Goal: Task Accomplishment & Management: Complete application form

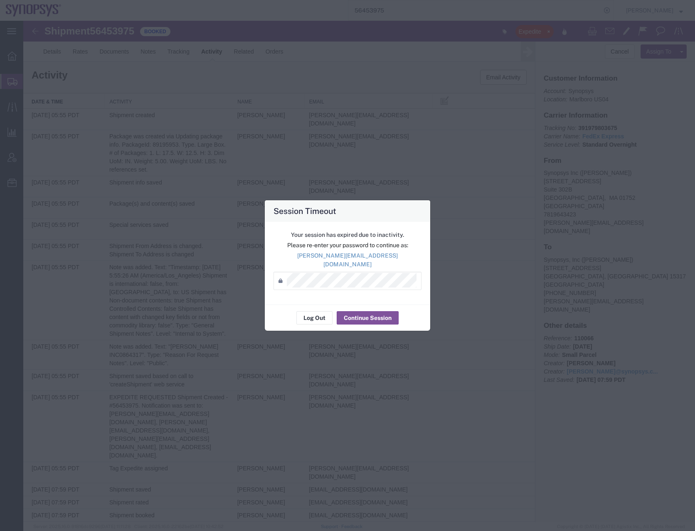
scroll to position [277, 0]
click at [371, 311] on button "Continue Session" at bounding box center [368, 317] width 62 height 13
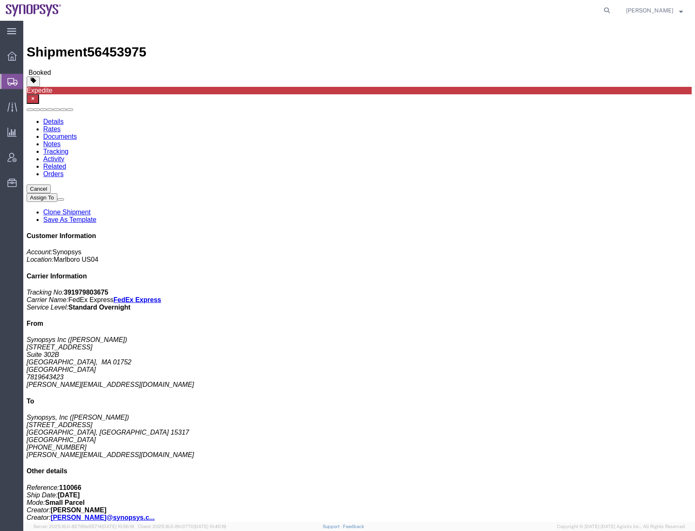
click at [0, 0] on span "Create Shipment" at bounding box center [0, 0] width 0 height 0
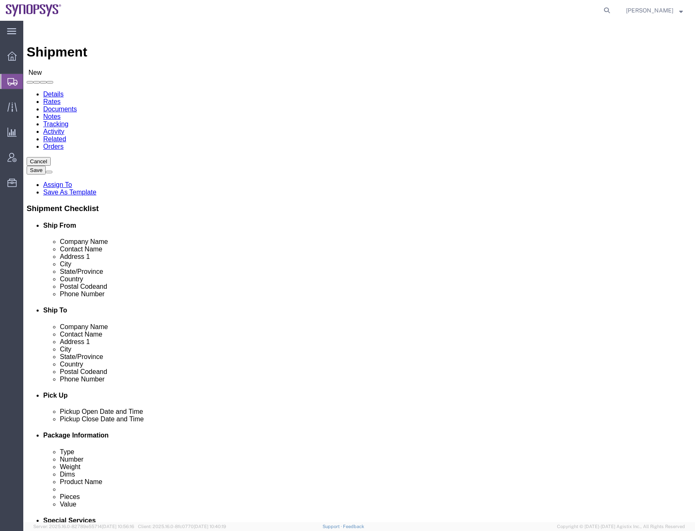
select select
type input "us01"
select select "65511"
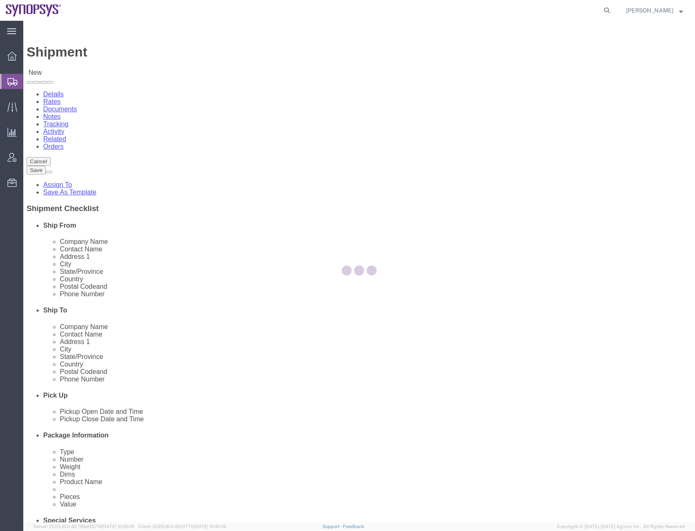
select select "CA"
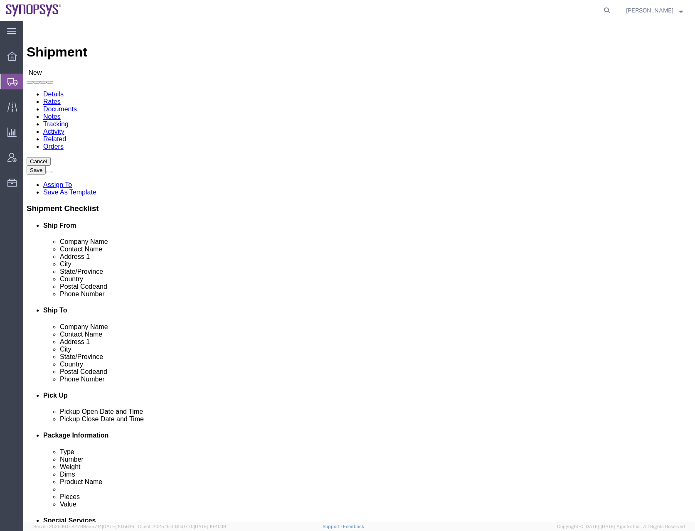
click input "text"
click input "Derek rasmussen"
type input "[PERSON_NAME]"
click input "text"
type input "[EMAIL_ADDRESS][DOMAIN_NAME]"
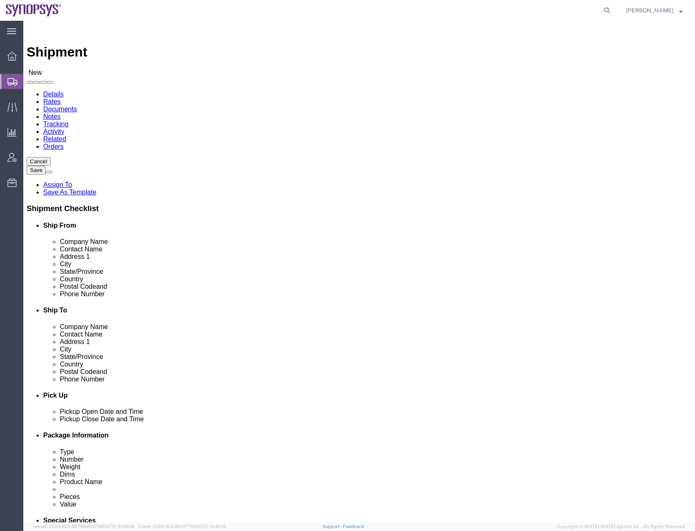
click div "Please fix the following errors Ship From Location Location US01 ALOM My Profil…"
click label
click input "checkbox"
checkbox input "false"
click div "Shipment Information Package Information Special Services"
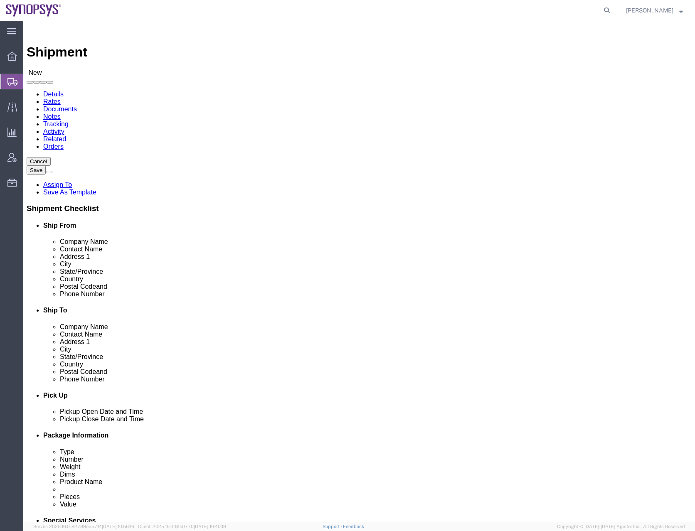
click input "text"
type input "airgroup"
click p "- Airgroup - (Warren Budenbender) 1935 Lundy Avenue, San Jose, CA, 95131, US"
select select "CA"
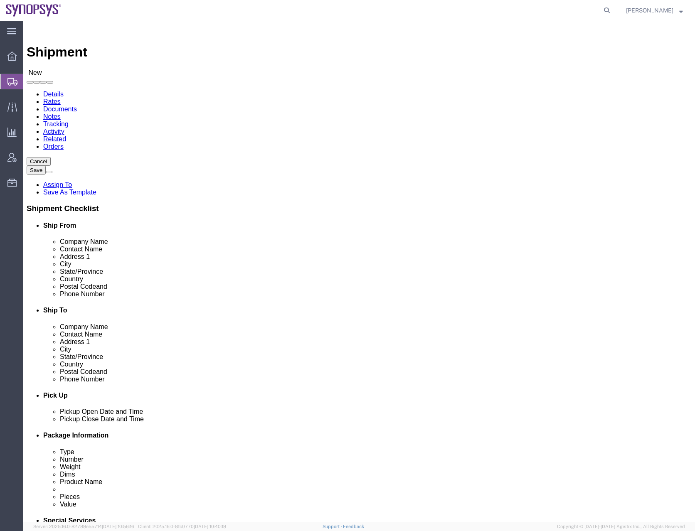
type input "Airgroup"
click input "text"
type input "[EMAIL_ADDRESS][DOMAIN_NAME]"
click input "checkbox"
drag, startPoint x: 346, startPoint y: 314, endPoint x: 369, endPoint y: 319, distance: 23.5
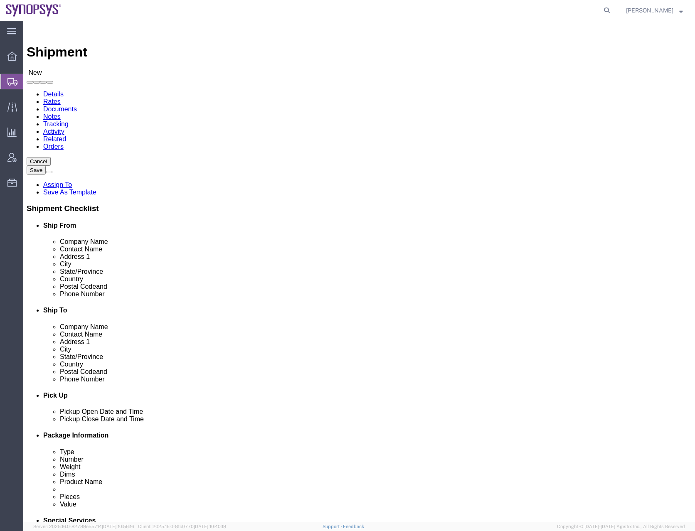
click input "checkbox"
checkbox input "true"
click div "Cancel Save Assign To Save As Template Shipment Checklist Ship From Company Nam…"
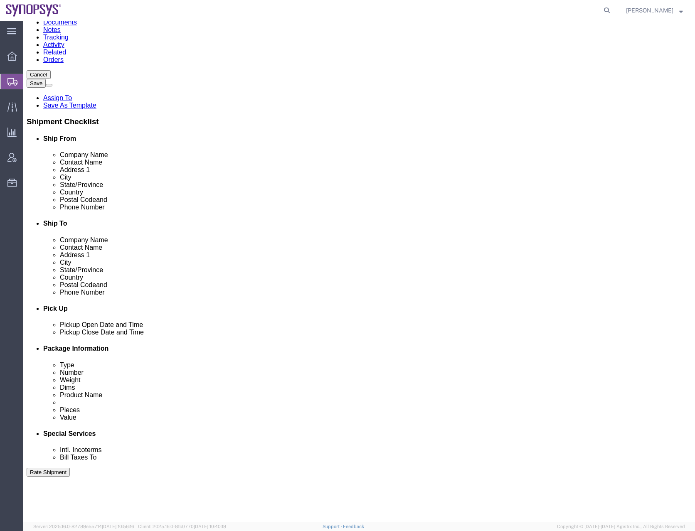
scroll to position [125, 0]
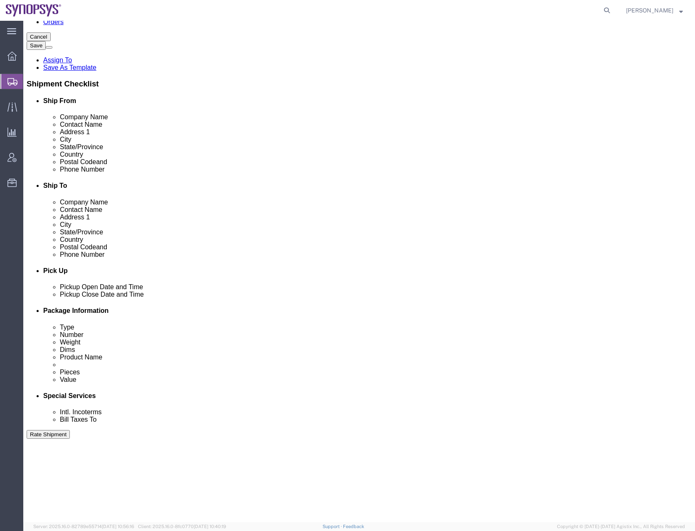
click div "[DATE] 3:00 PM"
type input "4:00 PM"
click button "Apply"
click div "[DATE] 5:00 PM"
click button "Apply"
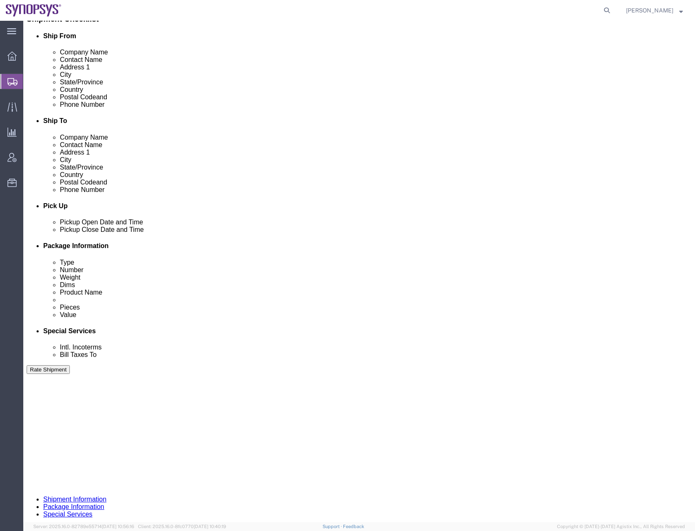
scroll to position [213, 0]
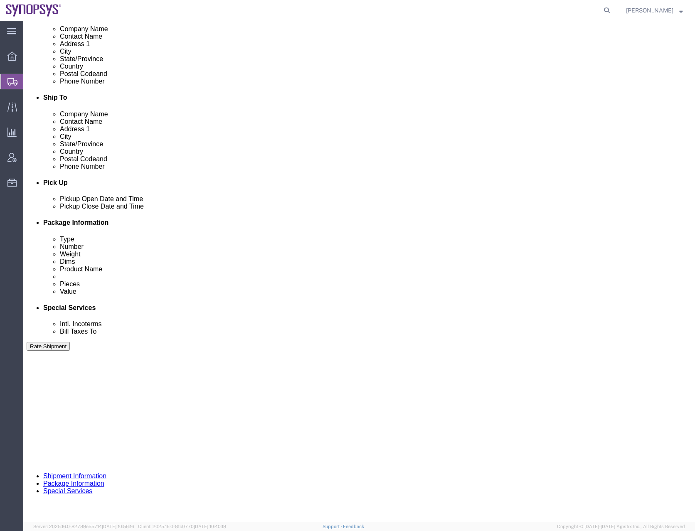
click select "Select Account Type Activity ID Airline Appointment Number ASN Batch Request # …"
select select "DELNUM"
click select "Select Account Type Activity ID Airline Appointment Number ASN Batch Request # …"
click input "text"
type input "8"
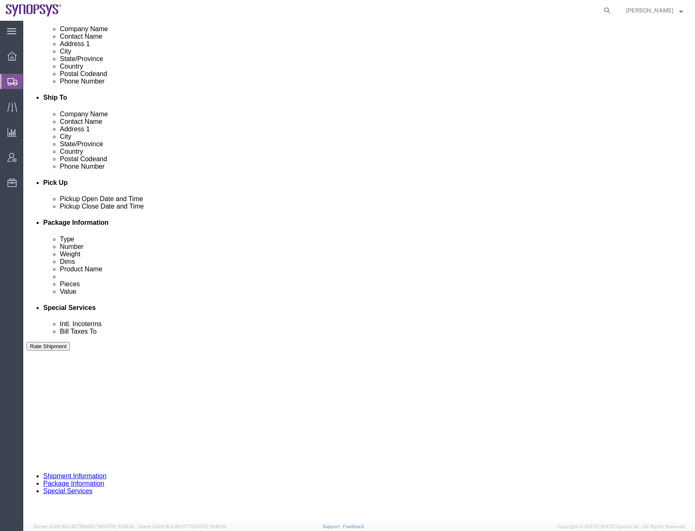
click select "Select Account Type Activity ID Airline Appointment Number ASN Batch Request # …"
select select
click select "Select Account Type Activity ID Airline Appointment Number ASN Batch Request # …"
click select "Select Air Less than Truckload Multi-Leg Ocean Freight Rail Small Parcel Truckl…"
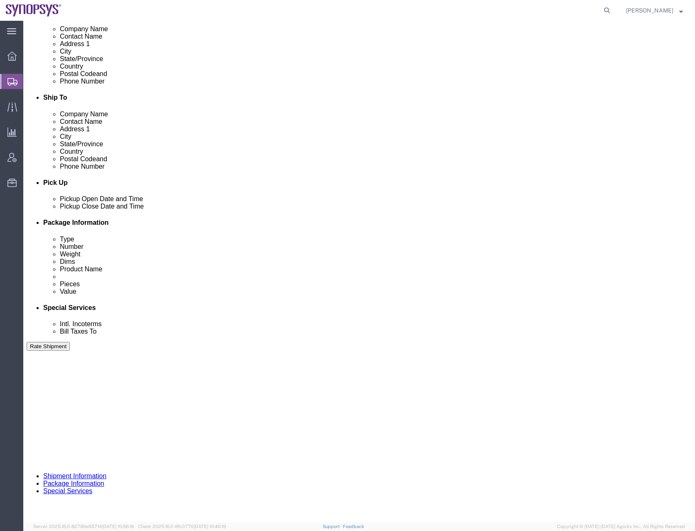
click button "Continue"
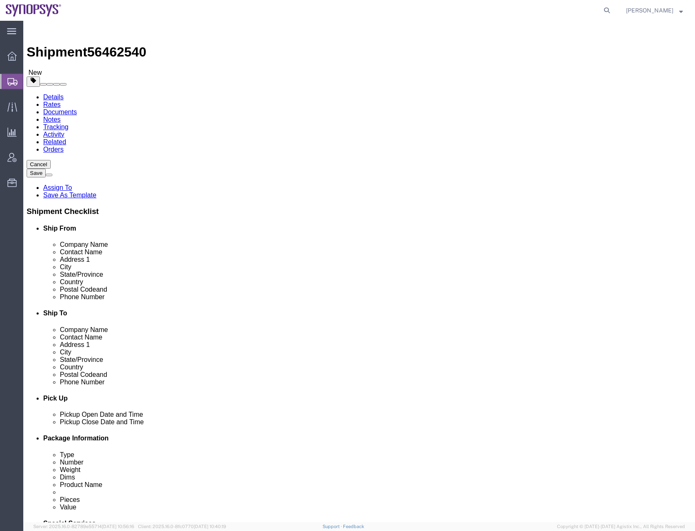
click select "Select Bale(s) Basket(s) Bolt(s) Bottle(s) Buckets Bulk Bundle(s) Can(s) Cardbo…"
select select "PSNS"
click select "Select Bale(s) Basket(s) Bolt(s) Bottle(s) Buckets Bulk Bundle(s) Can(s) Cardbo…"
click input "text"
type input "83"
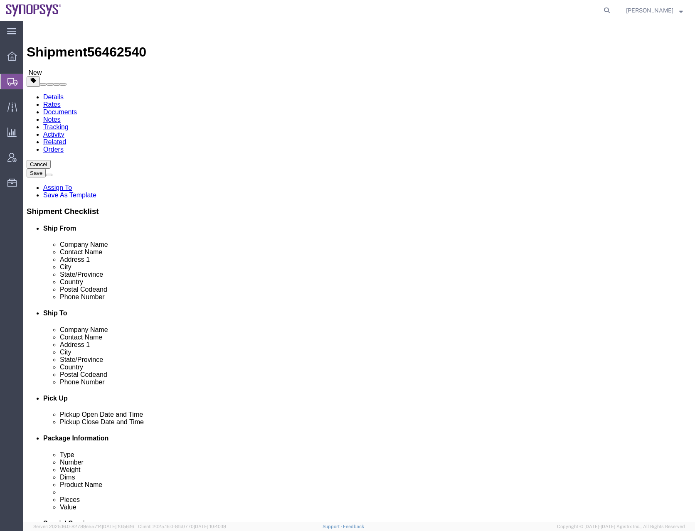
type input "22"
drag, startPoint x: 104, startPoint y: 164, endPoint x: 84, endPoint y: 172, distance: 21.1
click div "Carton Count 83"
type input "1"
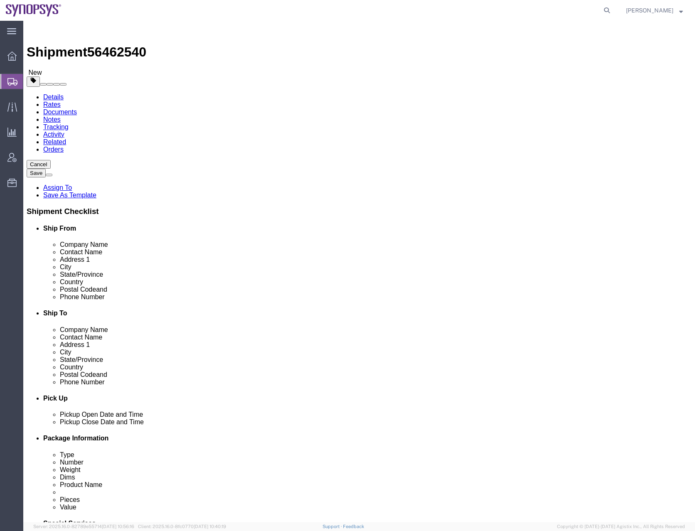
click input "text"
type input "32"
type input "48"
type input "27"
type input "197"
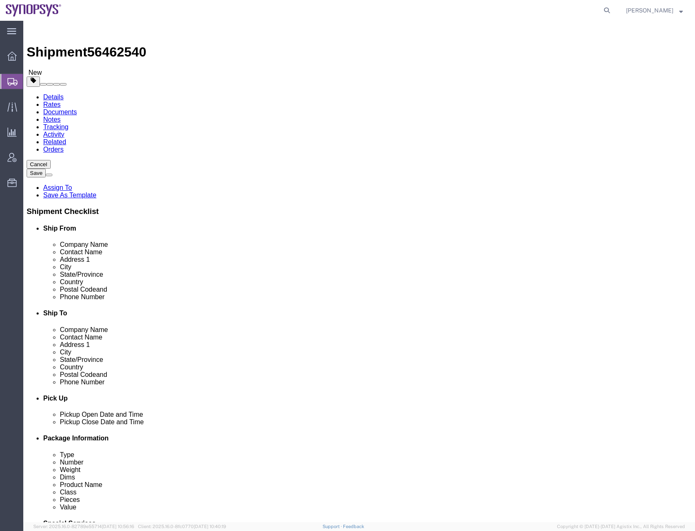
click link "Add Content"
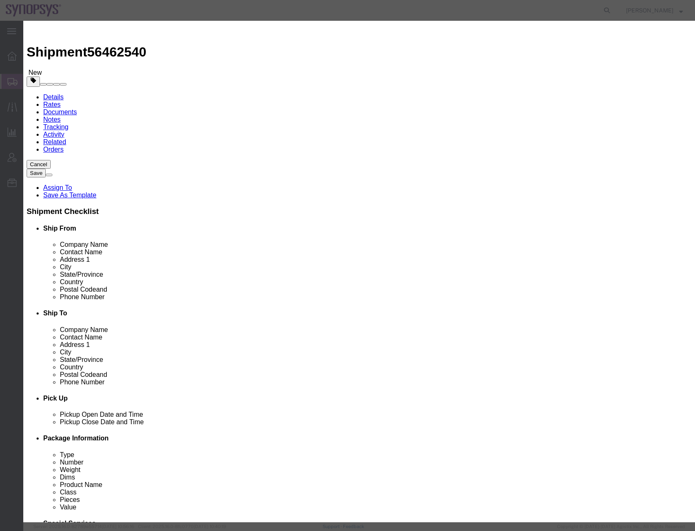
click input "0"
click input "text"
click input "Pallet 1 of 23"
type input "Pallet 1 of 22"
click textarea
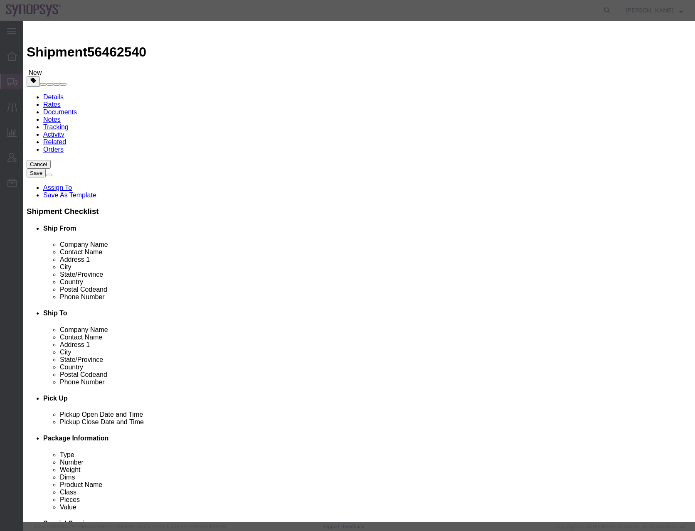
paste textarea "FLEX-3379612"
paste textarea "85043603"
type textarea "Booking: FLEX-3379612 ICO PO# 7000006583 DN: 85043603"
click h3 "Add content"
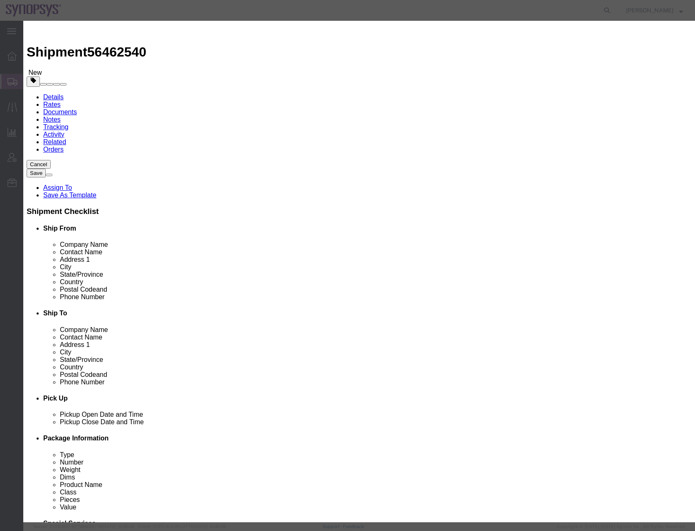
drag, startPoint x: 209, startPoint y: 81, endPoint x: 176, endPoint y: 80, distance: 33.3
click div "Pieces 0 Select Bag Barrels 100Board Feet Bottle Box Blister Pack Carats Can Ca…"
click h3 "Add content"
click input "0"
drag, startPoint x: 200, startPoint y: 78, endPoint x: 184, endPoint y: 77, distance: 15.8
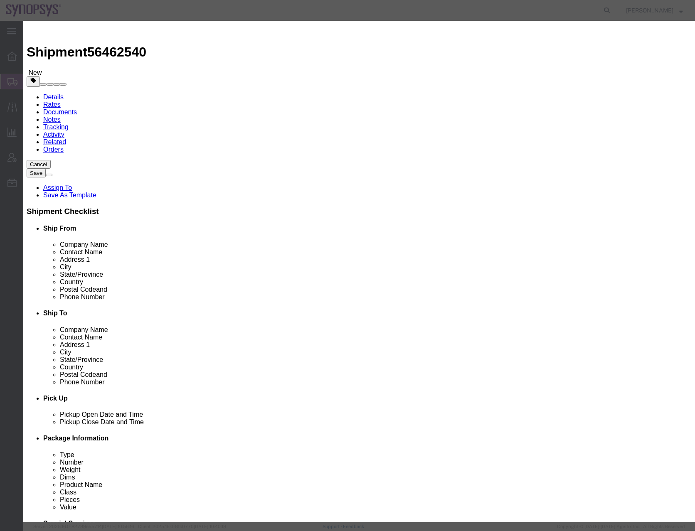
click div "Pieces 0 Select Bag Barrels 100Board Feet Bottle Box Blister Pack Carats Can Ca…"
type input "1"
type input "100"
select select "USD"
click select "Select 50 55 60 65 70 85 92.5 100 125 175 250 300 400"
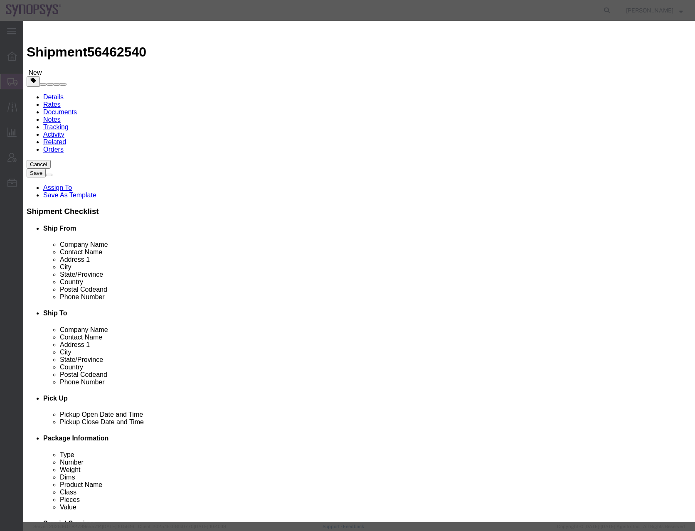
select select "50"
click select "Select 50 55 60 65 70 85 92.5 100 125 175 250 300 400"
click h3 "Add content"
click select "Select [GEOGRAPHIC_DATA] [GEOGRAPHIC_DATA] [GEOGRAPHIC_DATA] [GEOGRAPHIC_DATA] …"
select select "US"
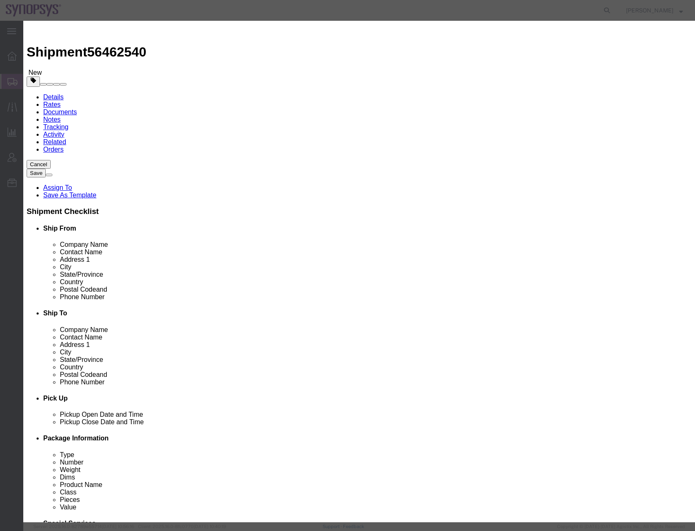
click select "Select [GEOGRAPHIC_DATA] [GEOGRAPHIC_DATA] [GEOGRAPHIC_DATA] [GEOGRAPHIC_DATA] …"
click div "Commodity library Product Name Pallet 1 of 22 Pieces 1 Select Bag Barrels 100Bo…"
click h3 "Add content"
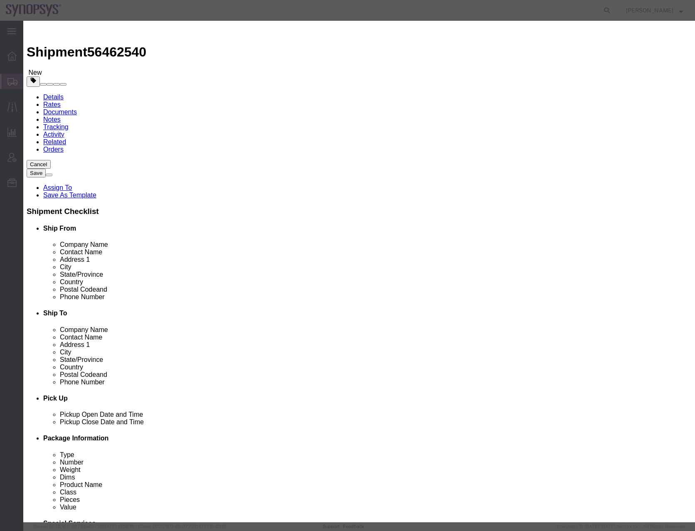
click button "Save & Close"
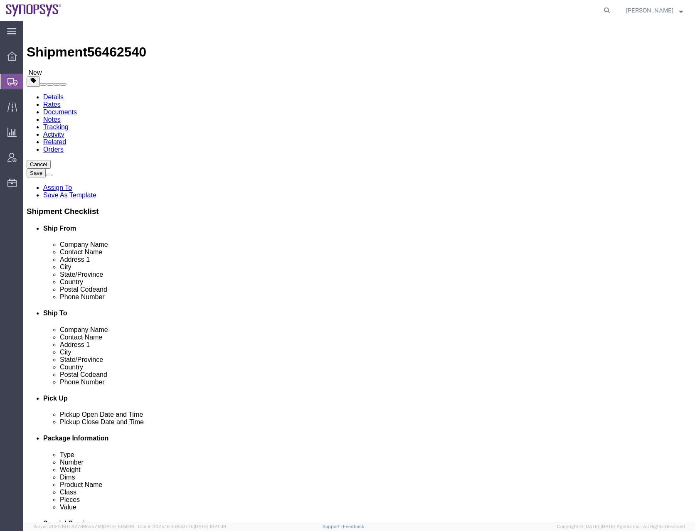
click span "button"
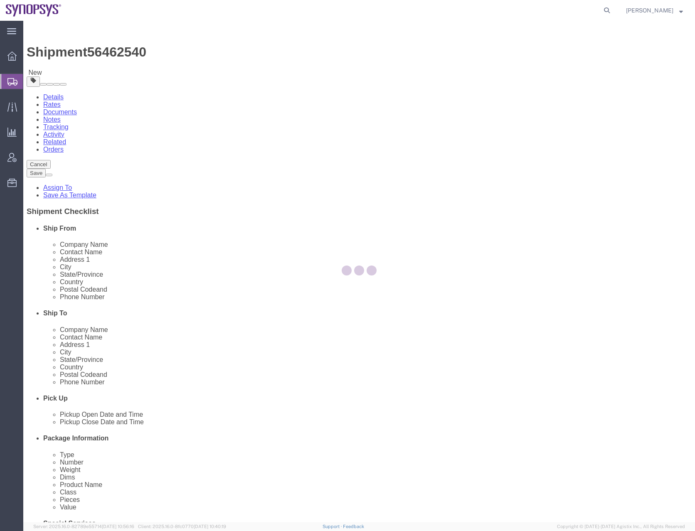
select select "PSNS"
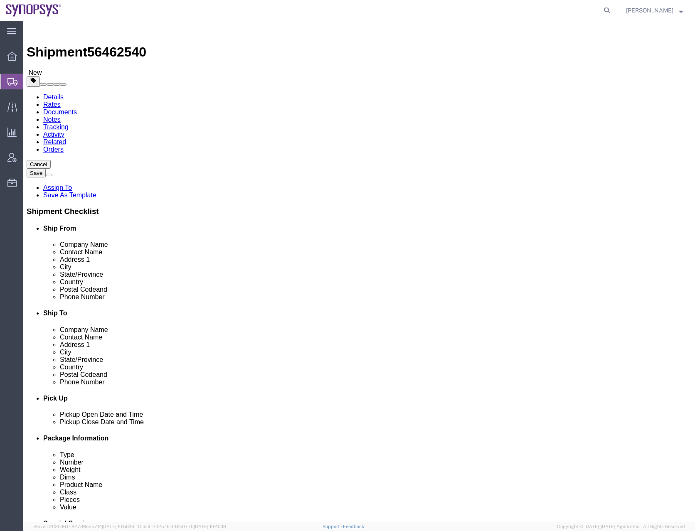
click dd "1.00 Each"
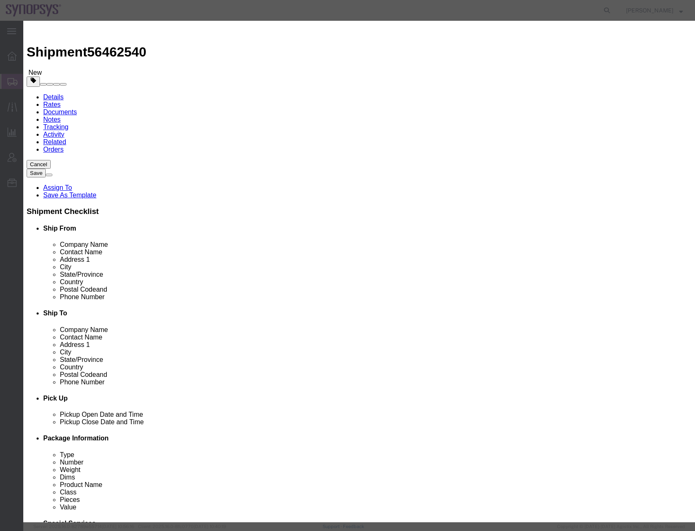
click input "Pallet 1 of 22"
type input "Pallet 2 of 22"
click button "Save & Close"
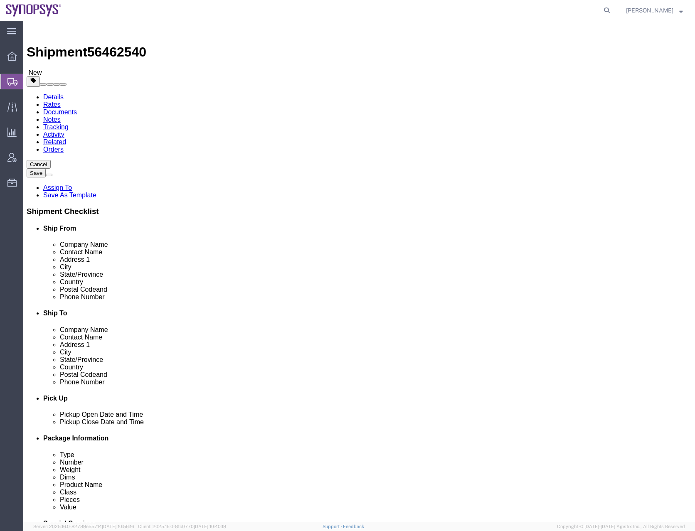
click span "button"
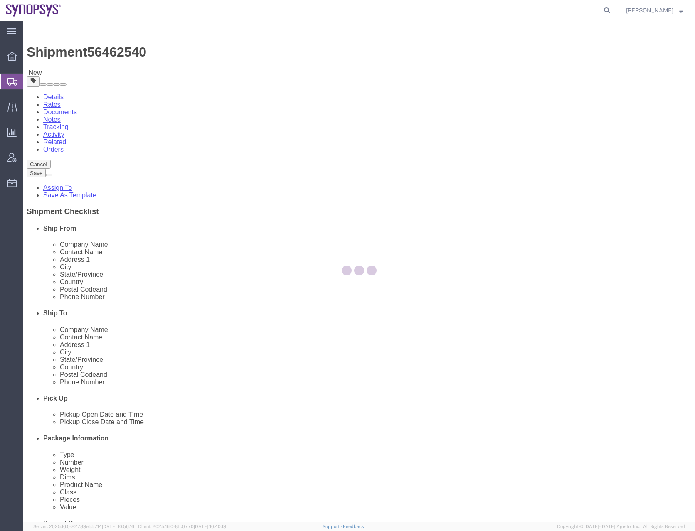
select select "PSNS"
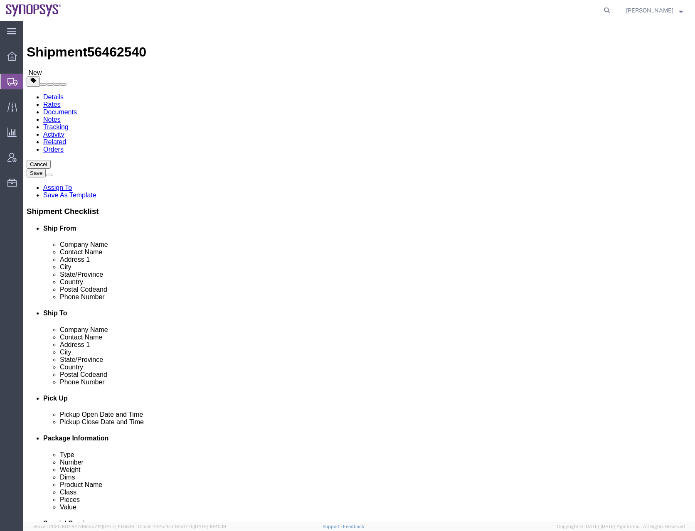
click dd "1.00 Each"
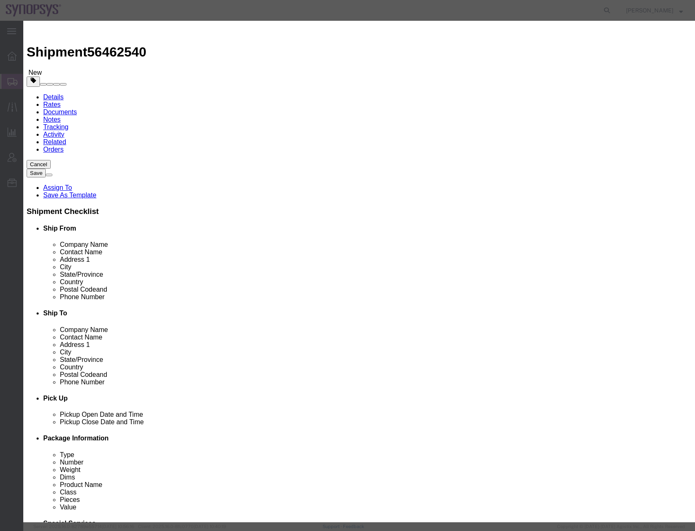
click input "Pallet 2 of 22"
type input "Pallet 3 of 22"
click button "Save & Close"
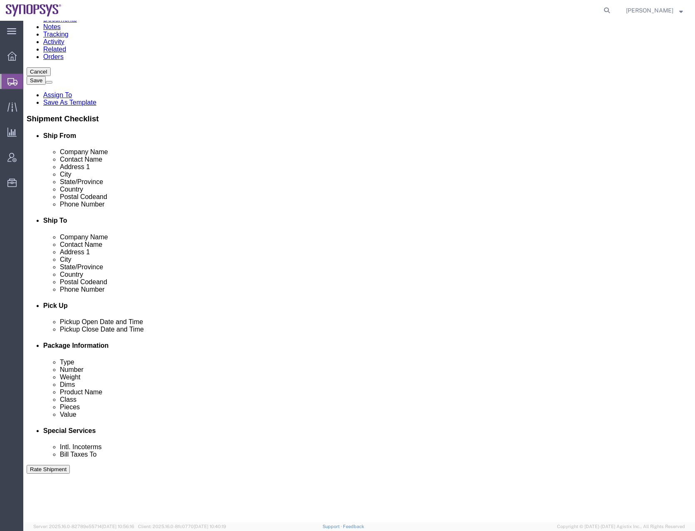
scroll to position [95, 0]
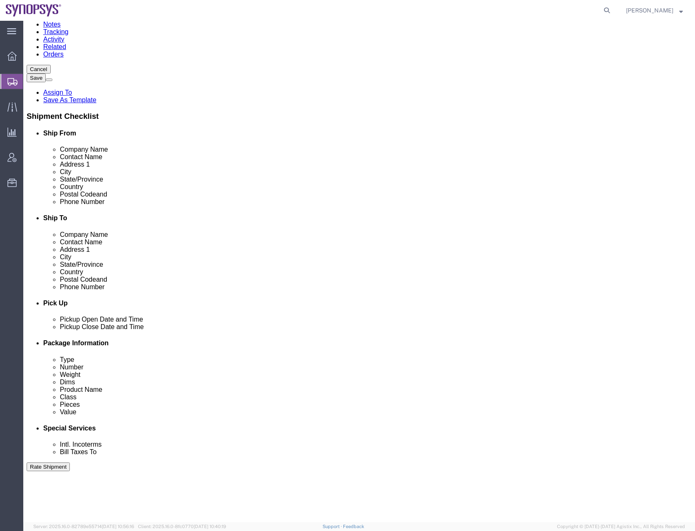
click span "button"
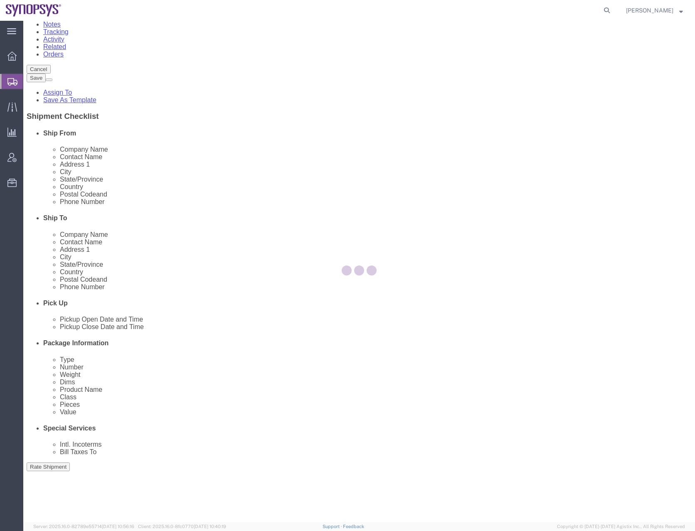
scroll to position [0, 0]
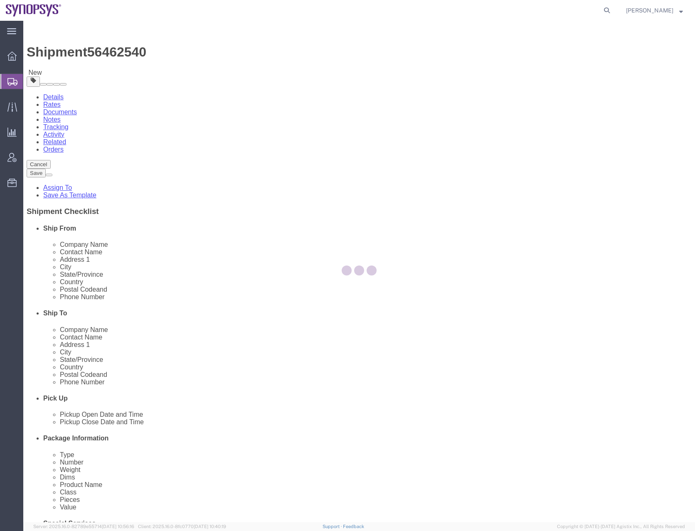
select select "PSNS"
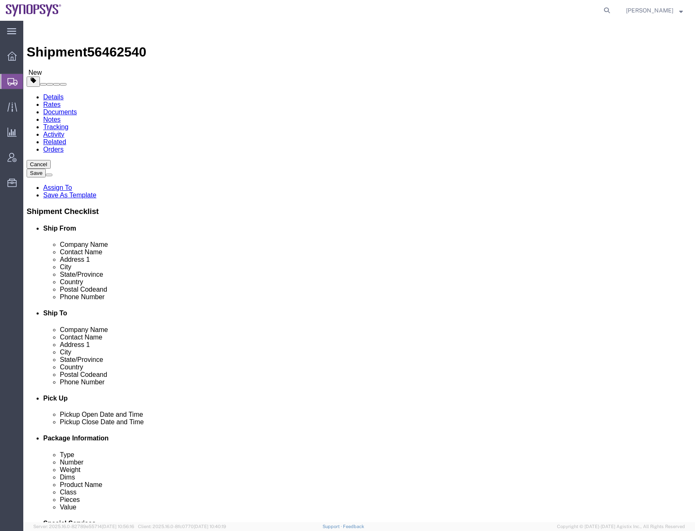
click dd "1.00 Each"
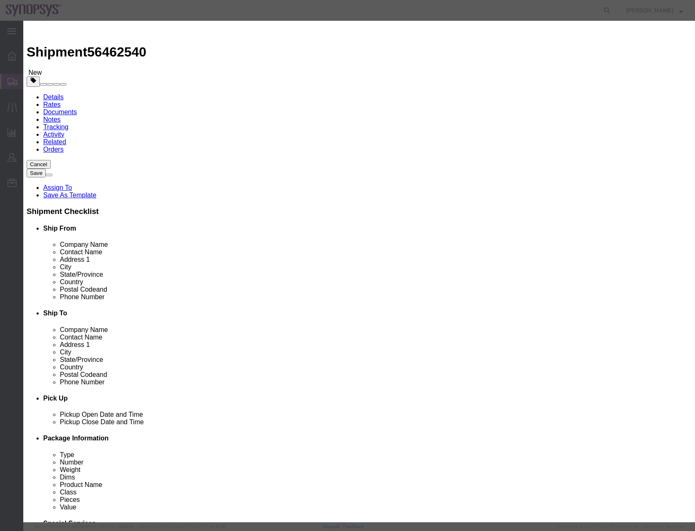
click input "Pallet 3 of 22"
type input "Pallet 4 of 22"
click button "Save & Close"
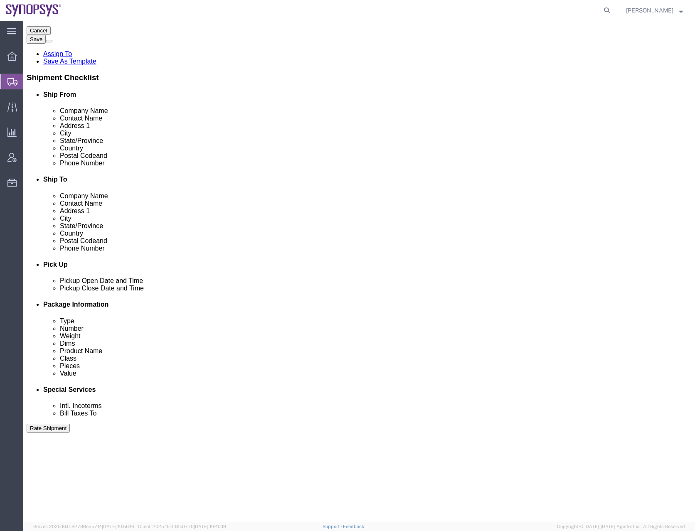
scroll to position [160, 0]
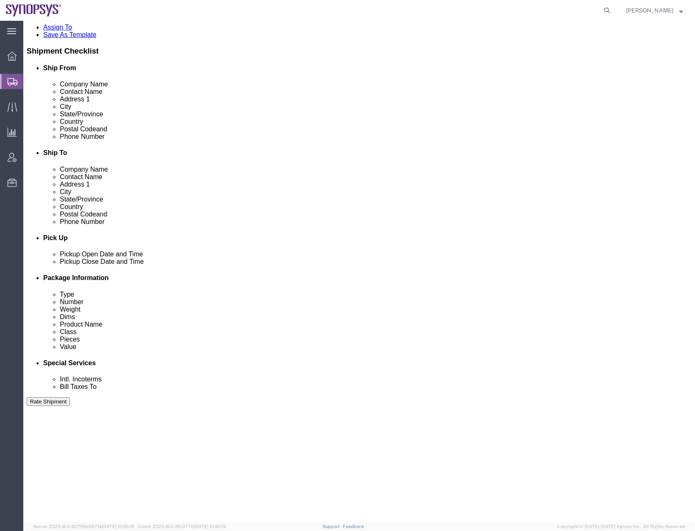
click span "button"
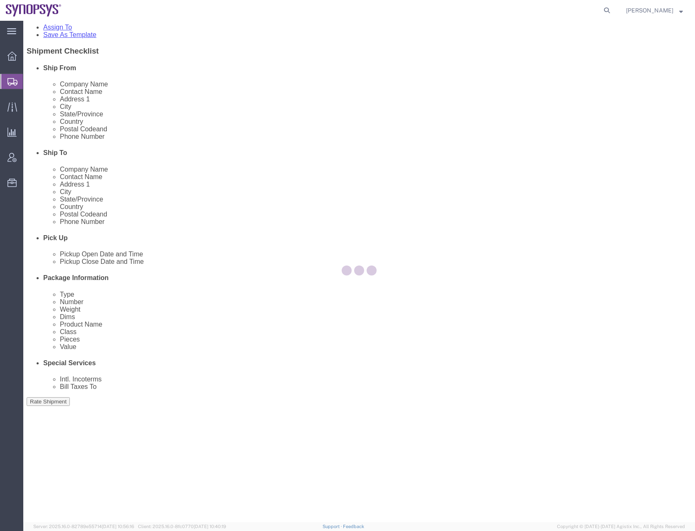
scroll to position [0, 0]
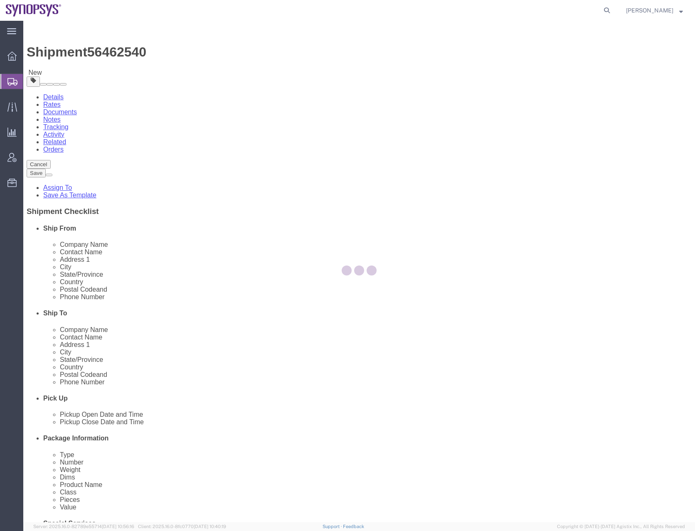
select select "PSNS"
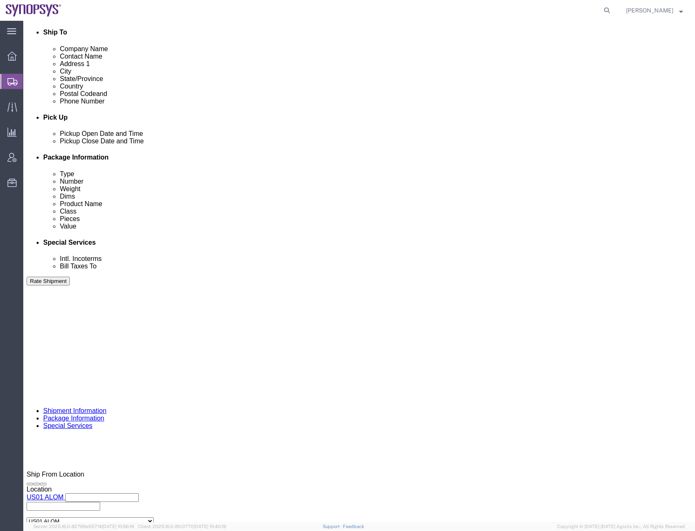
scroll to position [314, 0]
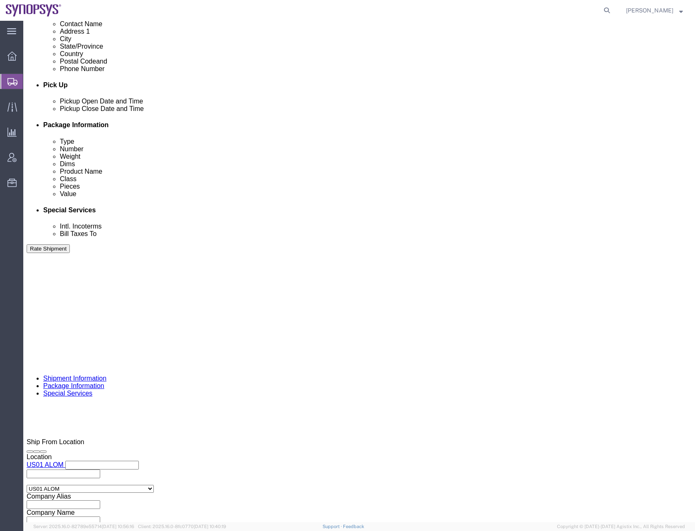
click dd "100.00 USD"
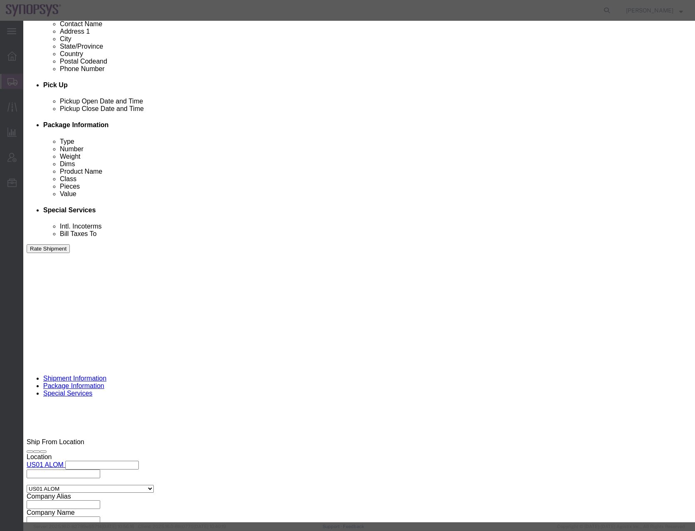
click input "Pallet 4 of 22"
type input "Pallet 5 of 22"
click button "Save & Close"
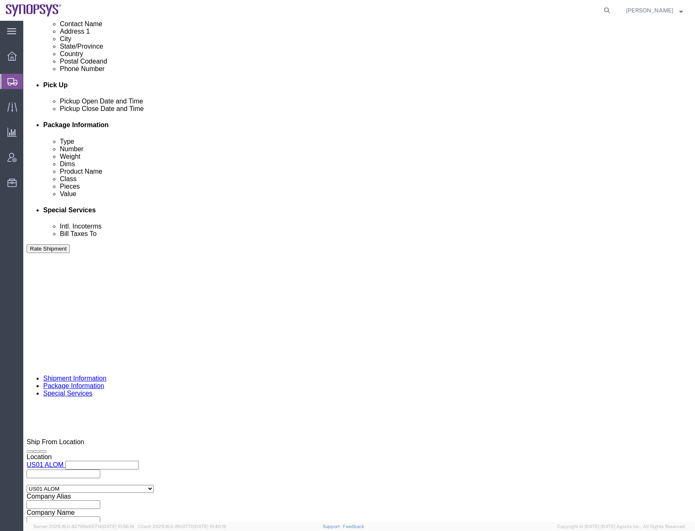
click span "button"
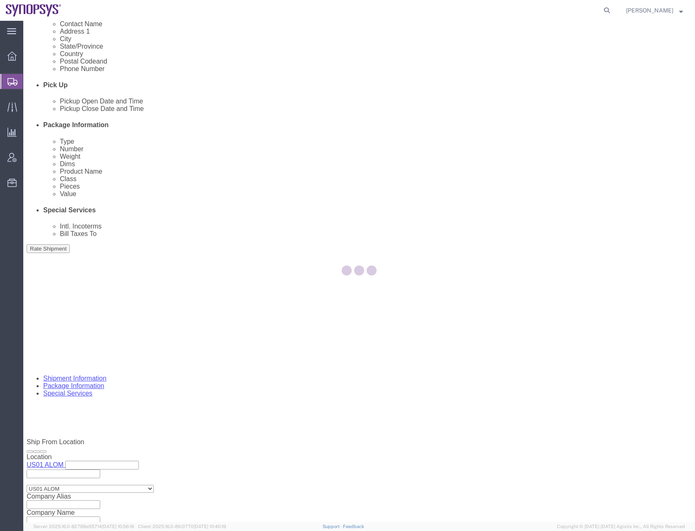
scroll to position [0, 0]
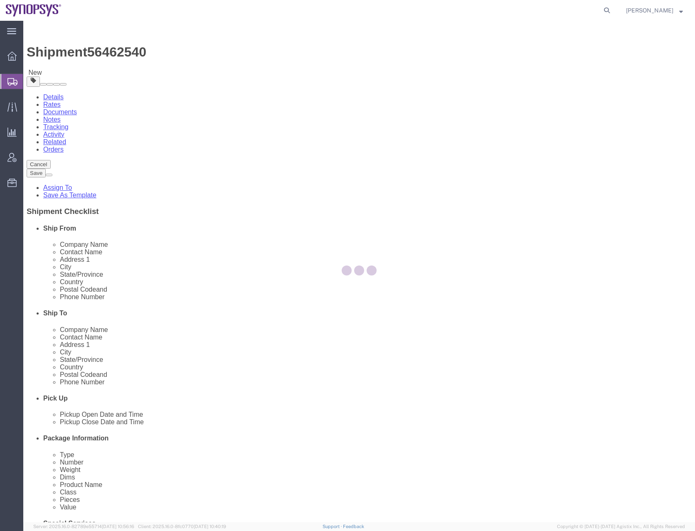
select select "PSNS"
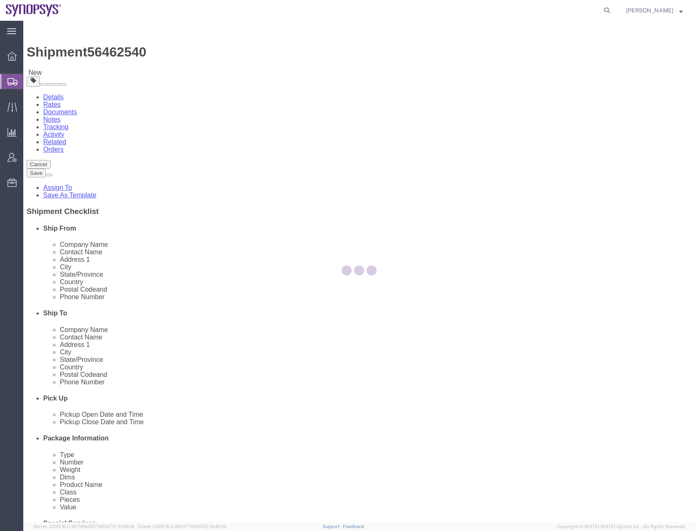
select select "PSNS"
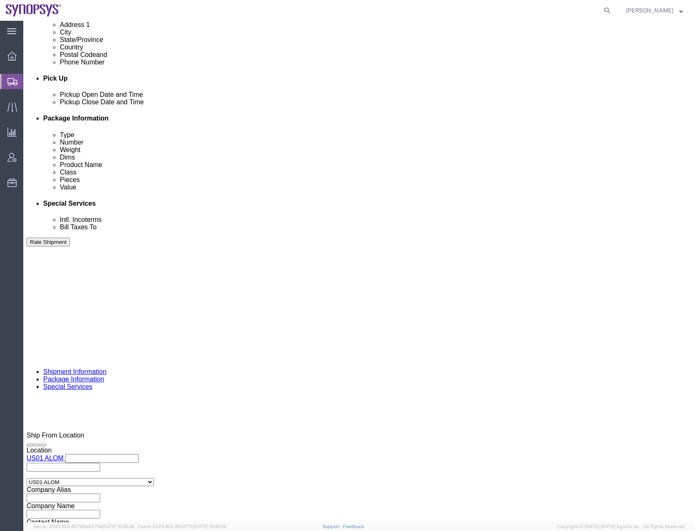
scroll to position [379, 0]
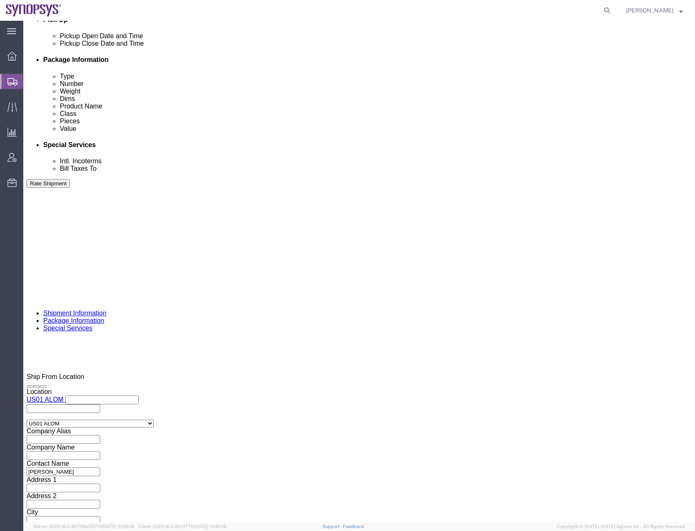
click dd "100.00 USD"
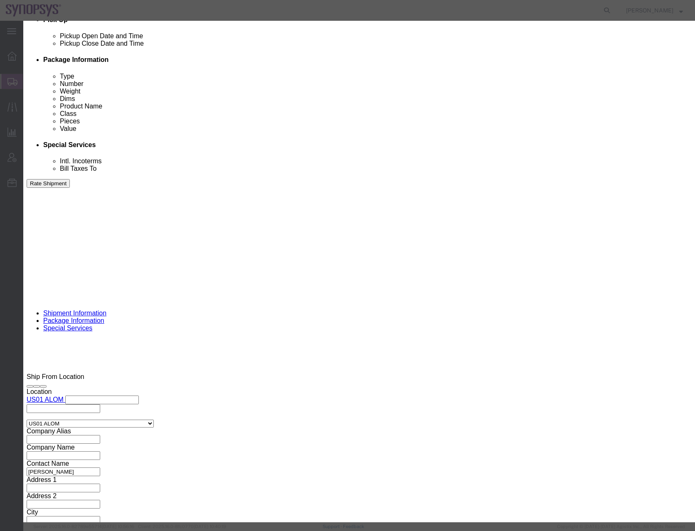
click input "Pallet 5 of 22"
type input "Pallet 6 of 22"
click button "Save & Close"
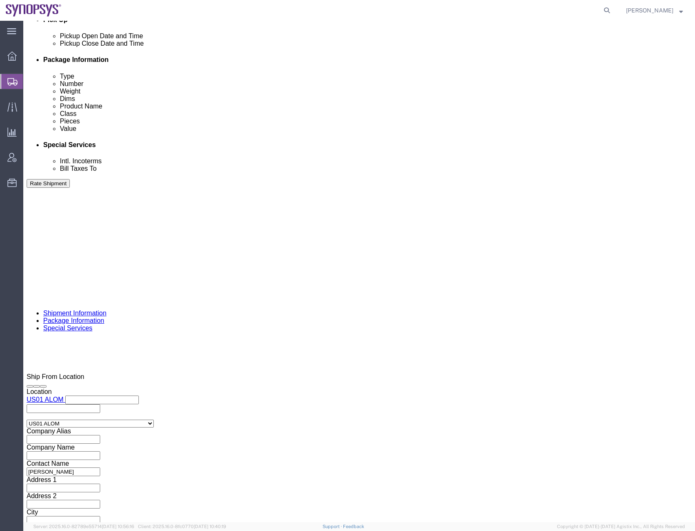
click span "button"
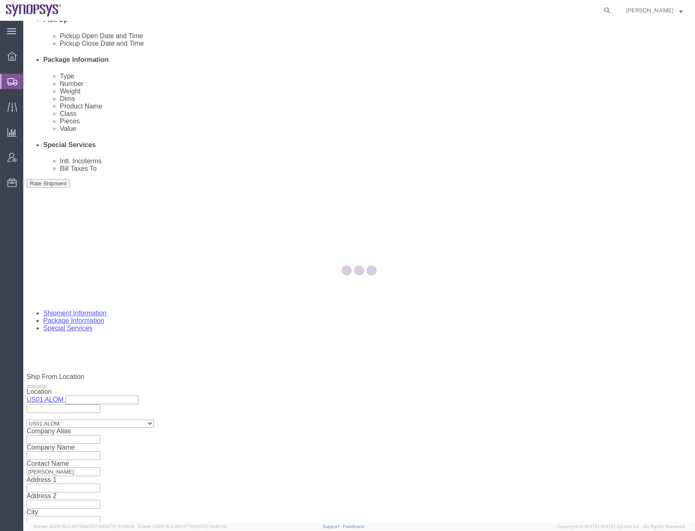
scroll to position [0, 0]
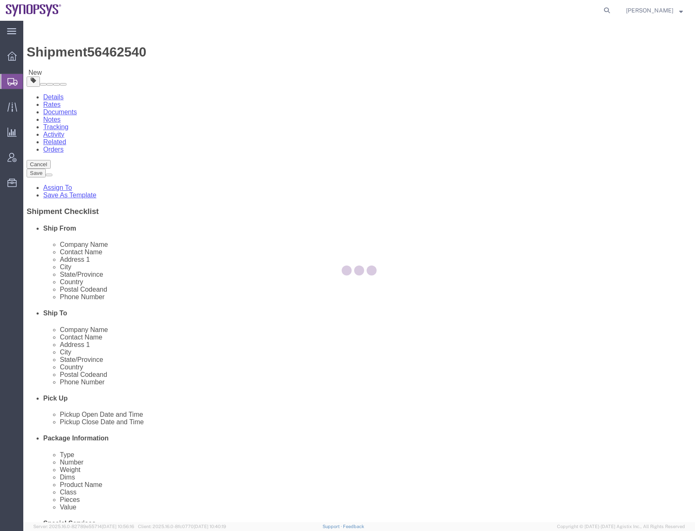
select select "PSNS"
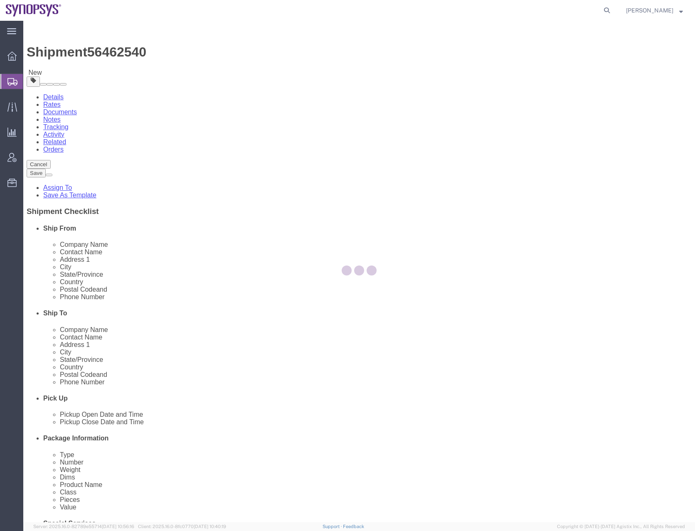
select select "PSNS"
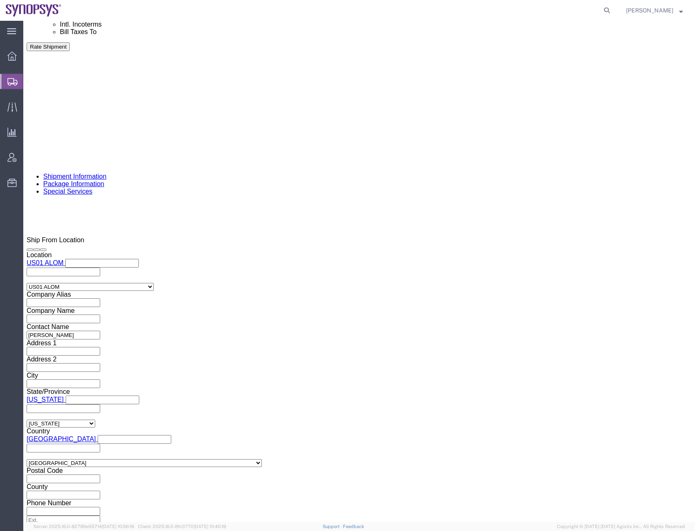
scroll to position [532, 0]
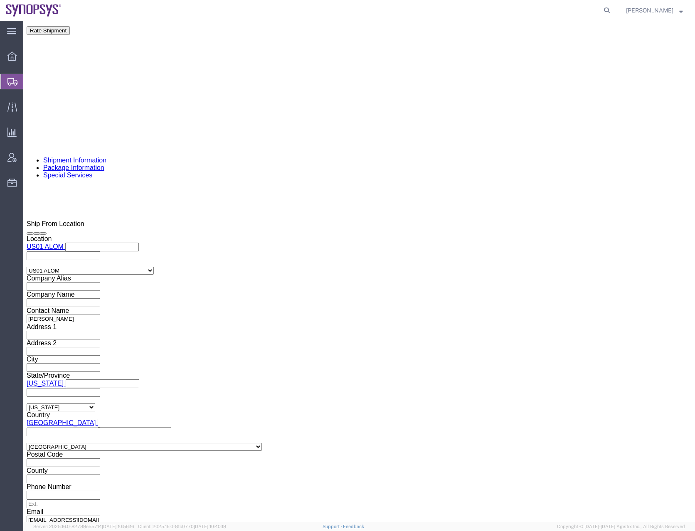
click dd "1.00 Each"
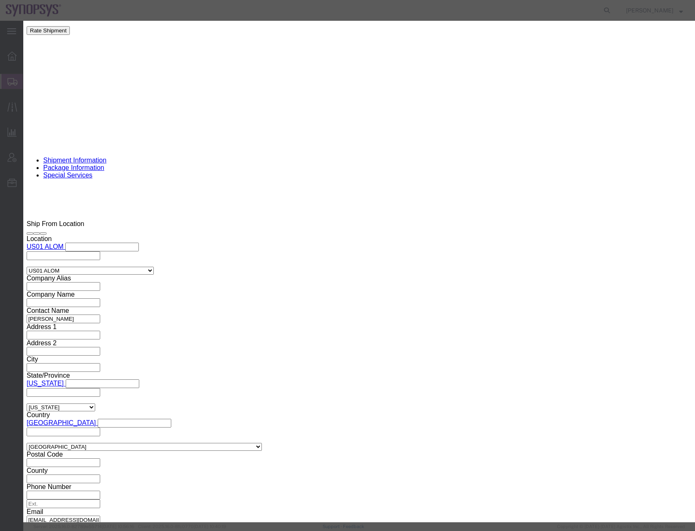
click input "Pallet 6 of 22"
type input "Pallet 7 of 22"
click button "Save & Close"
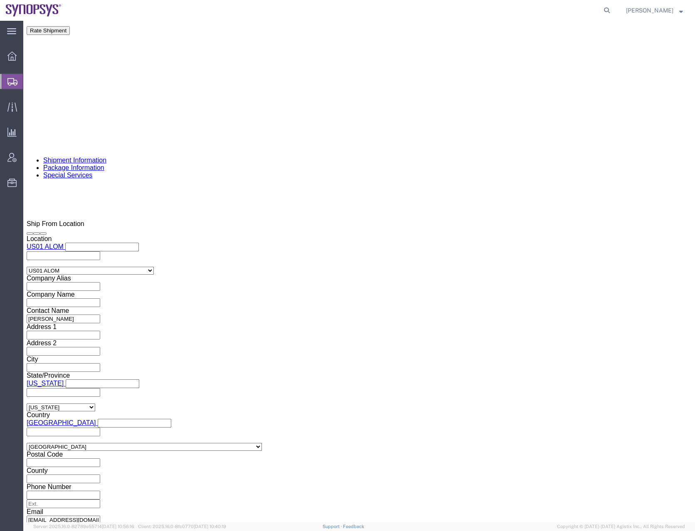
click span "button"
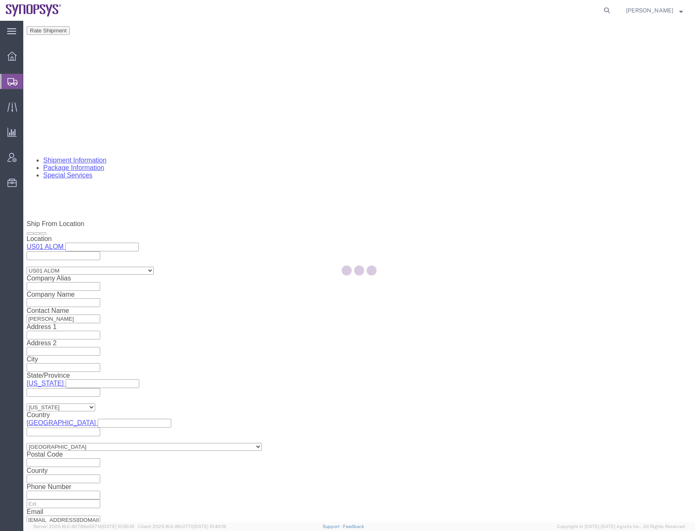
scroll to position [0, 0]
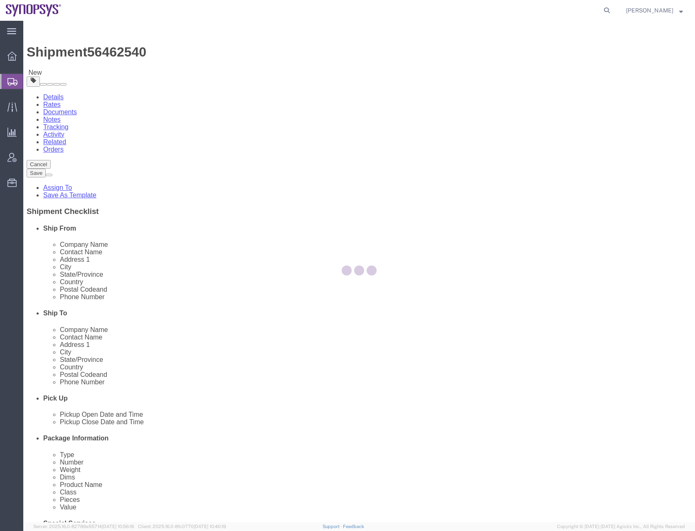
select select "PSNS"
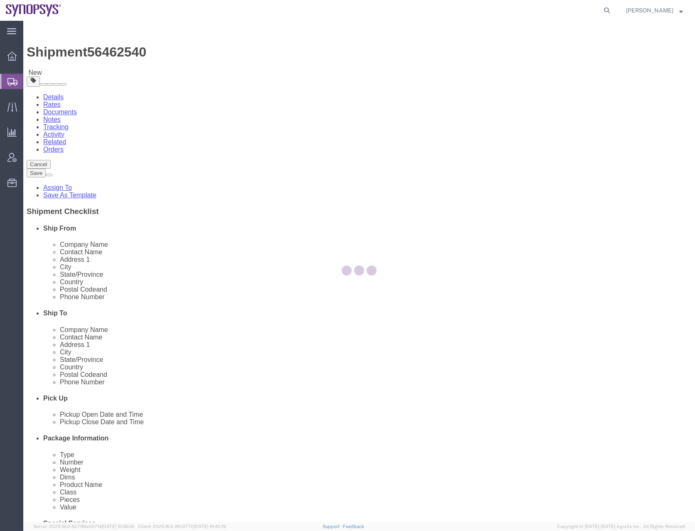
select select "PSNS"
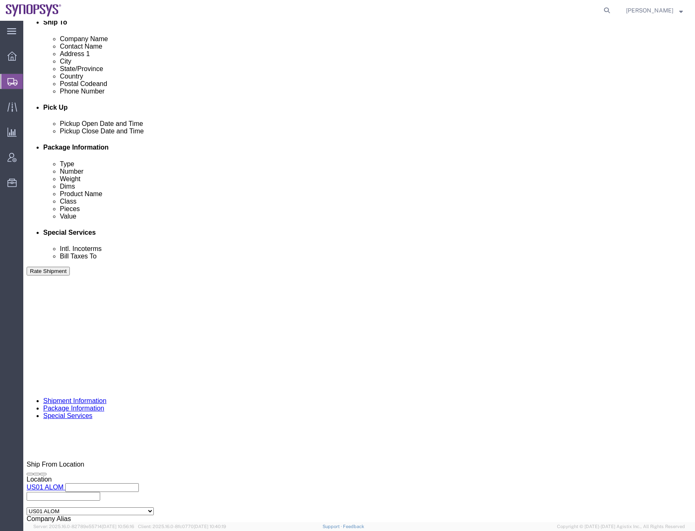
scroll to position [597, 0]
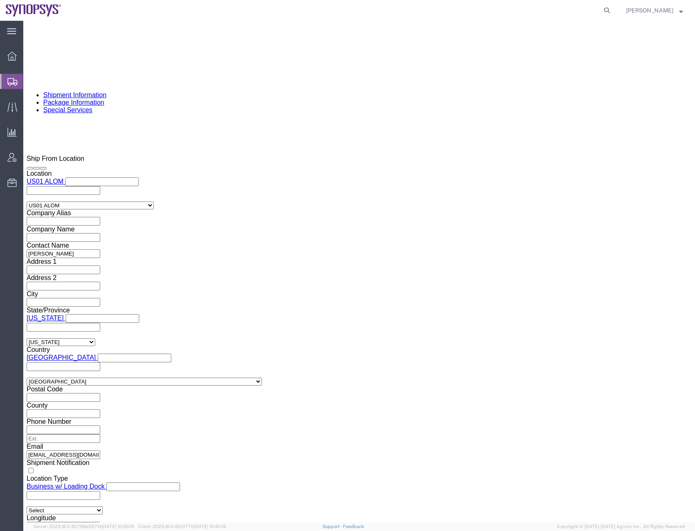
drag, startPoint x: 355, startPoint y: 225, endPoint x: 338, endPoint y: 225, distance: 17.0
click div "Carton Count 1"
click input "1"
click dd "100.00 USD"
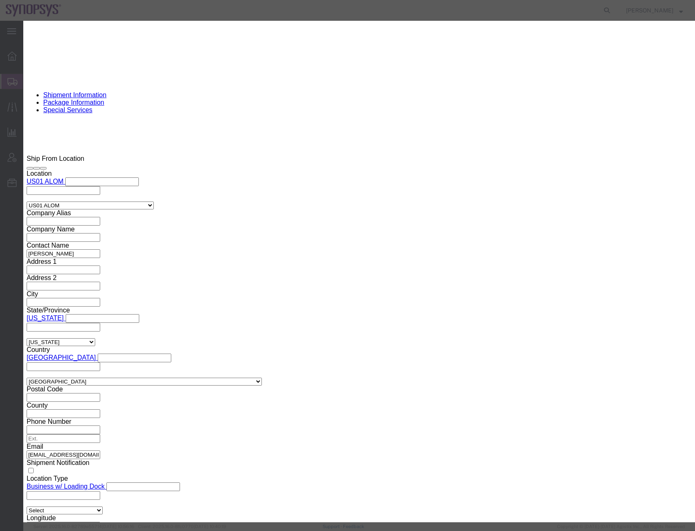
click input "Pallet 7 of 22"
type input "Pallet 8 of 22"
click button "Save & Close"
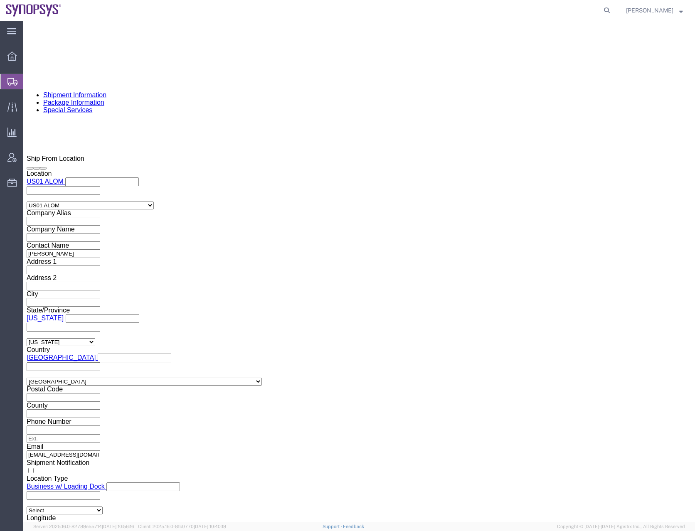
click span "button"
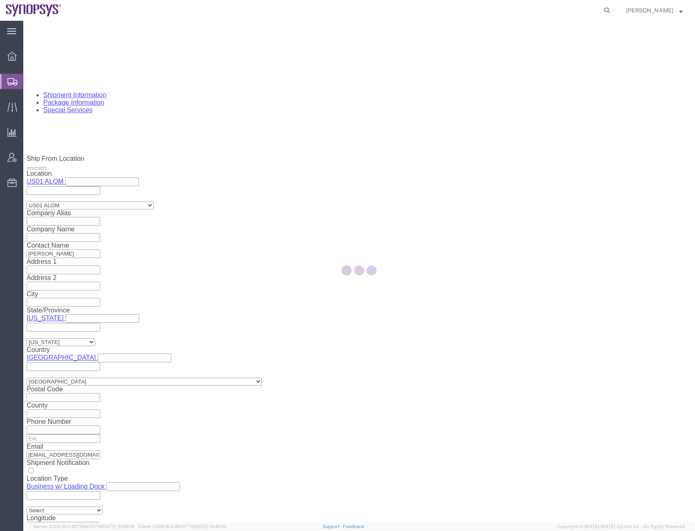
scroll to position [0, 0]
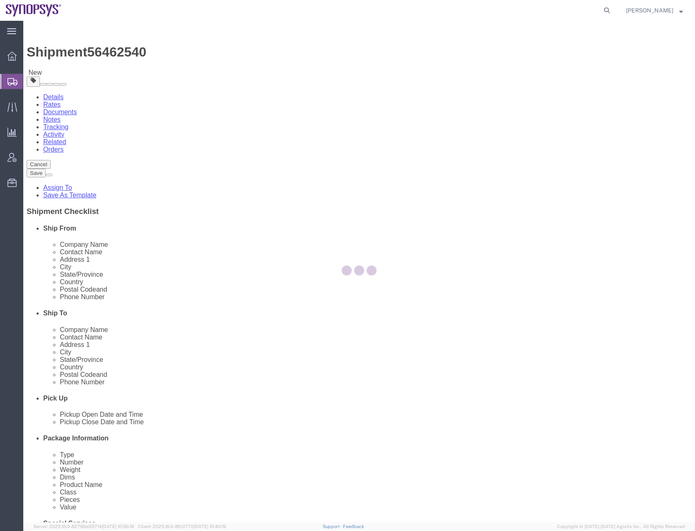
select select "PSNS"
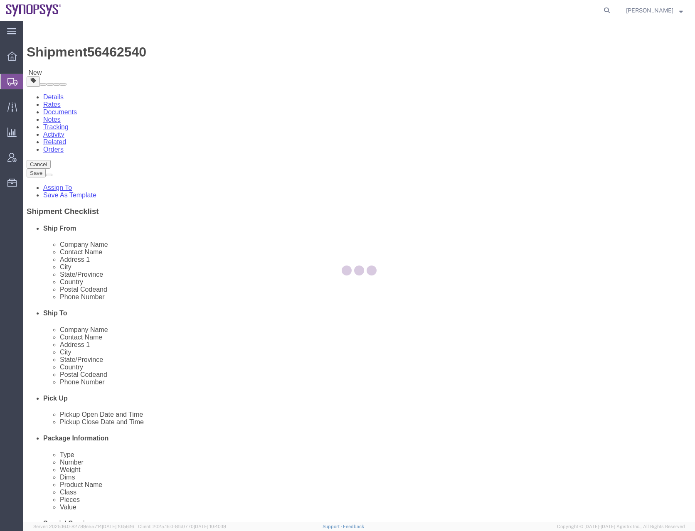
select select "PSNS"
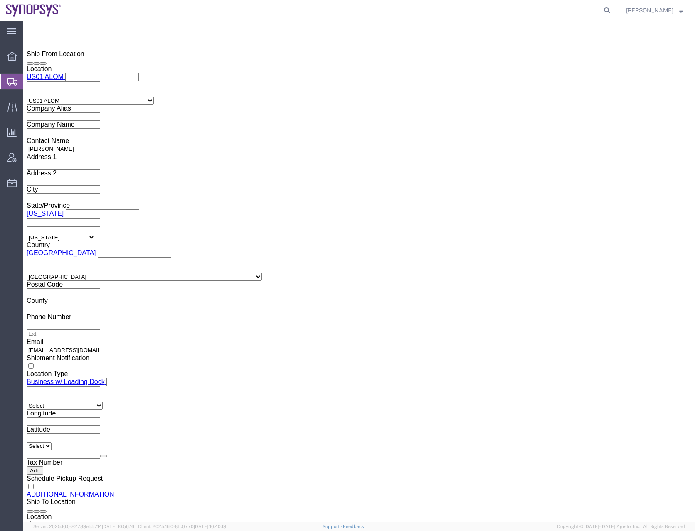
scroll to position [750, 0]
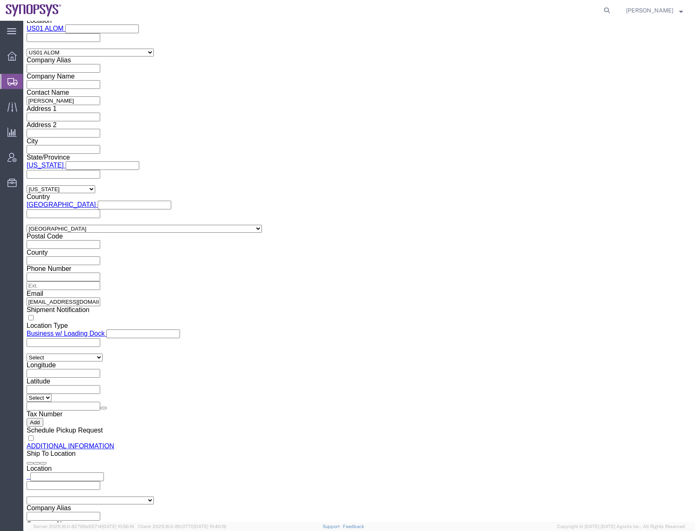
click dd "100.00 USD"
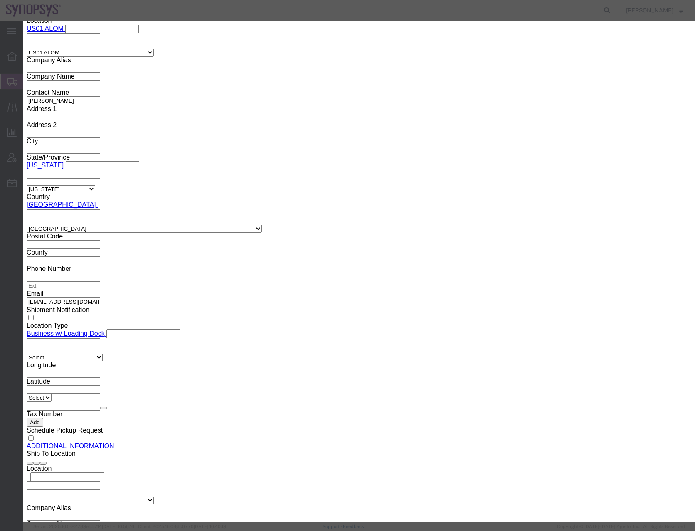
click input "Pallet 8 of 22"
type input "Pallet 9 of 22"
click button "Save & Close"
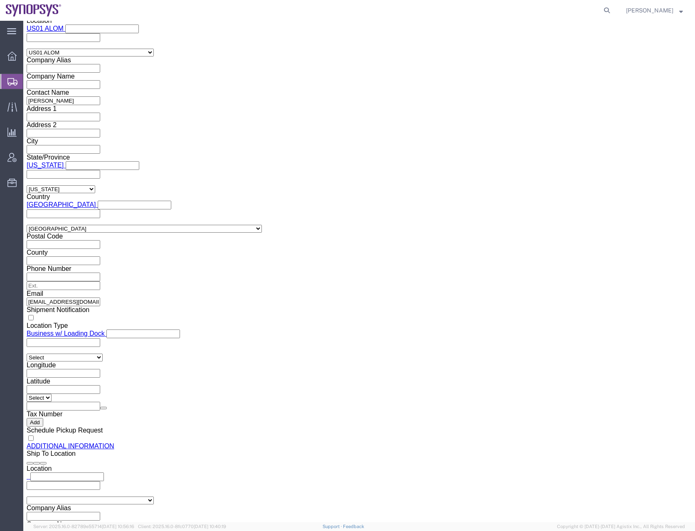
click span "button"
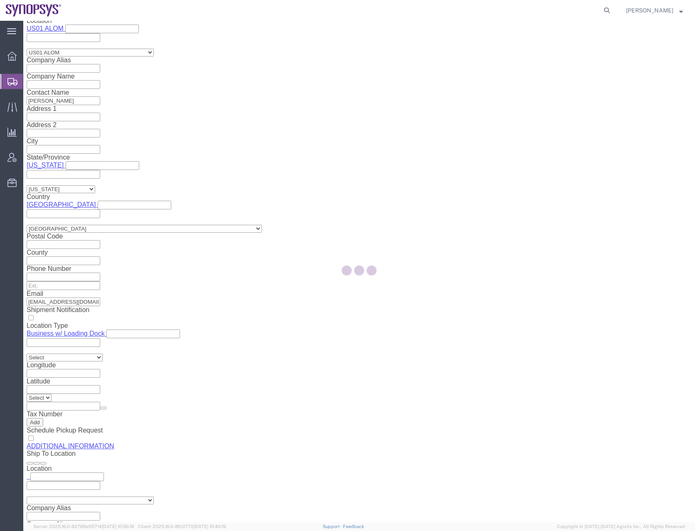
scroll to position [0, 0]
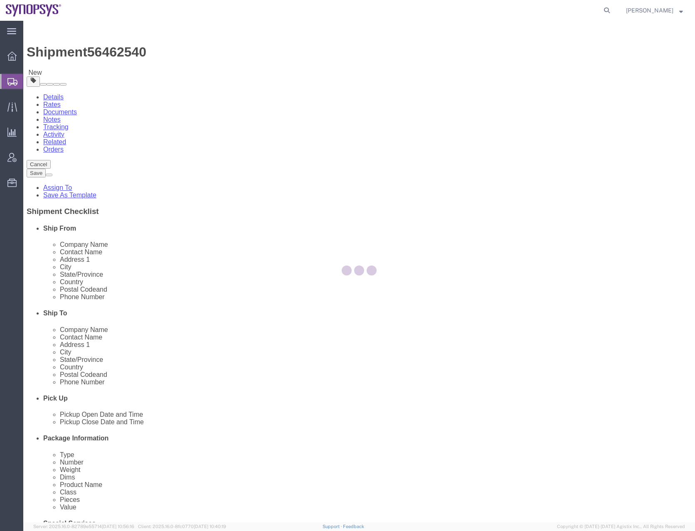
select select "PSNS"
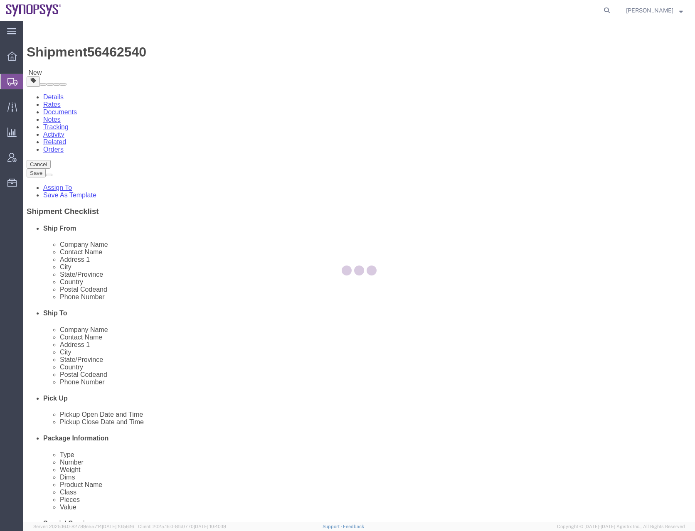
select select "PSNS"
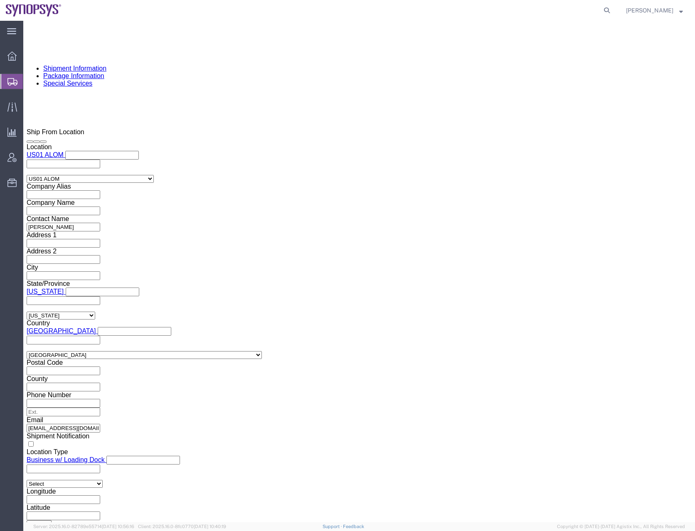
scroll to position [815, 0]
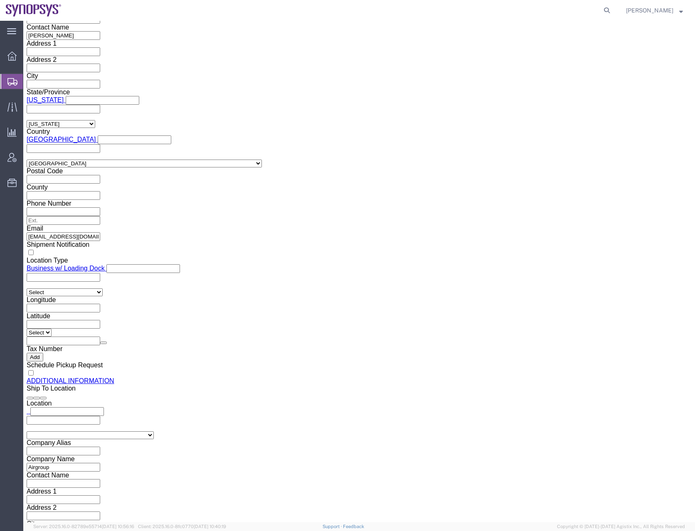
click dd "1.00 Each"
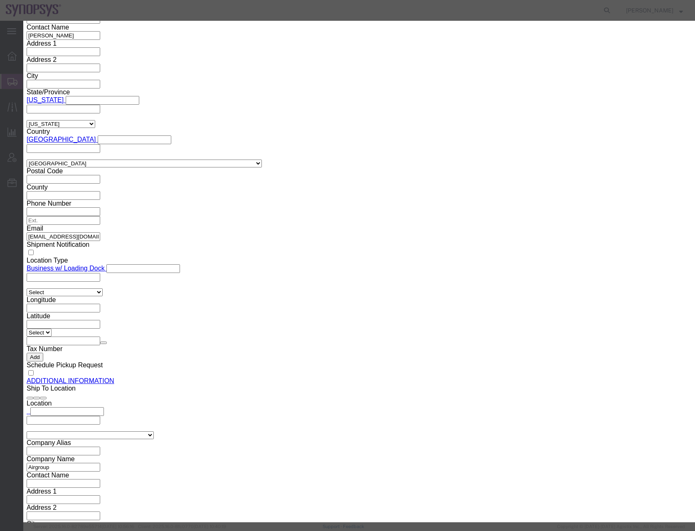
click input "Pallet 9 of 22"
type input "Pallet 10 of 22"
click button "Save & Close"
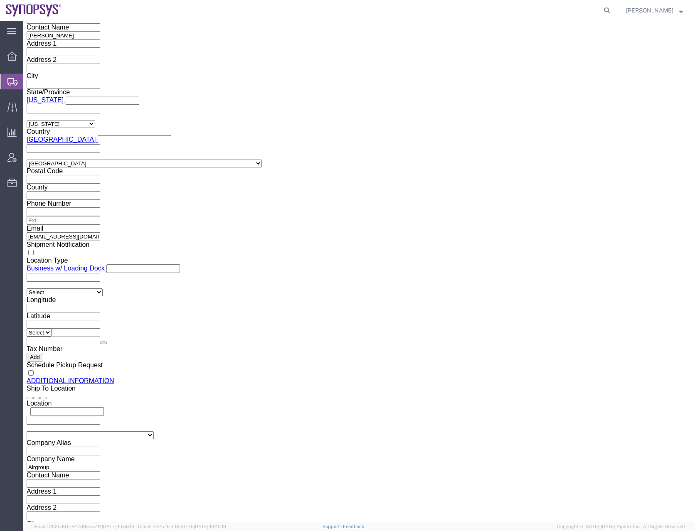
click span "button"
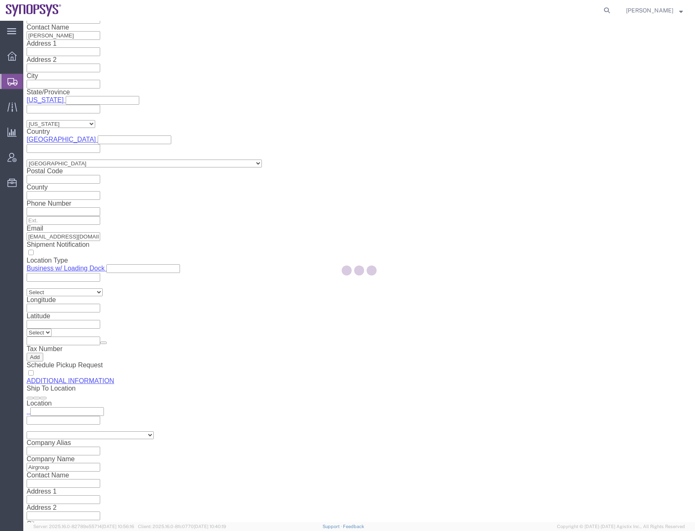
scroll to position [0, 0]
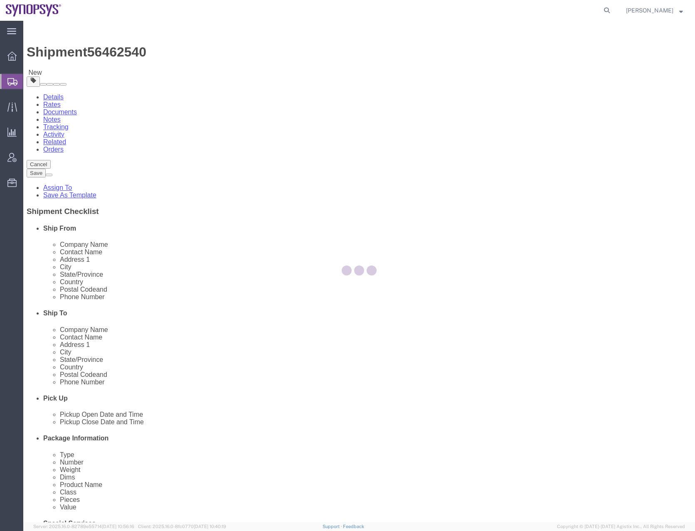
select select "PSNS"
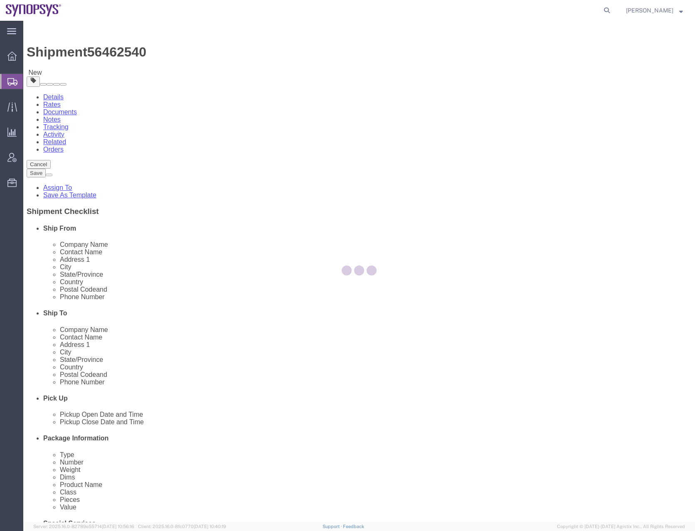
select select "PSNS"
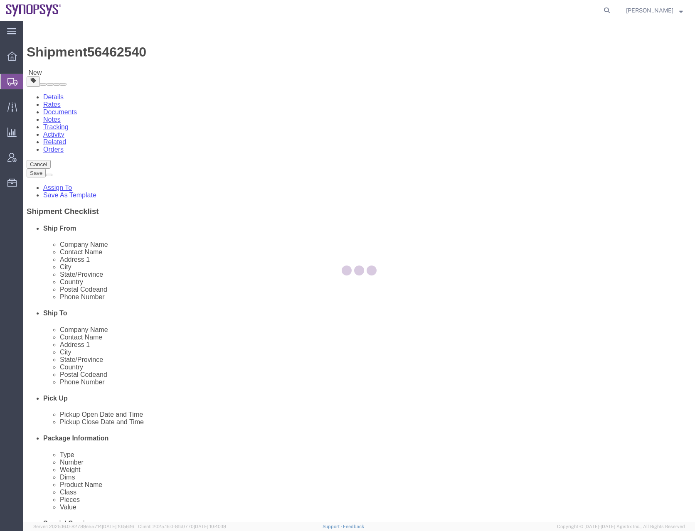
select select "PSNS"
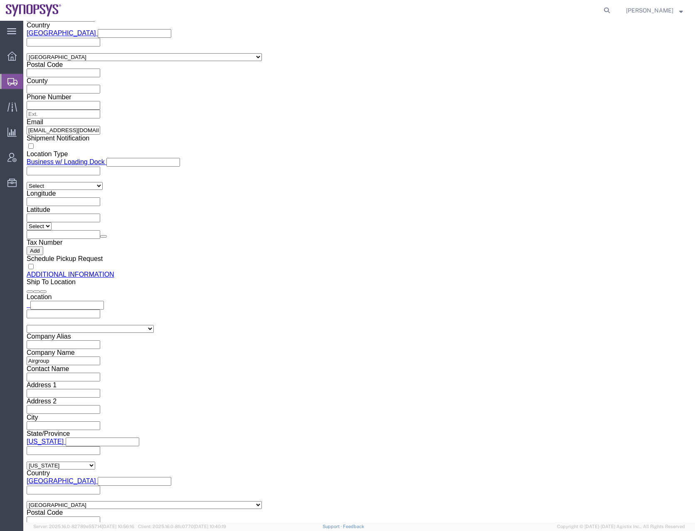
scroll to position [968, 0]
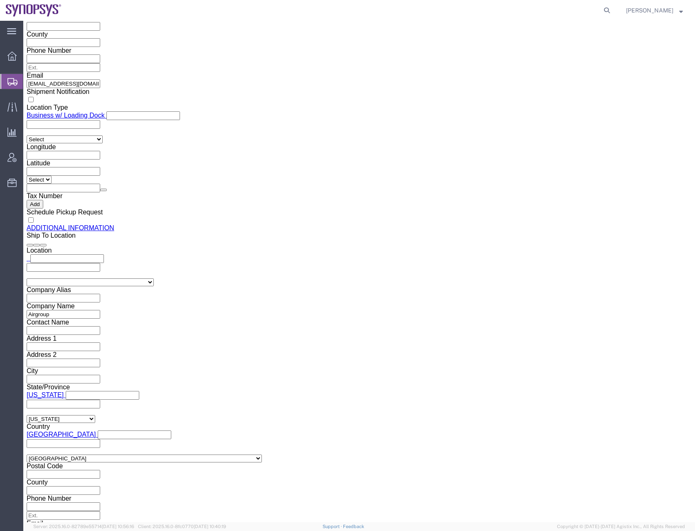
click dd "1.00 Each"
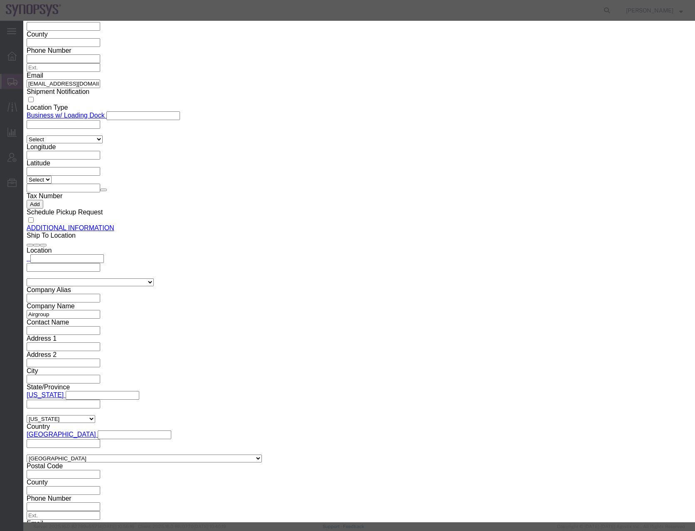
click input "Pallet 10 of 22"
type input "Pallet 11 of 22"
click button "Save & Close"
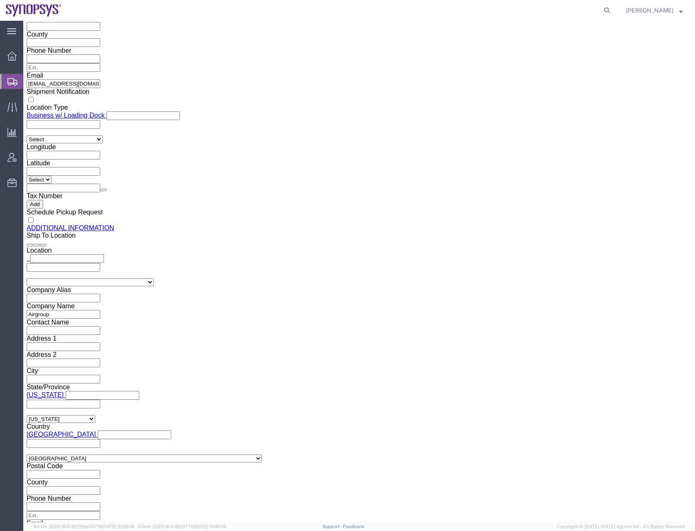
click span "button"
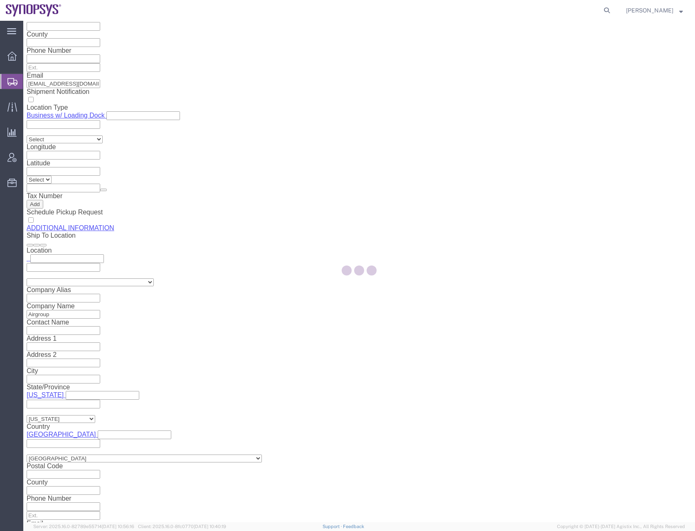
scroll to position [0, 0]
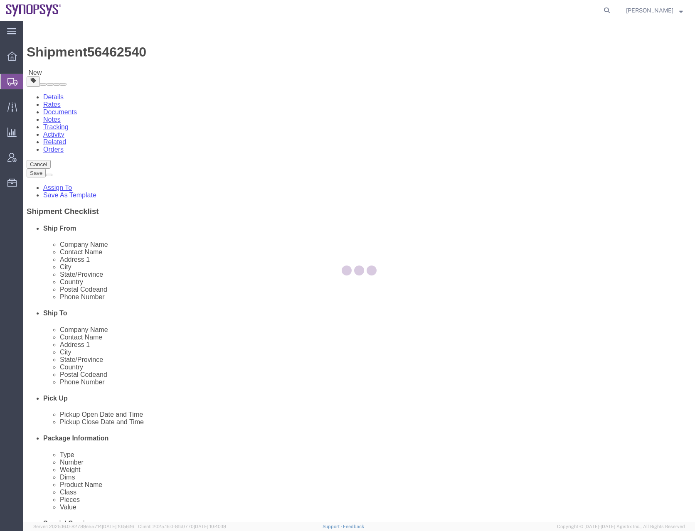
select select "PSNS"
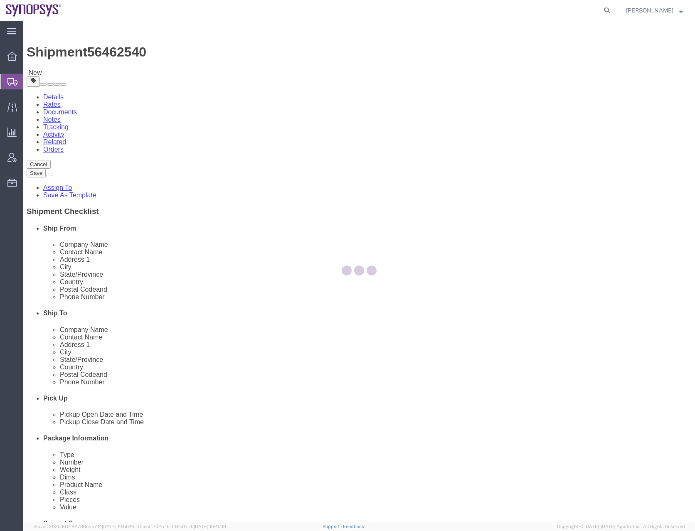
select select "PSNS"
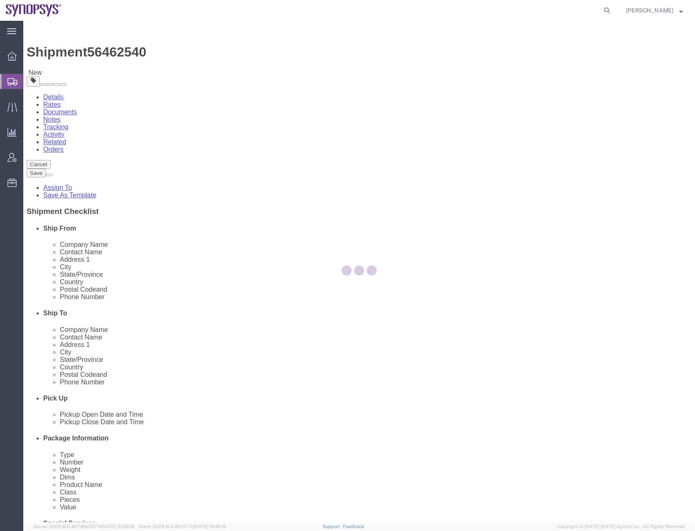
select select "PSNS"
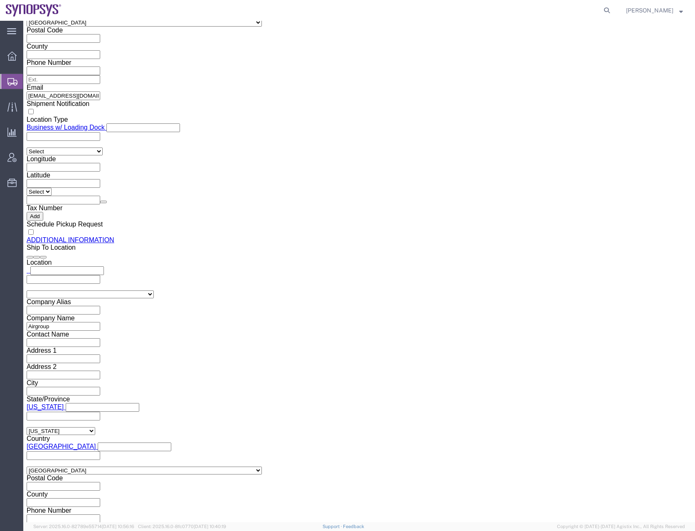
scroll to position [1034, 0]
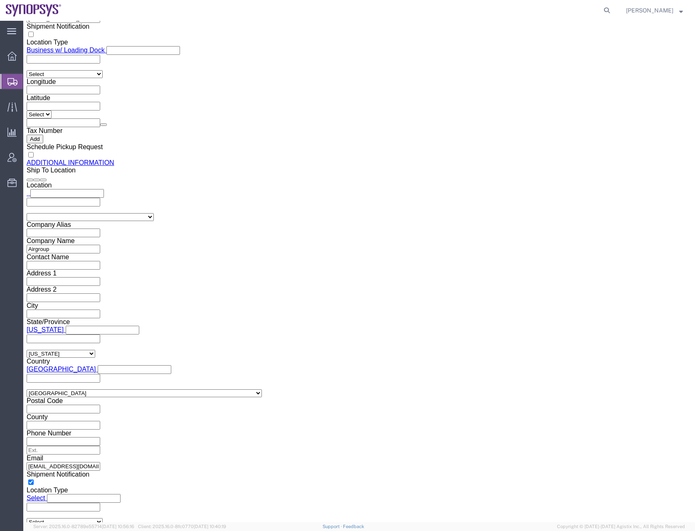
click dd "100.00 USD"
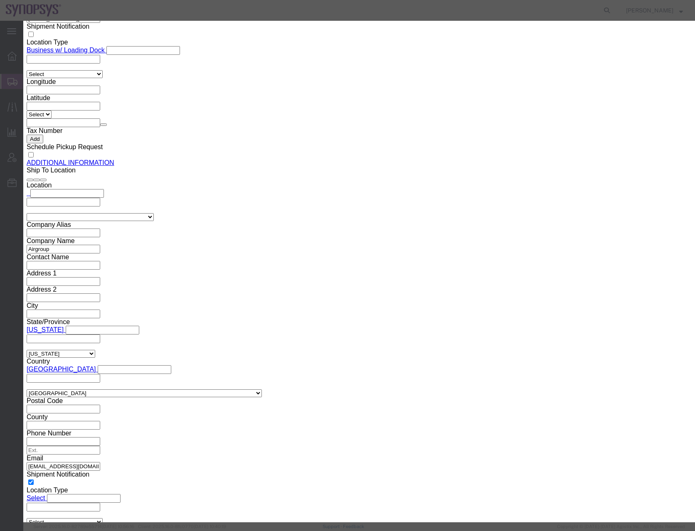
click input "Pallet 11 of 22"
click div "Commodity library Product Name Pallet 11 of 22 Pieces 1.00 Select Bag Barrels 1…"
click input "Pallet 11 of 22"
type input "Pallet 12 of 22"
click div "Commodity library"
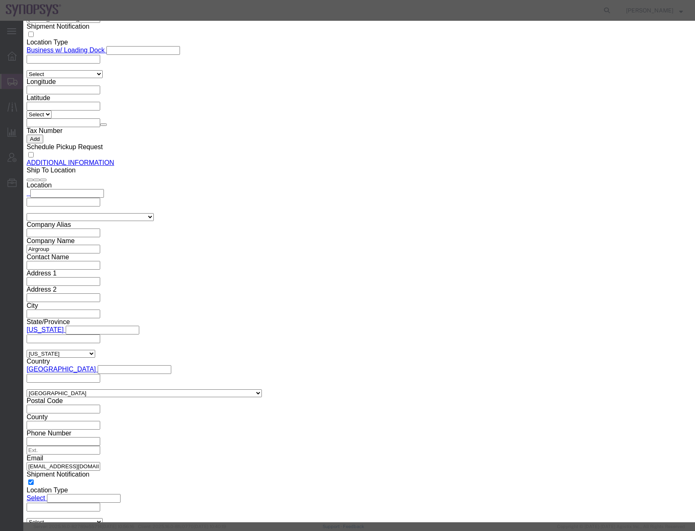
click button "Save & Close"
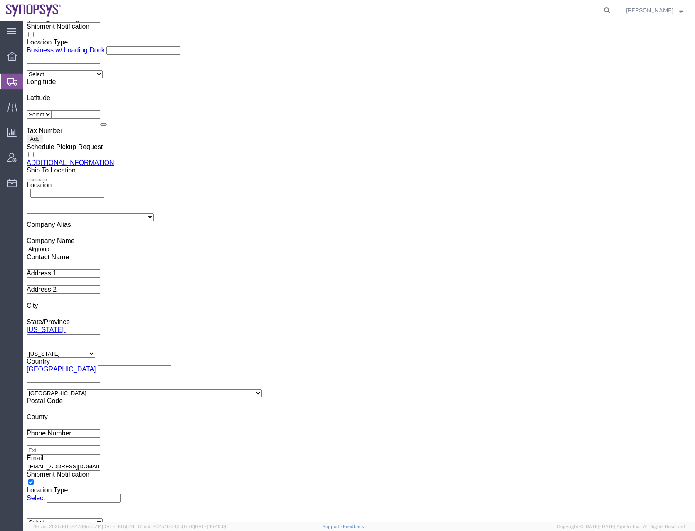
click span "button"
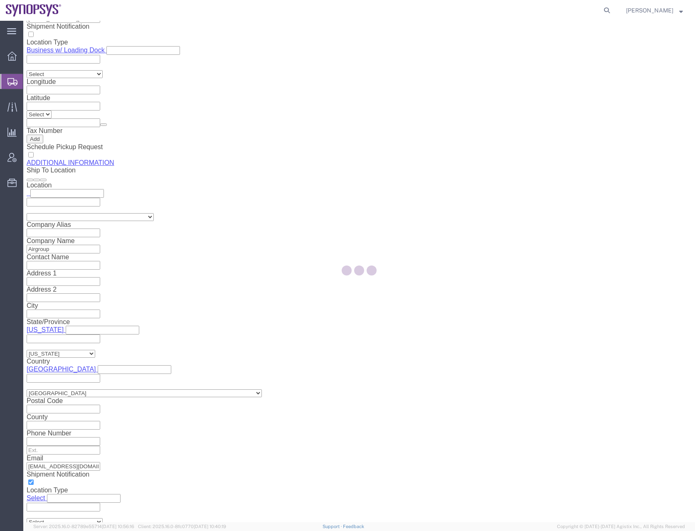
scroll to position [0, 0]
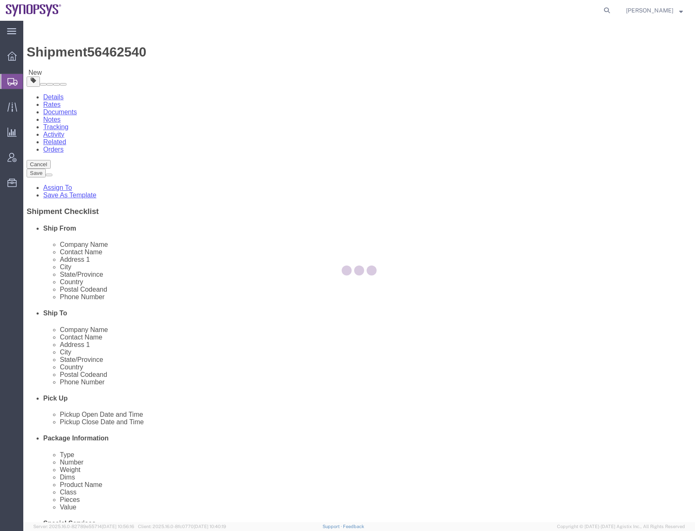
select select "PSNS"
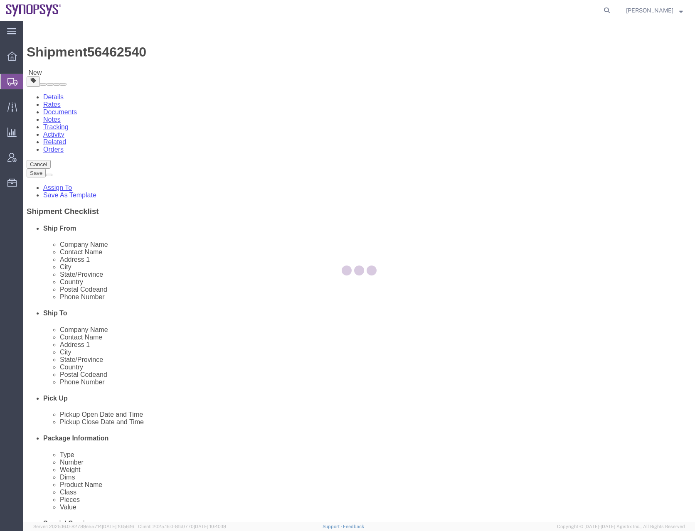
select select "PSNS"
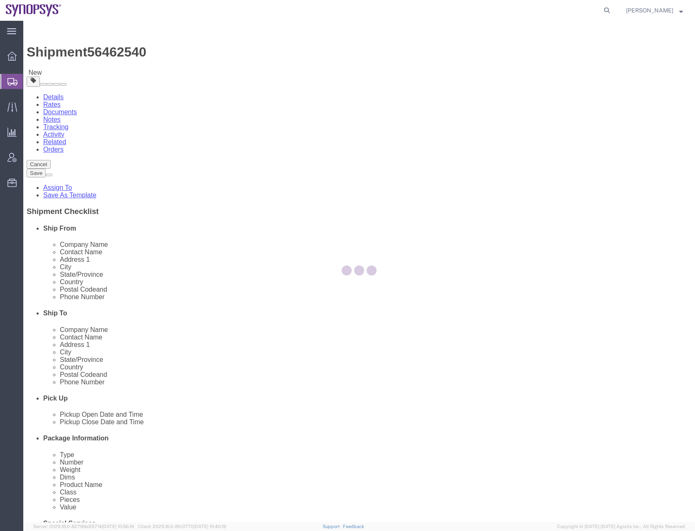
select select "PSNS"
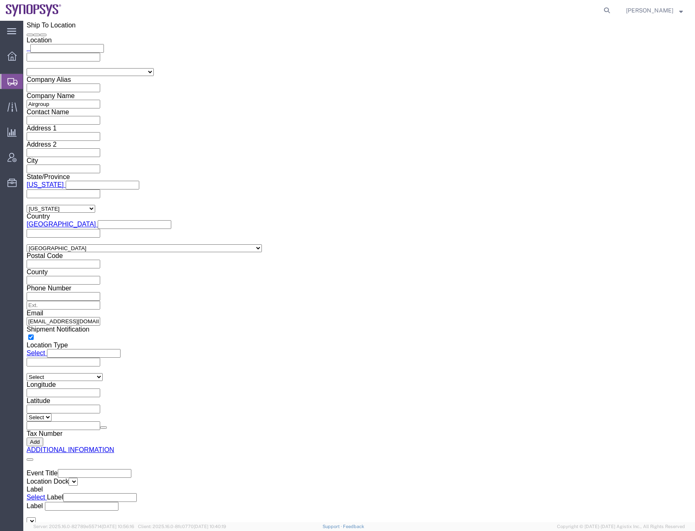
scroll to position [1187, 0]
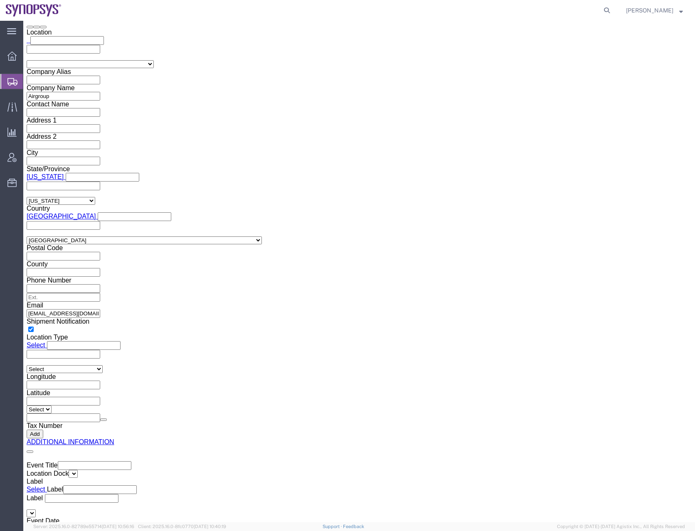
click dd "1.00 Each"
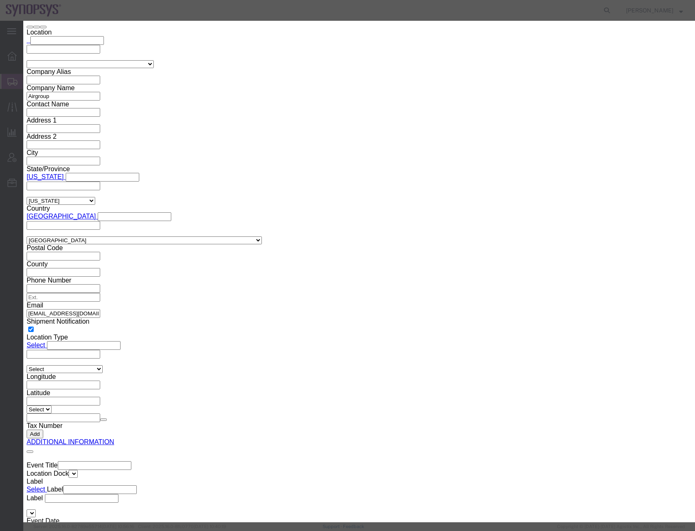
click input "Pallet 12 of 22"
type input "Pallet 13 of 22"
click button "Save & Close"
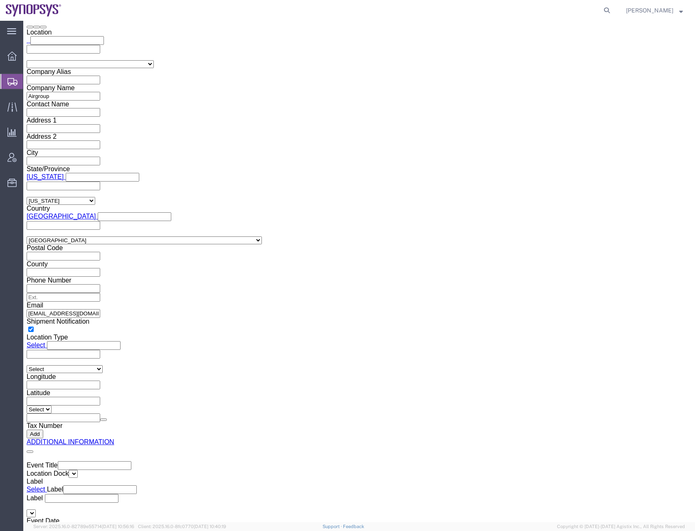
click span "button"
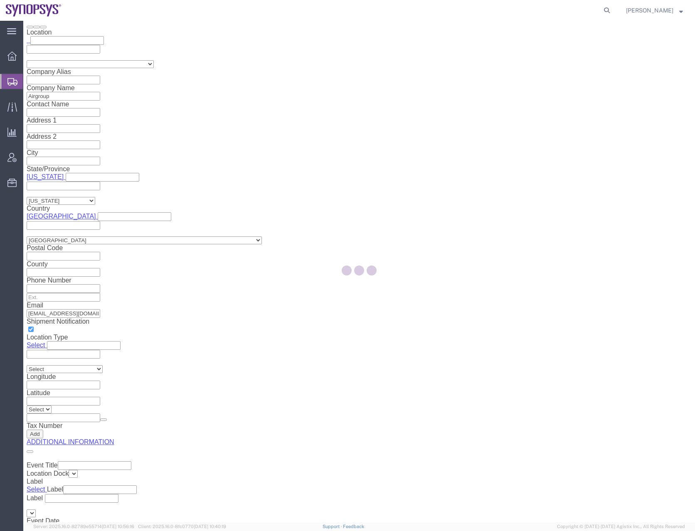
scroll to position [0, 0]
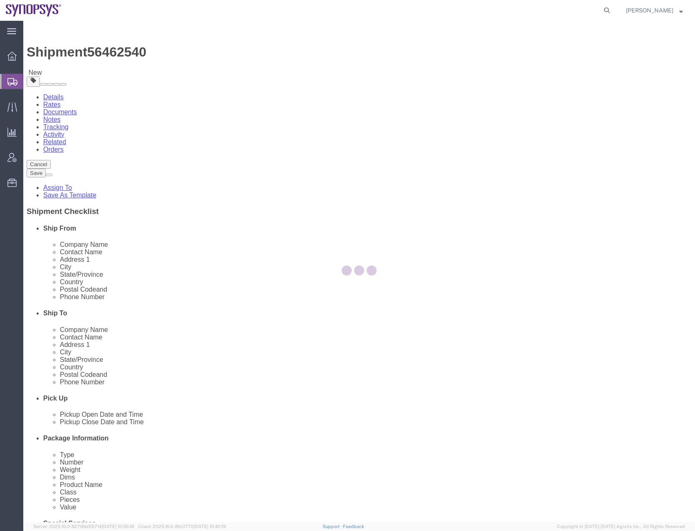
select select "PSNS"
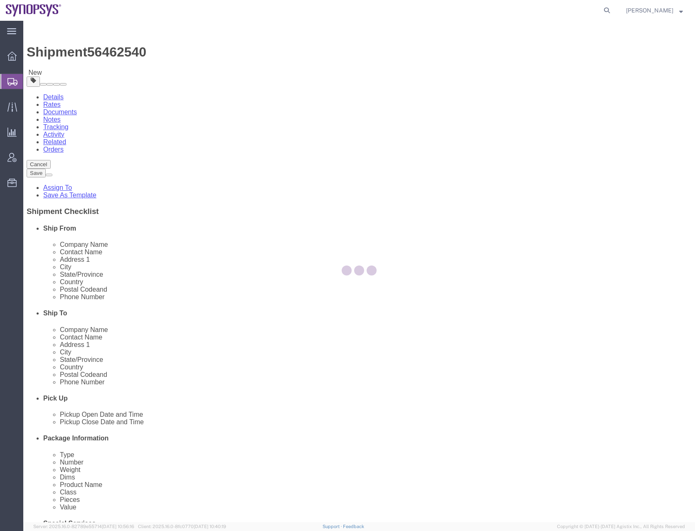
select select "PSNS"
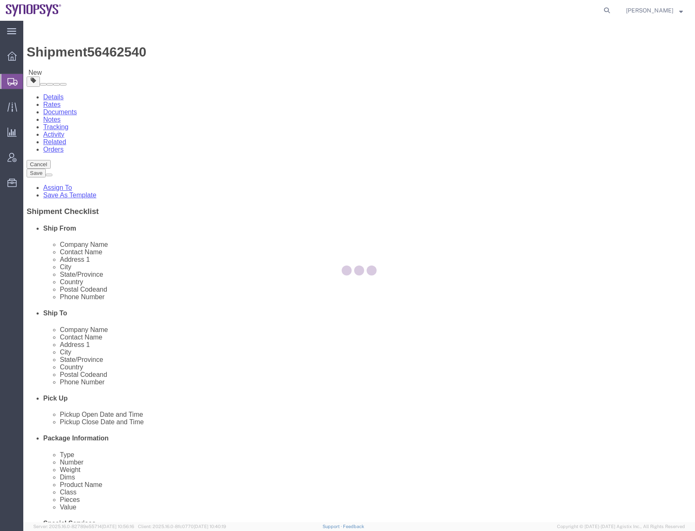
select select "PSNS"
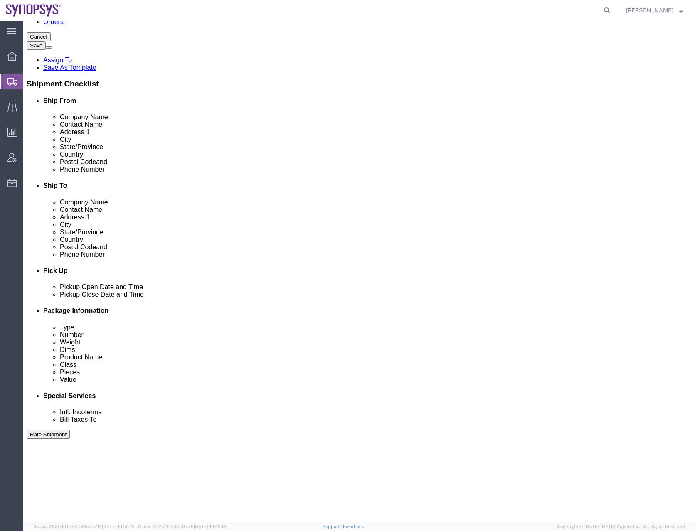
scroll to position [1252, 0]
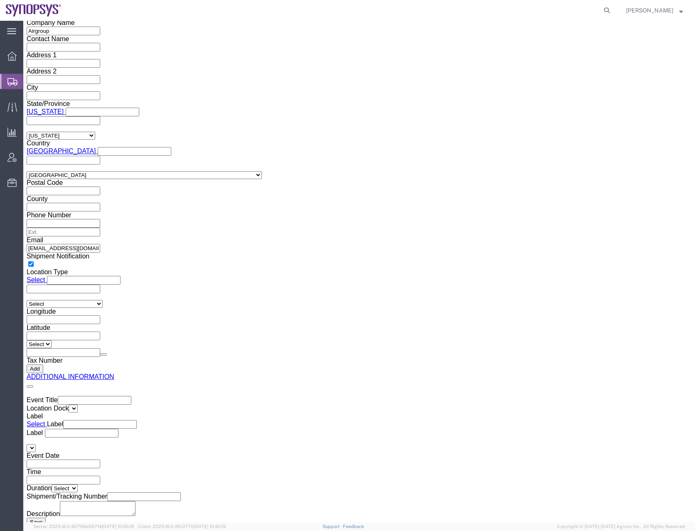
drag, startPoint x: 375, startPoint y: 271, endPoint x: 386, endPoint y: 528, distance: 257.2
click dd "100.00 USD"
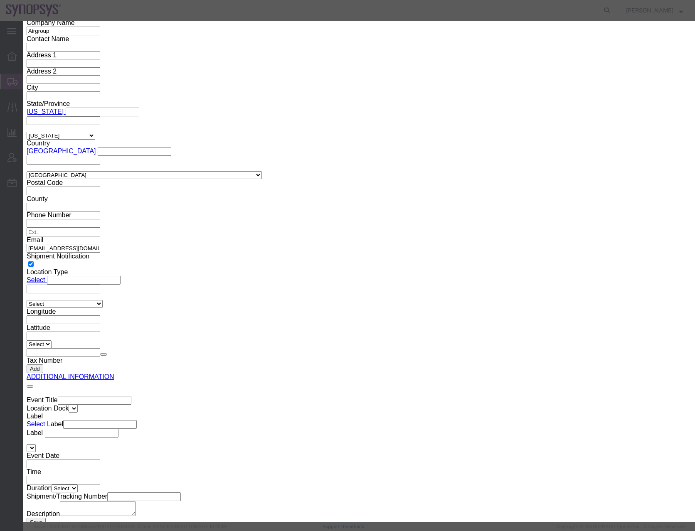
click input "Pallet 13 of 22"
type input "Pallet 14 of 22"
click button "Save & Close"
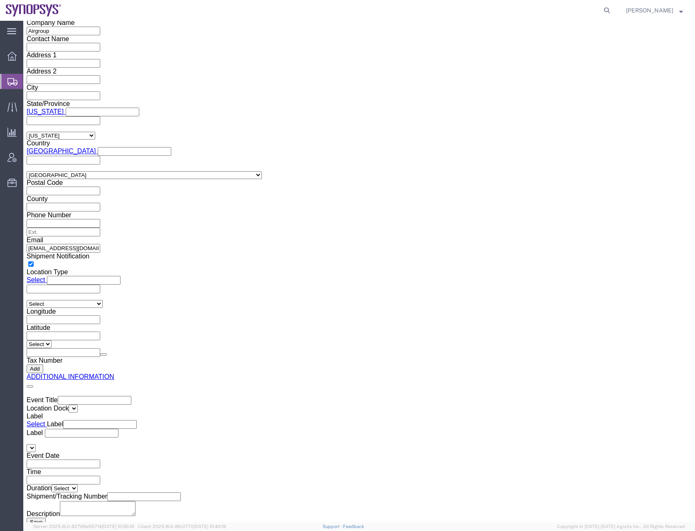
click span "button"
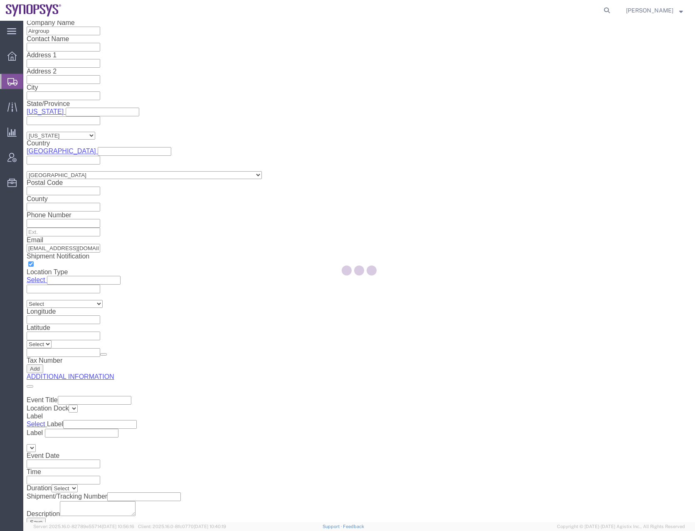
scroll to position [0, 0]
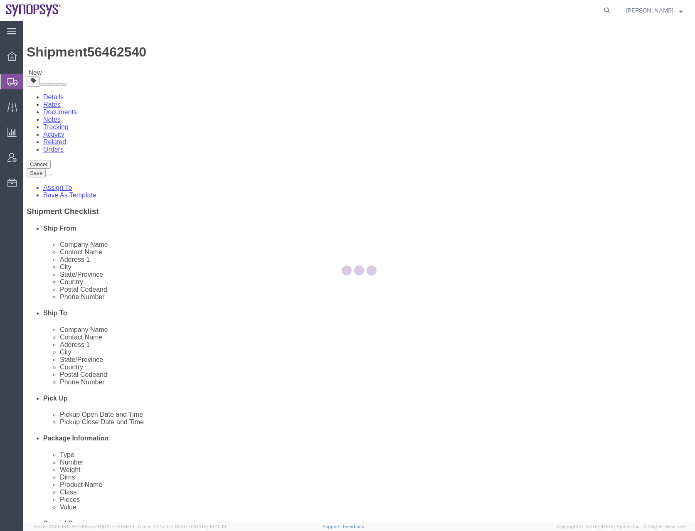
select select "PSNS"
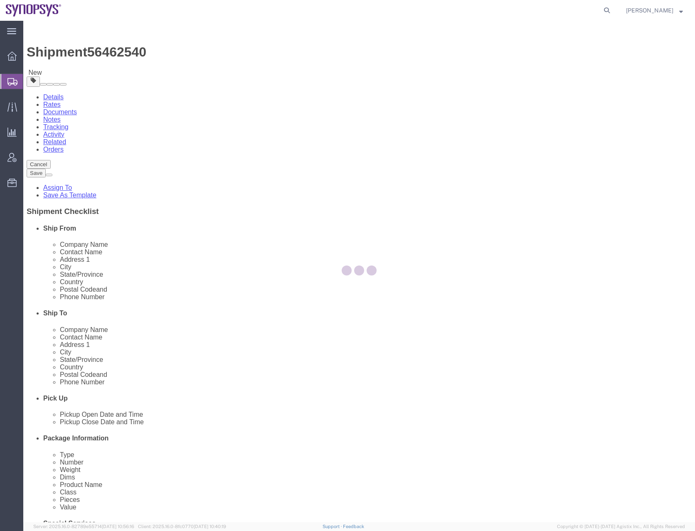
select select "PSNS"
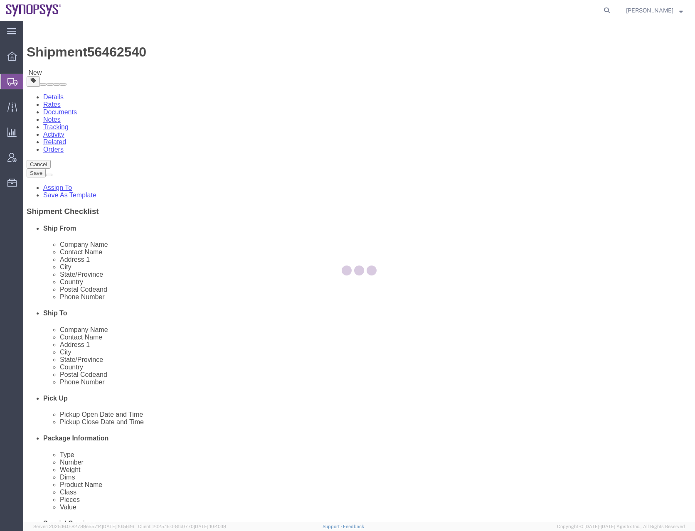
select select "PSNS"
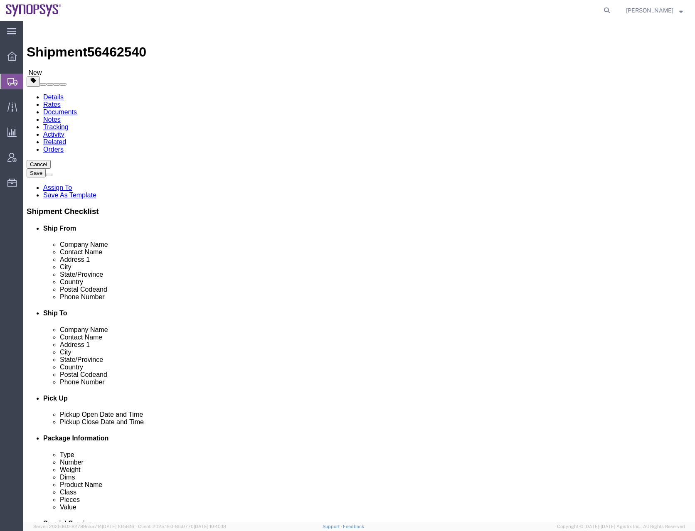
drag, startPoint x: 143, startPoint y: 300, endPoint x: 145, endPoint y: 447, distance: 146.8
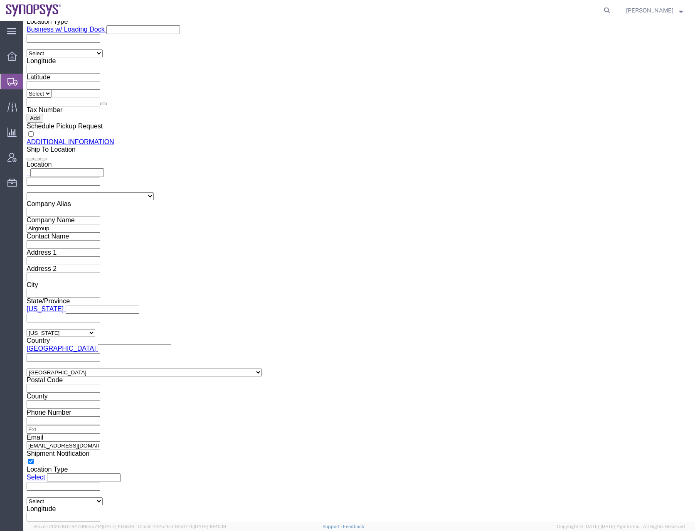
scroll to position [1405, 0]
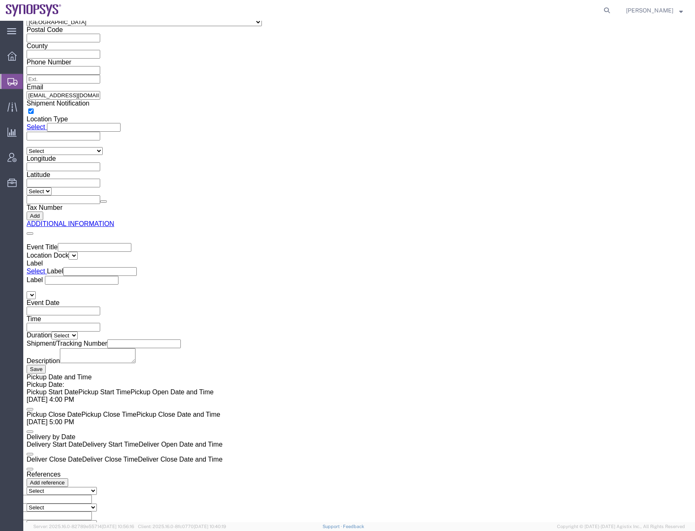
drag, startPoint x: 244, startPoint y: 235, endPoint x: 244, endPoint y: 416, distance: 181.3
click dd "100.00 USD"
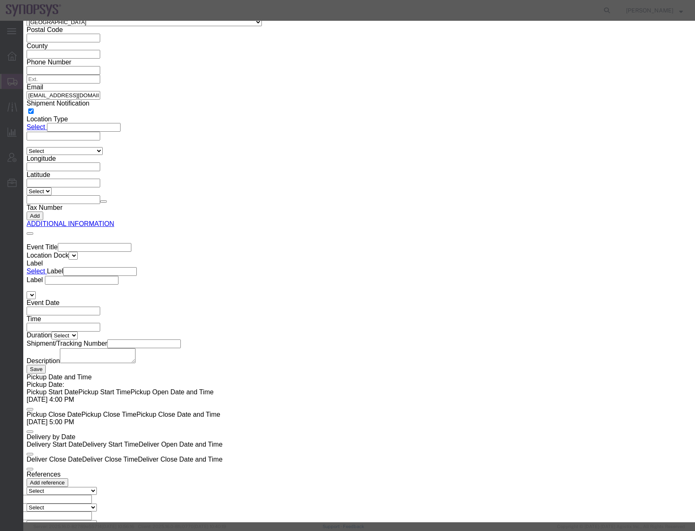
click input "Pallet 14 of 22"
type input "Pallet 15 of 22"
click button "Save & Close"
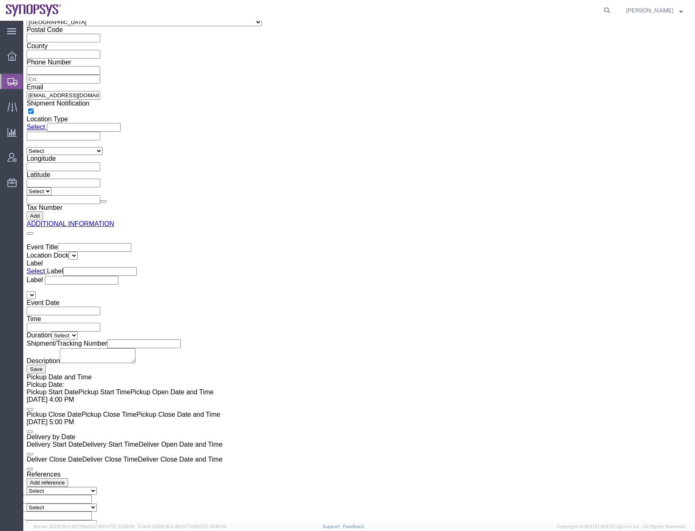
click span "button"
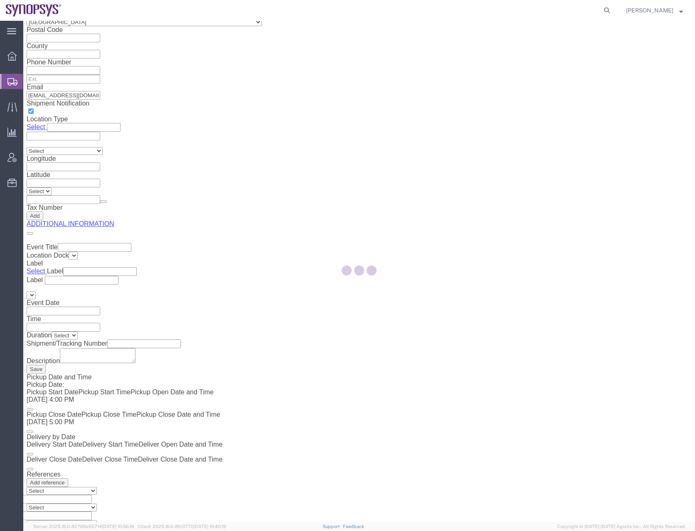
scroll to position [0, 0]
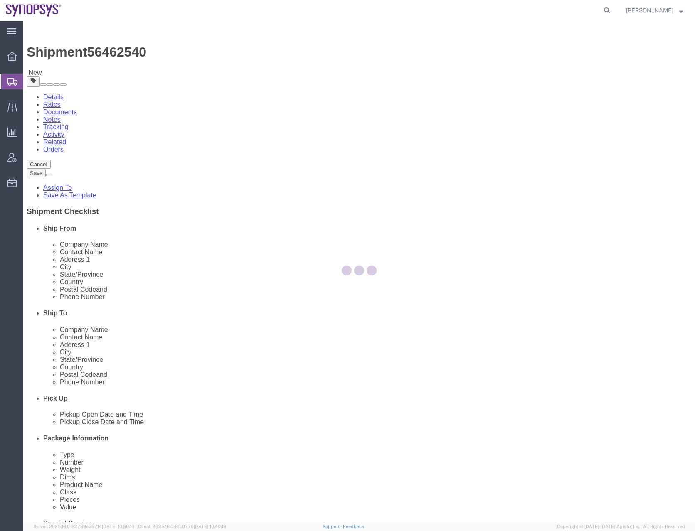
select select "PSNS"
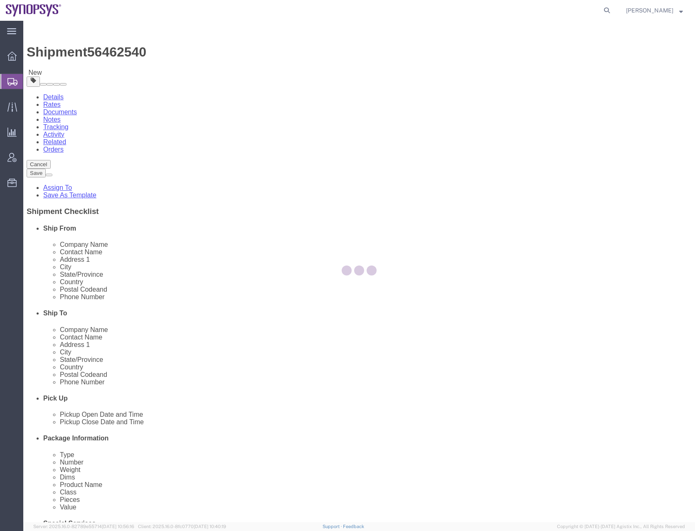
select select "PSNS"
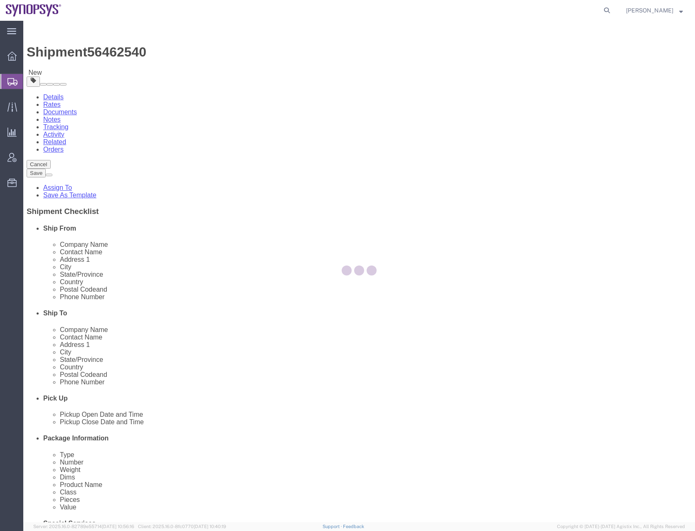
select select "PSNS"
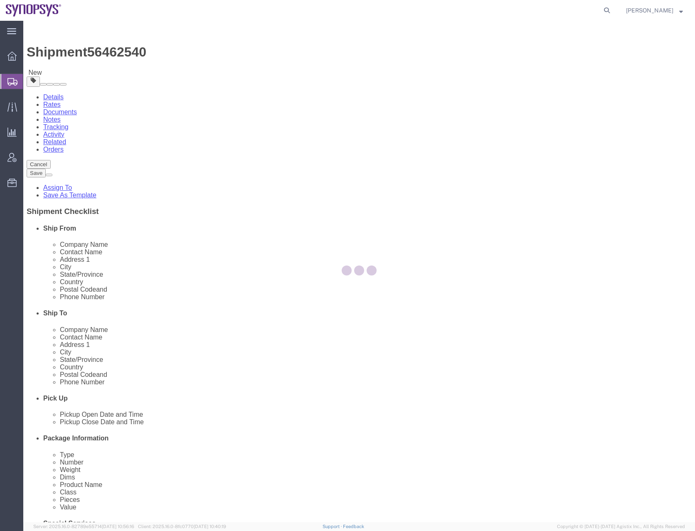
select select "PSNS"
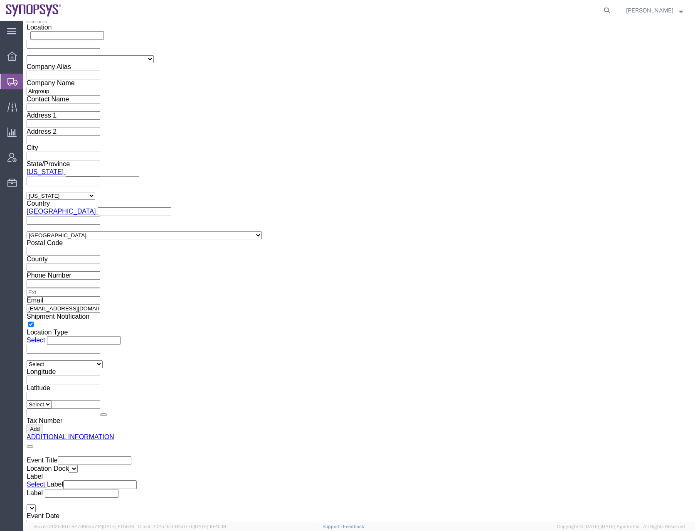
scroll to position [1470, 0]
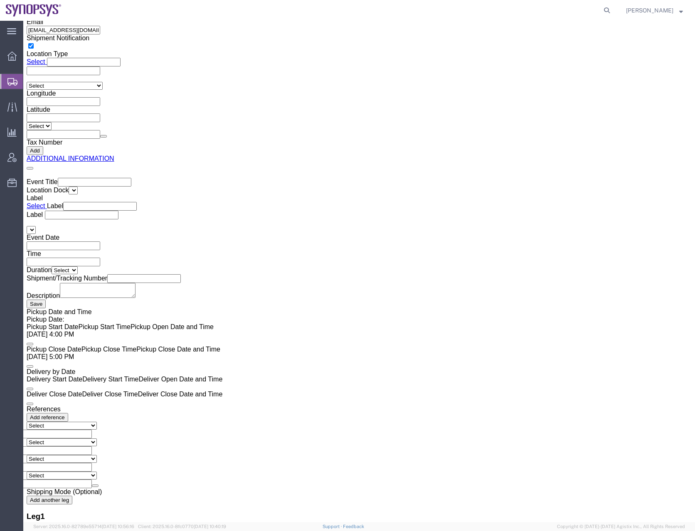
drag, startPoint x: 313, startPoint y: 172, endPoint x: 305, endPoint y: 442, distance: 269.6
click dd "100.00 USD"
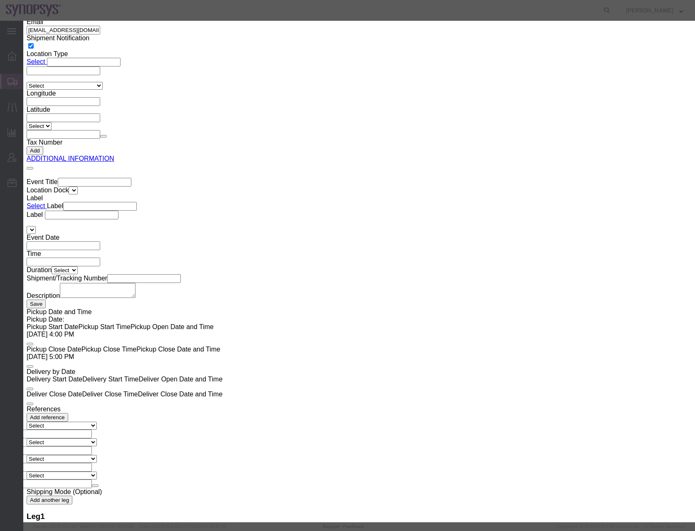
click input "Pallet 15 of 22"
type input "Pallet 16 of 22"
click button "Save & Close"
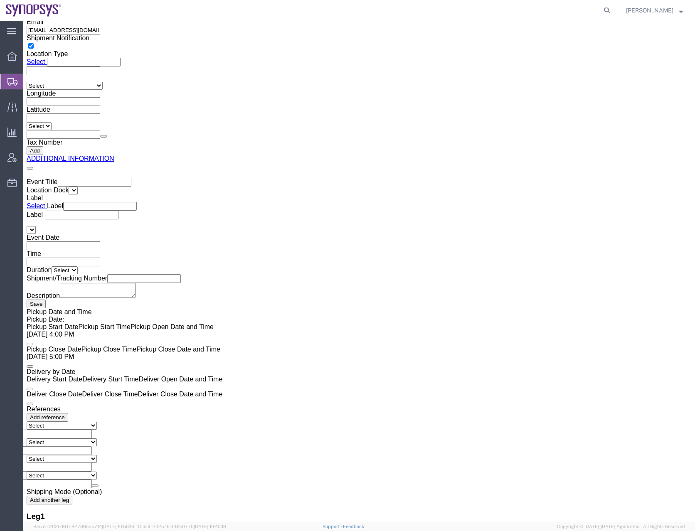
click span "button"
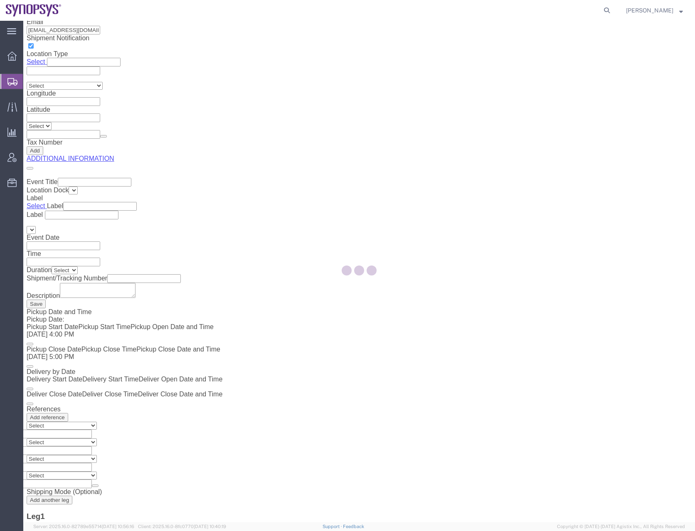
scroll to position [0, 0]
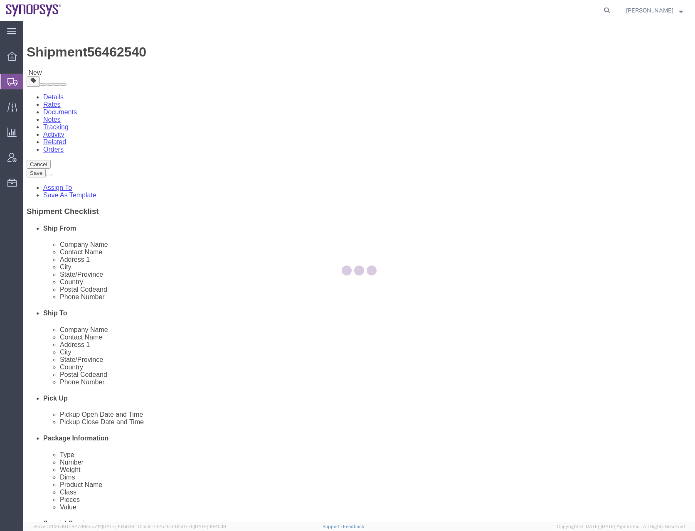
select select "PSNS"
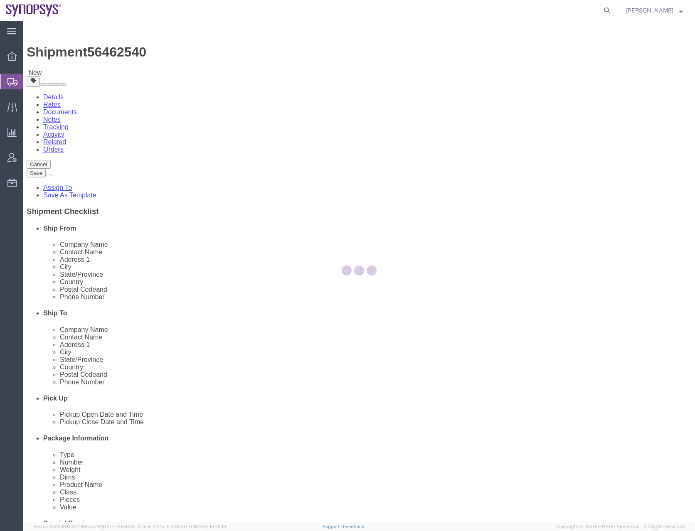
select select "PSNS"
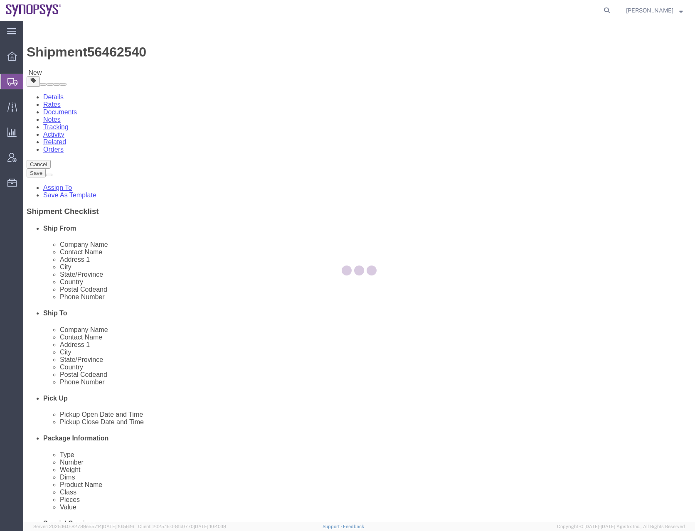
select select "PSNS"
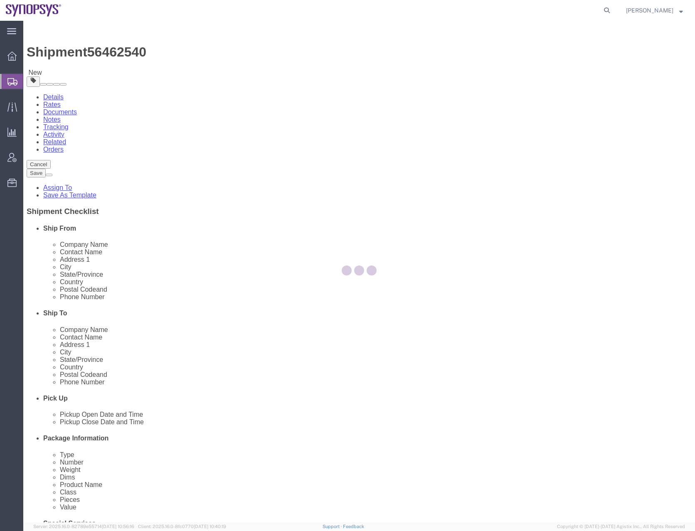
select select "PSNS"
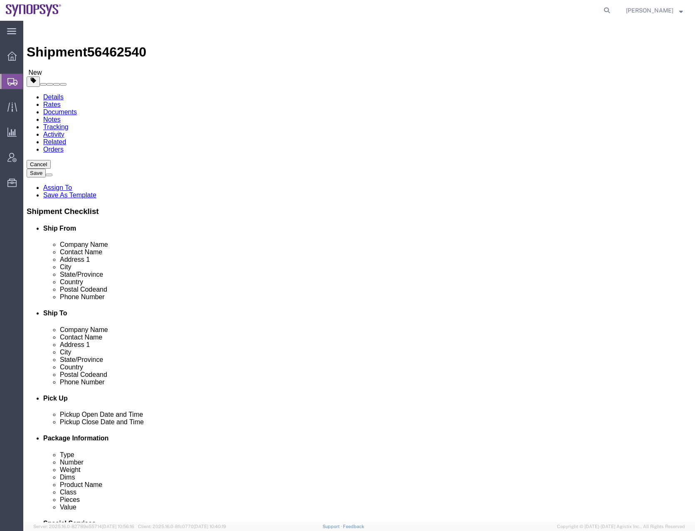
drag, startPoint x: 221, startPoint y: 227, endPoint x: 246, endPoint y: 483, distance: 256.5
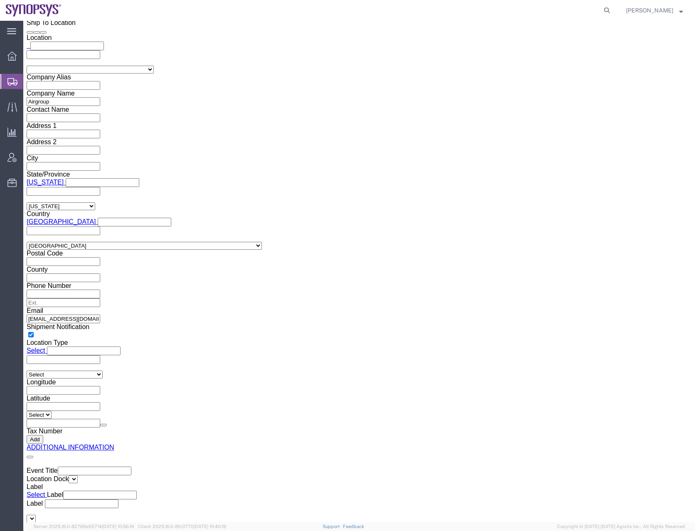
scroll to position [1623, 0]
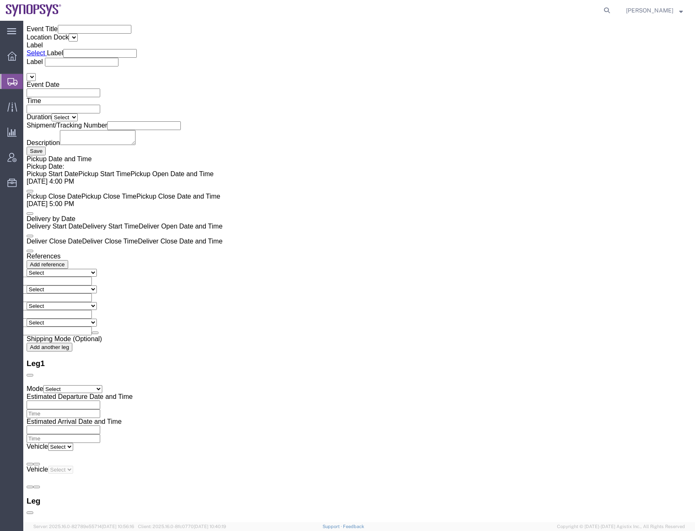
drag, startPoint x: 226, startPoint y: 232, endPoint x: 235, endPoint y: 460, distance: 228.0
click dd "100.00 USD"
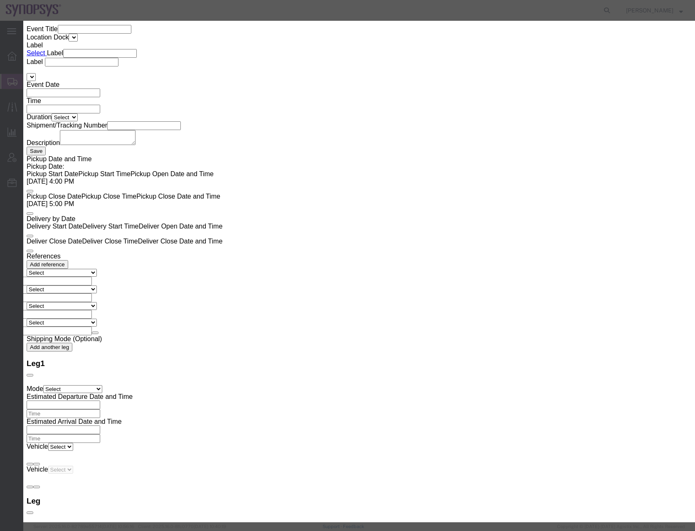
click input "Pallet 16 of 22"
click button "Save & Close"
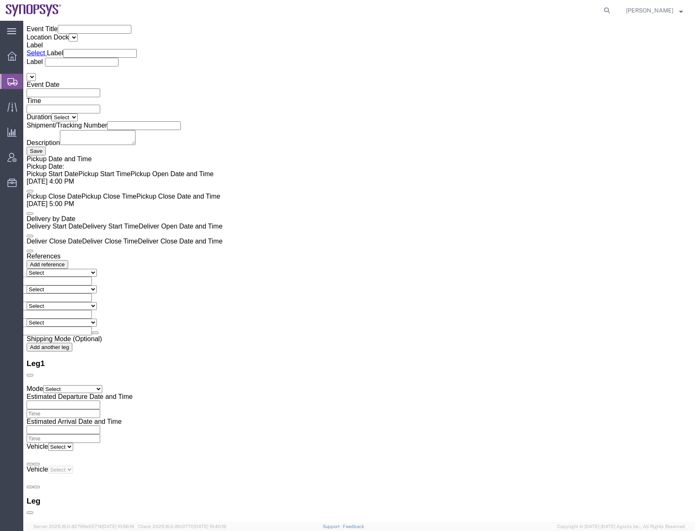
click button "button"
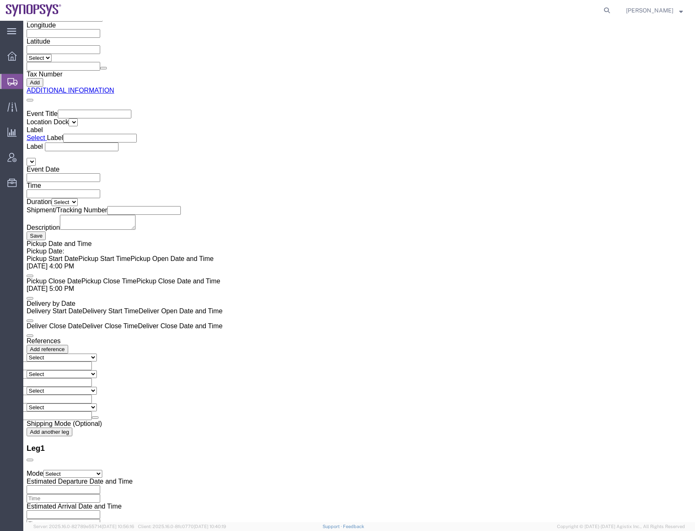
scroll to position [1689, 0]
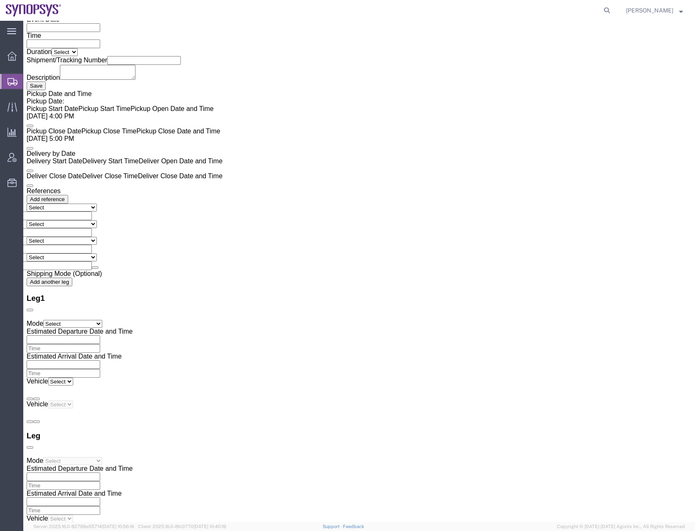
click dd "100.00 USD"
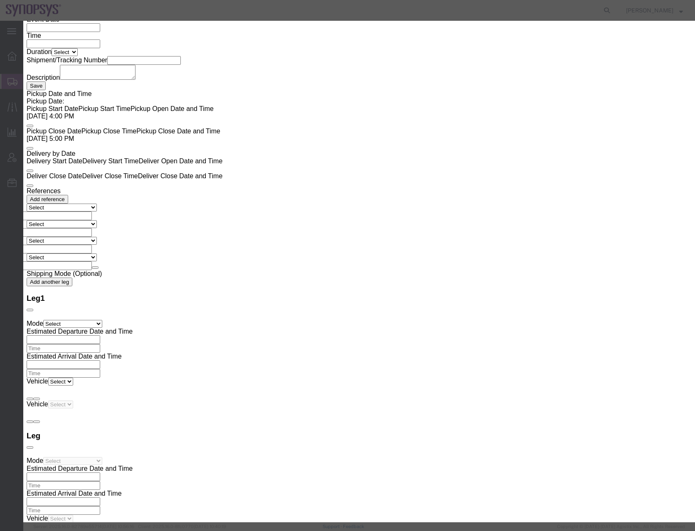
click input "Pallet 17 of 22"
click button "Save & Close"
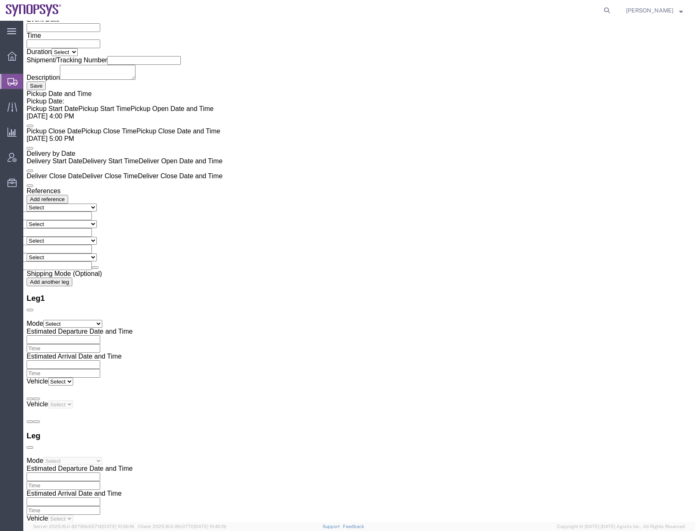
click input "1"
click input "text"
click div "14"
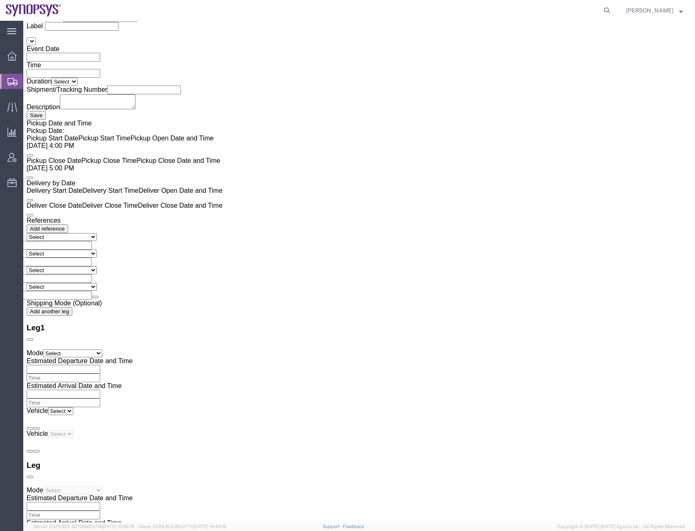
scroll to position [1605, 0]
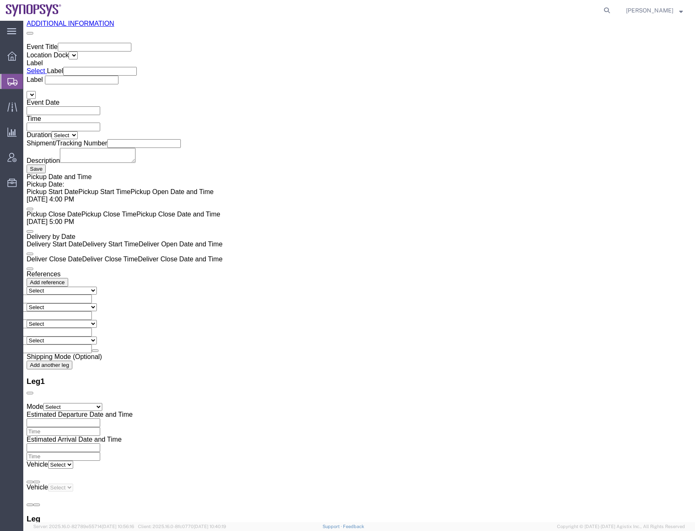
drag, startPoint x: 361, startPoint y: 305, endPoint x: 338, endPoint y: 310, distance: 23.4
click div "Carton Count 14"
click span "button"
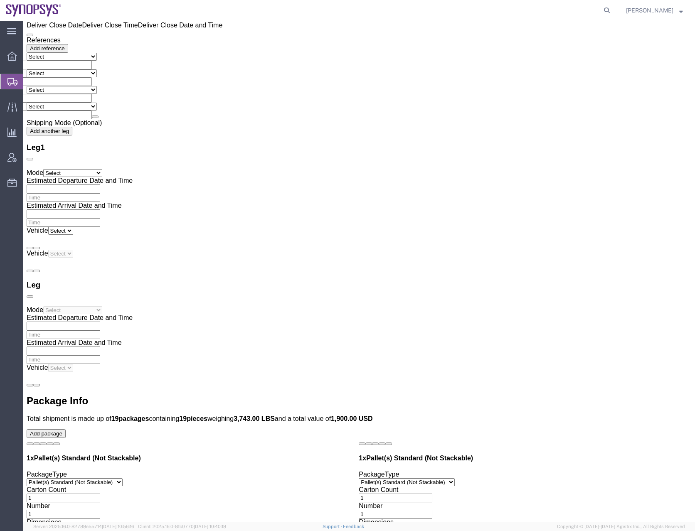
scroll to position [1842, 0]
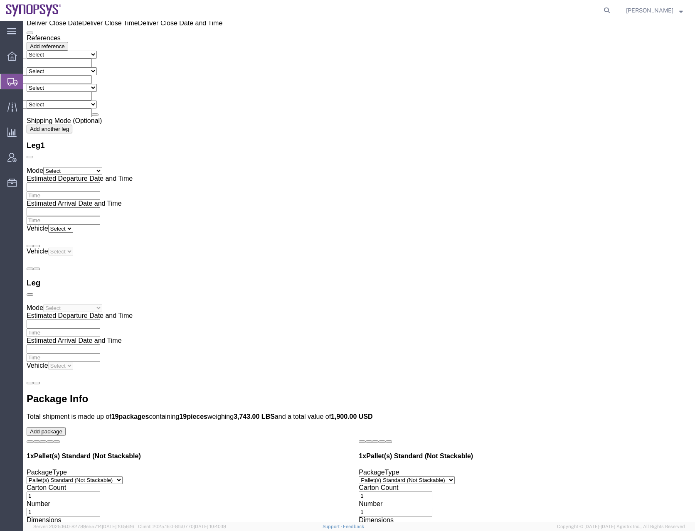
click div "1 x Pallet(s) Standard (Not Stackable) Package Type Select Bale(s) Basket(s) Bo…"
click dd "100.00 USD"
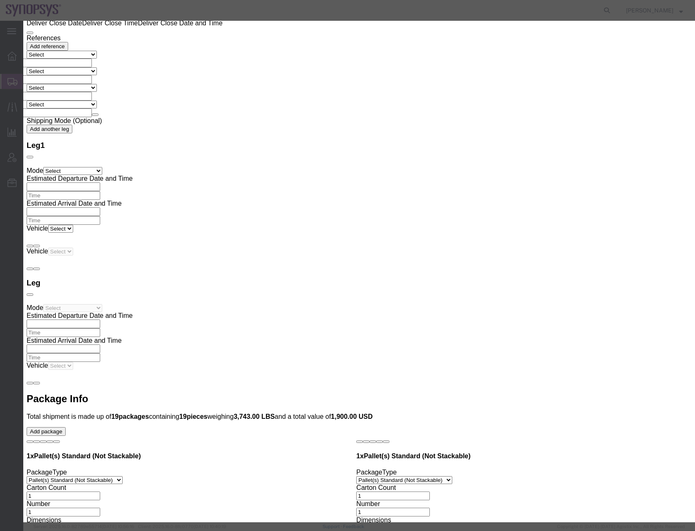
click input "Pallet 18 of 22"
click button "Save & Close"
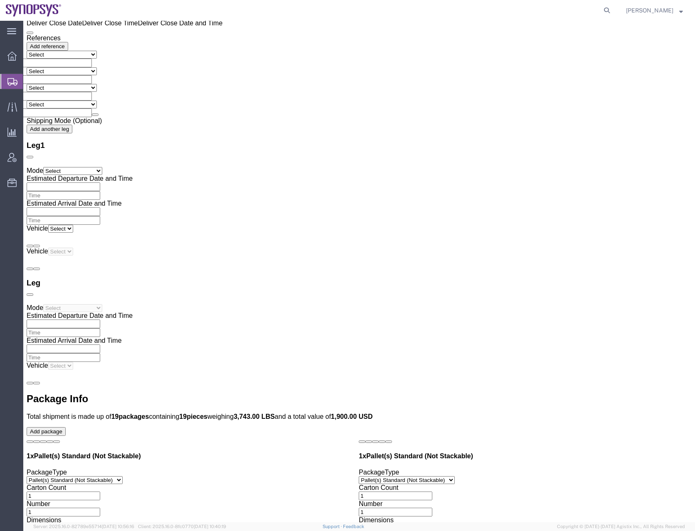
click div "Carton Count 1"
click span "button"
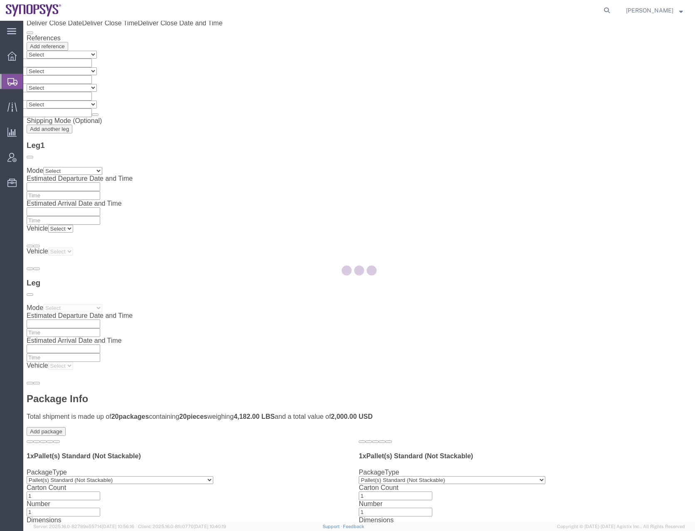
scroll to position [0, 0]
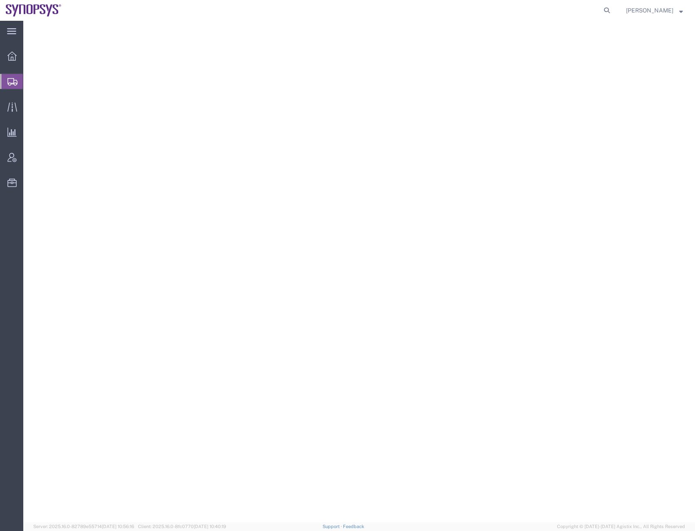
select select "PSNS"
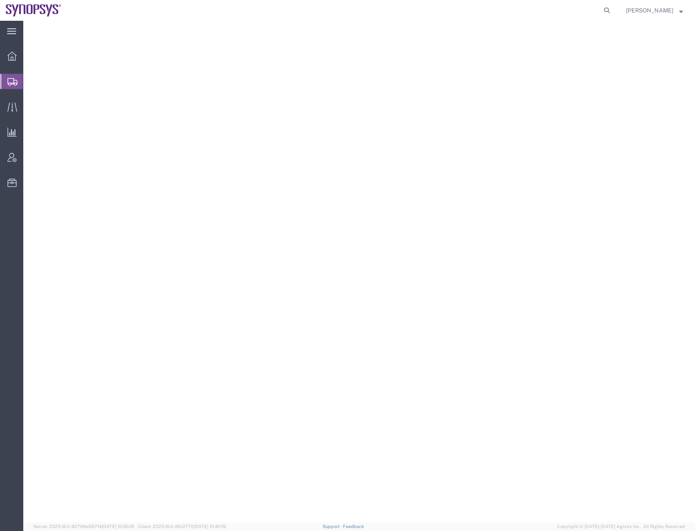
select select "PSNS"
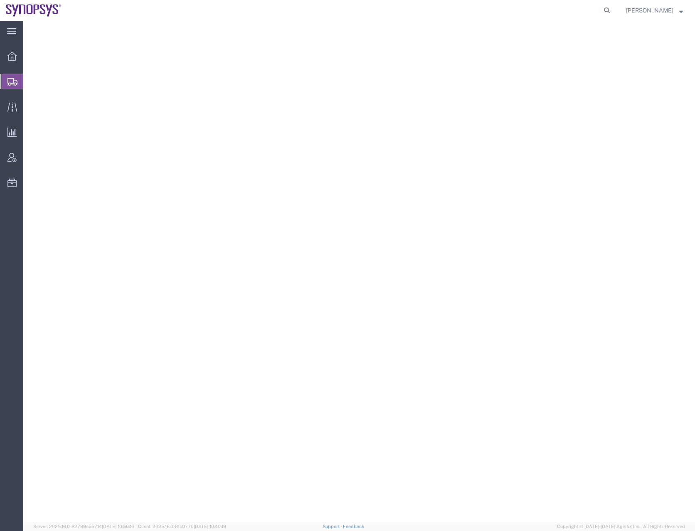
select select "PSNS"
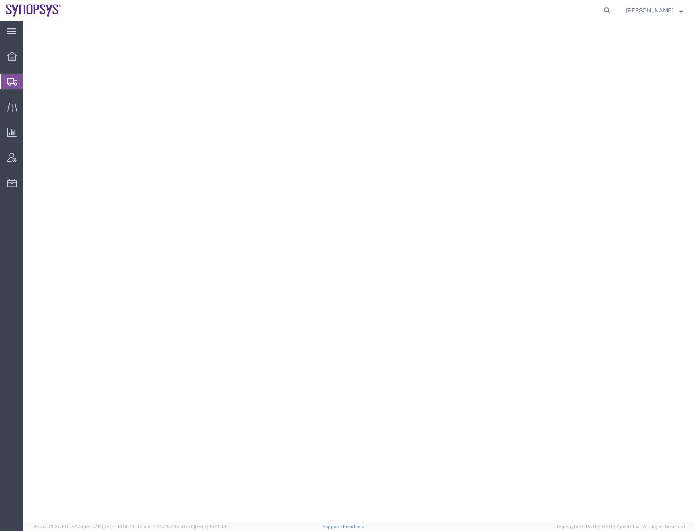
select select "PSNS"
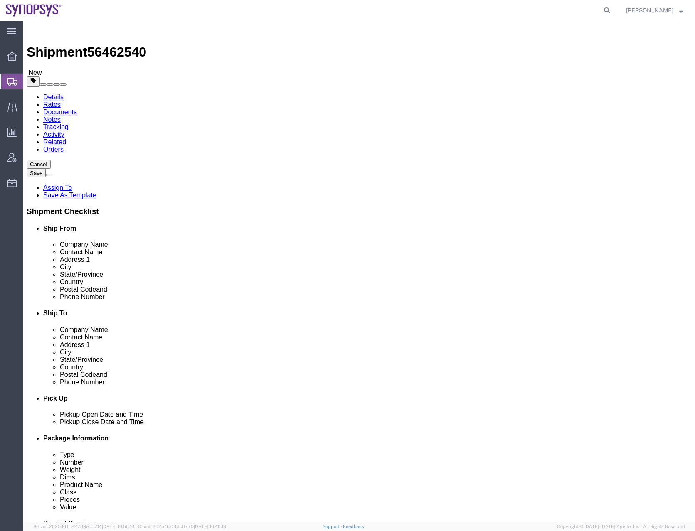
scroll to position [1907, 0]
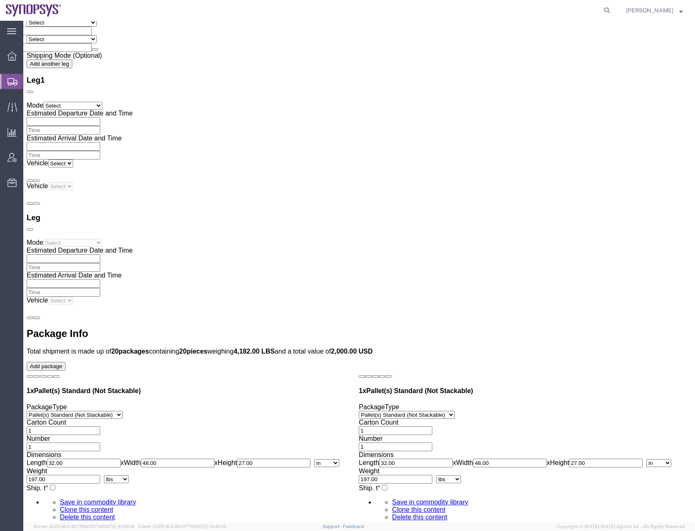
click dd "100.00 USD"
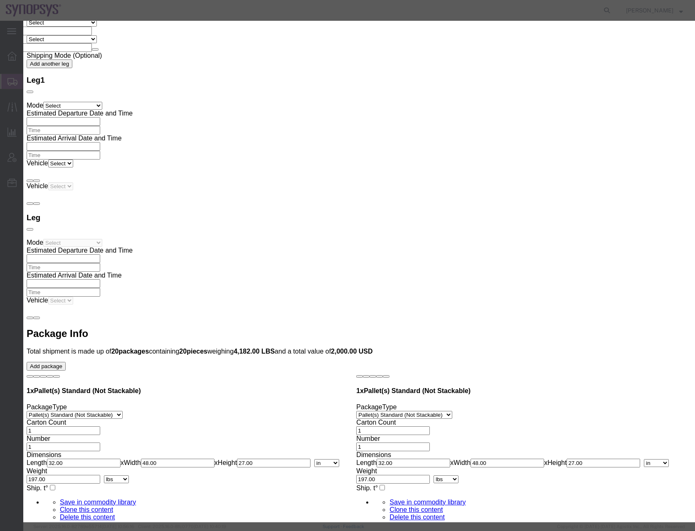
click input "Pallet 19 of 22"
type input "Pallet 20 of 22"
click div "Commodity library Product Name Pallet 20 of 22 Pieces 1.00 Select Bag Barrels 1…"
click button "Save & Close"
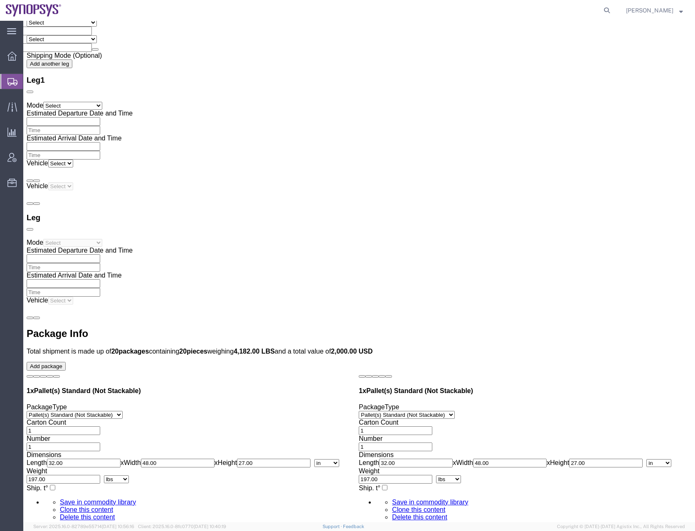
click dd "100.00 USD"
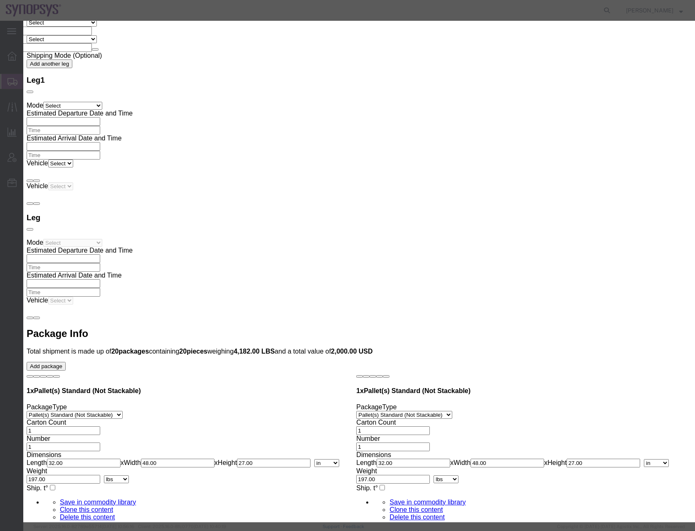
drag, startPoint x: 200, startPoint y: 84, endPoint x: 181, endPoint y: 84, distance: 18.7
click div "Pieces 1.00 Select Bag Barrels 100Board Feet Bottle Box Blister Pack Carats Can…"
click button "Close"
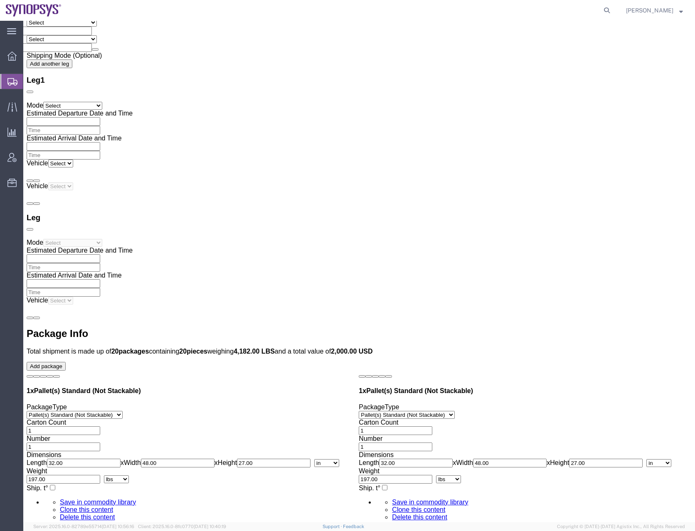
drag, startPoint x: 365, startPoint y: 224, endPoint x: 338, endPoint y: 227, distance: 26.8
click div "Carton Count 14"
type input "6"
drag, startPoint x: 373, startPoint y: 271, endPoint x: 307, endPoint y: 276, distance: 65.4
click div "Weight 318.00 Select kgs lbs Ship. t°"
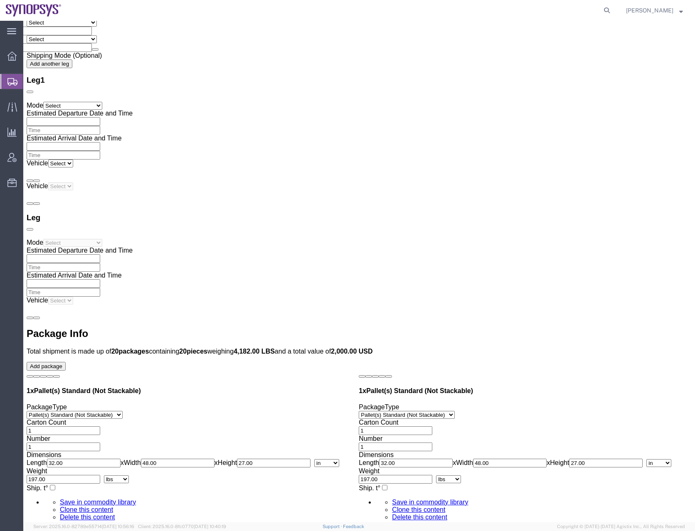
type input "688"
click span "button"
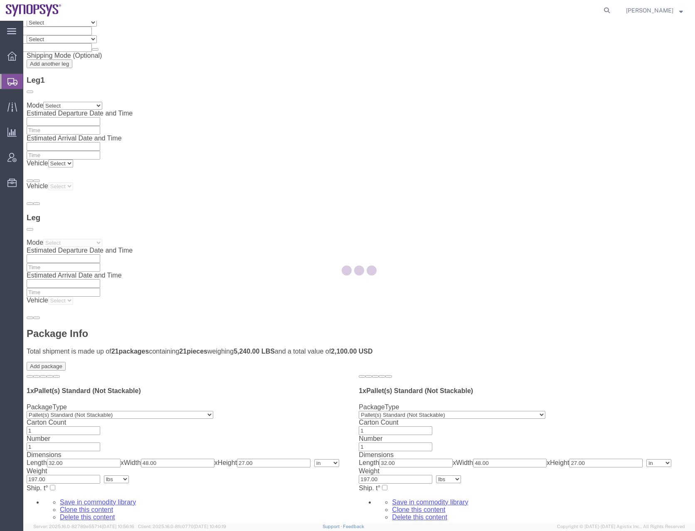
scroll to position [0, 0]
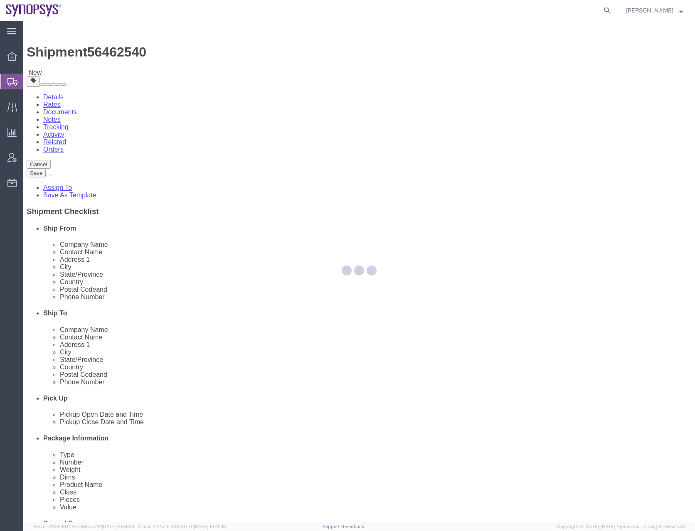
select select "PSNS"
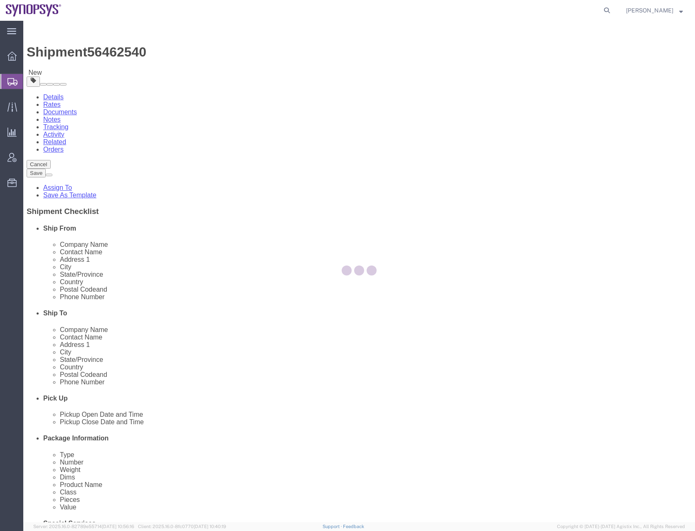
select select "PSNS"
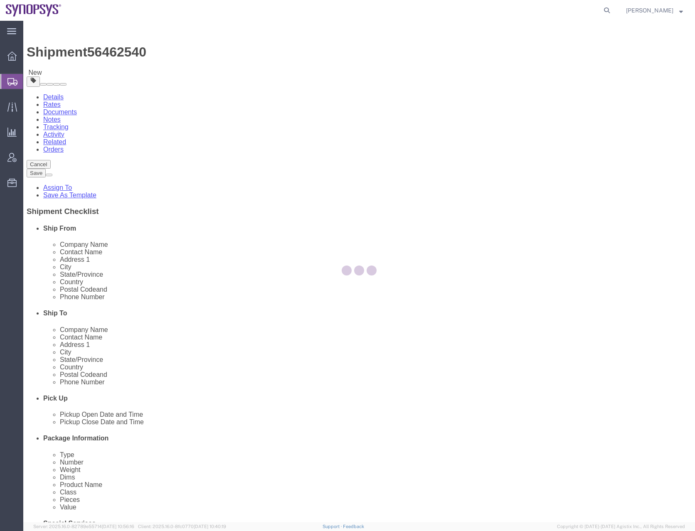
select select "PSNS"
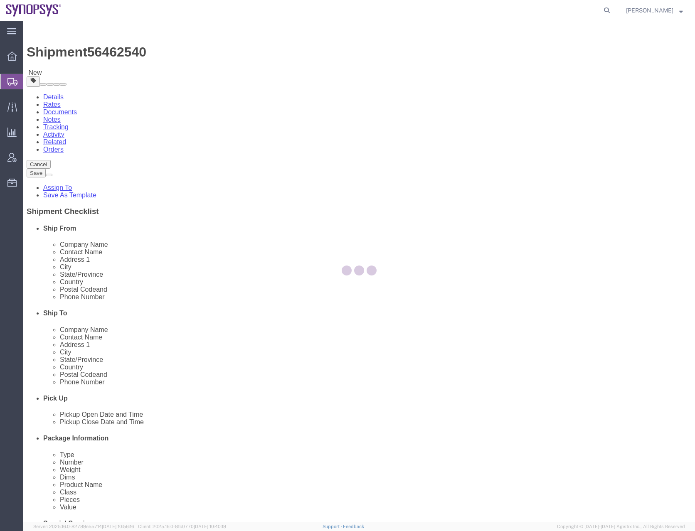
select select "PSNS"
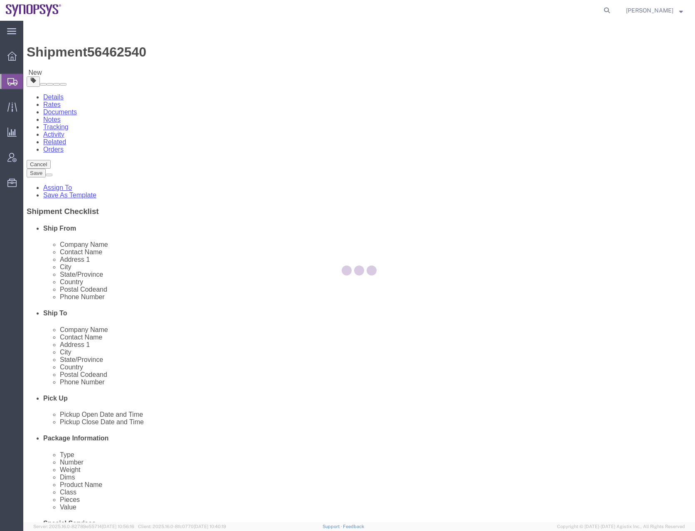
select select "PSNS"
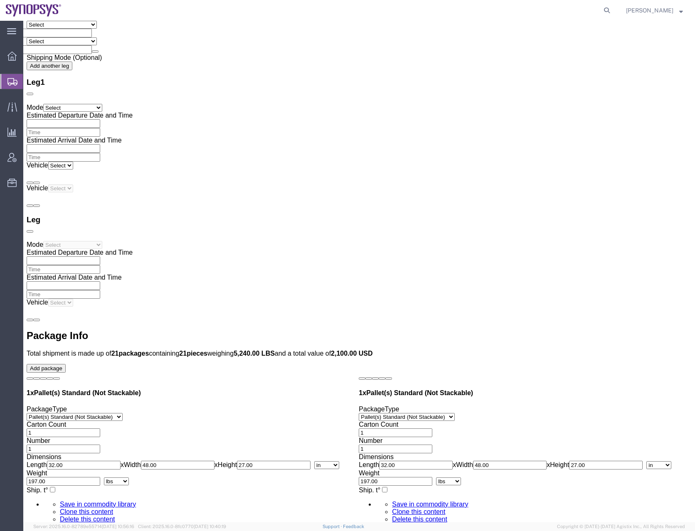
scroll to position [1954, 0]
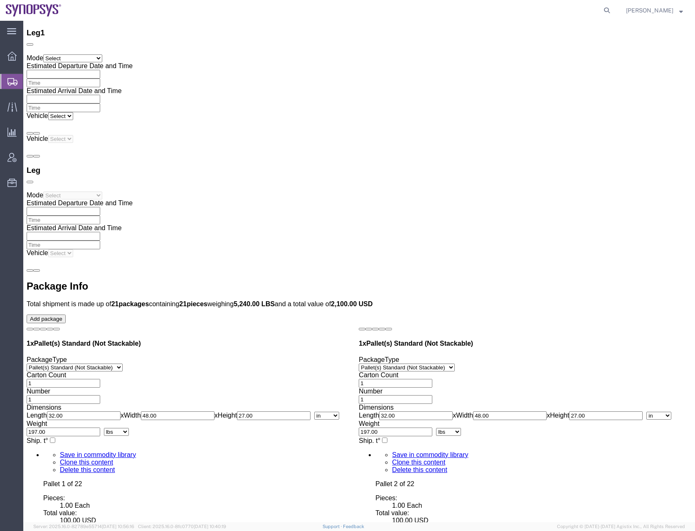
drag, startPoint x: 365, startPoint y: 178, endPoint x: 344, endPoint y: 180, distance: 20.9
click div "6"
type input "14"
click input "55.00"
type input "58.00"
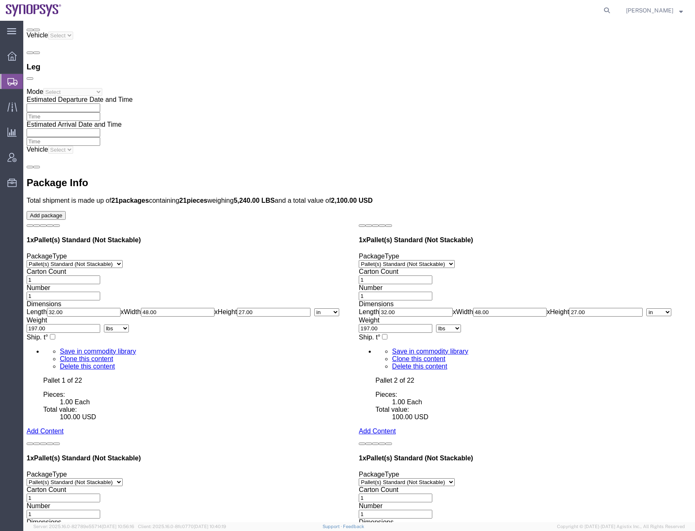
scroll to position [2060, 0]
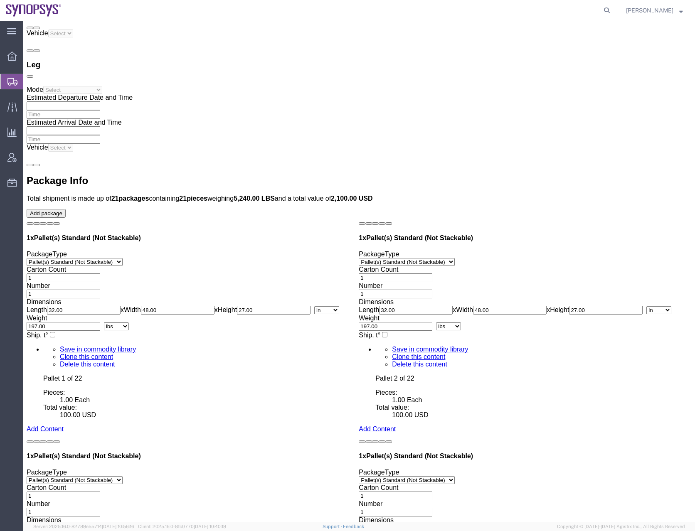
click input "1"
type input "54"
drag, startPoint x: 97, startPoint y: 291, endPoint x: 90, endPoint y: 292, distance: 7.1
click div "6"
type input "17"
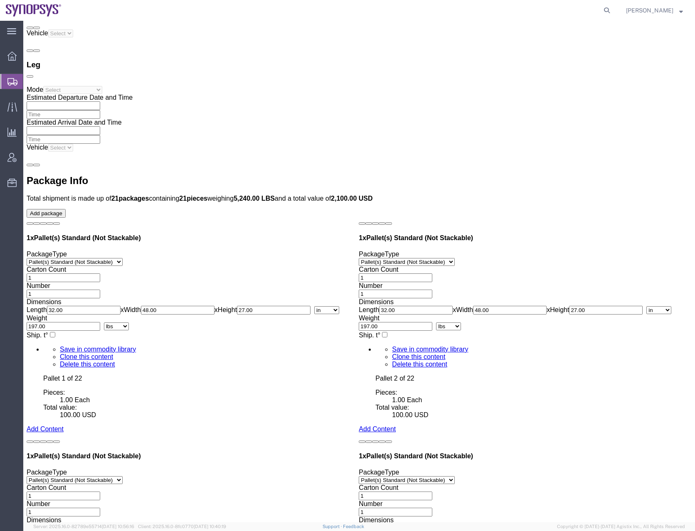
type input "402"
click dd "100.00 USD"
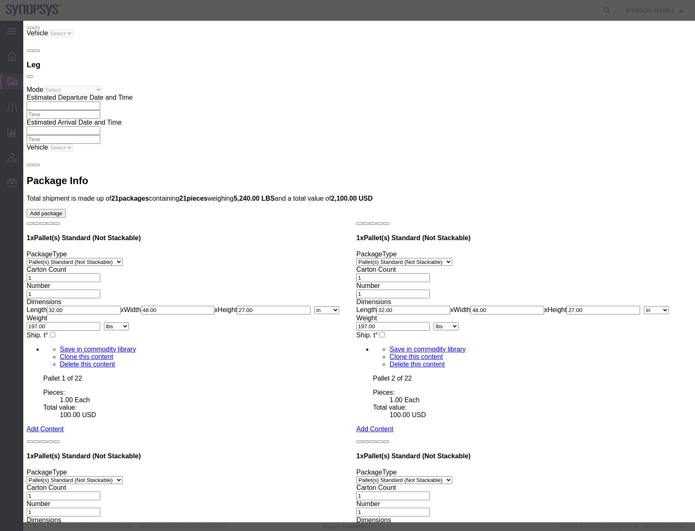
click input "Pallet 20 of 22"
type input "Pallet 21 of 22"
click button "Save & Close"
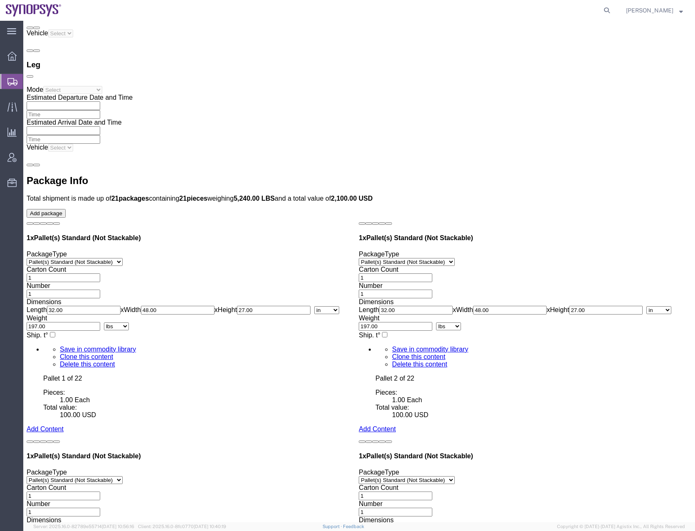
drag, startPoint x: 112, startPoint y: 285, endPoint x: 91, endPoint y: 288, distance: 20.6
click div "17"
type input "20"
type input "49"
type input "553"
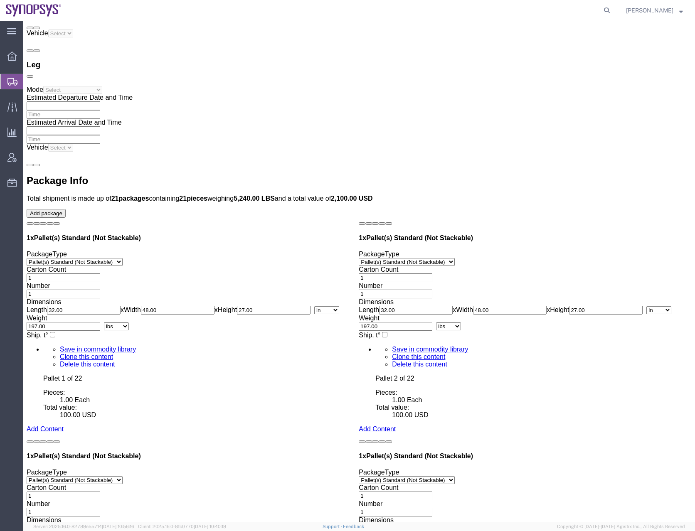
click dd "1.00 Each"
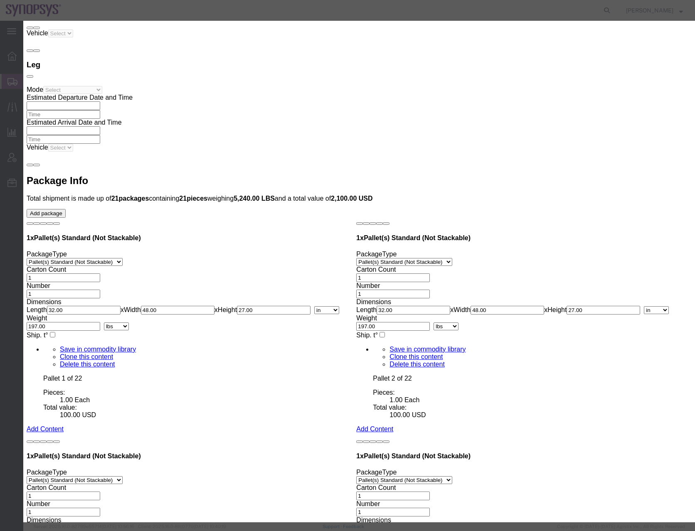
click input "Pallet 21 of 22"
type input "Pallet 22 of 22"
click div "Edit content Commodity library Product Name Pallet 22 of 22 Pieces 1.00 Select …"
click button "Save & Close"
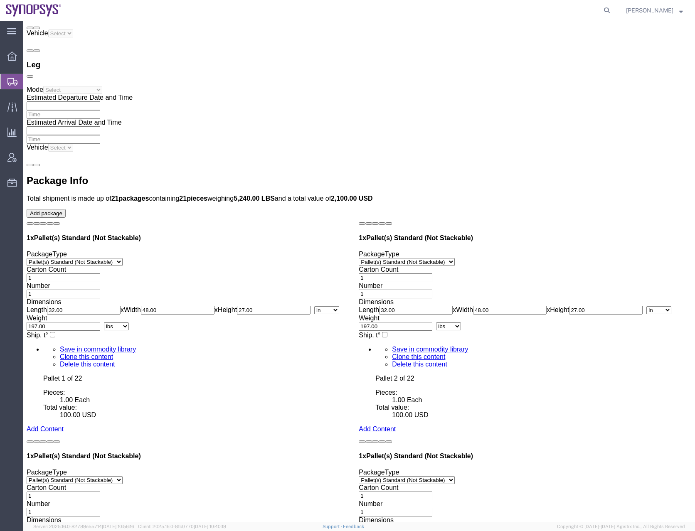
click div "1 x Pallet(s) Standard (Not Stackable) Package Type Select Bale(s) Basket(s) Bo…"
click button "Continue"
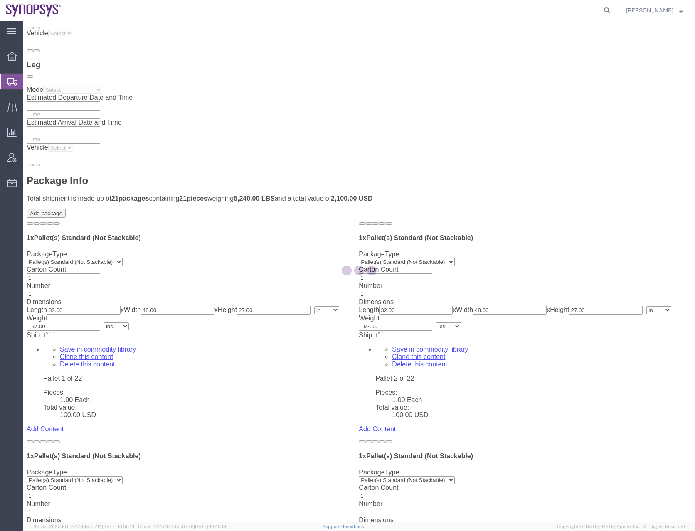
select select
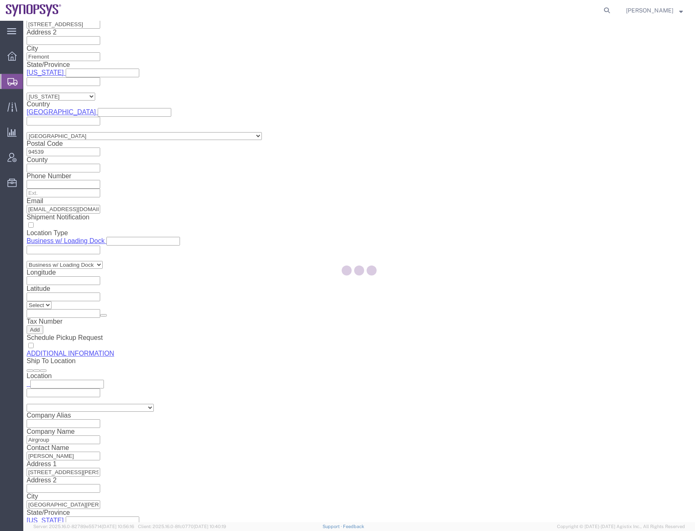
select select "COSTCENTER"
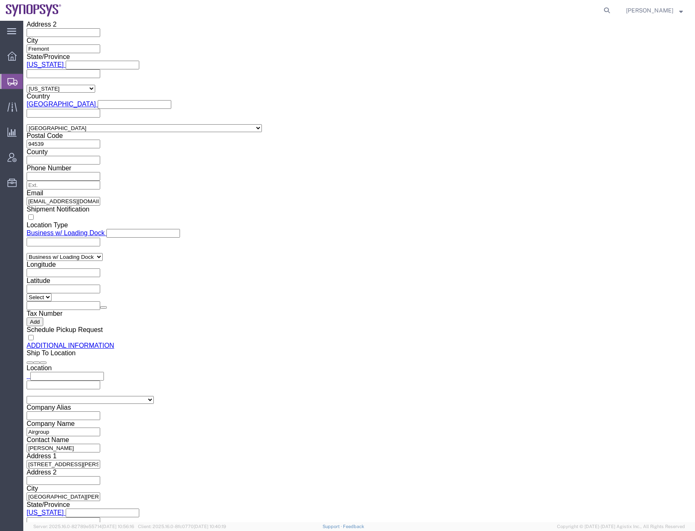
click icon
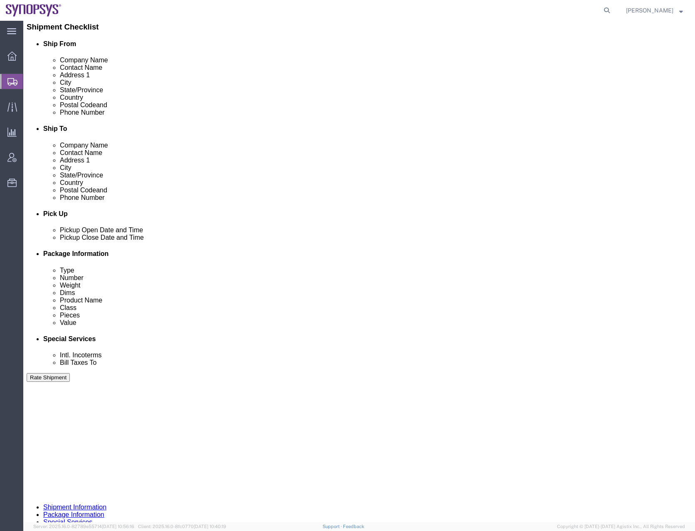
scroll to position [128, 0]
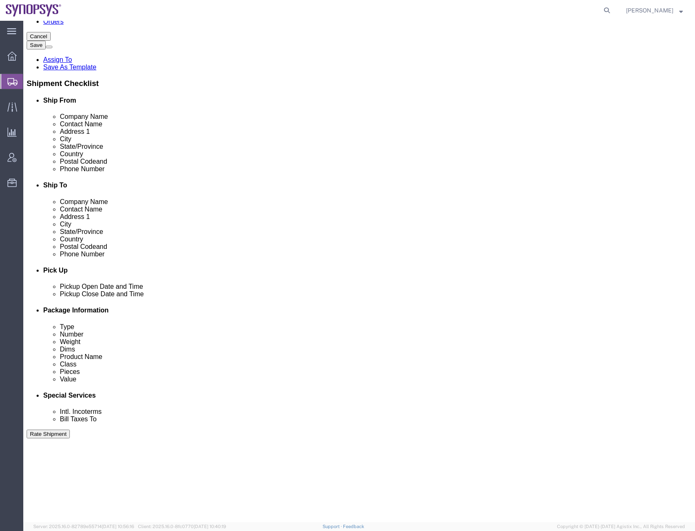
click input "text"
type input "[PHONE_NUMBER]"
click icon
click button "Save"
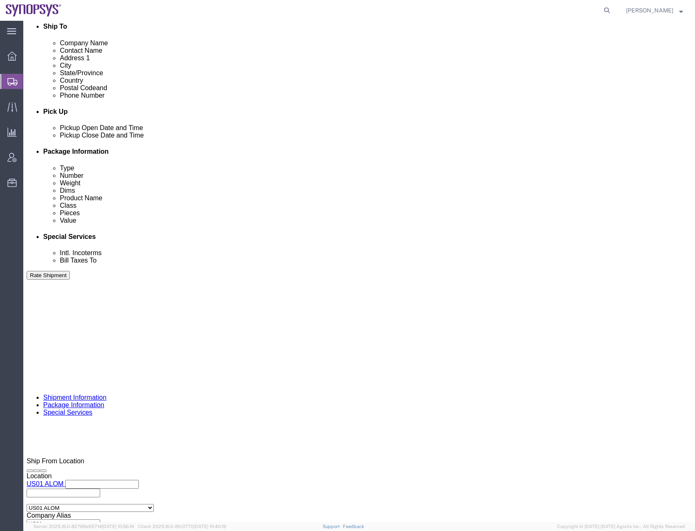
scroll to position [502, 0]
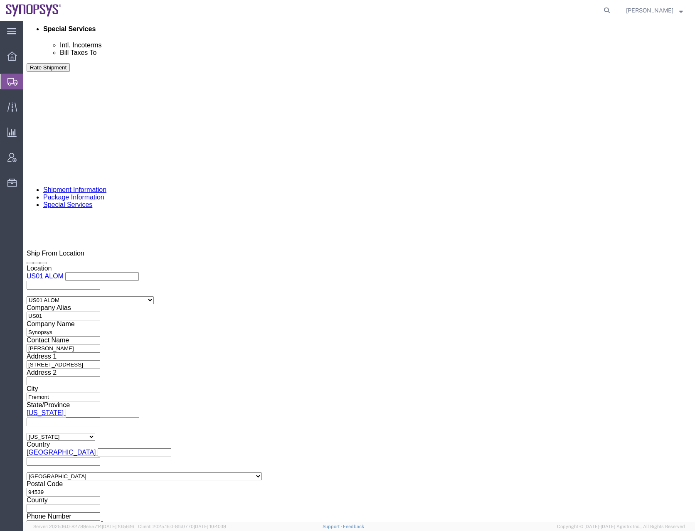
click icon
click input "text"
type input "[EMAIL_ADDRESS][DOMAIN_NAME]"
click div "Message"
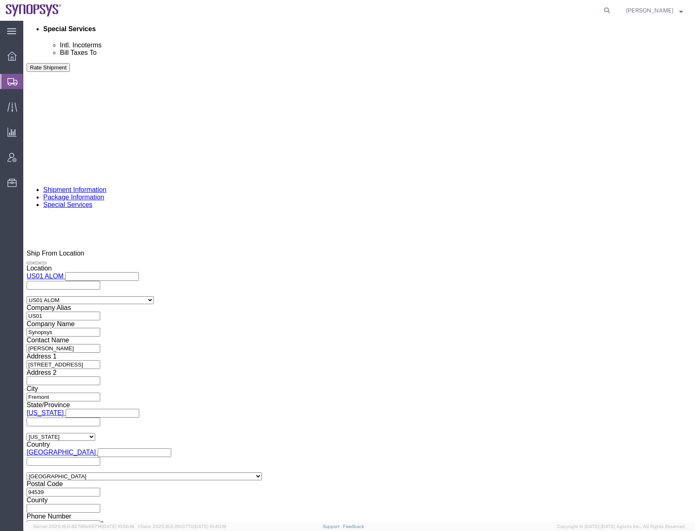
click input "text"
type input "[EMAIL_ADDRESS][DOMAIN_NAME]"
type input "shipping@synopsys.com,synopsys@airgroup.com"
click div "To shipping@synopsys.com (new) synopsys@airgroup.com (new) shipping@synopsys.co…"
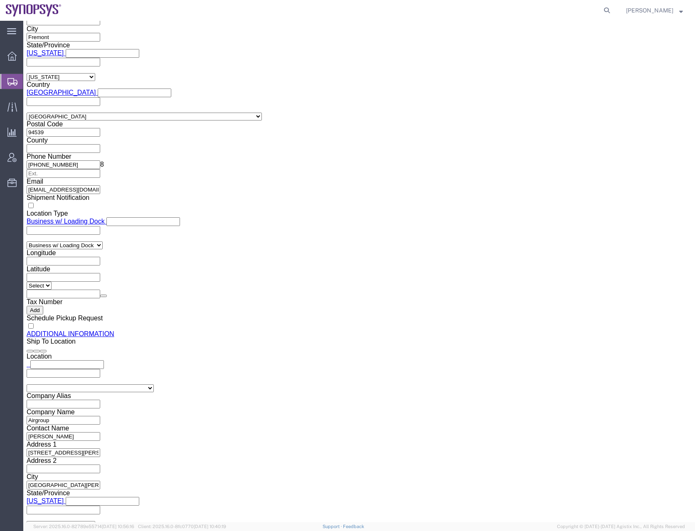
select select "MYPROFILE"
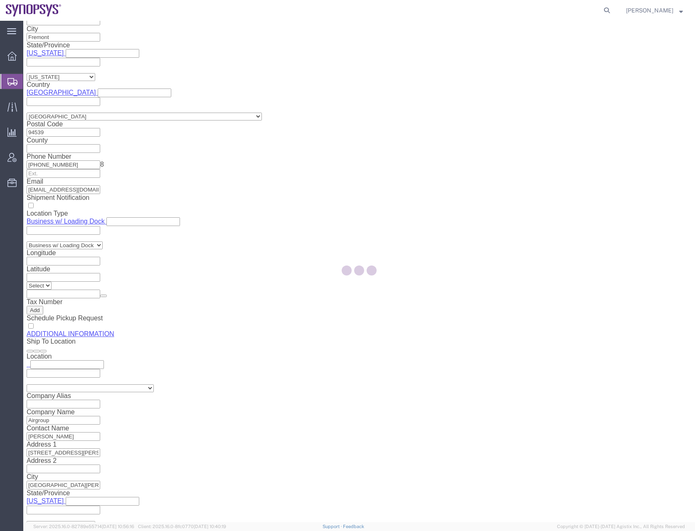
type input "[PERSON_NAME]"
type input "[PHONE_NUMBER]"
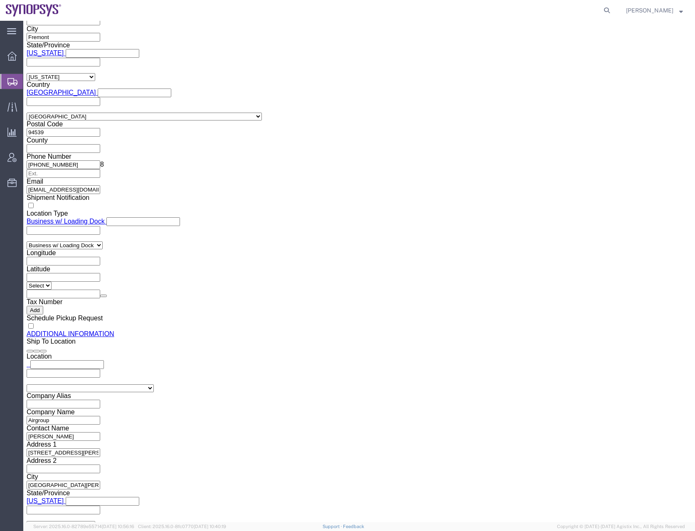
select select "CA"
drag, startPoint x: 568, startPoint y: 308, endPoint x: 611, endPoint y: 128, distance: 184.8
click div "Cancel Save Assign To Clone Shipment Save As Template Shipment Checklist Ship F…"
click button "Save"
click div "Cancel Save Assign To Clone Shipment Save As Template Shipment Checklist Ship F…"
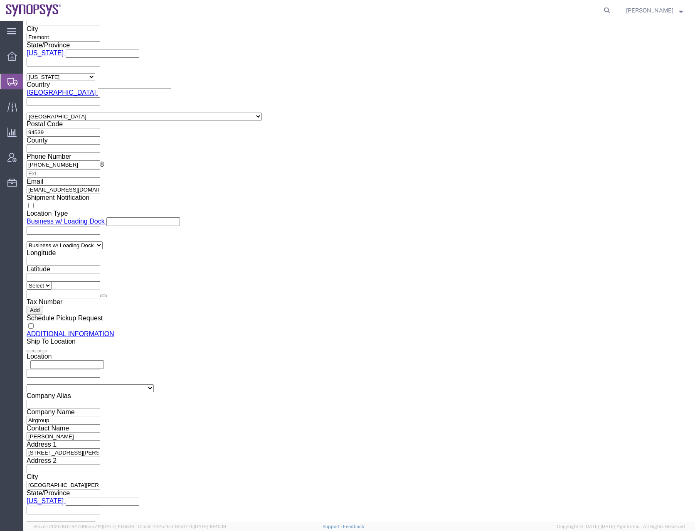
click button "Rate Shipment"
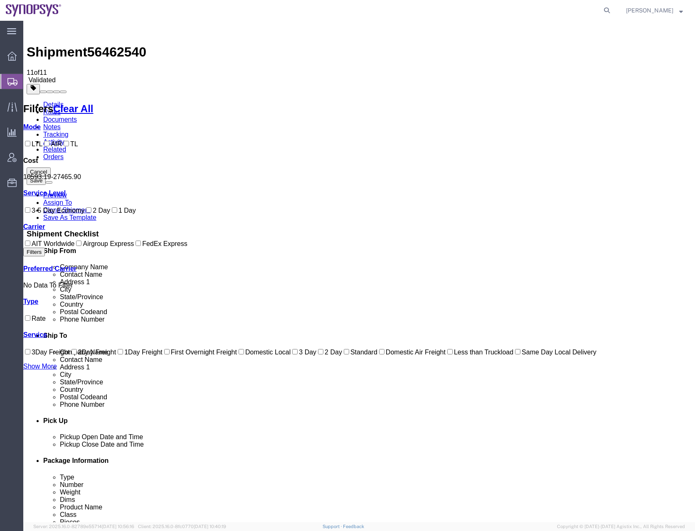
click at [51, 101] on link "Details" at bounding box center [53, 104] width 20 height 7
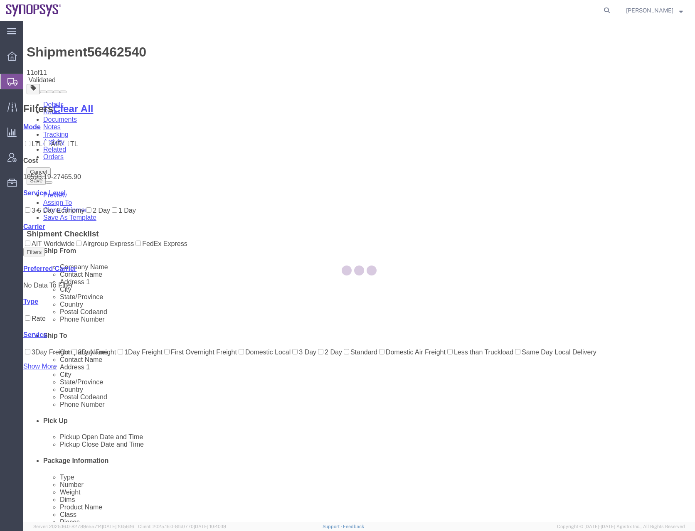
select select "65511"
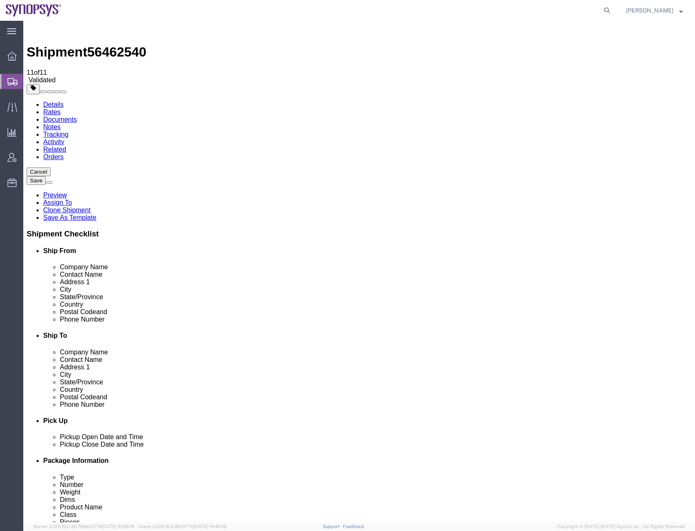
click icon
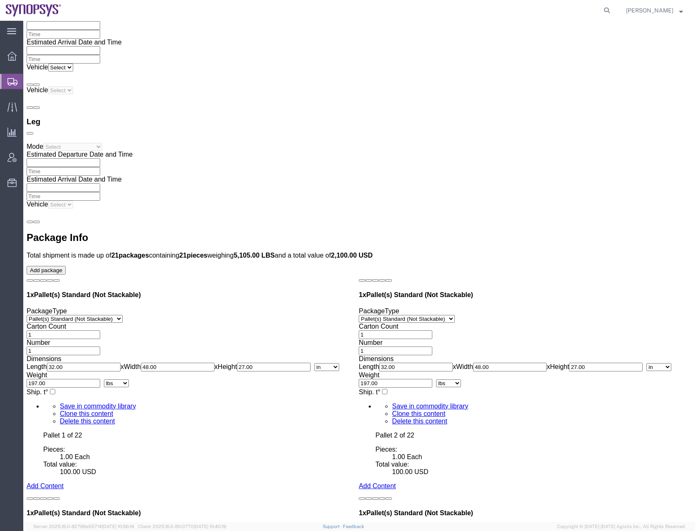
scroll to position [2018, 0]
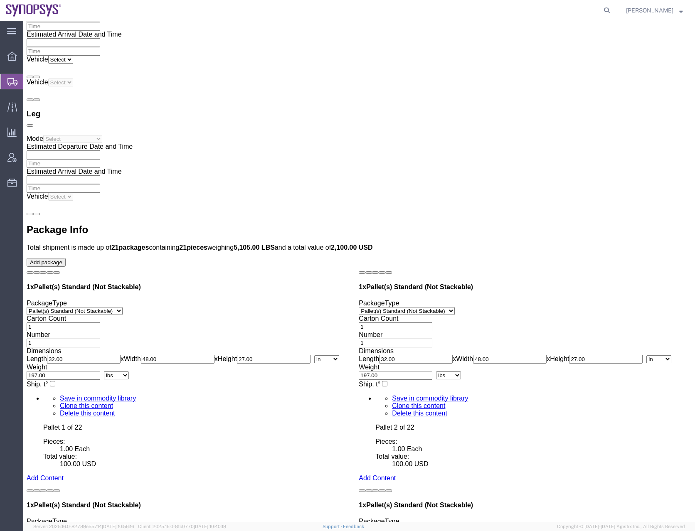
drag, startPoint x: 109, startPoint y: 333, endPoint x: 87, endPoint y: 333, distance: 21.6
click div "Carton Count 20"
type input "17"
type input "54"
type input "402"
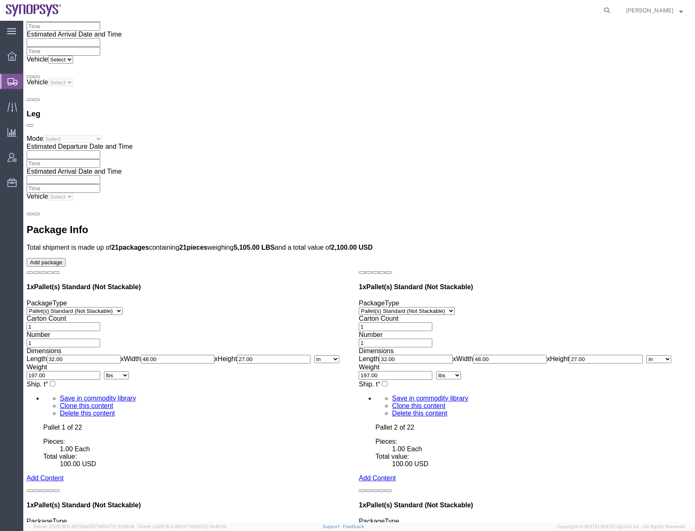
click dd "1.00 Each"
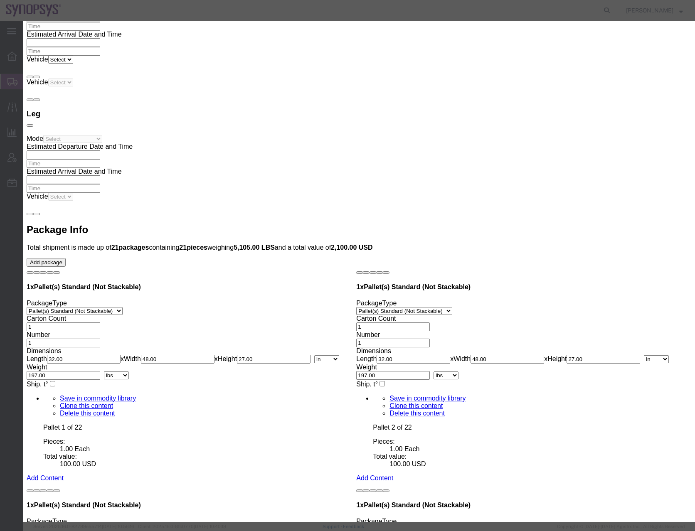
click input "Pallet 22 of 22"
type input "Pallet 21 of 22"
click button "Save & Close"
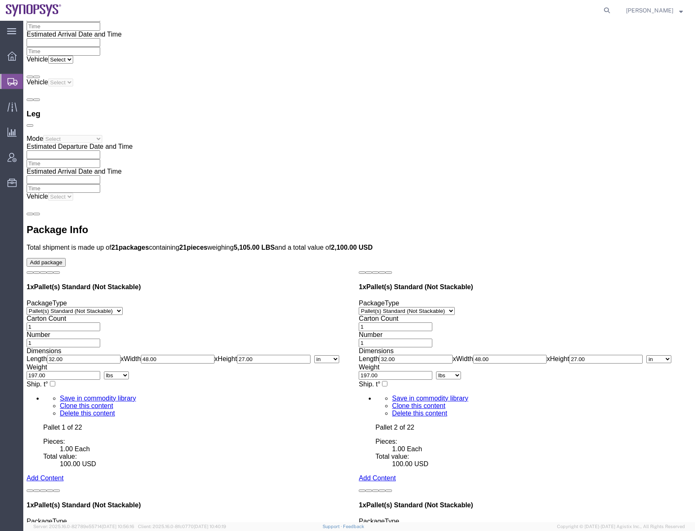
click span "button"
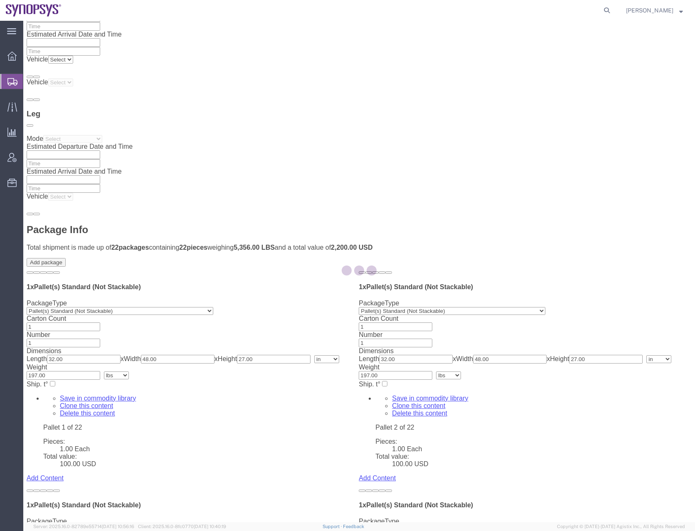
scroll to position [0, 0]
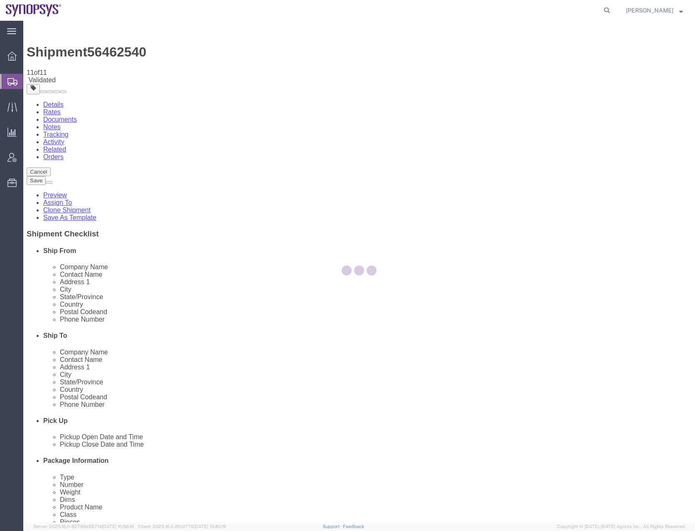
select select "PSNS"
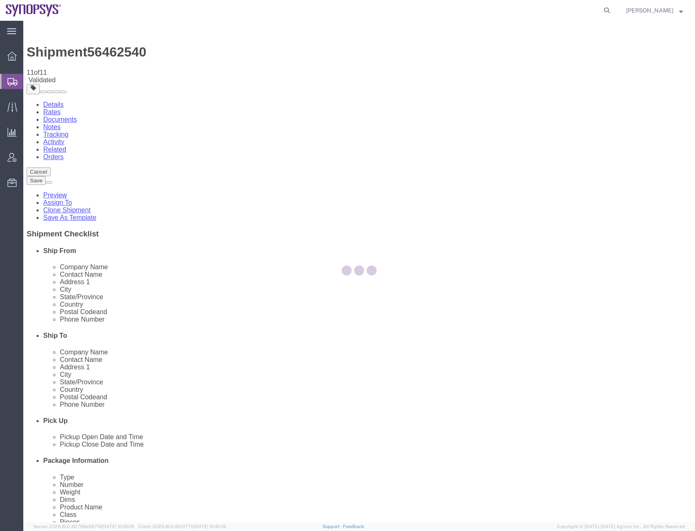
select select "PSNS"
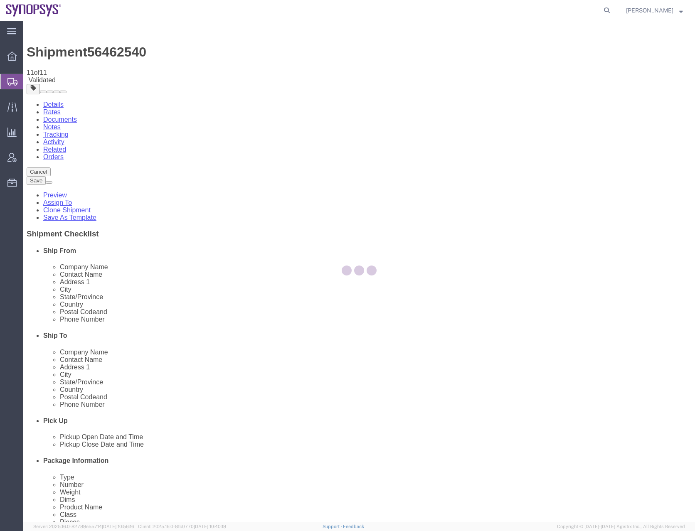
select select "PSNS"
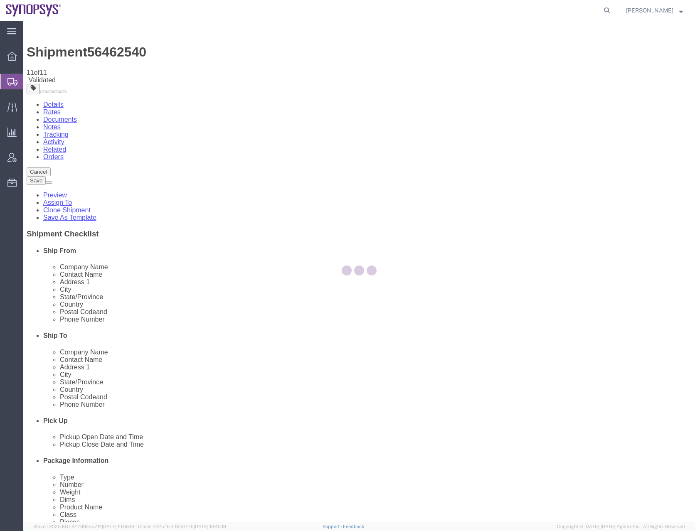
select select "PSNS"
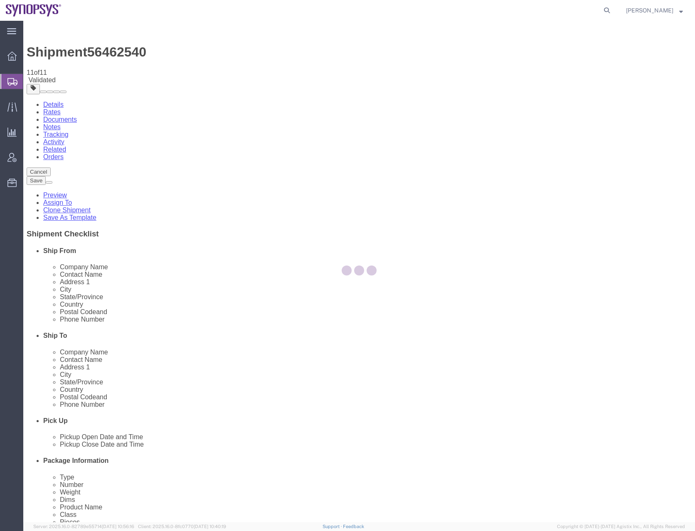
select select "PSNS"
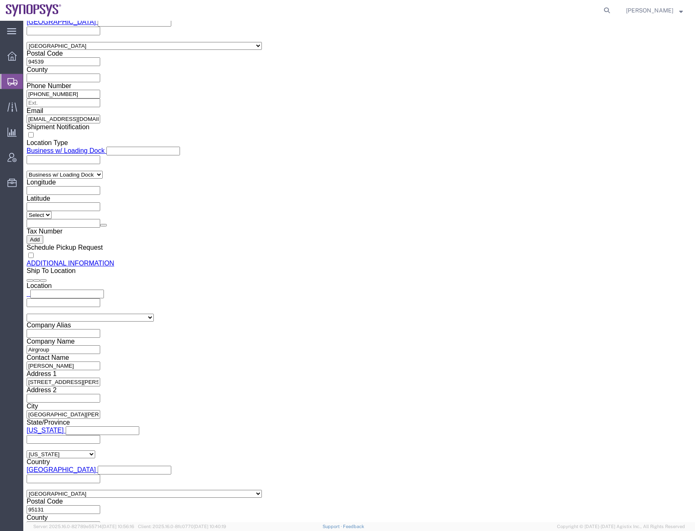
scroll to position [2125, 0]
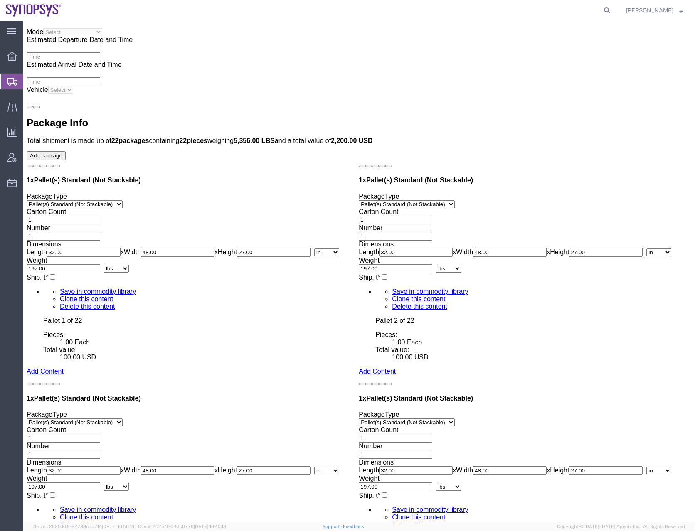
drag, startPoint x: 366, startPoint y: 231, endPoint x: 357, endPoint y: 375, distance: 144.6
drag, startPoint x: 364, startPoint y: 226, endPoint x: 326, endPoint y: 230, distance: 38.9
click div "Carton Count 17"
type input "20"
type input "49"
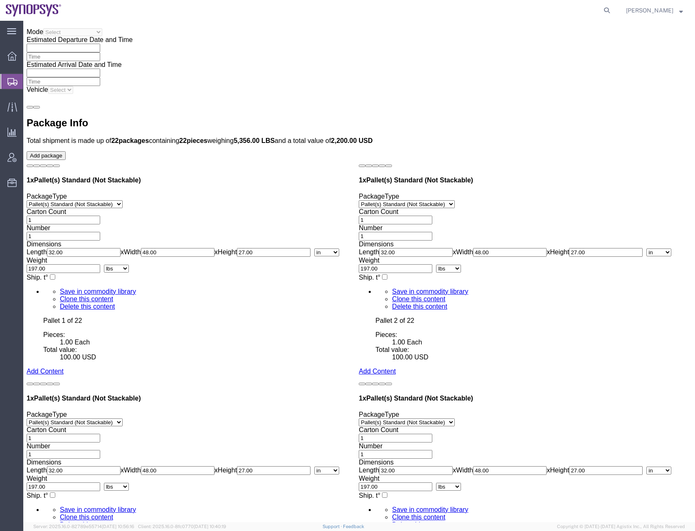
type input "553"
click dd "100.00 USD"
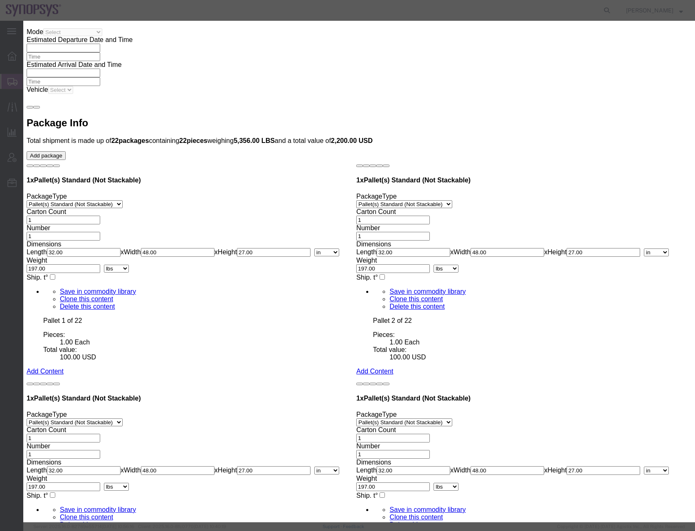
click input "Pallet 21 of 22"
type input "Pallet 22 of 22"
click div "Commodity library Product Name Pallet 22 of 22 Pieces 1.00 Select Bag Barrels 1…"
click button "Save & Close"
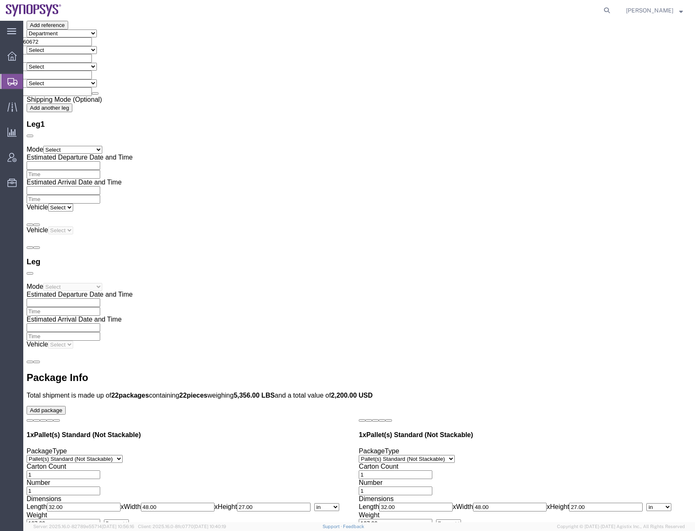
scroll to position [1871, 0]
click dd "100.00 USD"
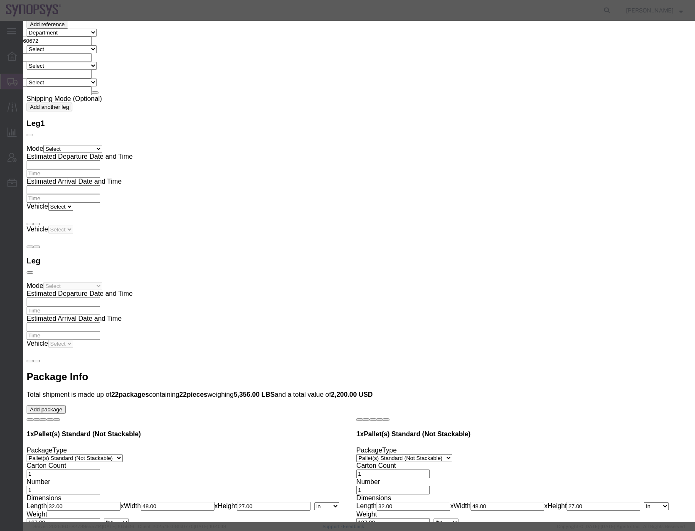
drag, startPoint x: 207, startPoint y: 79, endPoint x: 175, endPoint y: 82, distance: 31.8
click div "Pieces 1.00 Select Bag Barrels 100Board Feet Bottle Box Blister Pack Carats Can…"
type input "14"
type input "1400"
click button "Save & Close"
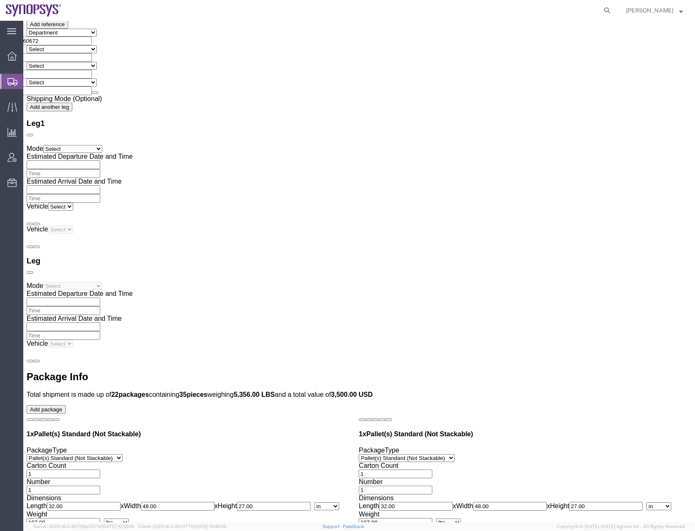
click dd "100.00 USD"
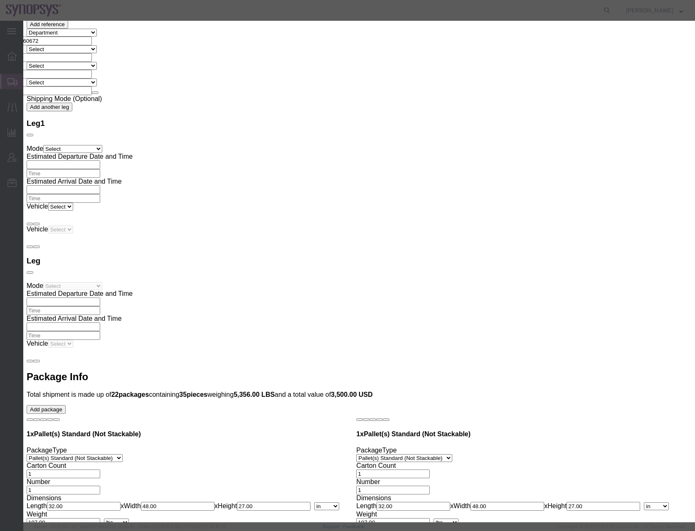
drag, startPoint x: 214, startPoint y: 80, endPoint x: 185, endPoint y: 81, distance: 28.7
click div "1.00"
type input "14"
type input "1400"
click button "Save & Close"
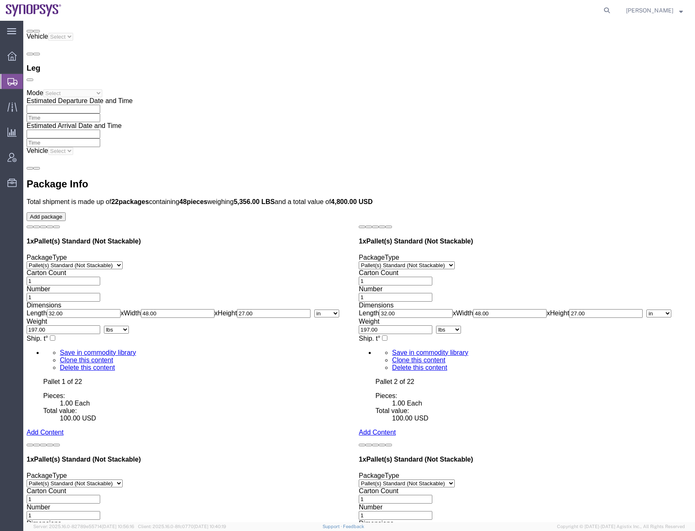
scroll to position [2079, 0]
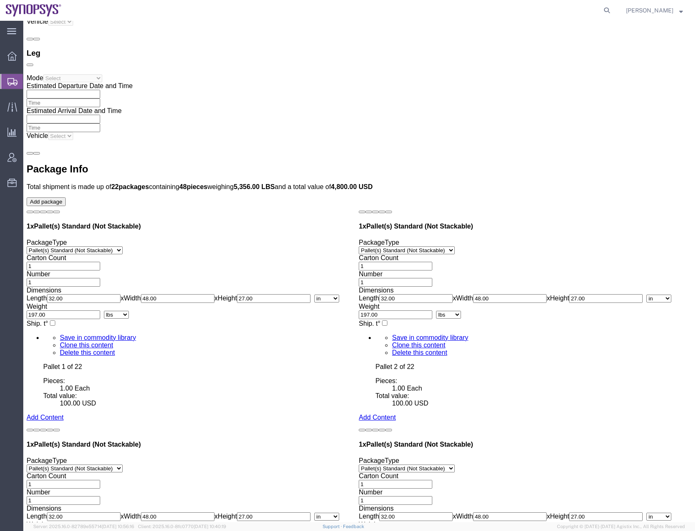
click dd "100.00 USD"
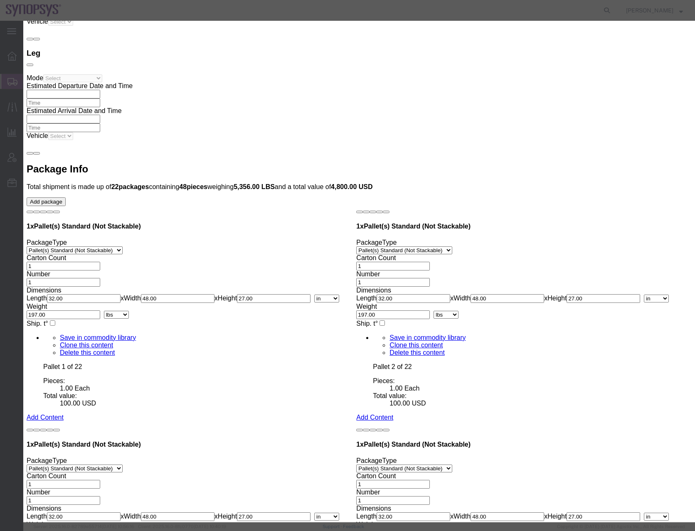
drag, startPoint x: 207, startPoint y: 77, endPoint x: 184, endPoint y: 82, distance: 23.3
click div "1.00"
type input "17"
type input "1700"
click button "Save & Close"
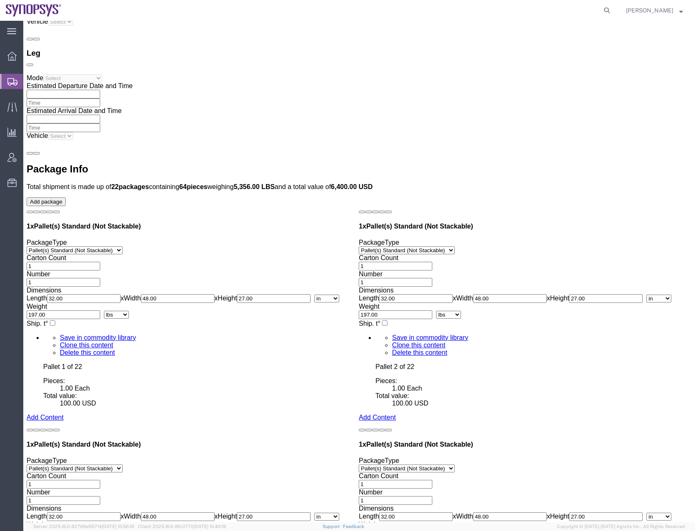
click dd "1.00 Each"
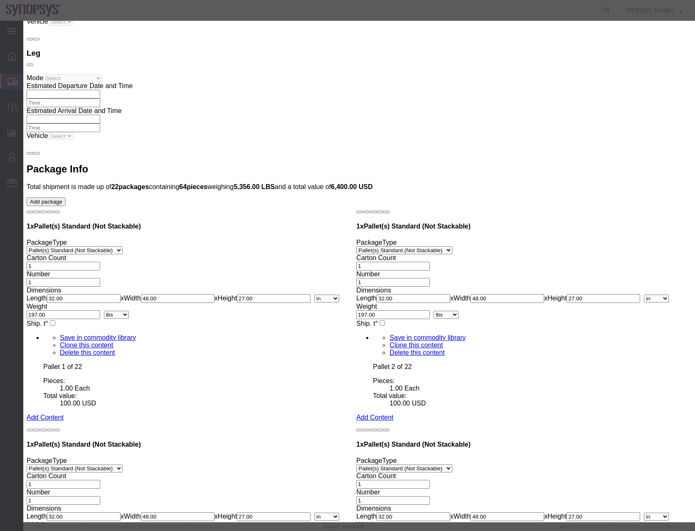
drag, startPoint x: 194, startPoint y: 82, endPoint x: 170, endPoint y: 84, distance: 24.6
click div "Pieces 1.00 Select Bag Barrels 100Board Feet Bottle Box Blister Pack Carats Can…"
type input "20"
type input "2000"
click button "Save & Close"
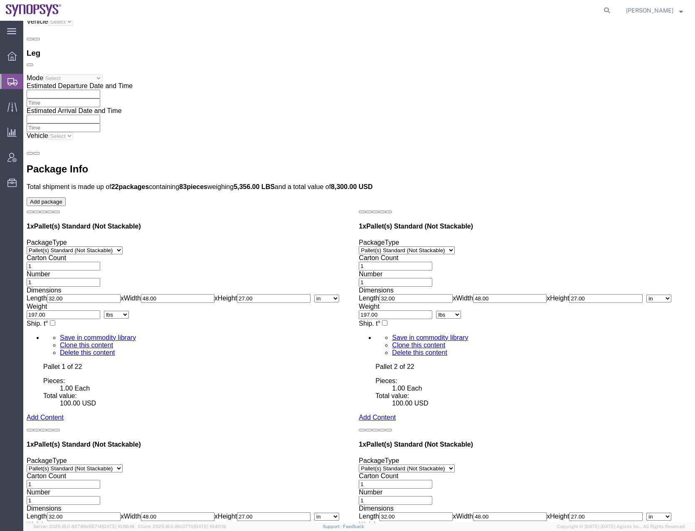
click button "Save"
click icon
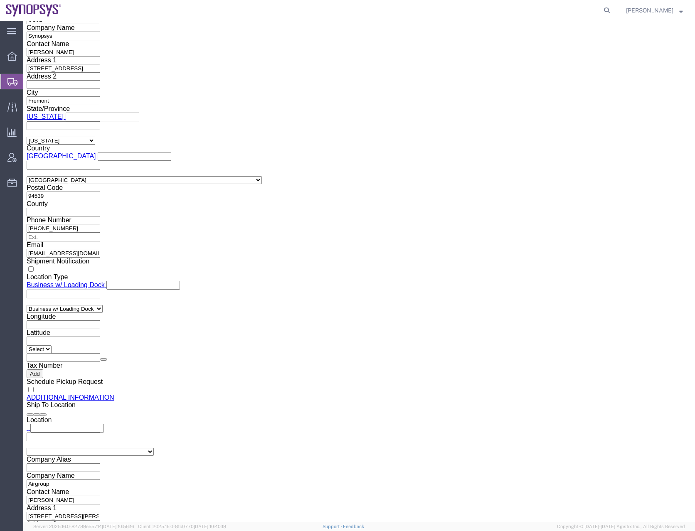
click icon
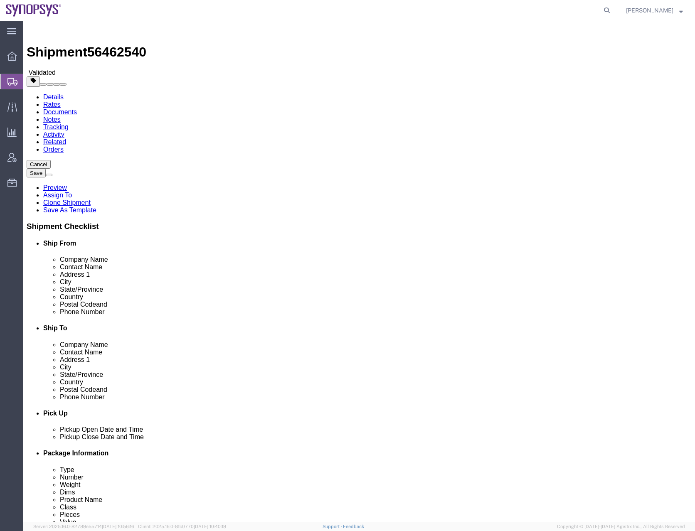
select select "65511"
select select
drag, startPoint x: 129, startPoint y: 74, endPoint x: 106, endPoint y: 53, distance: 31.2
click icon
click button "Rate Shipment"
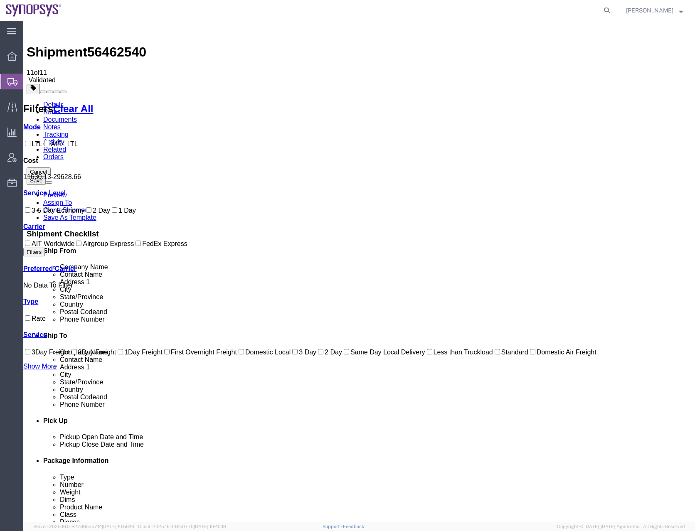
click at [56, 101] on link "Details" at bounding box center [53, 104] width 20 height 7
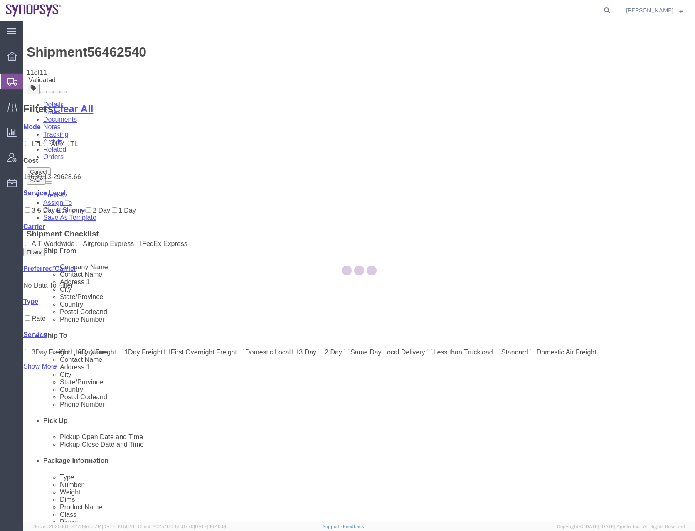
select select "65511"
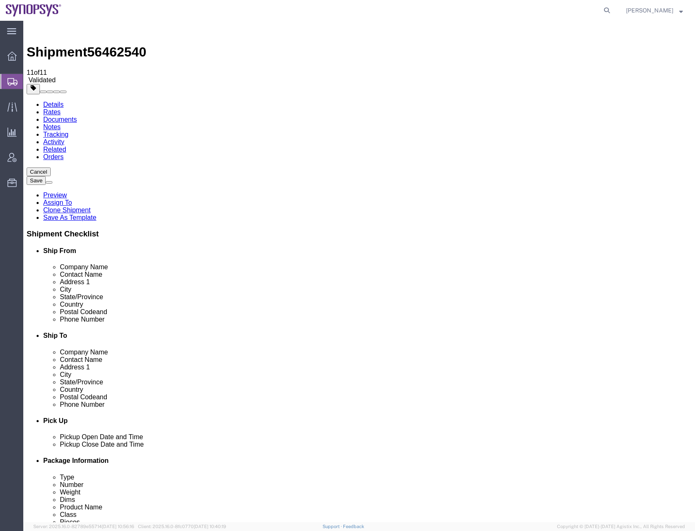
click icon
click textarea
type textarea "Sweeper Truck - AIRGROUP"
click div "Services Select one or more Air Ride Truck Blanket Wrap Carnet Consolidated Shi…"
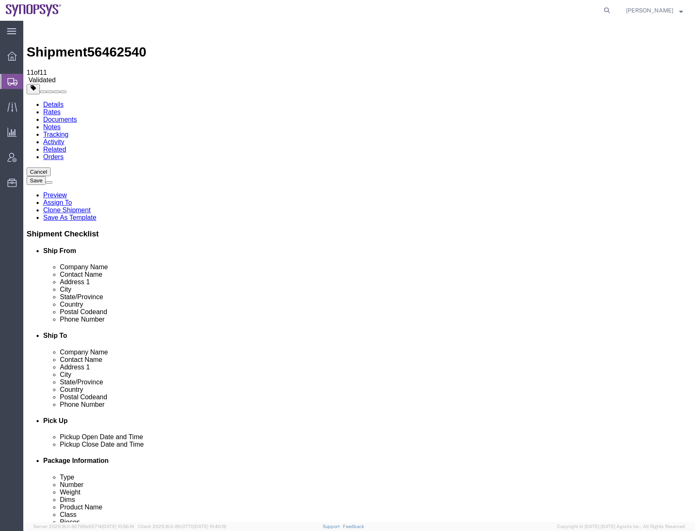
click button "Rate Shipment"
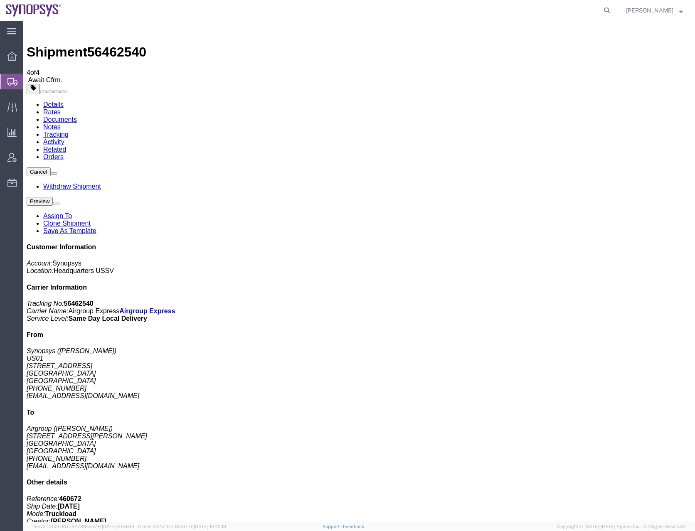
checkbox input "false"
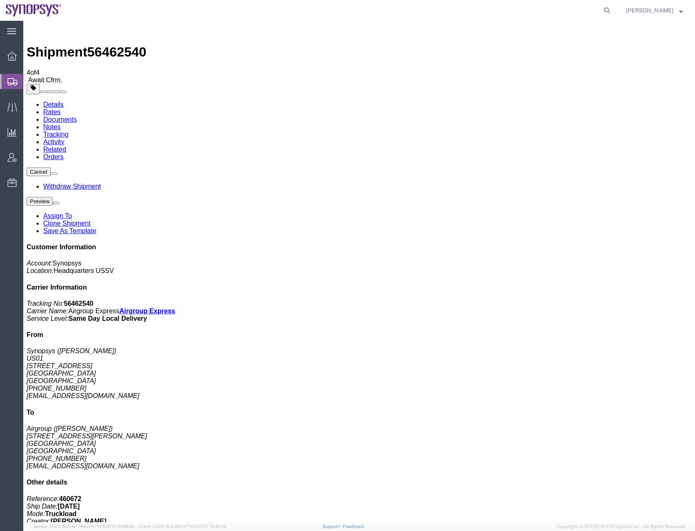
click at [116, 44] on span "56462540" at bounding box center [116, 51] width 59 height 15
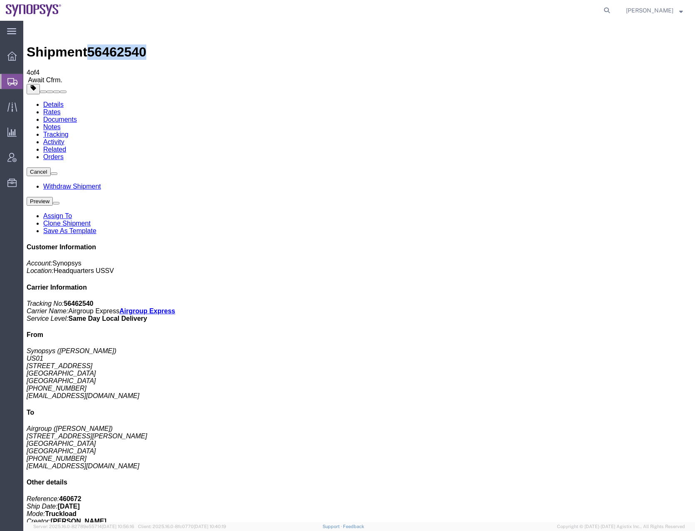
click at [116, 44] on span "56462540" at bounding box center [116, 51] width 59 height 15
copy span "56462540"
click at [10, 80] on icon at bounding box center [12, 81] width 10 height 7
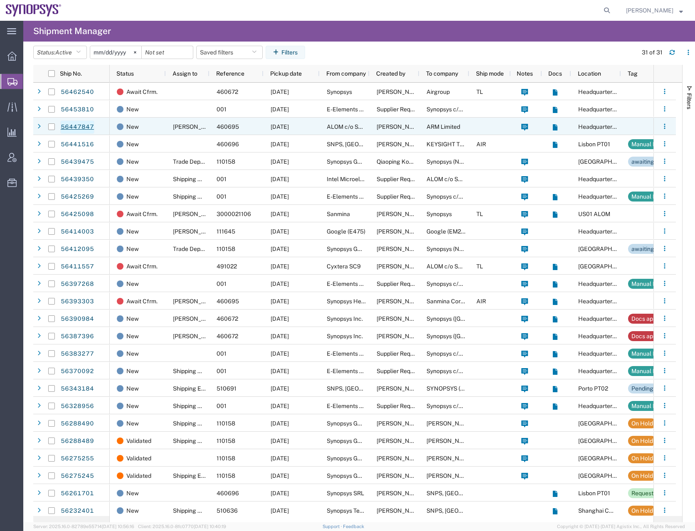
click at [85, 126] on link "56447847" at bounding box center [77, 127] width 34 height 13
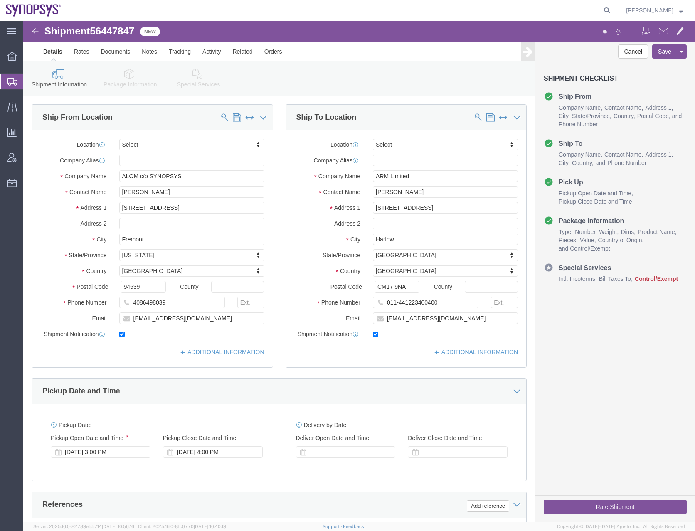
select select
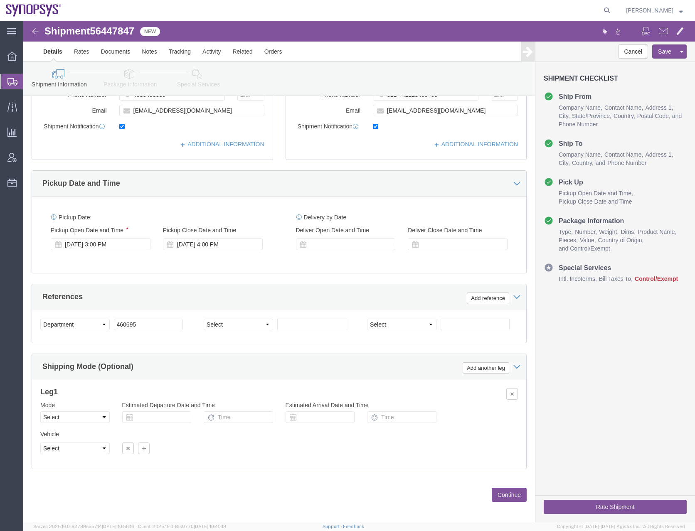
scroll to position [213, 0]
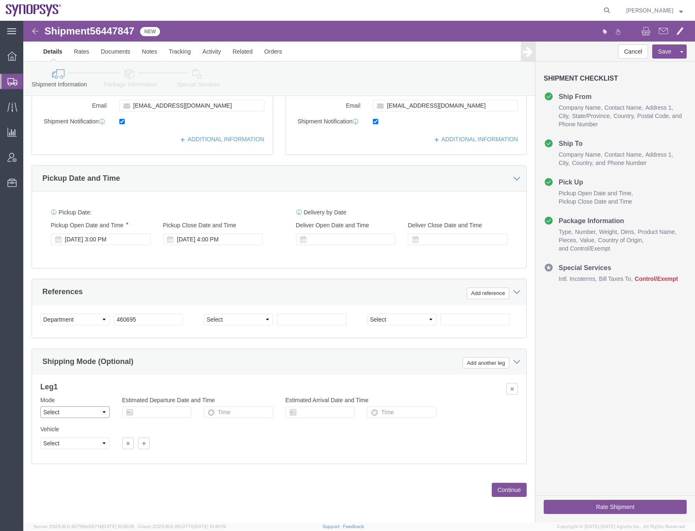
click select "Select Air Less than Truckload Multi-Leg Ocean Freight Rail Small Parcel Truckl…"
select select "AIR"
click select "Select Air Less than Truckload Multi-Leg Ocean Freight Rail Small Parcel Truckl…"
click button "Continue"
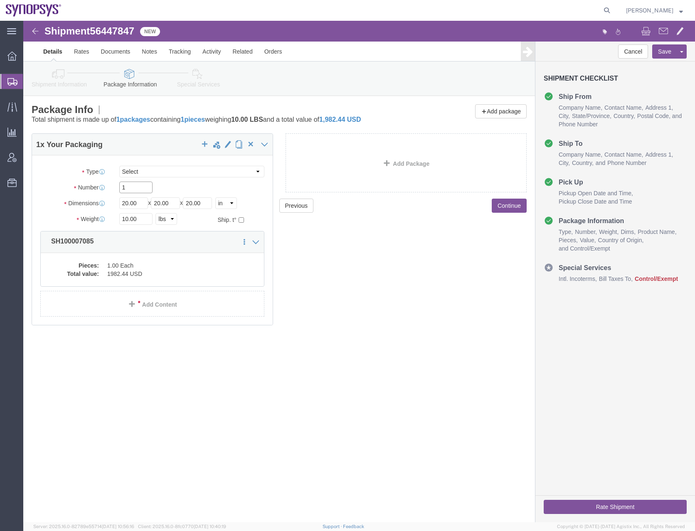
click input "1"
type input "12"
type input "10"
type input "3"
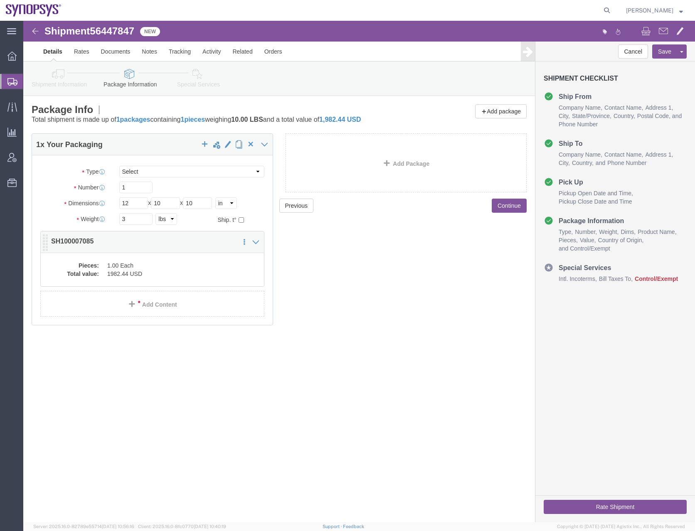
click dd "1982.44 USD"
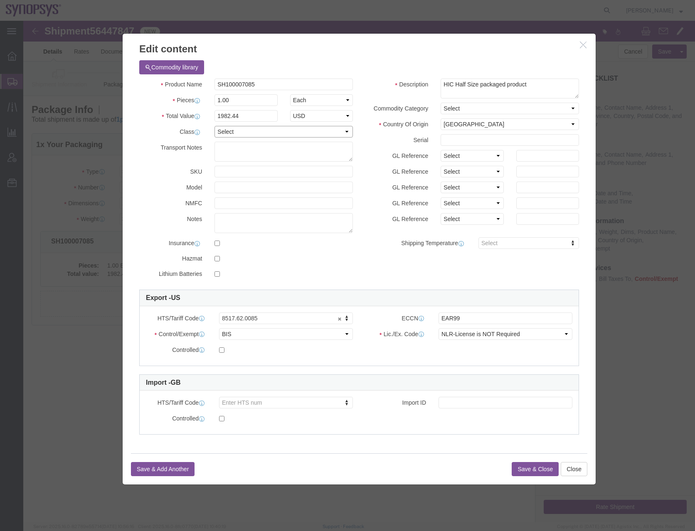
drag, startPoint x: 276, startPoint y: 114, endPoint x: 268, endPoint y: 118, distance: 8.9
click select "Select 50 55 60 65 70 85 92.5 100 125 175 250 300 400"
select select "50"
click select "Select 50 55 60 65 70 85 92.5 100 125 175 250 300 400"
click select "Select [GEOGRAPHIC_DATA] [GEOGRAPHIC_DATA] [GEOGRAPHIC_DATA] [GEOGRAPHIC_DATA] …"
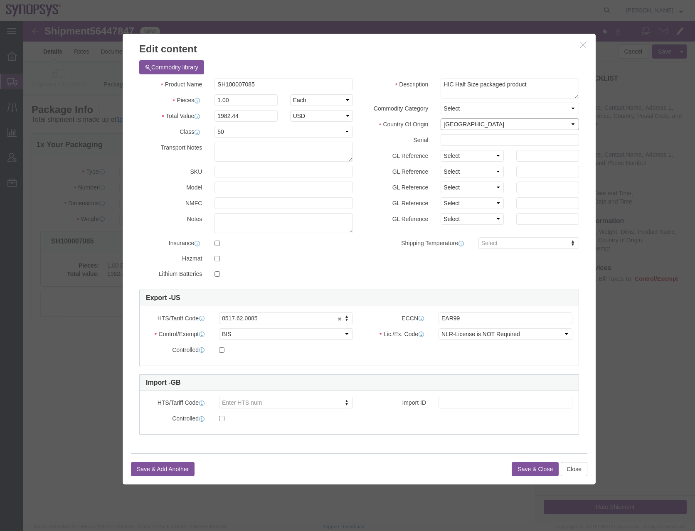
select select "US"
click select "Select [GEOGRAPHIC_DATA] [GEOGRAPHIC_DATA] [GEOGRAPHIC_DATA] [GEOGRAPHIC_DATA] …"
click button "Save & Close"
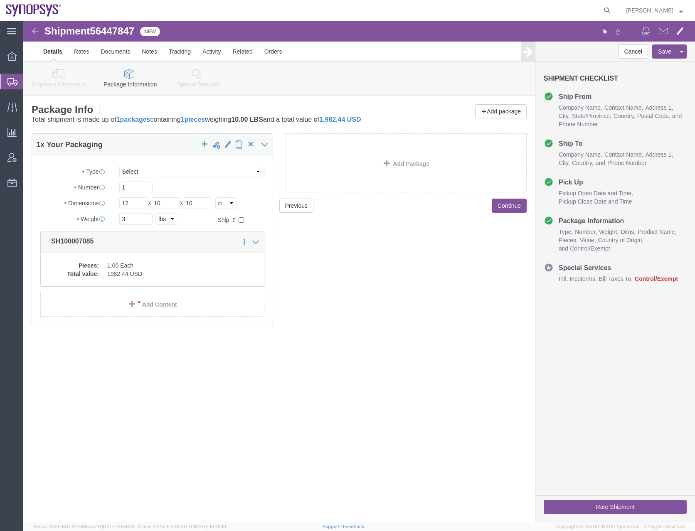
click button "Continue"
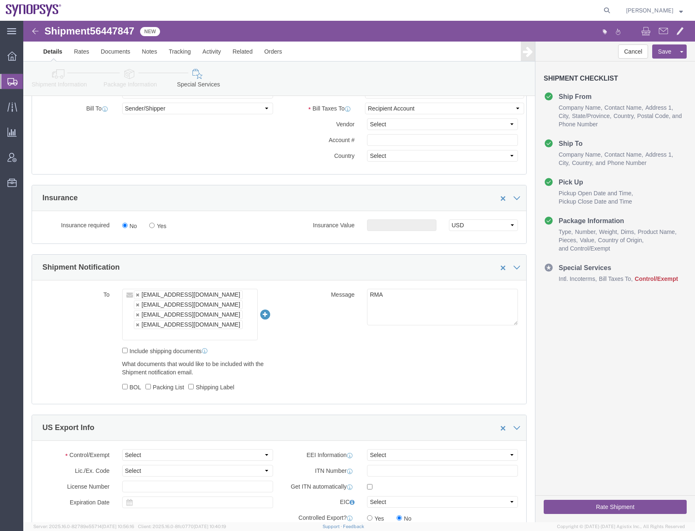
scroll to position [499, 0]
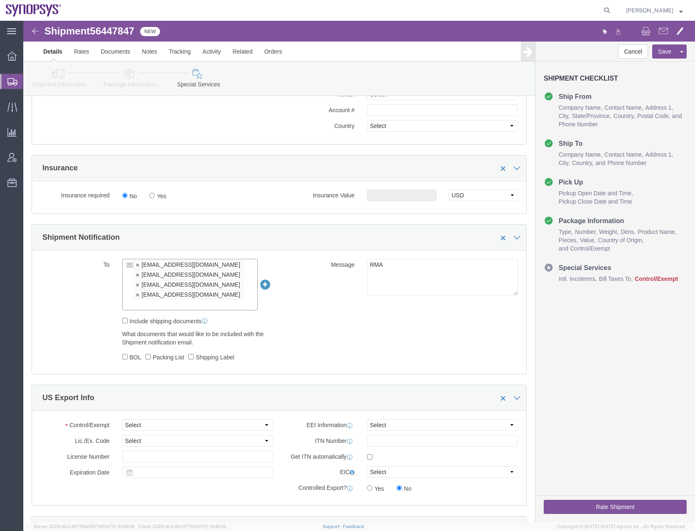
click input "text"
type input "[EMAIL_ADDRESS][DOMAIN_NAME]"
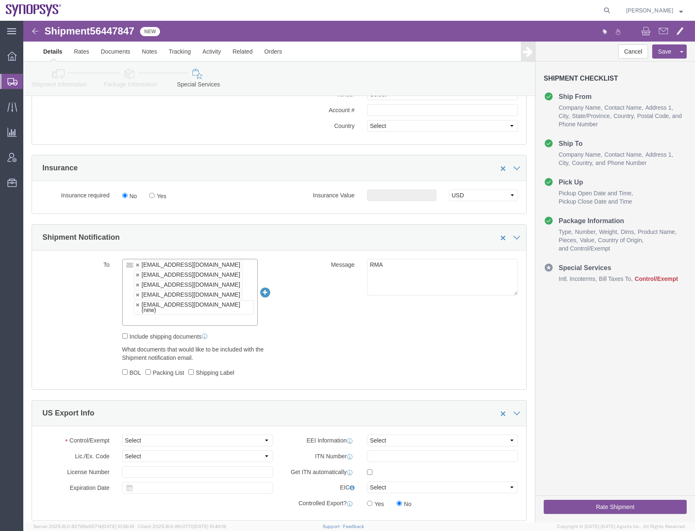
click div "To [EMAIL_ADDRESS][DOMAIN_NAME] [EMAIL_ADDRESS][DOMAIN_NAME] [EMAIL_ADDRESS][DO…"
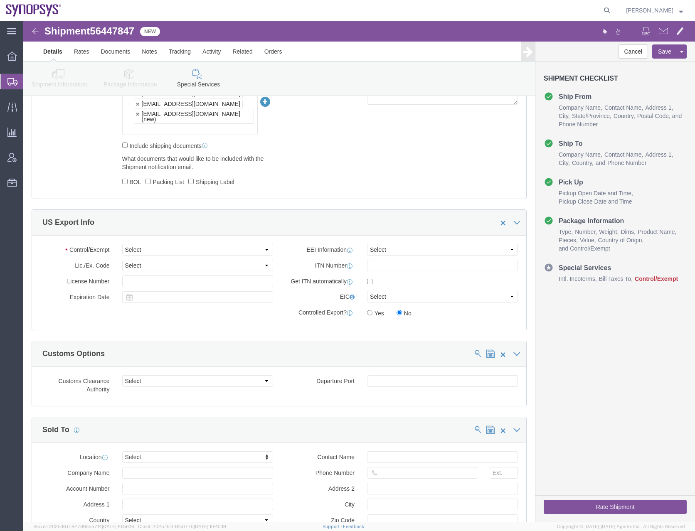
scroll to position [707, 0]
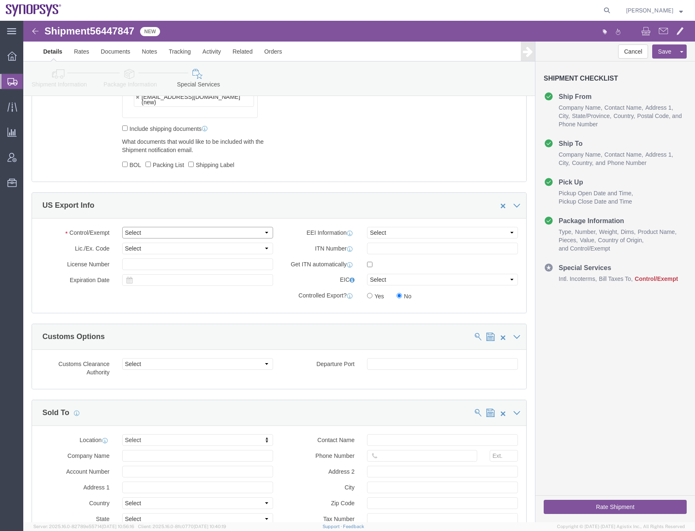
click select "Select ATF BIS DEA EPA FDA FTR ITAR OFAC Other (OPA)"
select select "BIS"
click select "Select ATF BIS DEA EPA FDA FTR ITAR OFAC Other (OPA)"
click select "Select AGR-Agricultural APP-Computers APR-Additional Permissive Exports AVS-Air…"
select select "NLR"
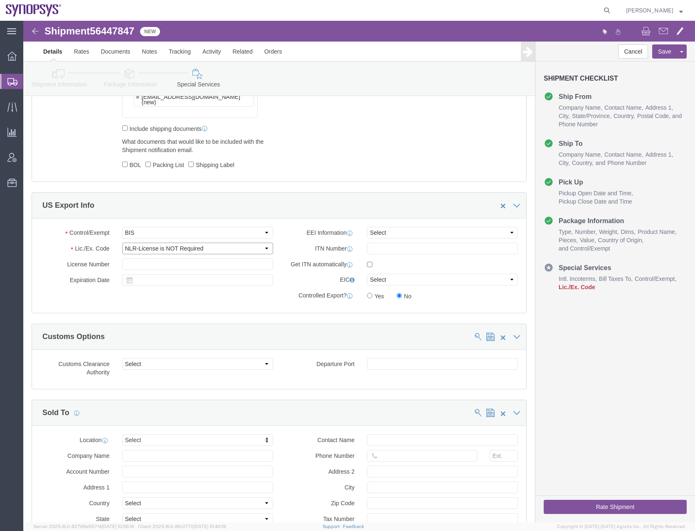
click select "Select AGR-Agricultural APP-Computers APR-Additional Permissive Exports AVS-Air…"
click select "Select AES-Direct EEI Carrier File EEI EEI Exempt"
click div "Control/Exempt Select ATF BIS DEA EPA FDA FTR ITAR OFAC Other (OPA) Lic./Ex. Co…"
click select "Select AES-Direct EEI Carrier File EEI EEI Exempt"
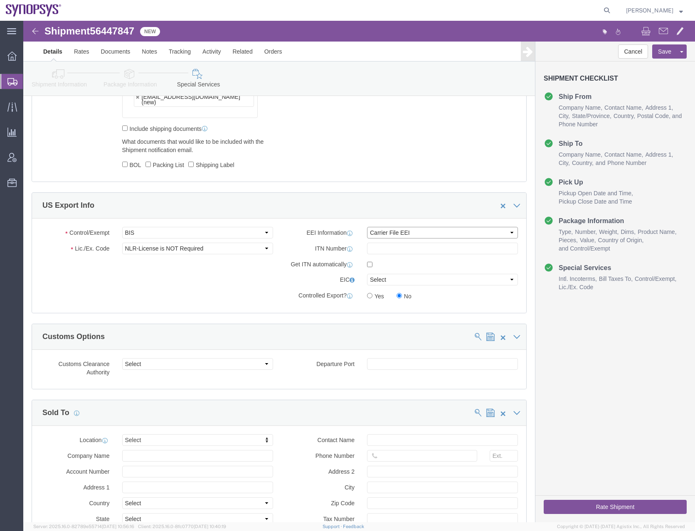
select select "EXEM"
click select "Select AES-Direct EEI Carrier File EEI EEI Exempt"
click div "Control/Exempt Select ATF BIS DEA EPA FDA FTR ITAR OFAC Other (OPA) Lic./Ex. Co…"
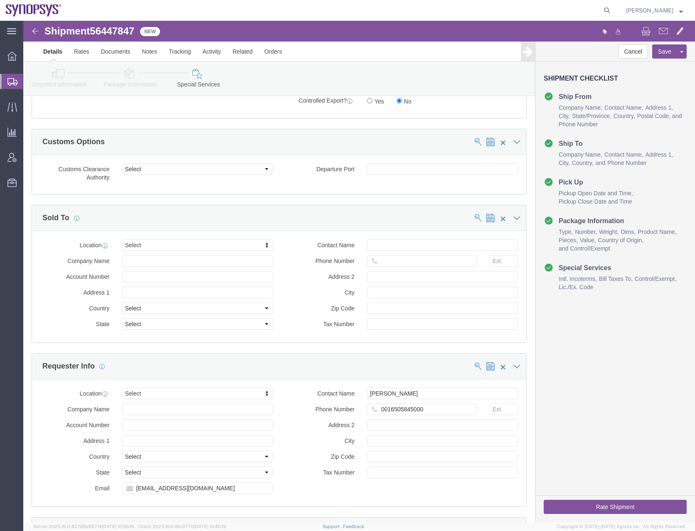
scroll to position [915, 0]
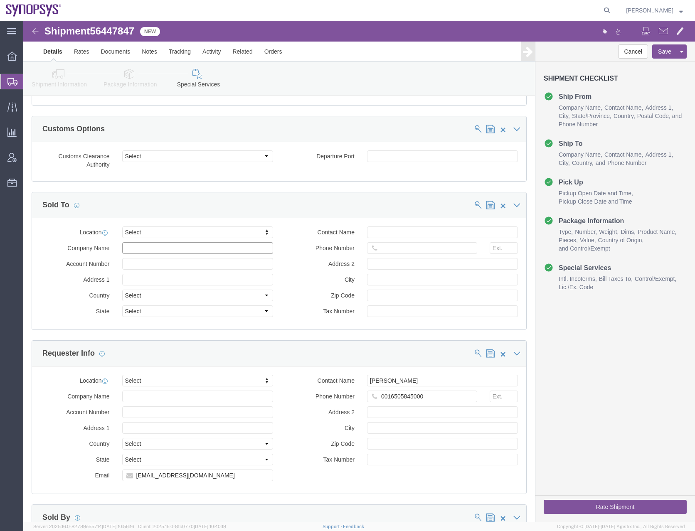
click input "text"
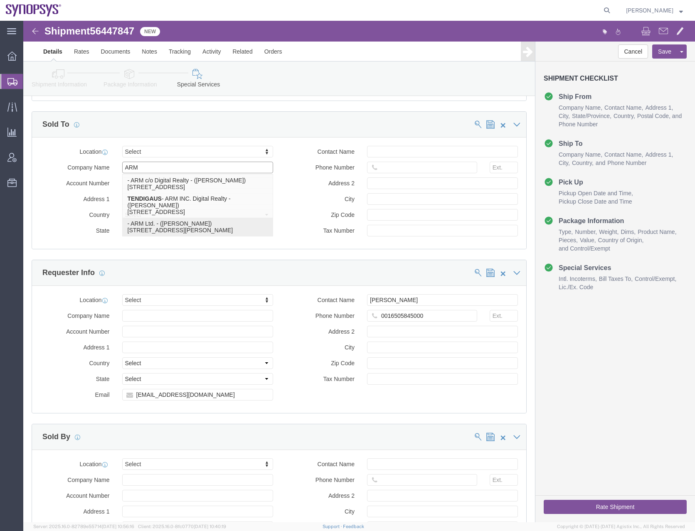
scroll to position [998, 0]
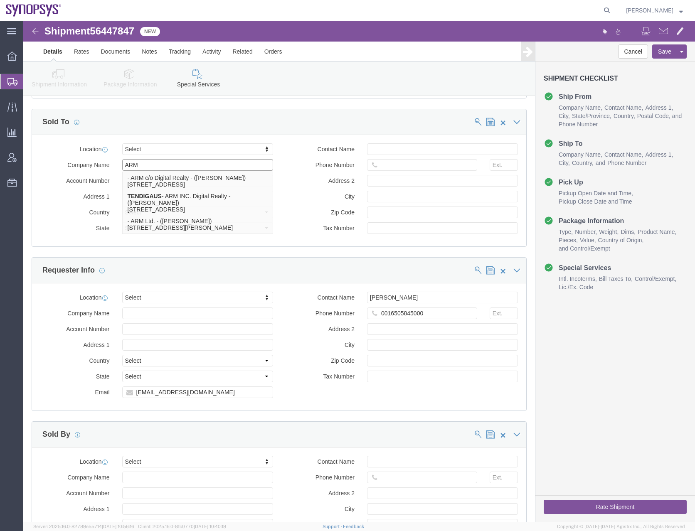
type input "ARM"
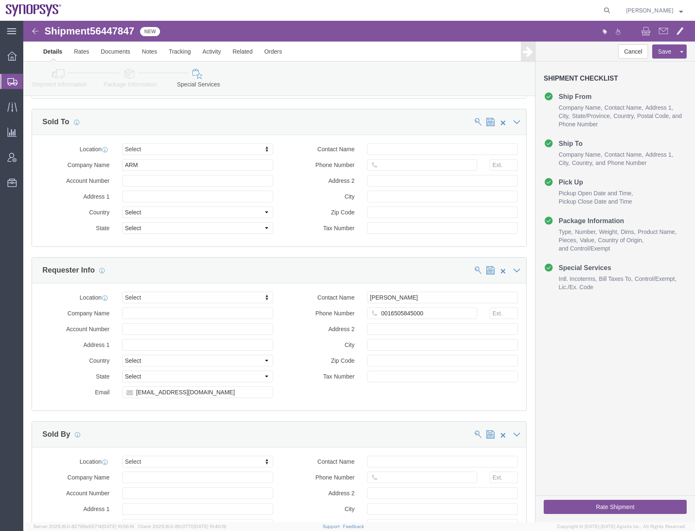
click label "Country"
drag, startPoint x: 123, startPoint y: 133, endPoint x: 97, endPoint y: 133, distance: 25.8
click div "ARM ARM"
click div "Location Select Select My Profile Location [GEOGRAPHIC_DATA] DE04 Agrate Brianz…"
click icon
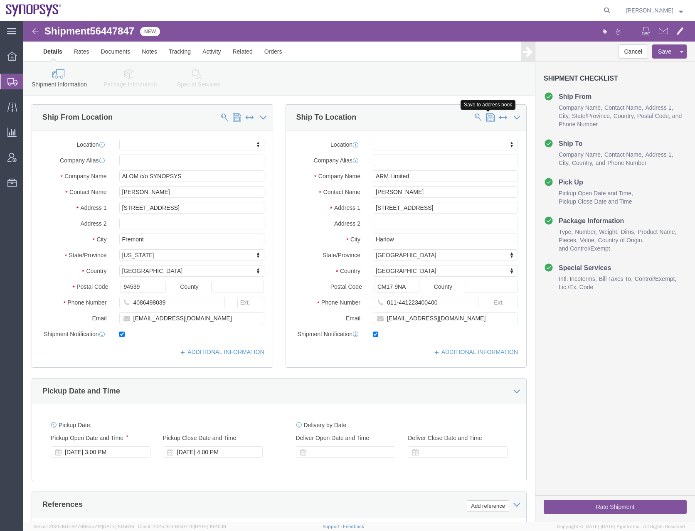
click span
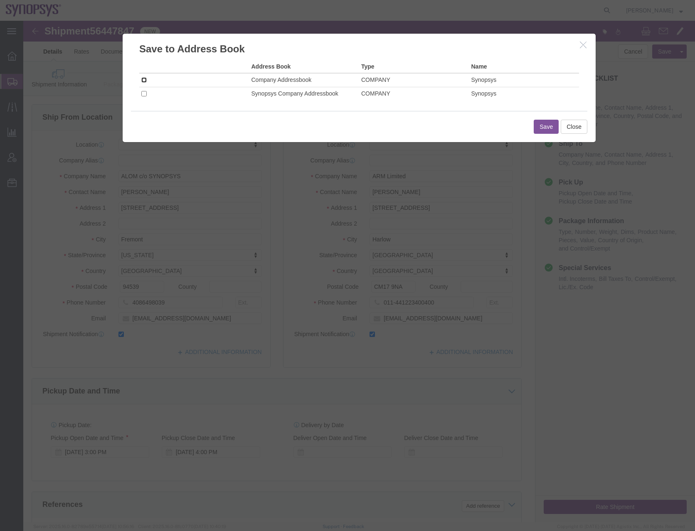
click input "checkbox"
checkbox input "true"
click button "Save"
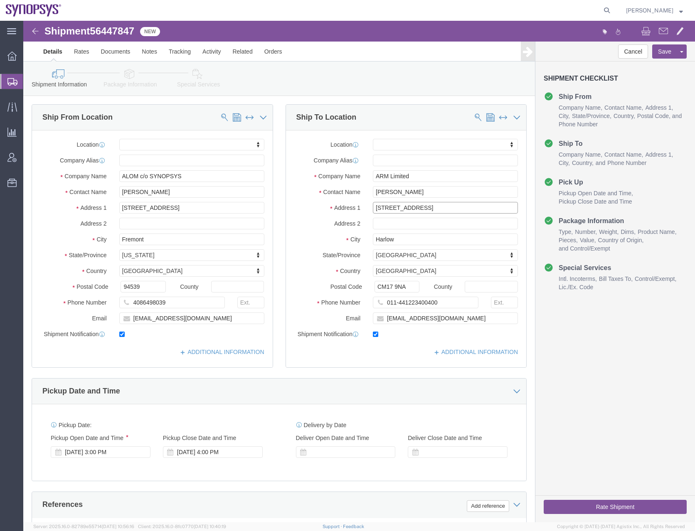
click input "[STREET_ADDRESS]"
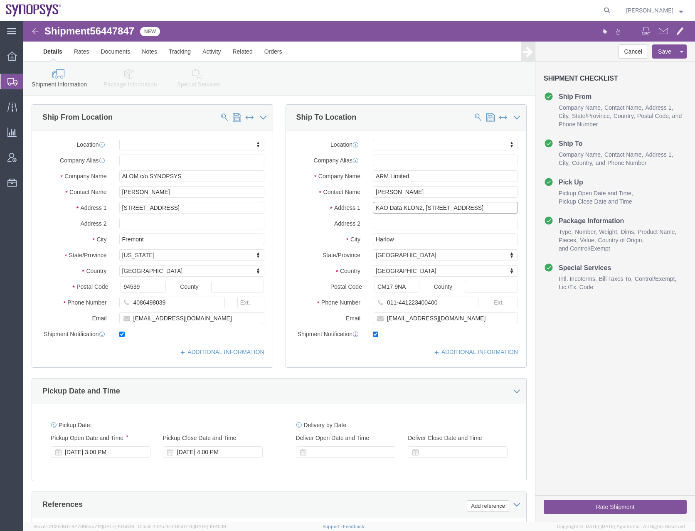
type input "KAO Data KLON2, [STREET_ADDRESS]"
click input "text"
paste input "[GEOGRAPHIC_DATA]"
type input "[GEOGRAPHIC_DATA]"
click input "KAO Data KLON2, [STREET_ADDRESS]"
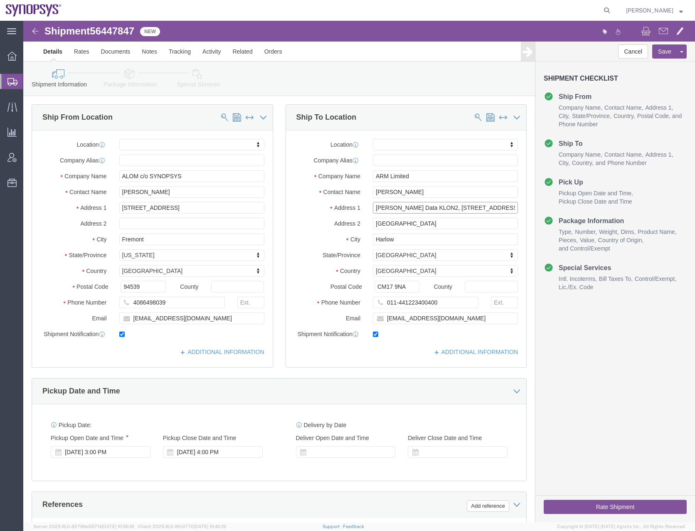
click input "[PERSON_NAME] Data KLON2, [STREET_ADDRESS]"
drag, startPoint x: 466, startPoint y: 188, endPoint x: 433, endPoint y: 188, distance: 32.9
click input "[PERSON_NAME] Data, [STREET_ADDRESS]"
drag, startPoint x: 394, startPoint y: 187, endPoint x: 330, endPoint y: 188, distance: 64.0
click div "Address [STREET_ADDRESS][PERSON_NAME],"
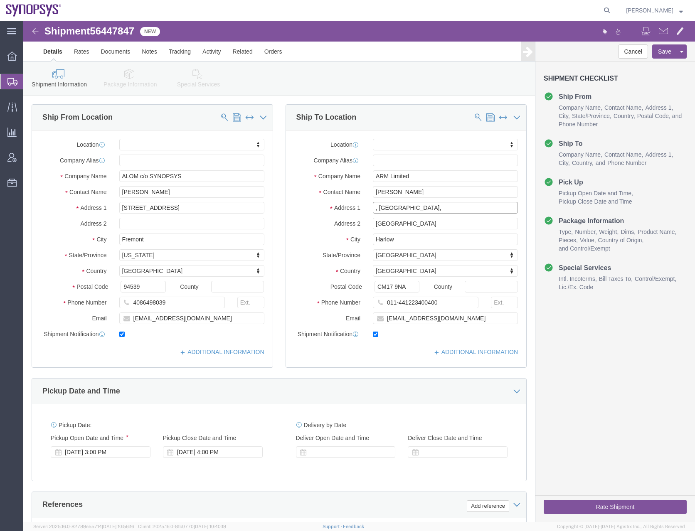
type input ", [GEOGRAPHIC_DATA],"
click input "ARM Limited"
paste input "[PERSON_NAME] Data"
click input "ARM Limited/[PERSON_NAME] Data"
type input "ARM Limited-[PERSON_NAME] Data"
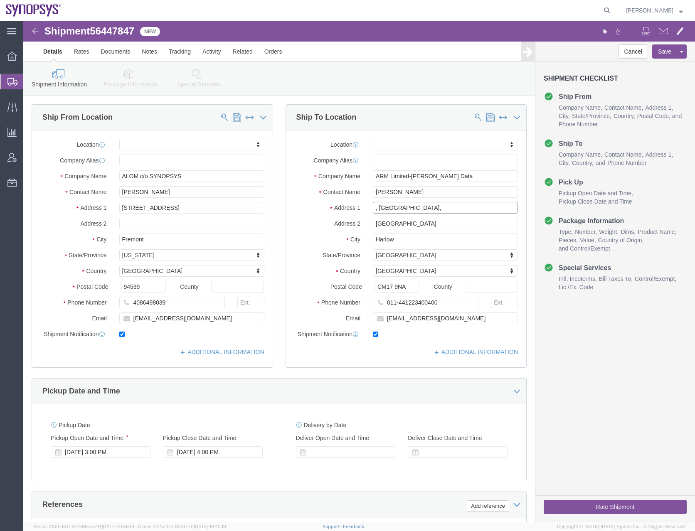
click input ", [GEOGRAPHIC_DATA],"
type input "London Rd,"
click input "[GEOGRAPHIC_DATA]"
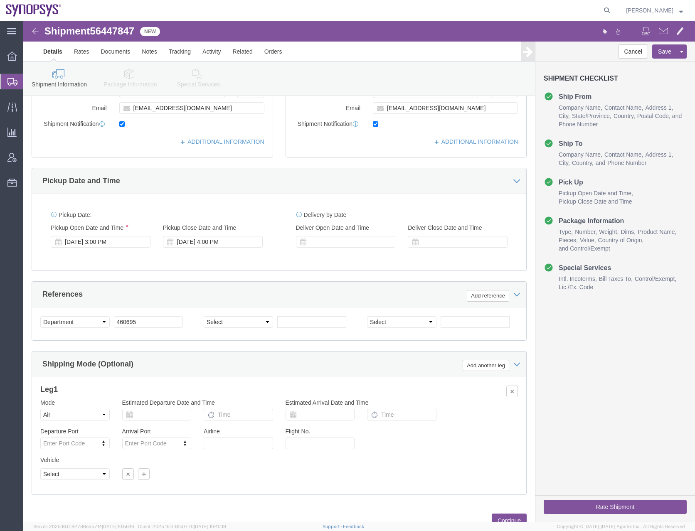
scroll to position [241, 0]
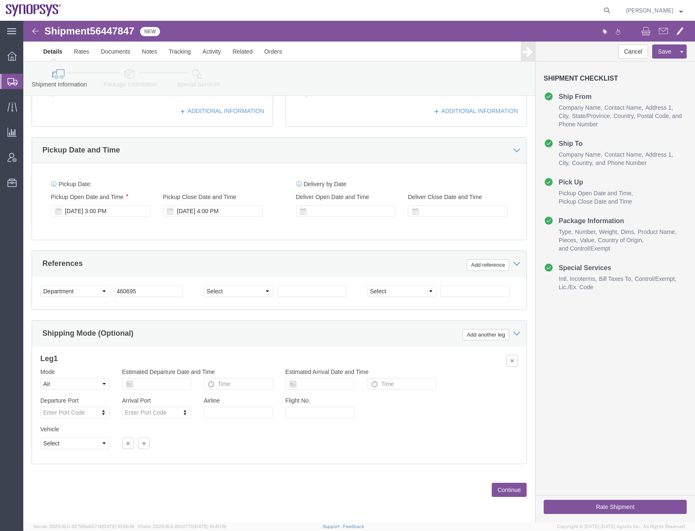
click button "Continue"
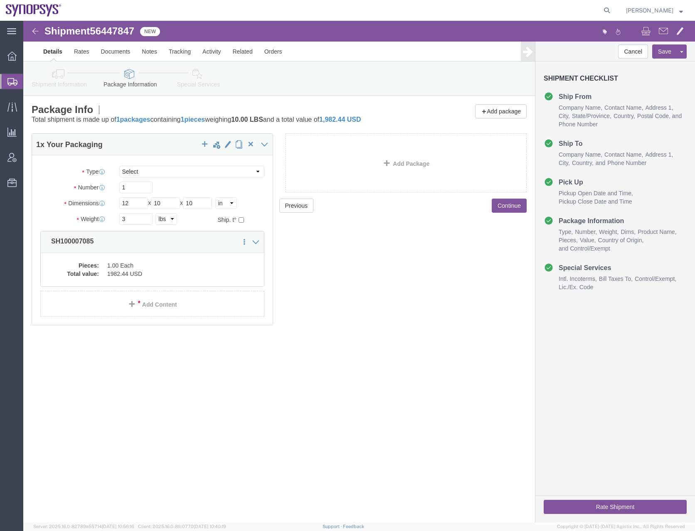
click button "Continue"
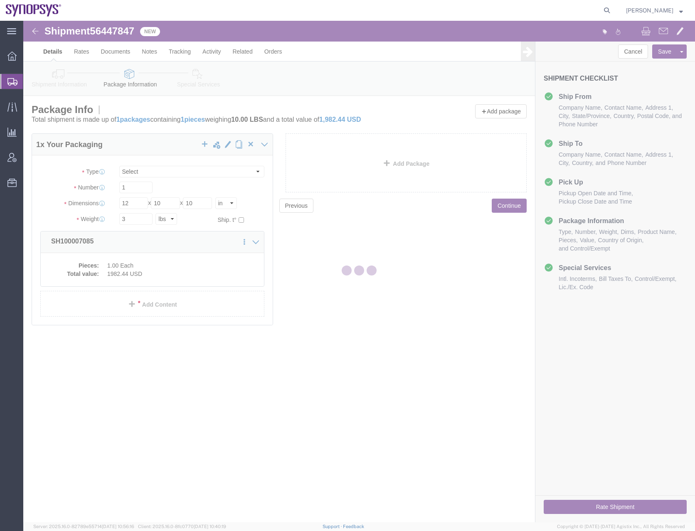
select select
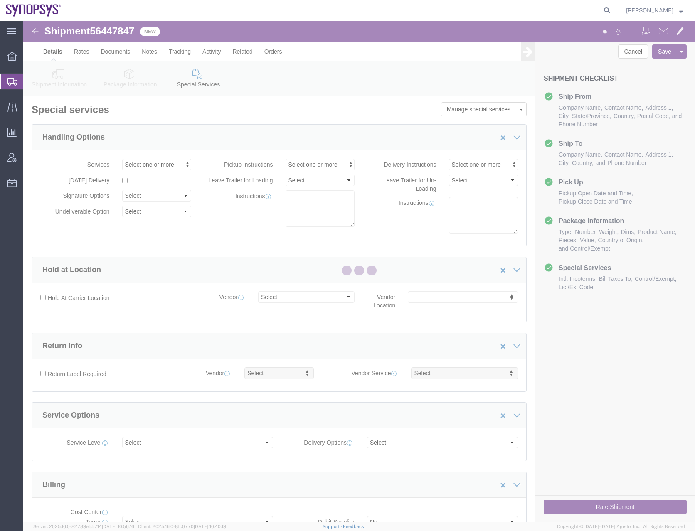
select select "COSTCENTER"
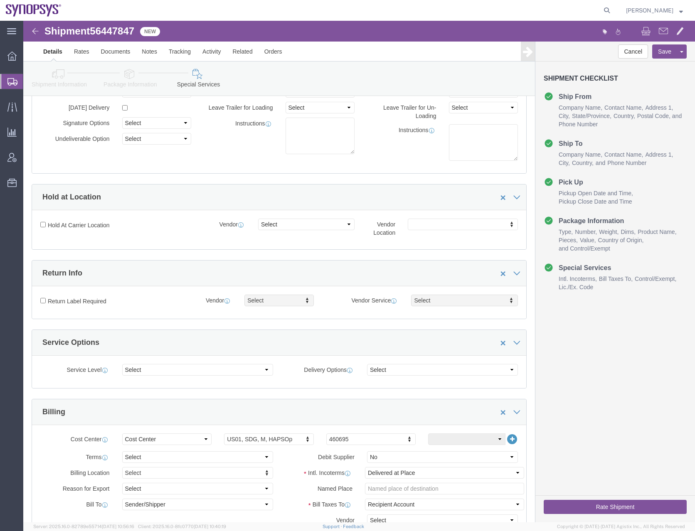
scroll to position [249, 0]
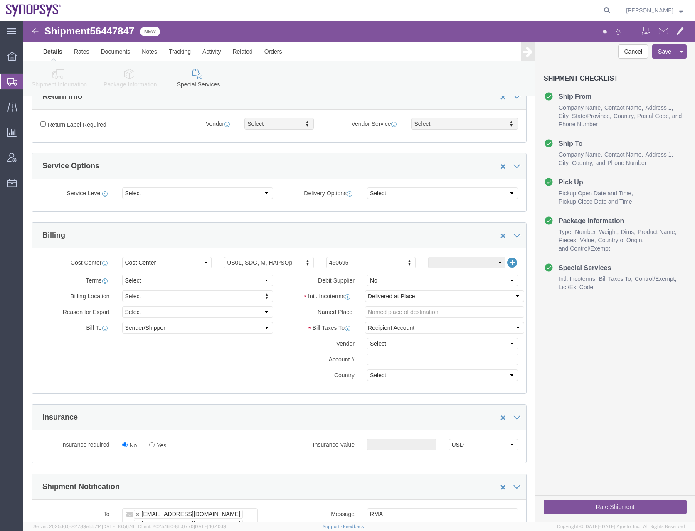
click div "Billing Location Select Select My Profile Location [GEOGRAPHIC_DATA] DE04 Agrat…"
click select "Select Carriage Insurance Paid Carriage Paid To Cost and Freight Cost Insurance…"
select select "DDP"
click select "Select Carriage Insurance Paid Carriage Paid To Cost and Freight Cost Insurance…"
select select "SHIP"
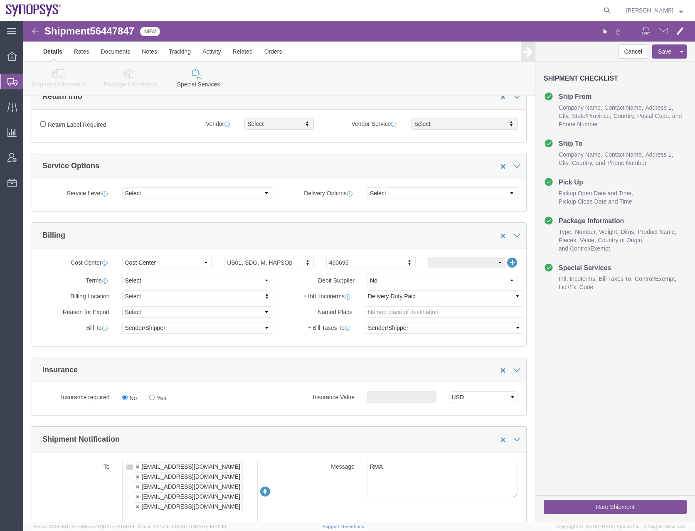
click div "Manage special services Handling Options Hold at Location Return Info Service O…"
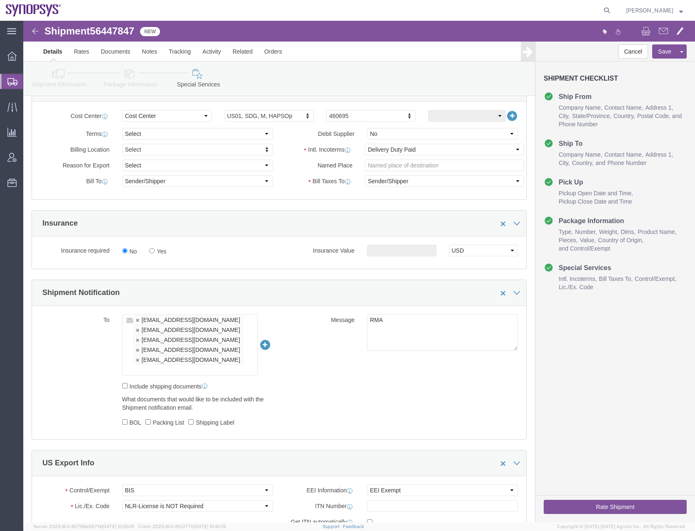
scroll to position [416, 0]
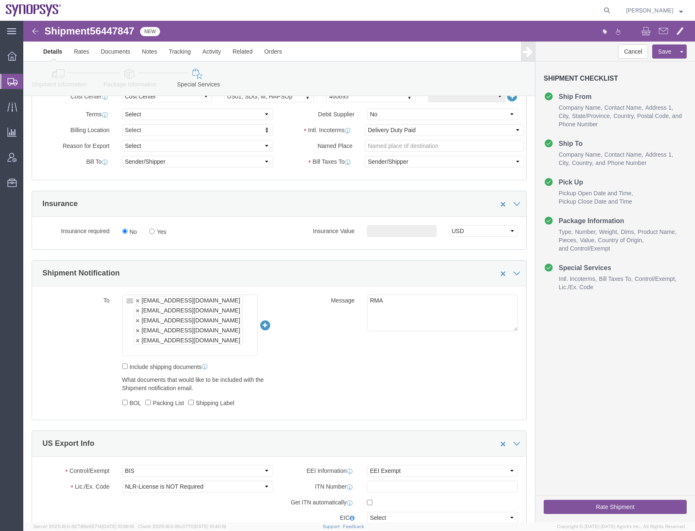
click div "To [EMAIL_ADDRESS][DOMAIN_NAME] [EMAIL_ADDRESS][DOMAIN_NAME] [PERSON_NAME][EMAI…"
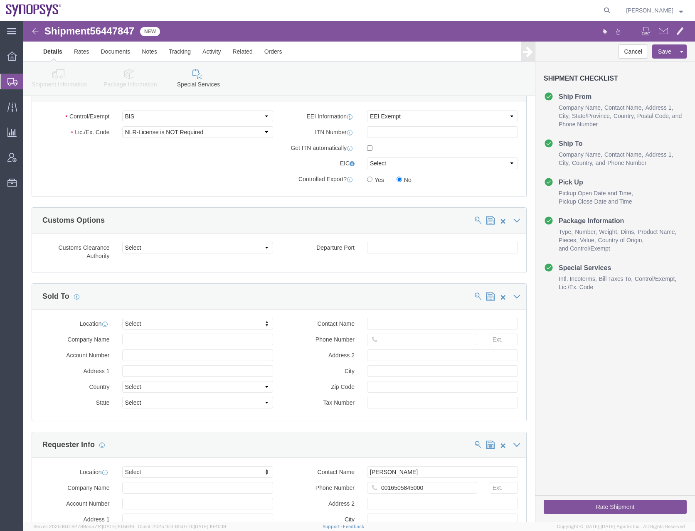
scroll to position [790, 0]
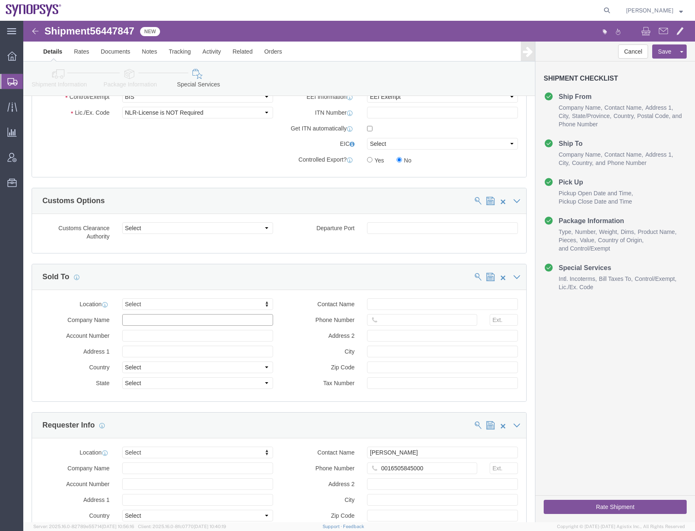
click input "text"
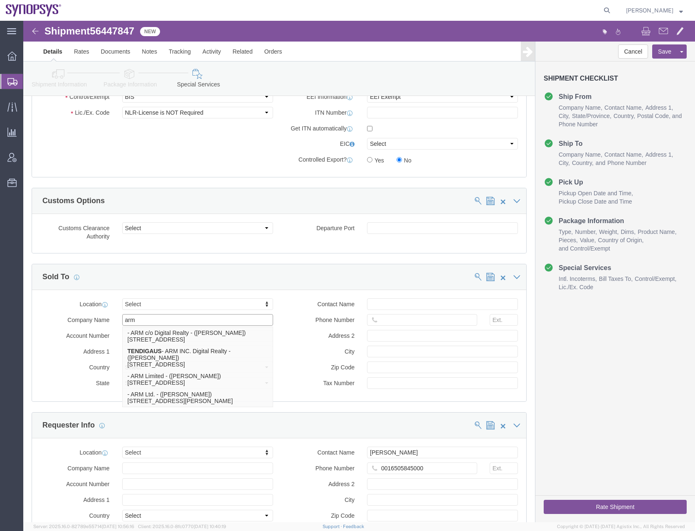
type input "arm"
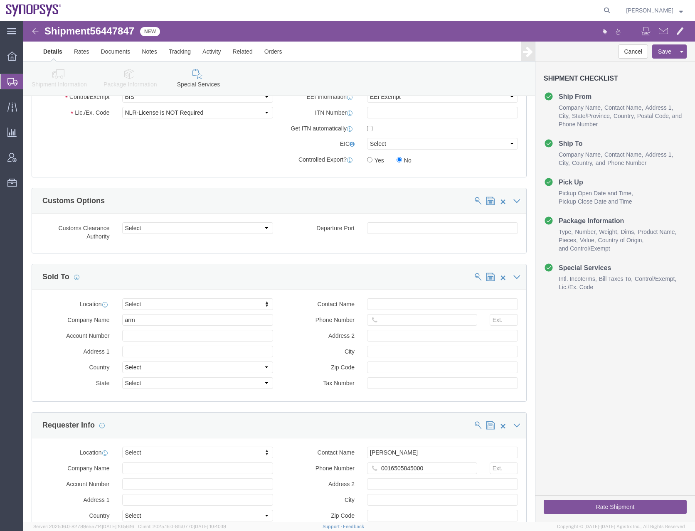
click icon
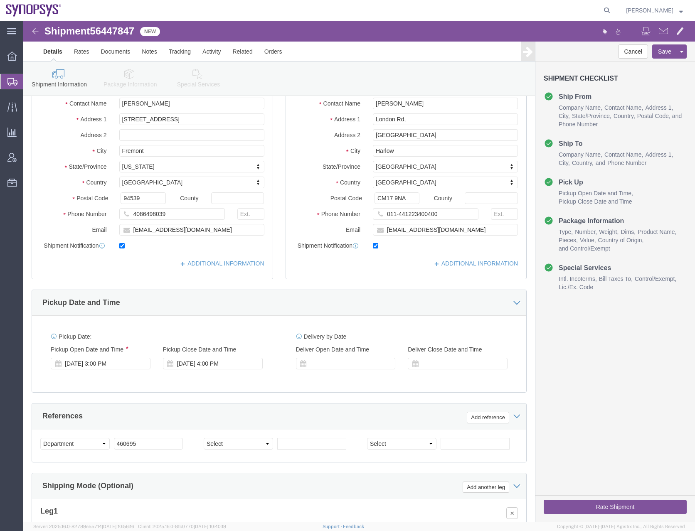
scroll to position [0, 0]
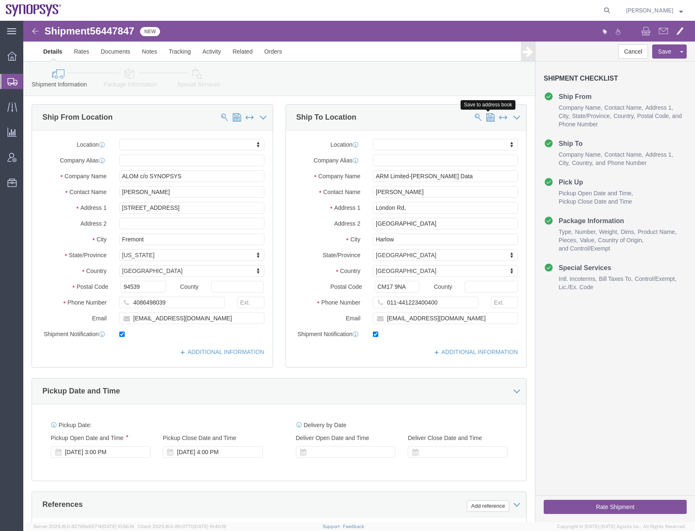
click span
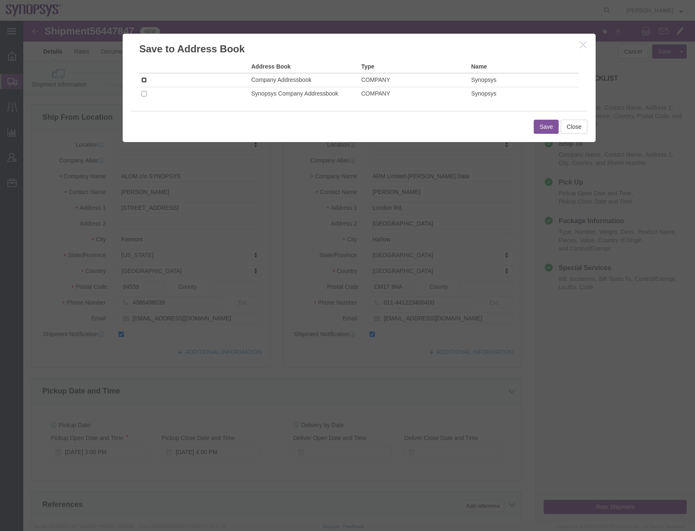
click input "checkbox"
checkbox input "true"
click button "Save"
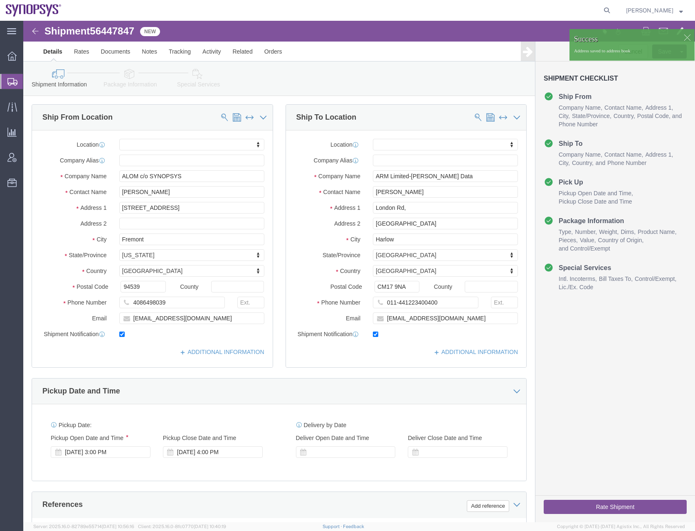
click icon
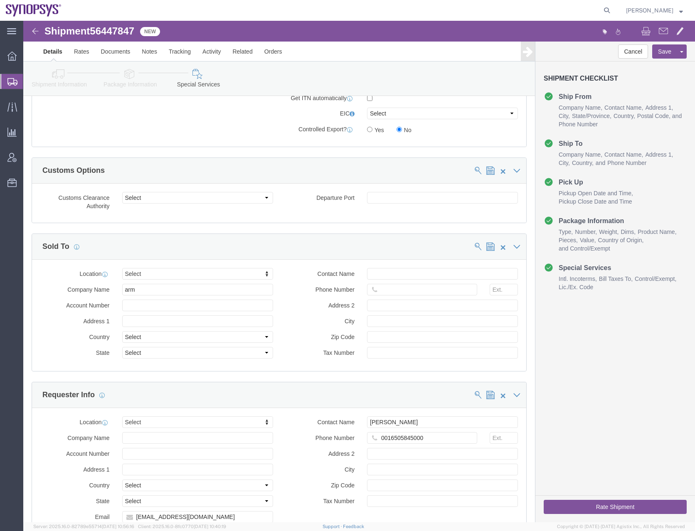
scroll to position [809, 0]
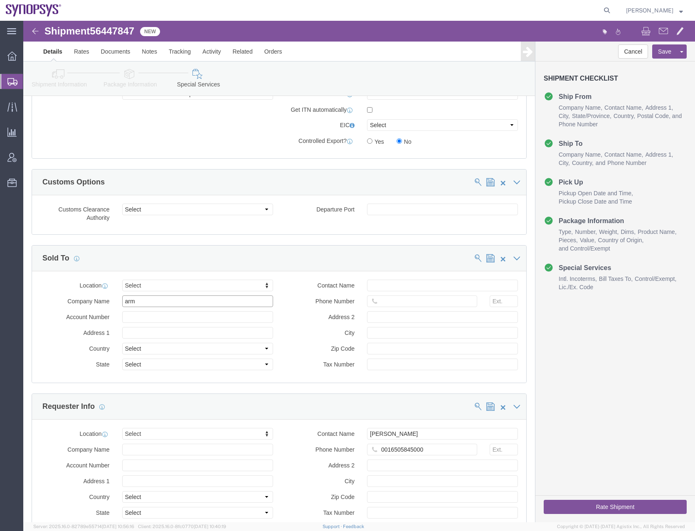
click input "arm"
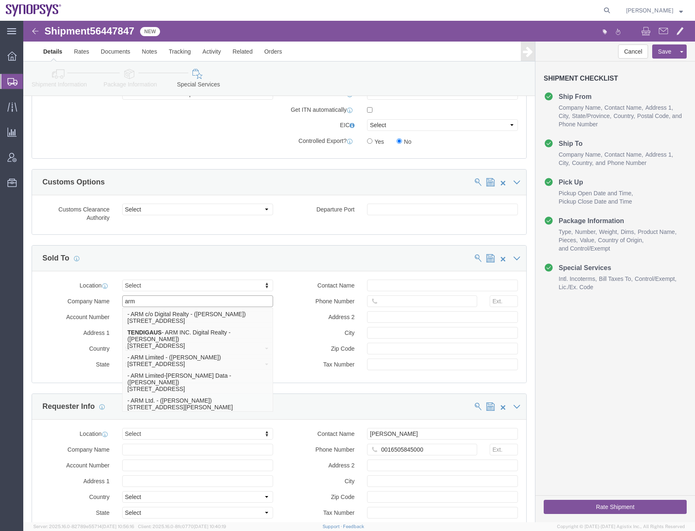
drag, startPoint x: 118, startPoint y: 271, endPoint x: 86, endPoint y: 268, distance: 32.1
click div "Company Name arm arm - ARM c/o Digital Realty - ([PERSON_NAME]) [STREET_ADDRESS…"
click p "- ARM Limited-[PERSON_NAME] Data - ([PERSON_NAME]) [STREET_ADDRESS]"
type input "ARM Limited-[PERSON_NAME] Data"
type input "London Rd,"
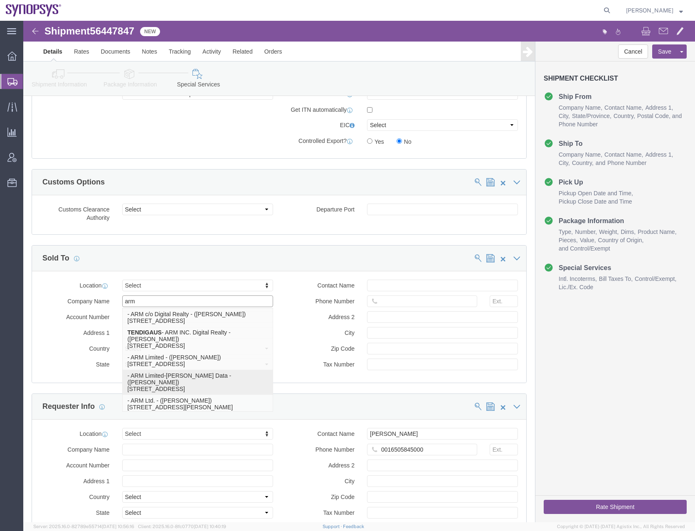
select select "GB"
select select
type input "[PERSON_NAME]"
type input "011-441223400400"
type input "[GEOGRAPHIC_DATA]"
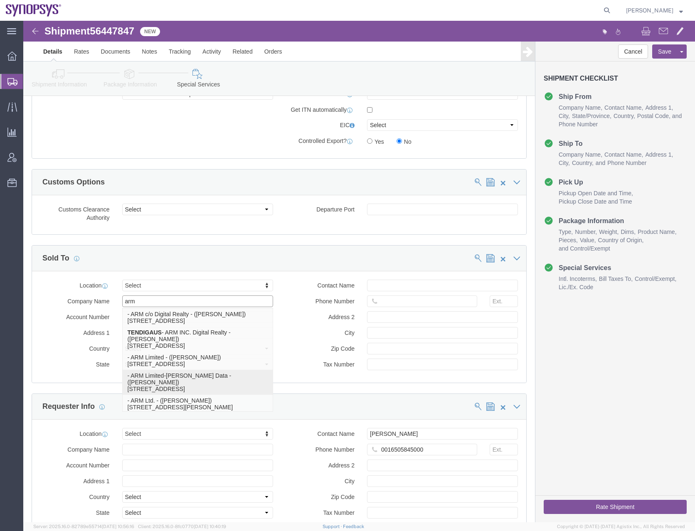
type input "Harlow"
type input "CM17 9NA"
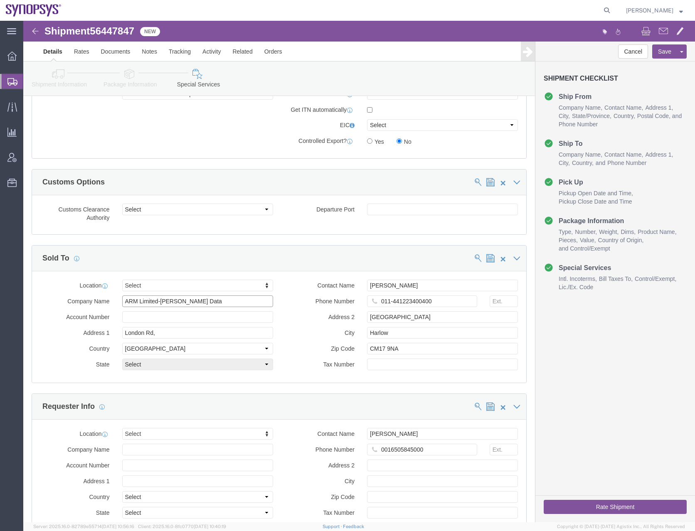
select select "ENG"
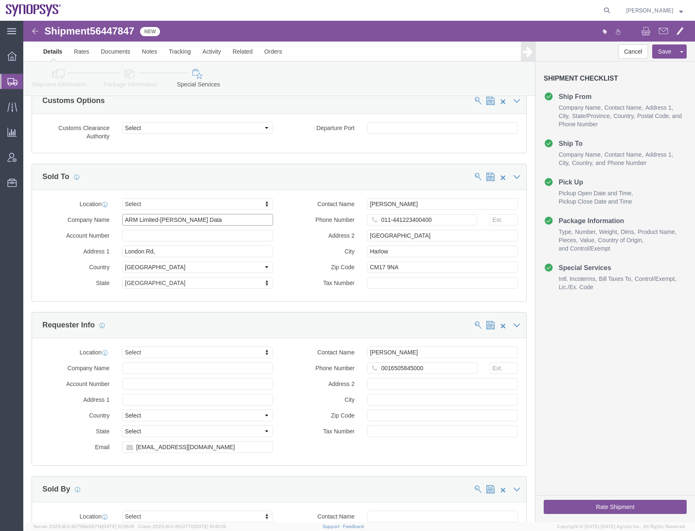
scroll to position [1058, 0]
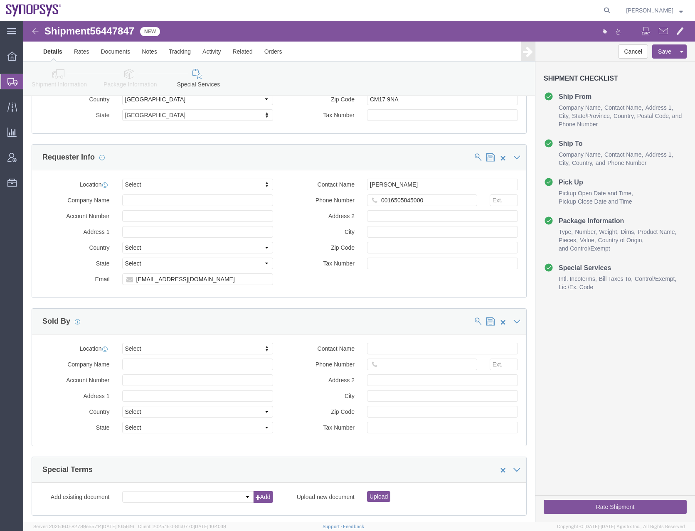
type input "ARM Limited-[PERSON_NAME] Data"
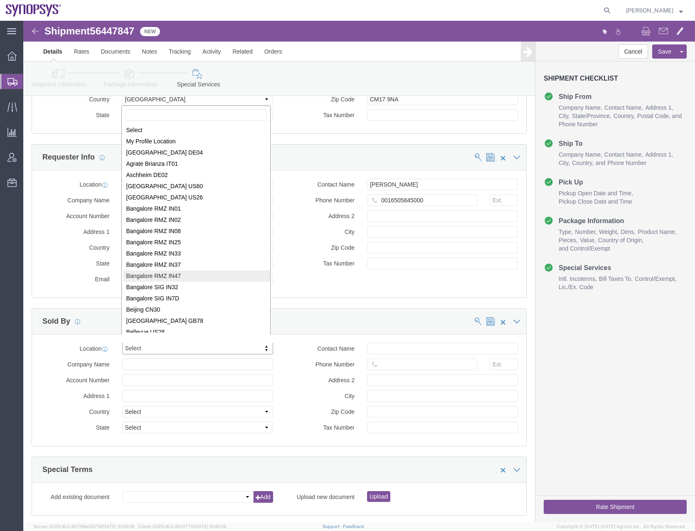
scroll to position [1, 0]
select select "MYPROFILE"
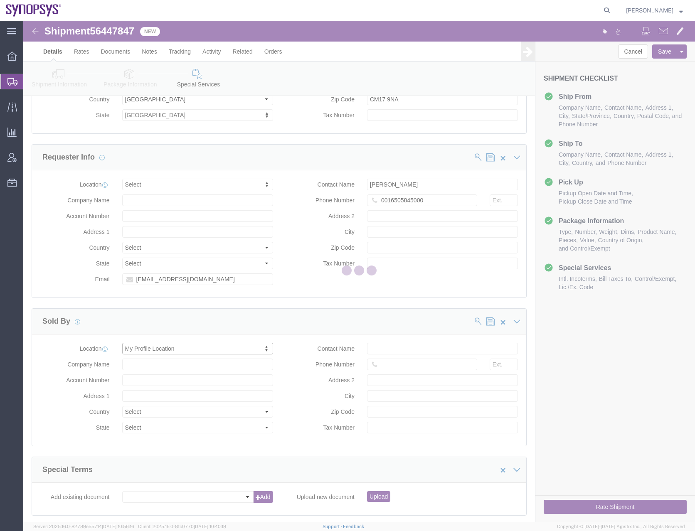
type input "Synopsys Headquarters USSV"
type input "[STREET_ADDRESS]"
select select "US"
type input "[PERSON_NAME]"
type input "[PHONE_NUMBER]"
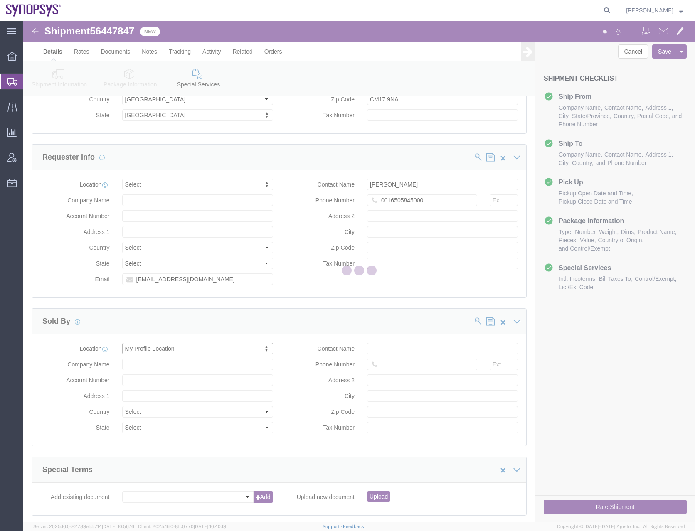
type input "Sunnyvale"
type input "94085"
type input "[US_EMPLOYER_IDENTIFICATION_NUMBER]"
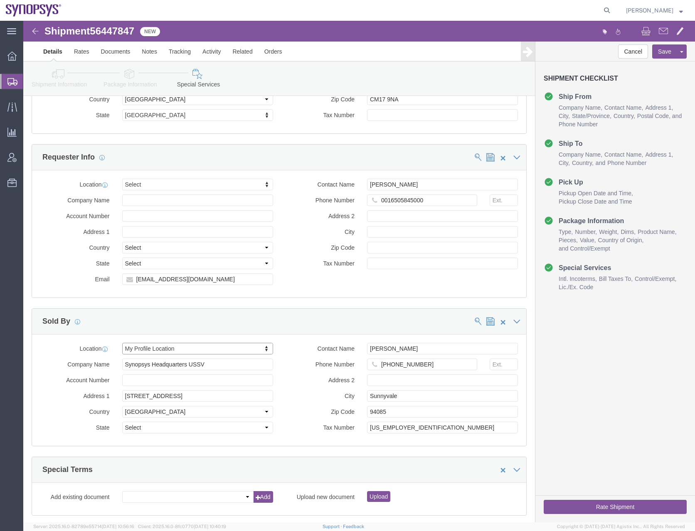
select select "CA"
click button "Rate Shipment"
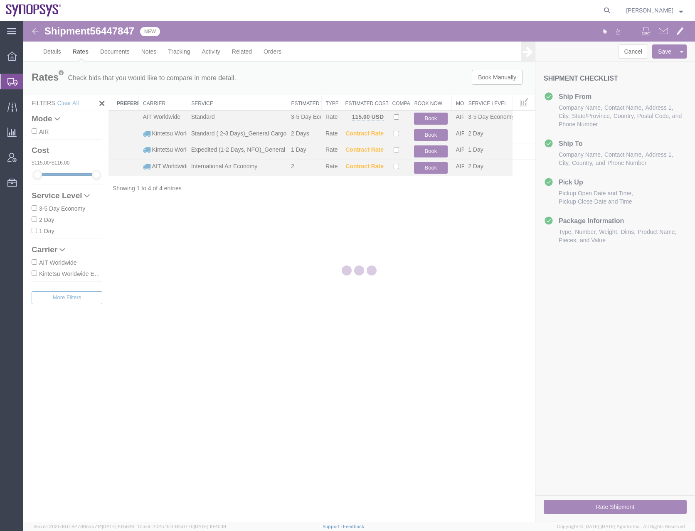
scroll to position [0, 0]
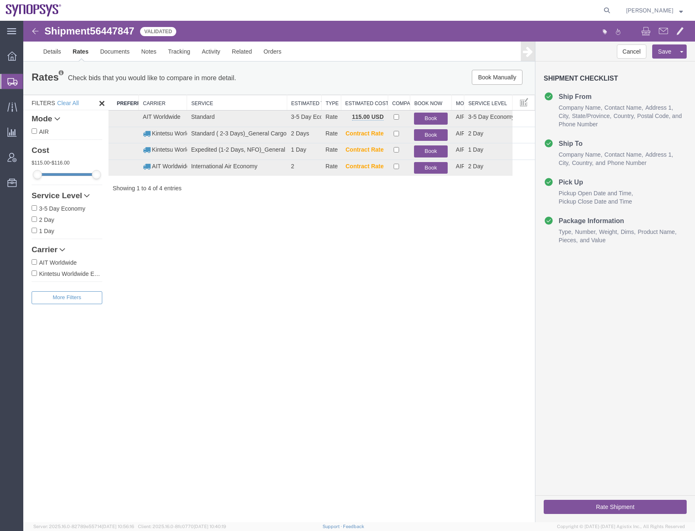
drag, startPoint x: 336, startPoint y: 283, endPoint x: 302, endPoint y: 212, distance: 78.7
click at [336, 283] on div "Shipment 56447847 4 of 4 Validated Details Rates Documents Notes Tracking Activ…" at bounding box center [359, 272] width 672 height 502
click at [53, 46] on link "Details" at bounding box center [52, 52] width 30 height 20
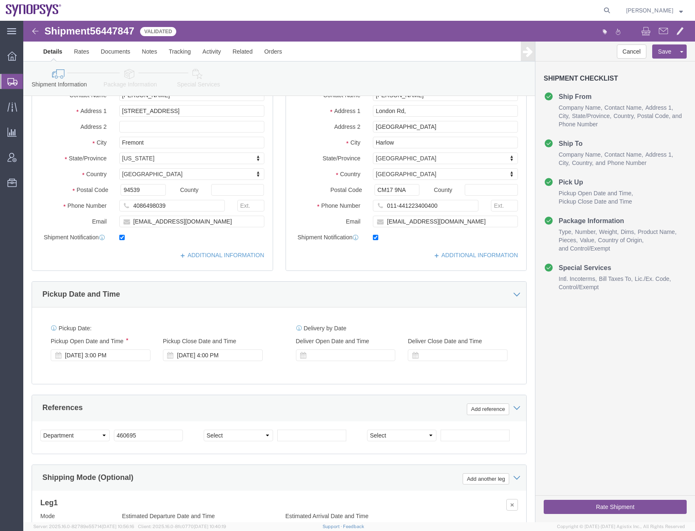
scroll to position [241, 0]
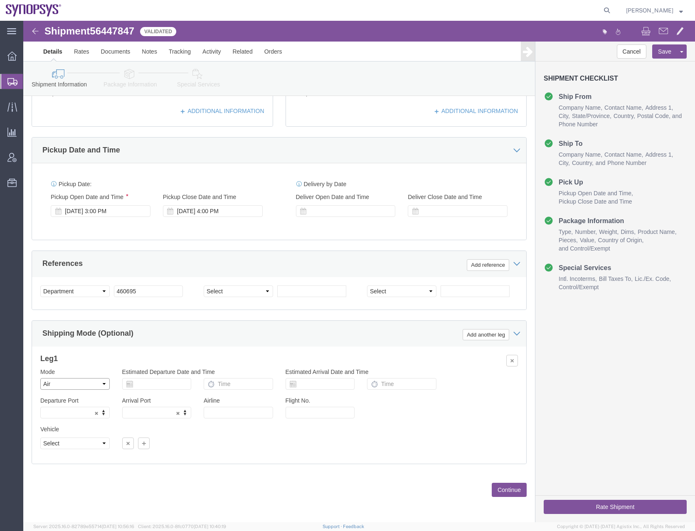
click select "Select Air Less than Truckload Multi-Leg Ocean Freight Rail Small Parcel Truckl…"
select select
click select "Select Air Less than Truckload Multi-Leg Ocean Freight Rail Small Parcel Truckl…"
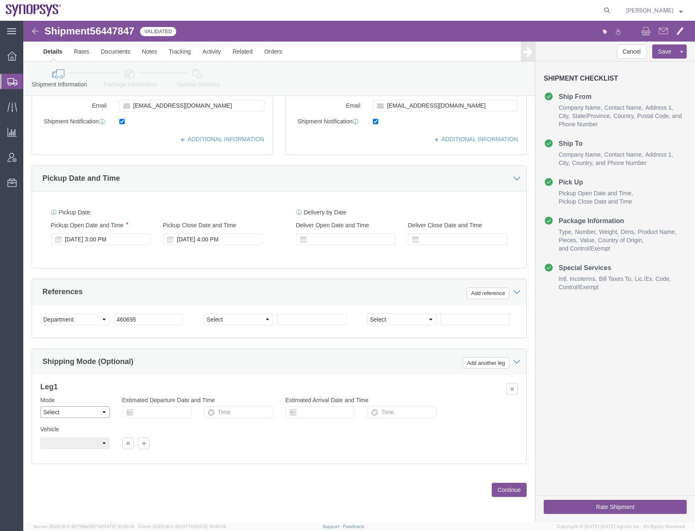
scroll to position [213, 0]
click button "Continue"
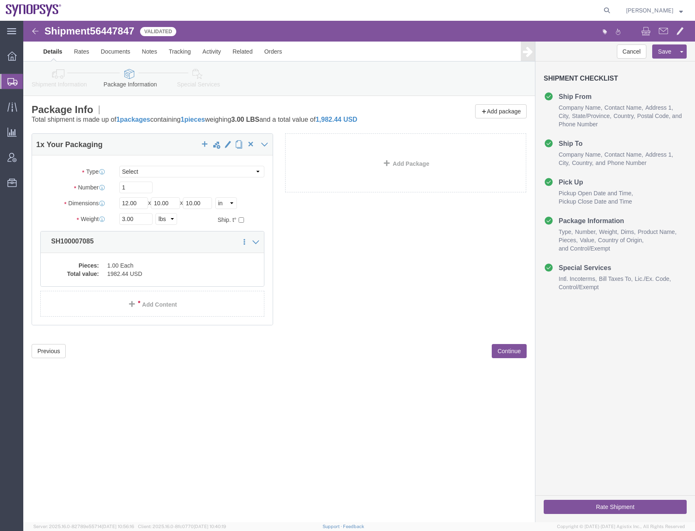
scroll to position [0, 0]
click icon
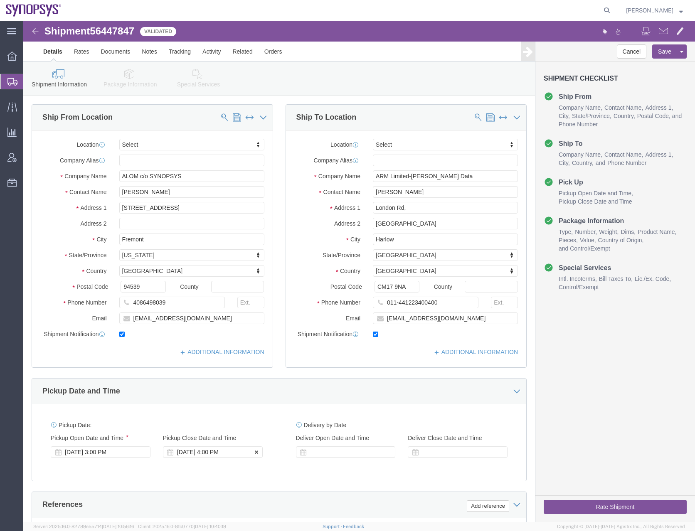
click div "[DATE] 4:00 PM"
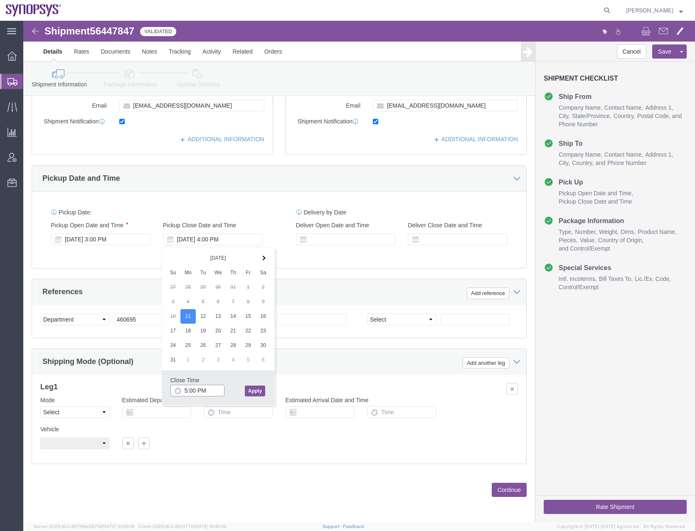
type input "5:00 PM"
click button "Apply"
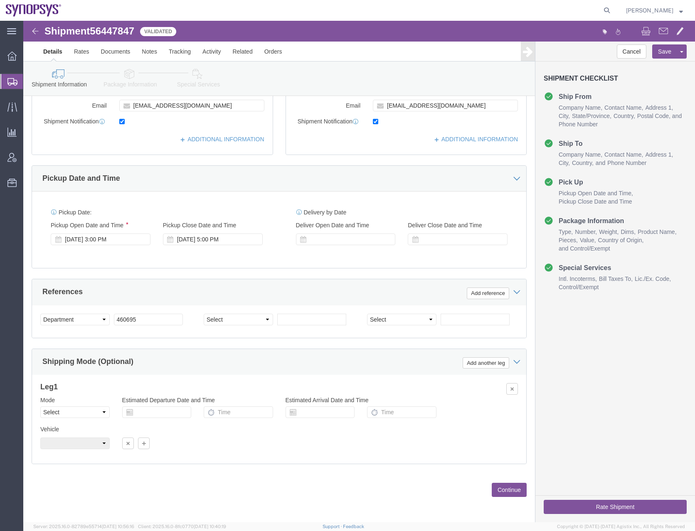
click button "Continue"
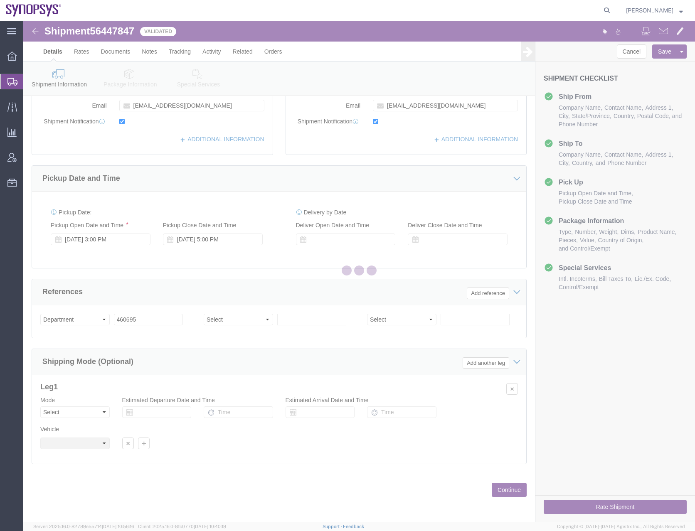
scroll to position [0, 0]
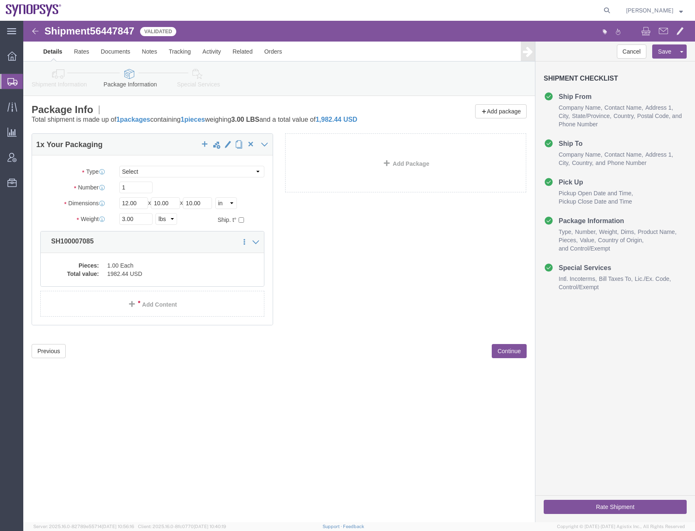
click button "Rate Shipment"
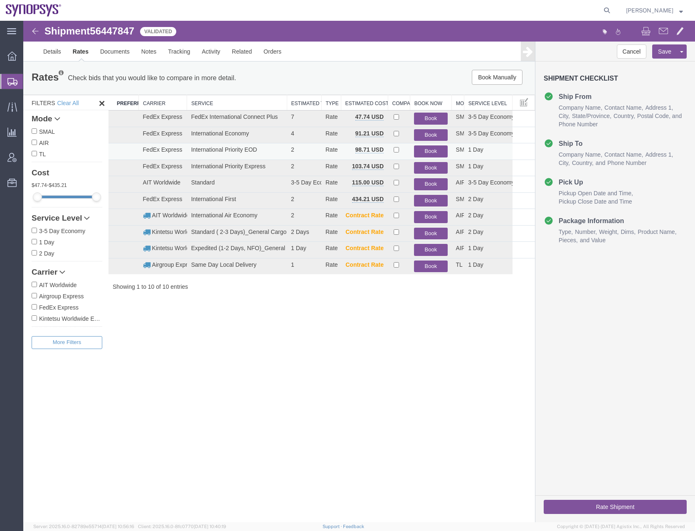
click at [427, 153] on button "Book" at bounding box center [430, 152] width 33 height 12
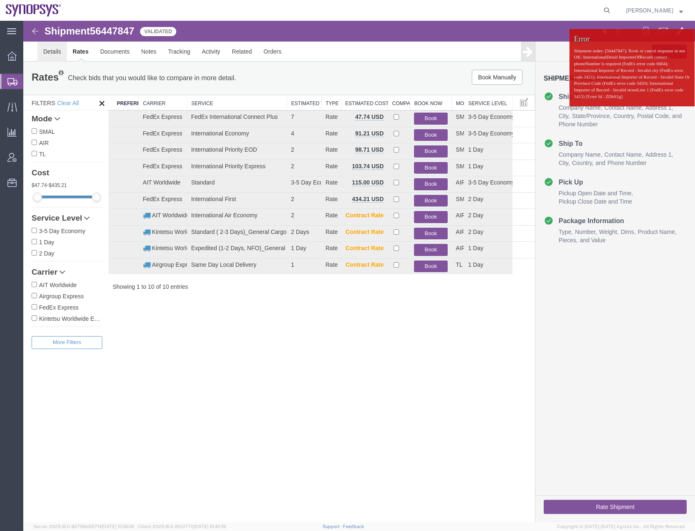
click at [56, 52] on link "Details" at bounding box center [52, 52] width 30 height 20
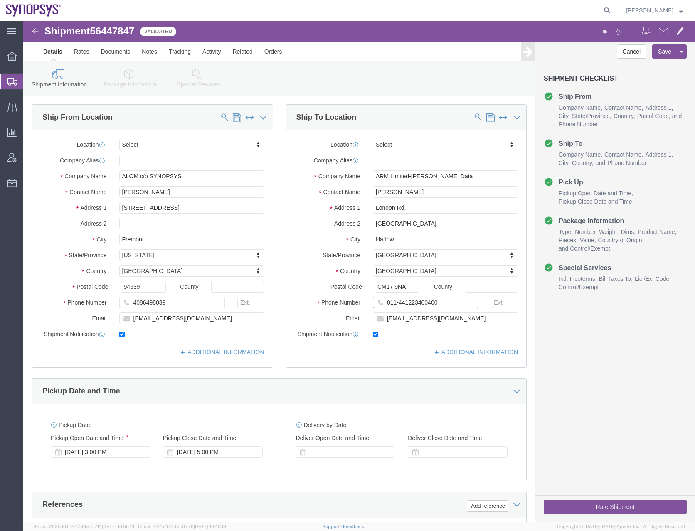
click input "011-441223400400"
type input "441223400400"
click button "Save"
click icon
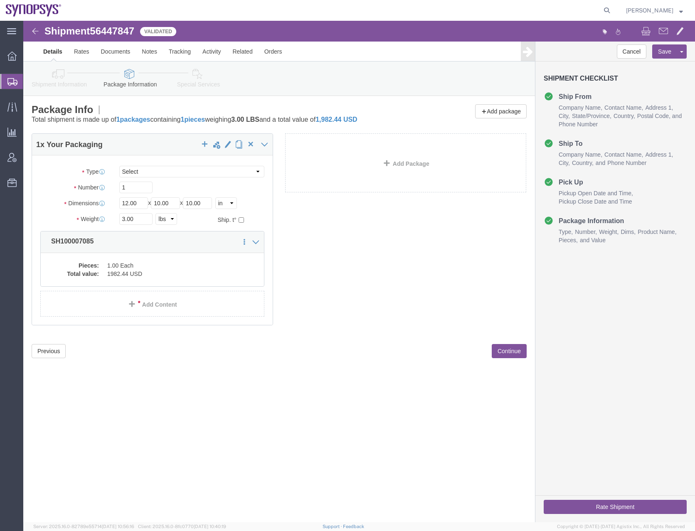
click icon
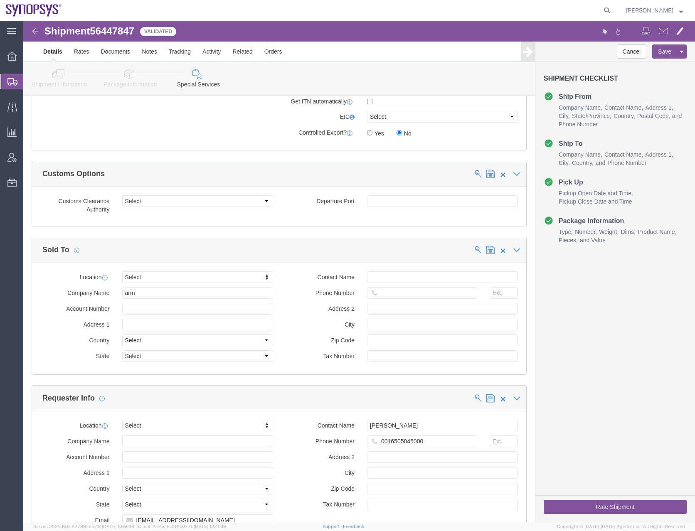
scroll to position [832, 0]
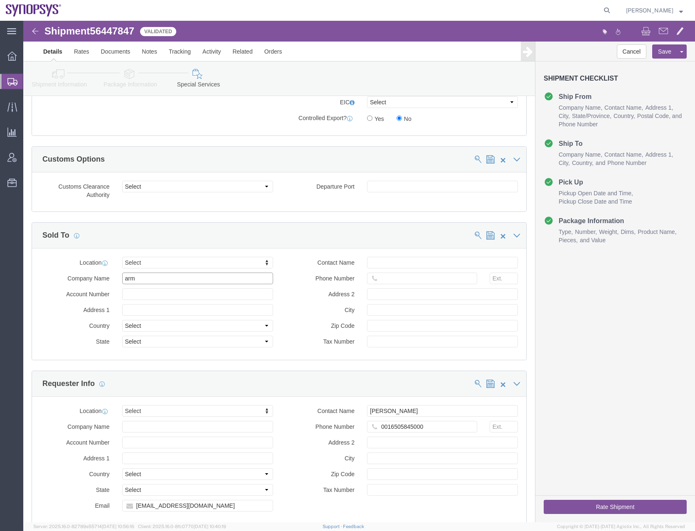
click input "arm"
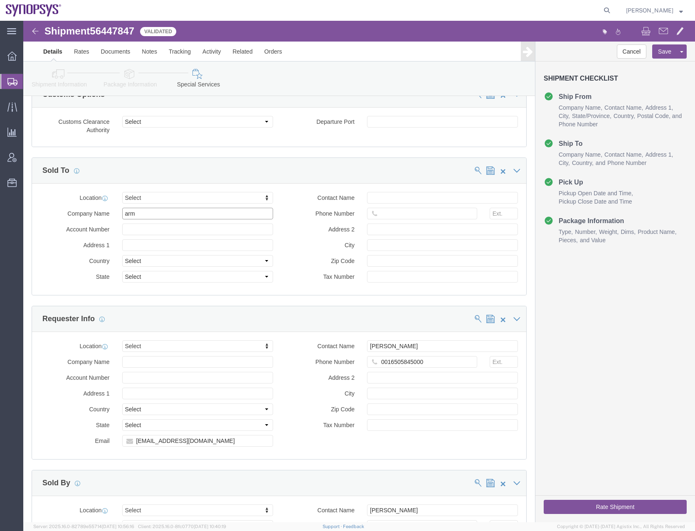
scroll to position [790, 0]
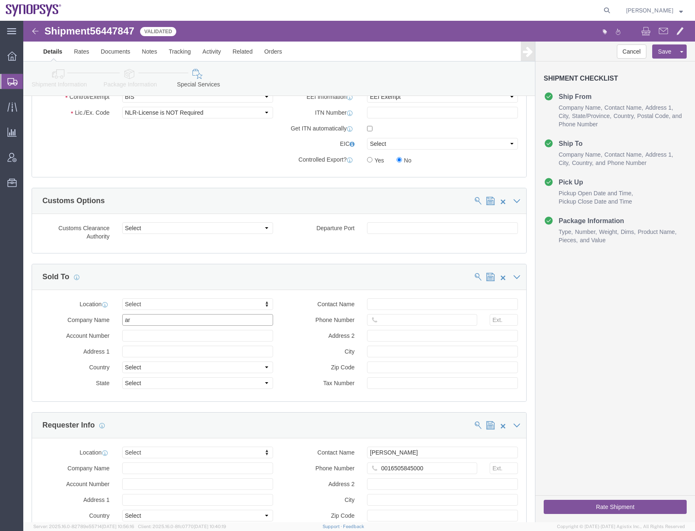
type input "a"
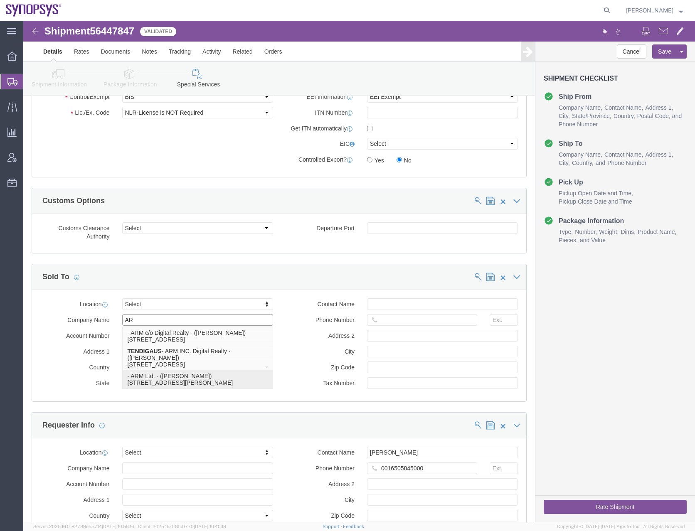
type input "A"
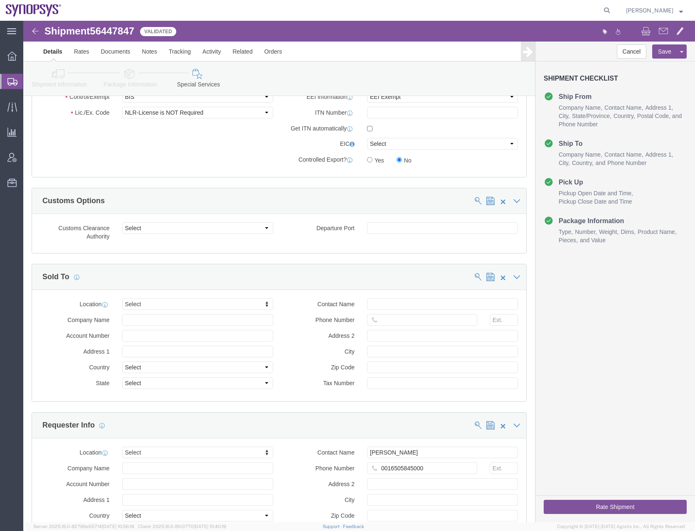
click icon
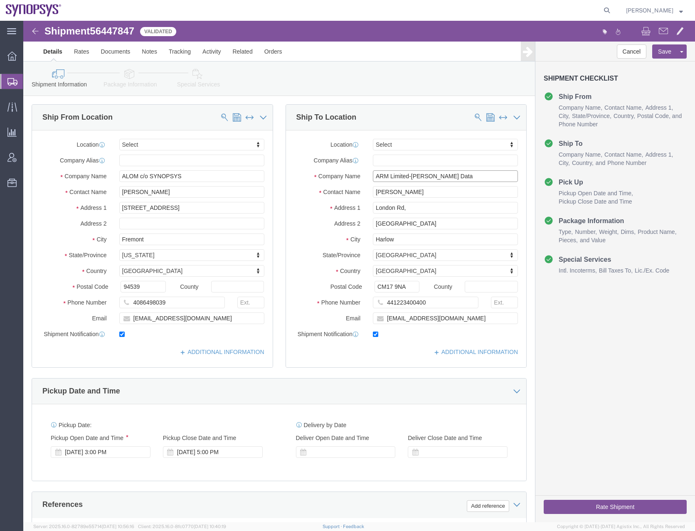
drag, startPoint x: 441, startPoint y: 160, endPoint x: 307, endPoint y: 166, distance: 134.0
click div "Location Select Select My Profile Location [GEOGRAPHIC_DATA] DE04 Agrate Brianz…"
click span
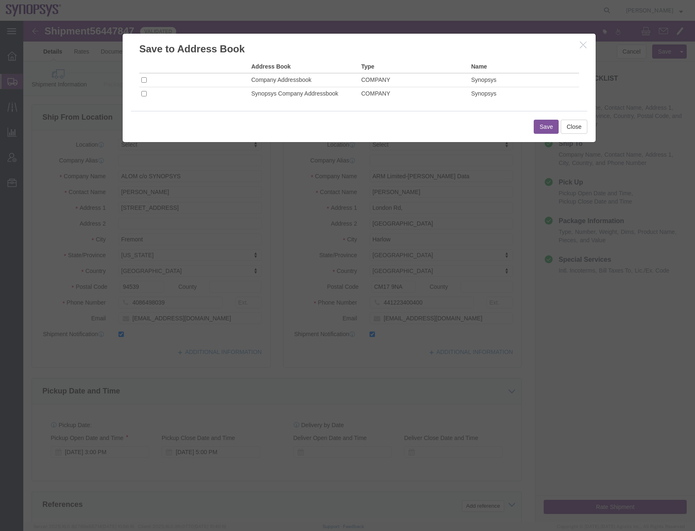
click td
click input "checkbox"
checkbox input "true"
click button "Save"
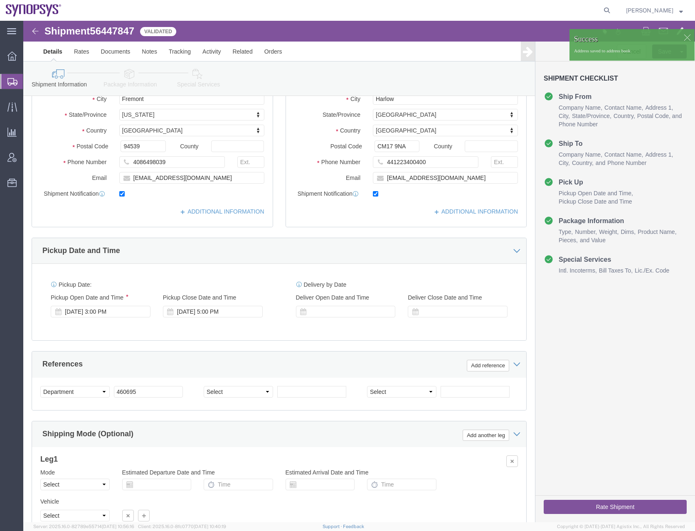
scroll to position [213, 0]
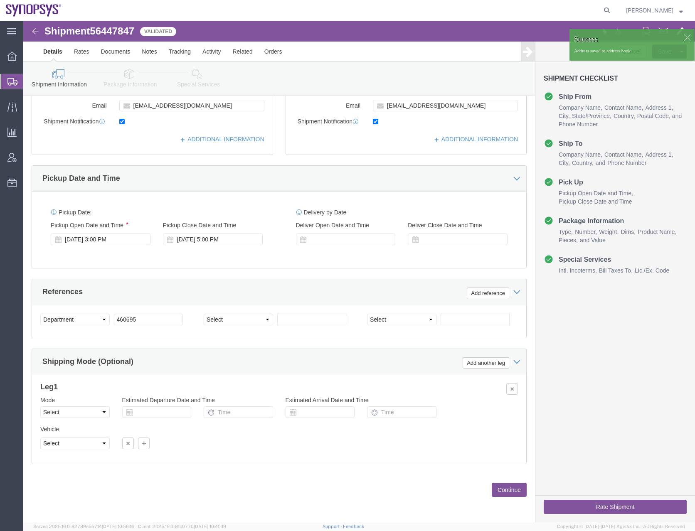
click icon
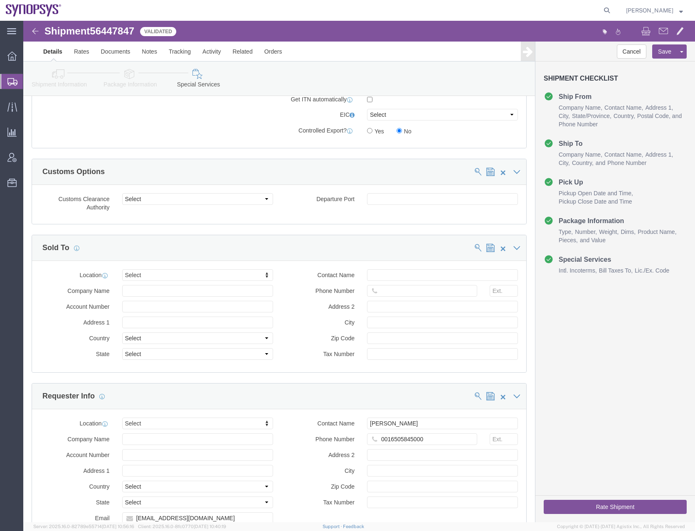
scroll to position [809, 0]
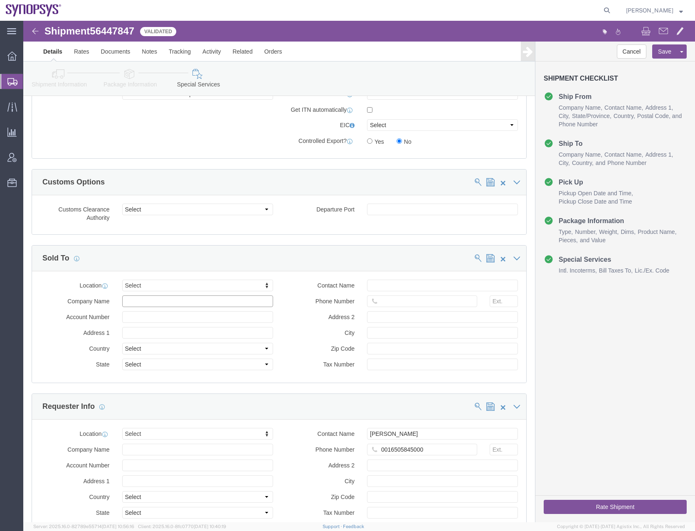
click input "text"
paste input "ARM Limited-[PERSON_NAME] Data"
type input "ARM Limited-[PERSON_NAME] Data"
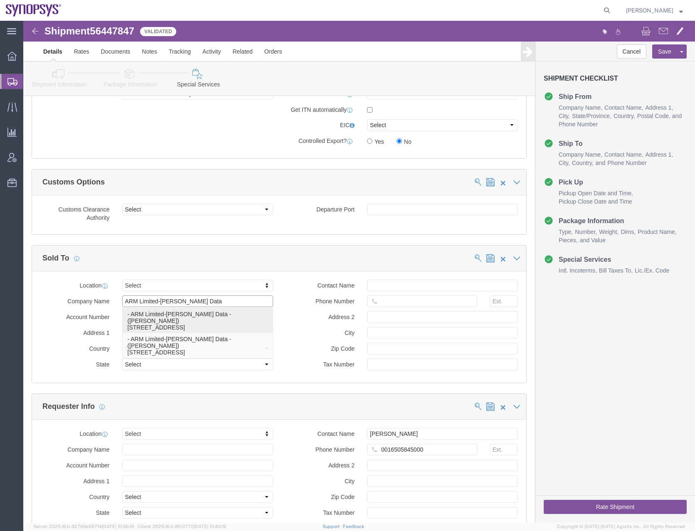
click p "- ARM Limited-[PERSON_NAME] Data - ([PERSON_NAME]) [STREET_ADDRESS]"
type input "London Rd,"
select select "GB"
select select
type input "[PERSON_NAME]"
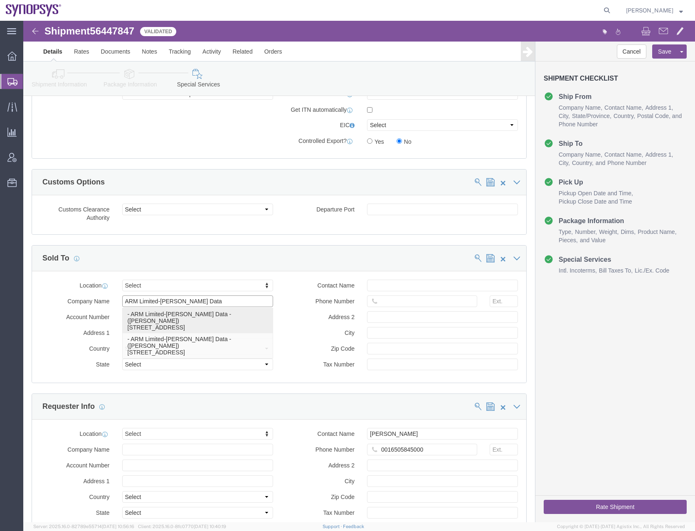
type input "441223400400"
type input "[GEOGRAPHIC_DATA]"
type input "Harlow"
type input "CM17 9NA"
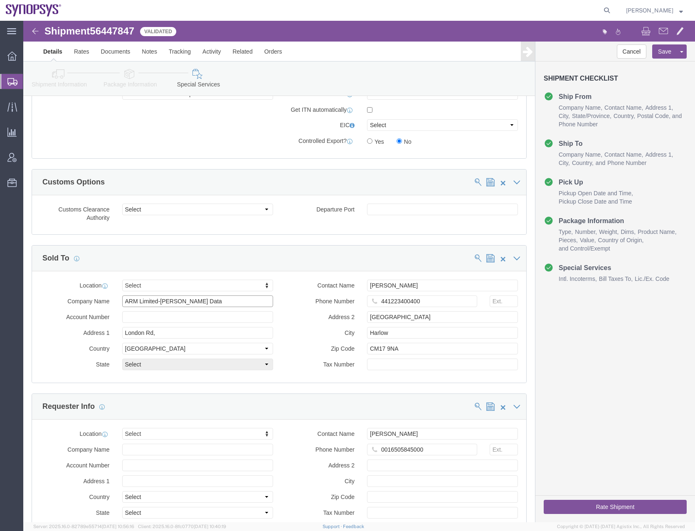
select select "ENG"
type input "ARM Limited-[PERSON_NAME] Data"
click input "CM17 9NA"
type input "CM17 9N"
click icon
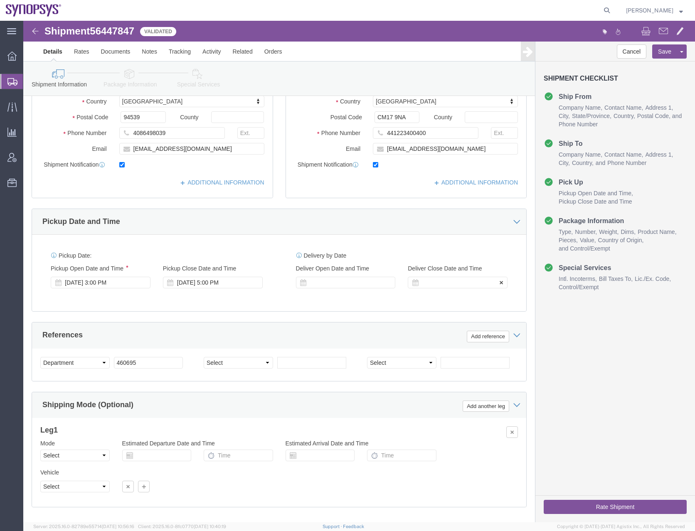
scroll to position [130, 0]
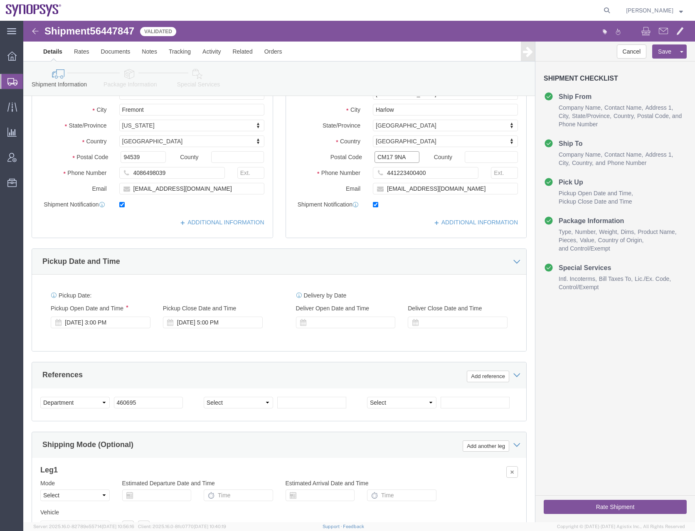
click input "CM17 9NA"
type input "CM17 9N"
click button "Save"
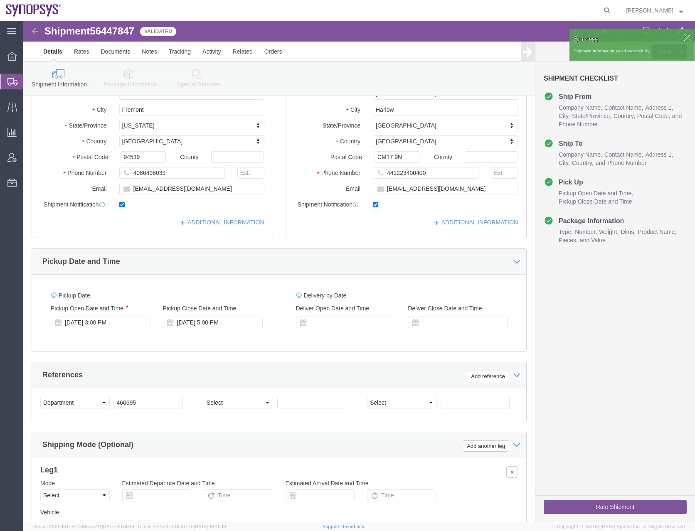
click button "Rate Shipment"
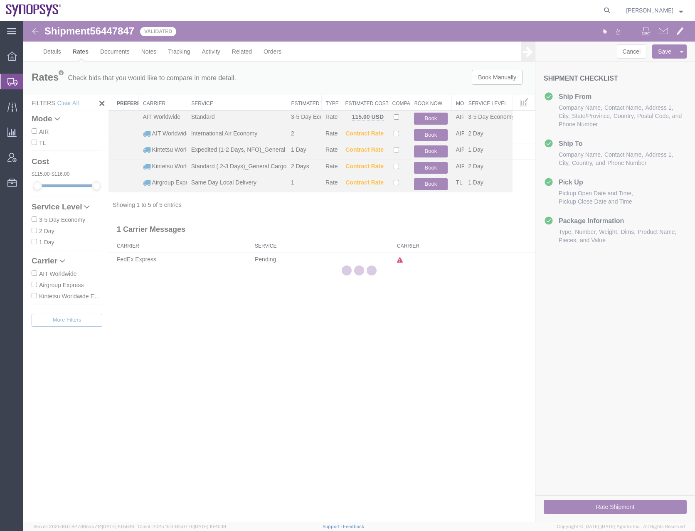
scroll to position [0, 0]
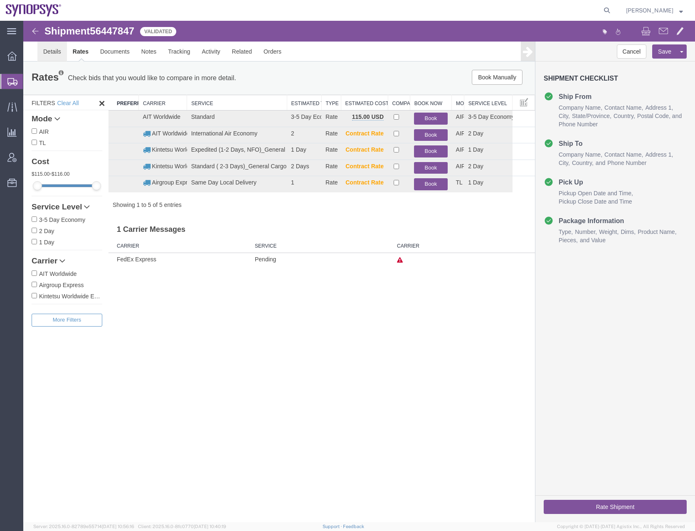
click at [49, 52] on link "Details" at bounding box center [52, 52] width 30 height 20
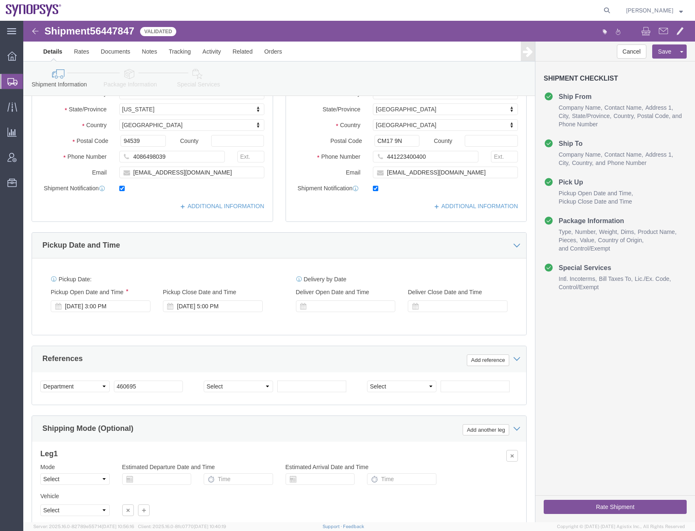
scroll to position [166, 0]
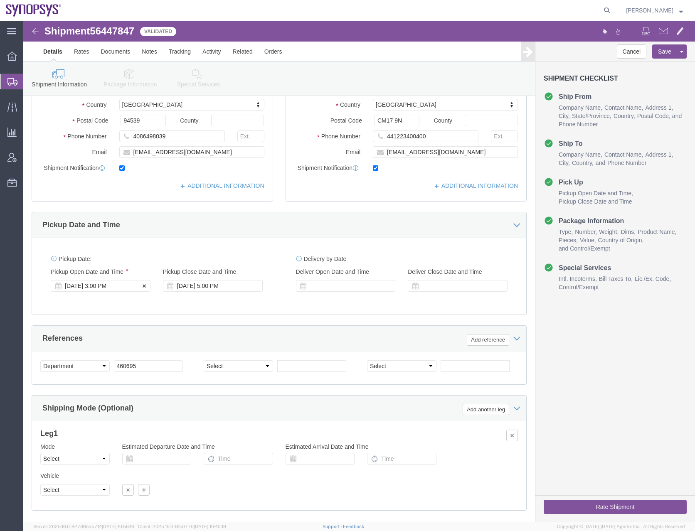
click div "[DATE] 3:00 PM"
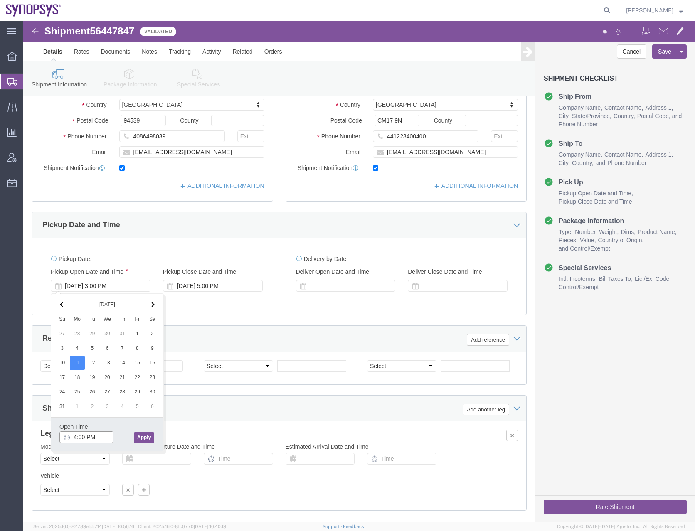
type input "4:00 PM"
click button "Apply"
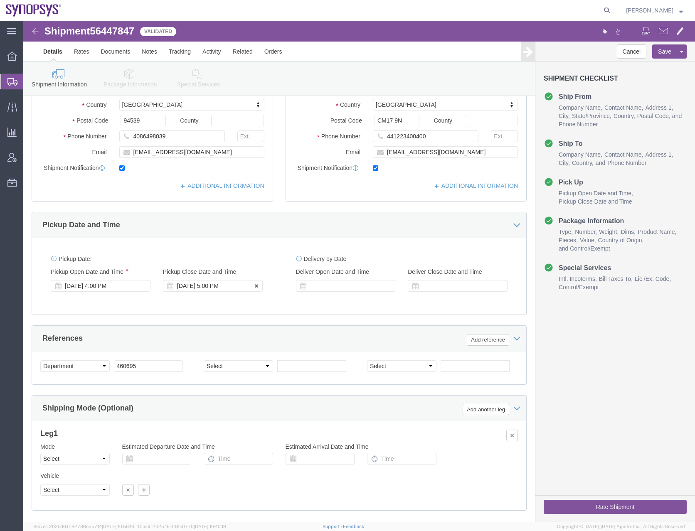
click div "[DATE] 5:00 PM"
type input "6:00 PM"
click button "Apply"
click button "Save"
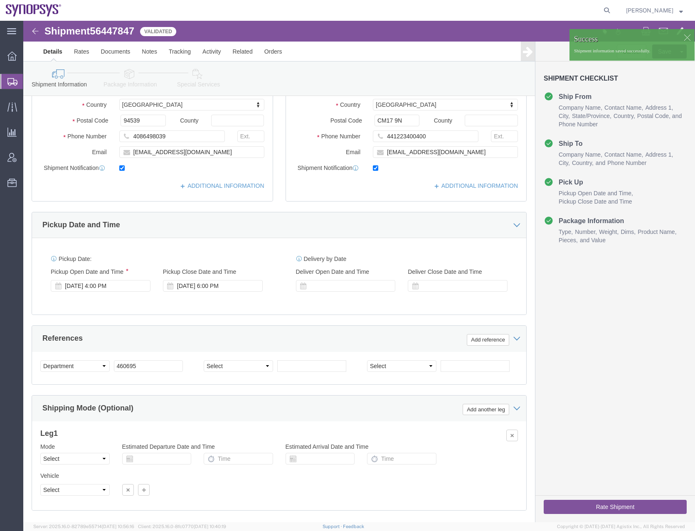
click button "Rate Shipment"
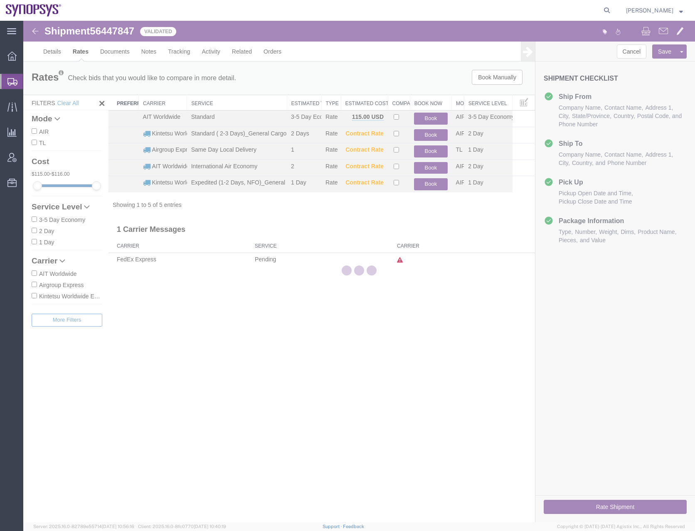
scroll to position [0, 0]
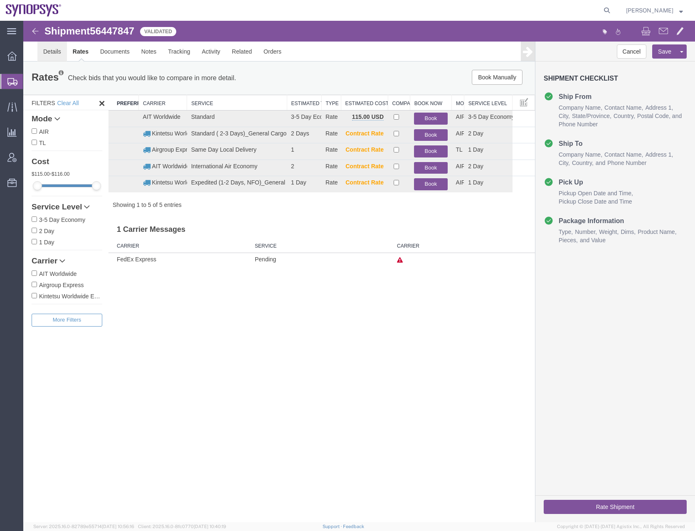
click at [49, 57] on link "Details" at bounding box center [52, 52] width 30 height 20
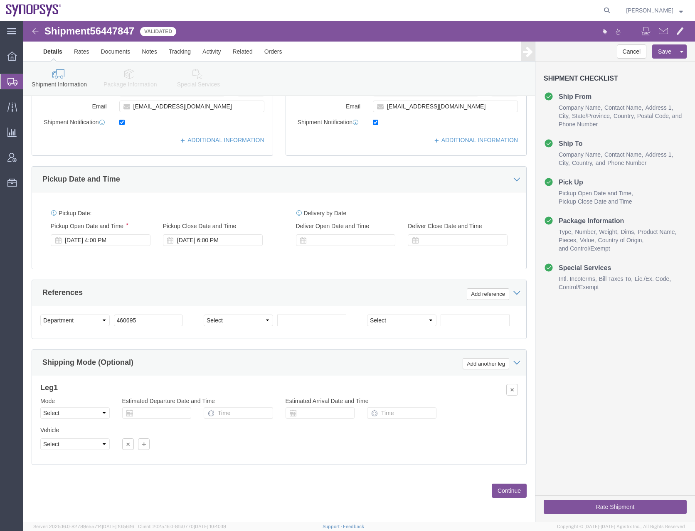
scroll to position [213, 0]
click div "[DATE] 4:00 PM"
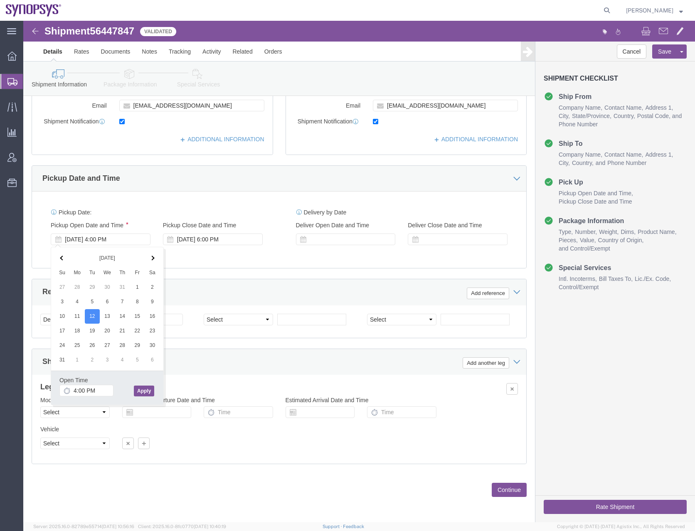
click button "Apply"
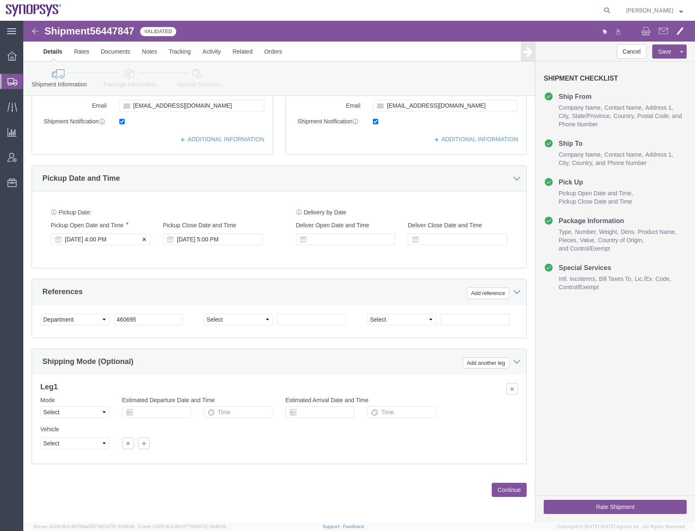
click div "[DATE] 4:00 PM"
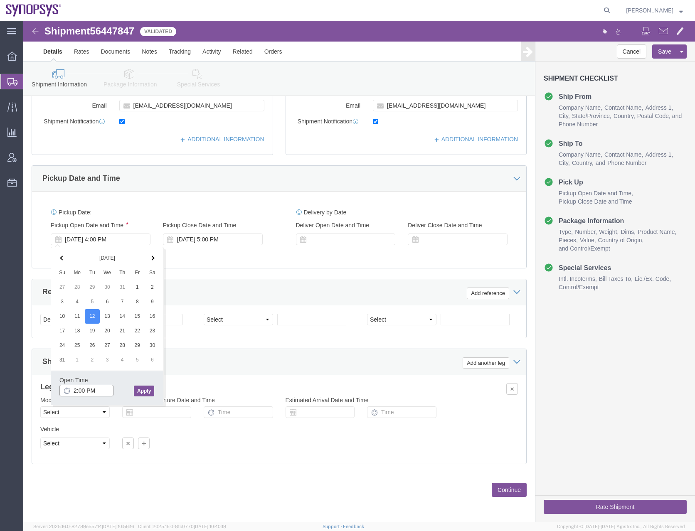
type input "2:00 PM"
click button "Apply"
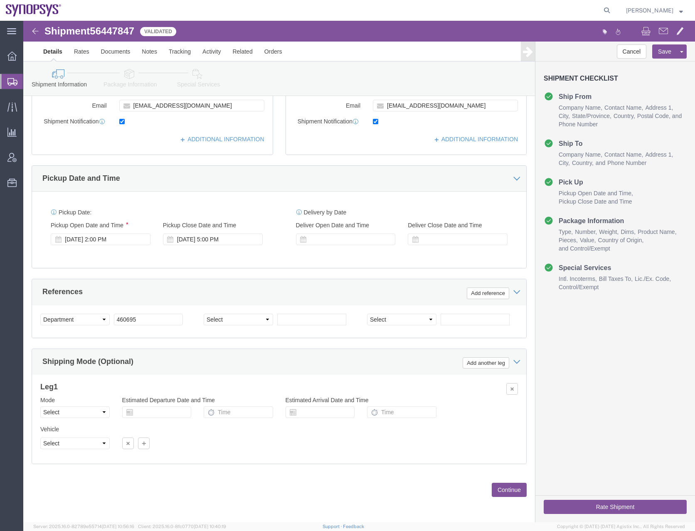
click button "Continue"
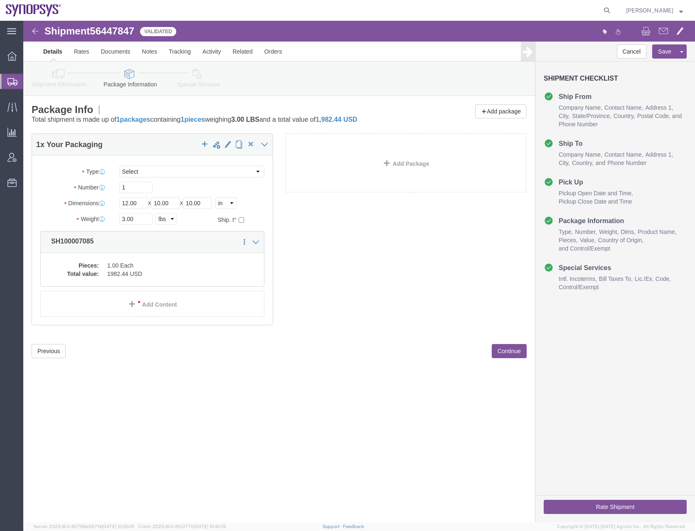
scroll to position [0, 0]
click button "Rate Shipment"
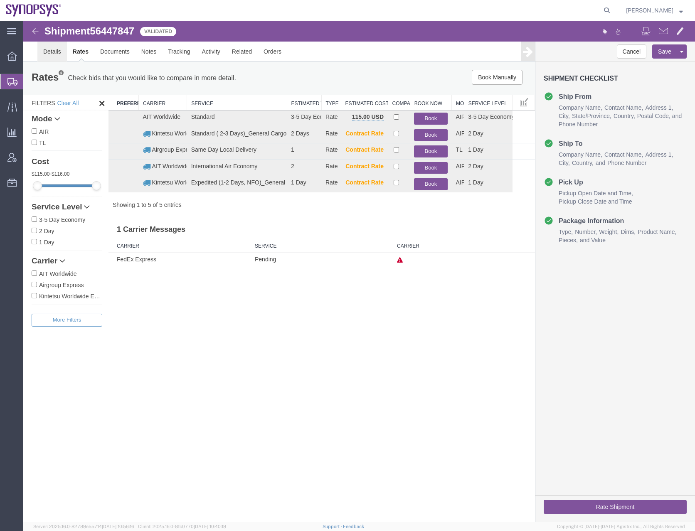
click at [46, 52] on link "Details" at bounding box center [52, 52] width 30 height 20
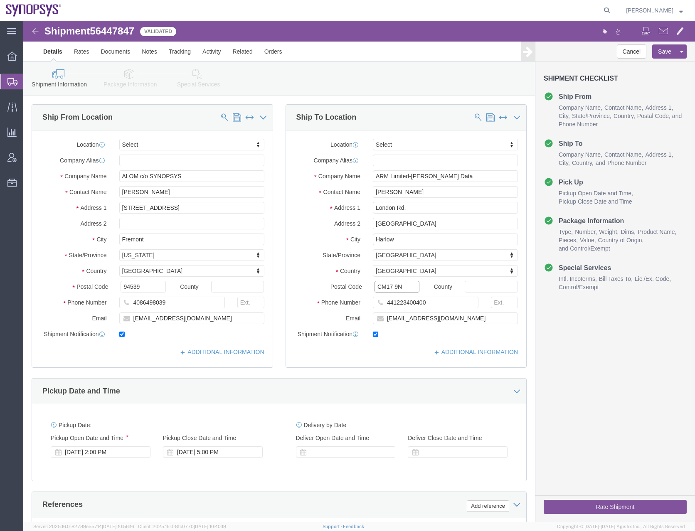
click input "CM17 9N"
type input "CM17 9NA"
click icon
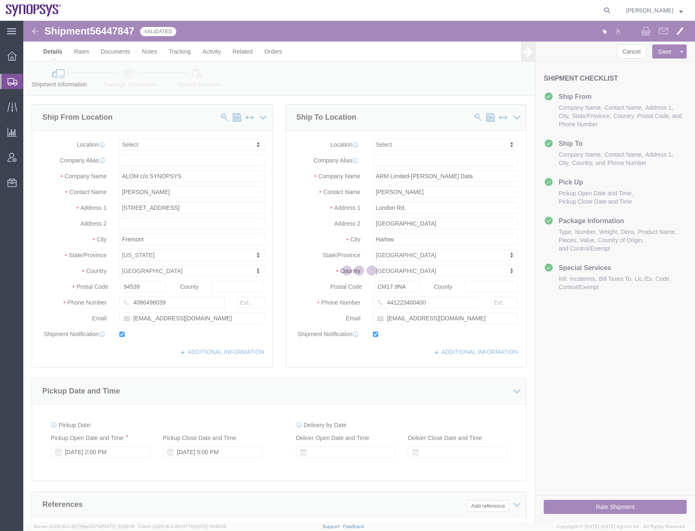
select select
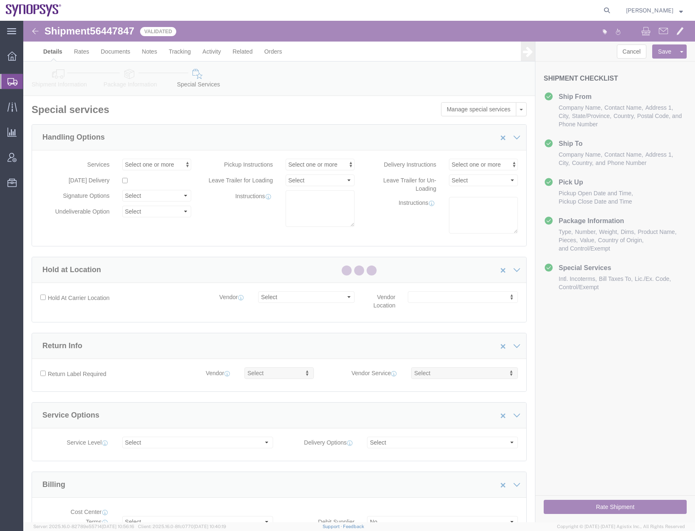
select select "COSTCENTER"
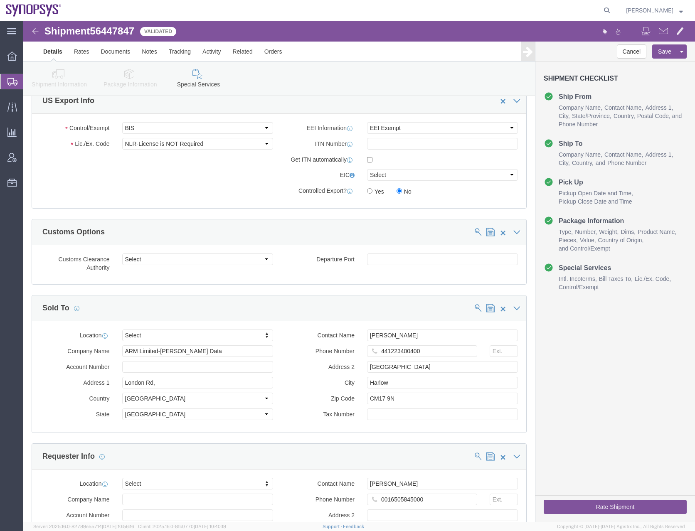
scroll to position [873, 0]
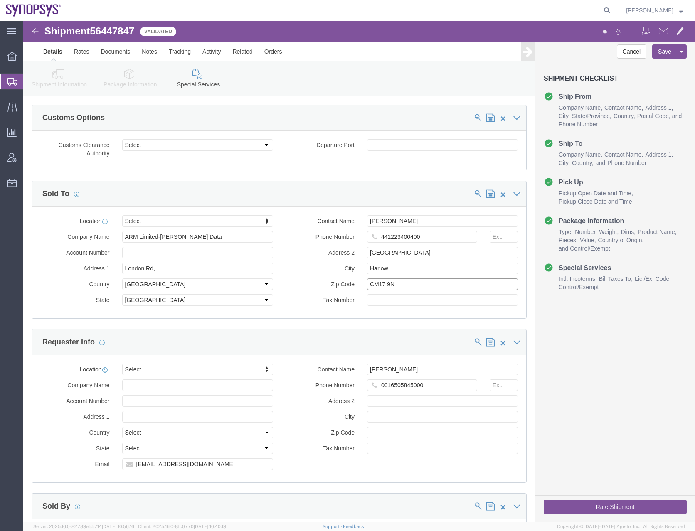
click input "CM17 9N"
type input "CM17 9NA"
click button "Rate Shipment"
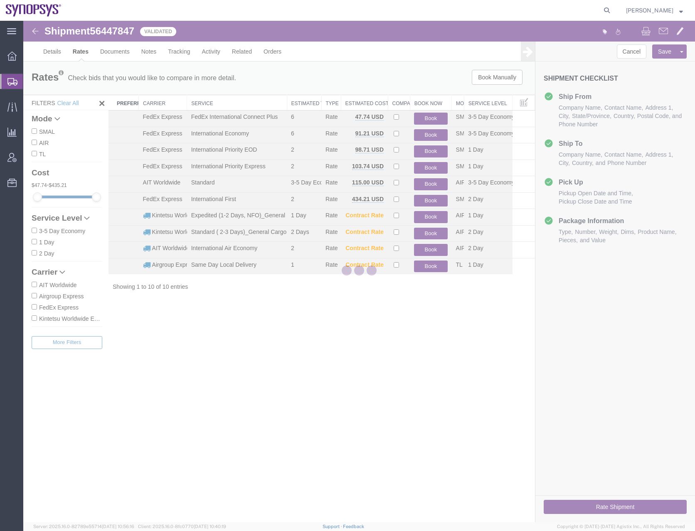
scroll to position [0, 0]
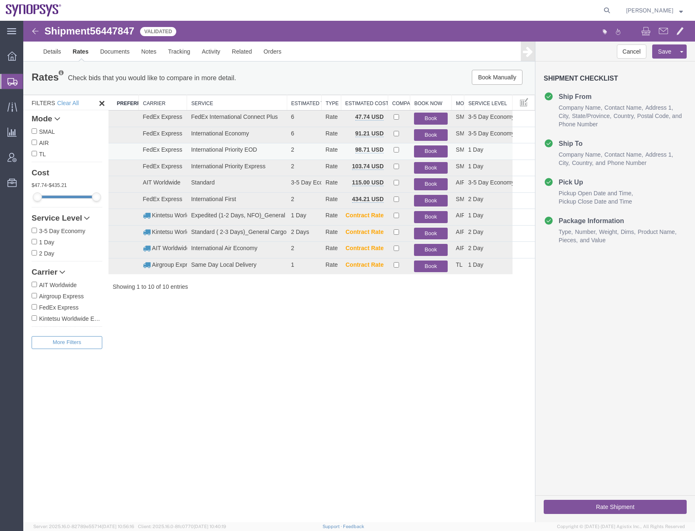
click at [435, 150] on button "Book" at bounding box center [430, 152] width 33 height 12
click at [52, 52] on link "Details" at bounding box center [52, 52] width 30 height 20
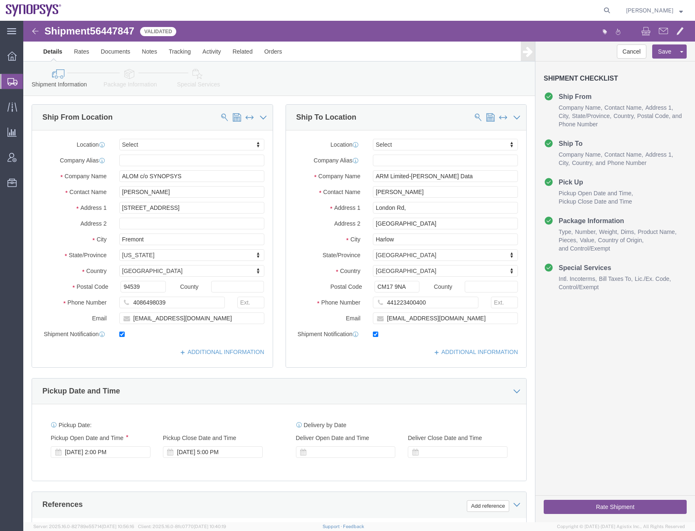
scroll to position [213, 0]
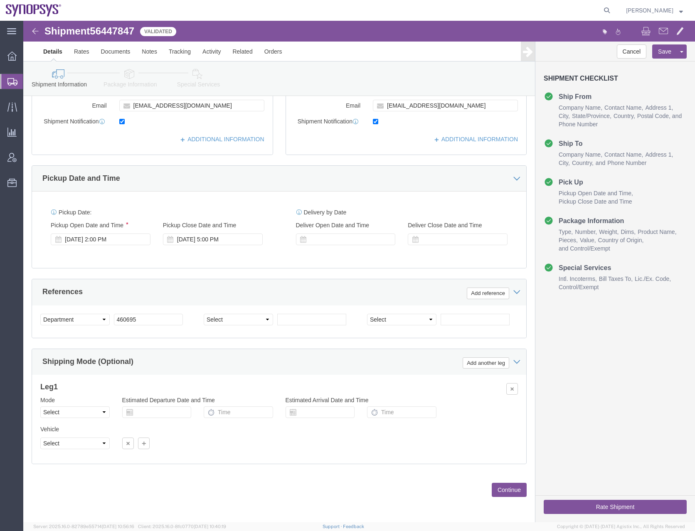
click icon
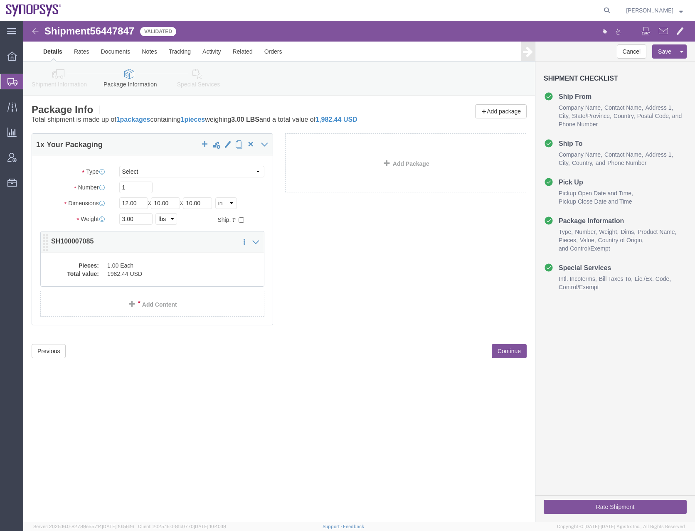
click dd "1982.44 USD"
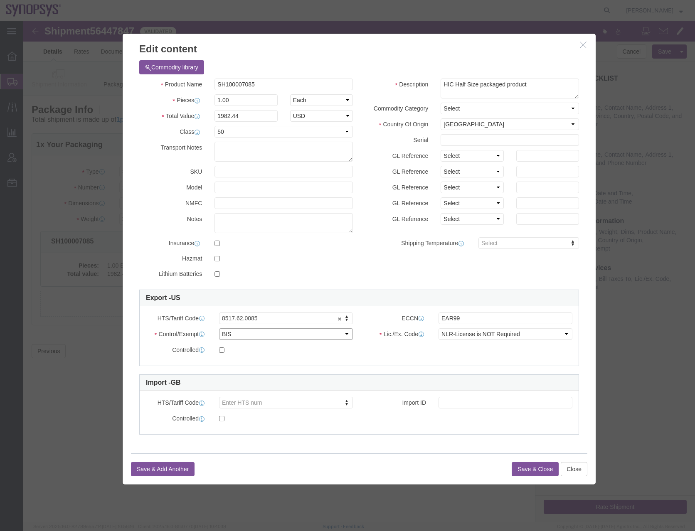
click select "Select ATF BIS DEA EPA FDA FTR ITAR OFAC Other (OPA)"
select select "FTR"
click select "Select ATF BIS DEA EPA FDA FTR ITAR OFAC Other (OPA)"
click select "Select 30.2(d)(2) 30.36 30.37(a) 30.37(f) 30.37(g) 30.37(h) 30.37(i) 30.37(j) 3…"
select select "30.37(a)"
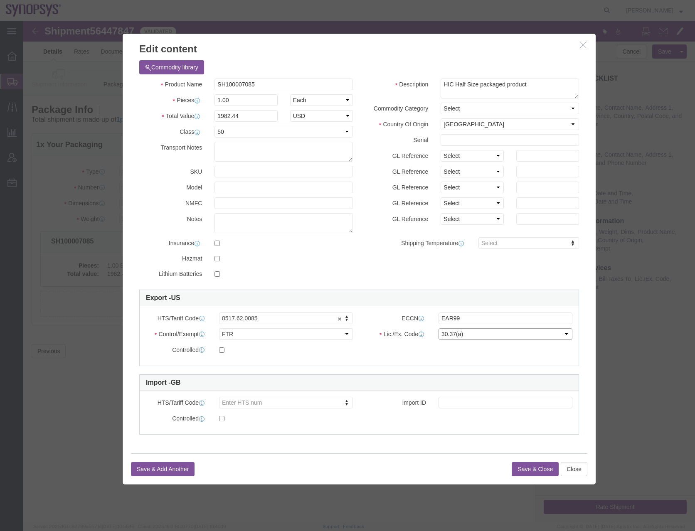
click select "Select 30.2(d)(2) 30.36 30.37(a) 30.37(f) 30.37(g) 30.37(h) 30.37(i) 30.37(j) 3…"
click button "Save & Close"
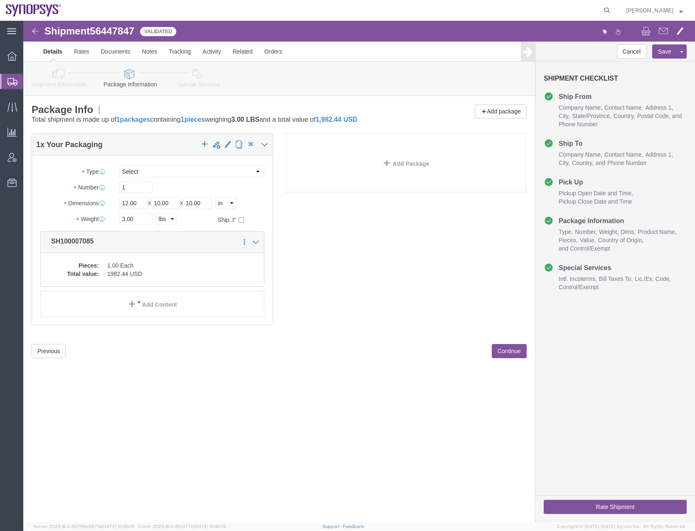
click icon
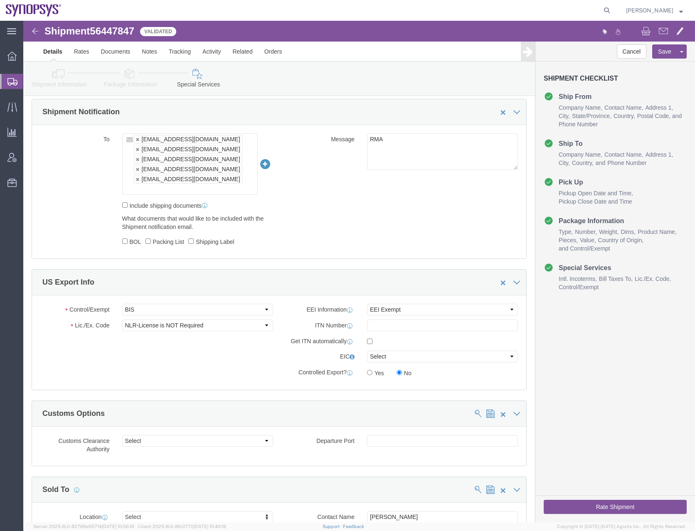
scroll to position [582, 0]
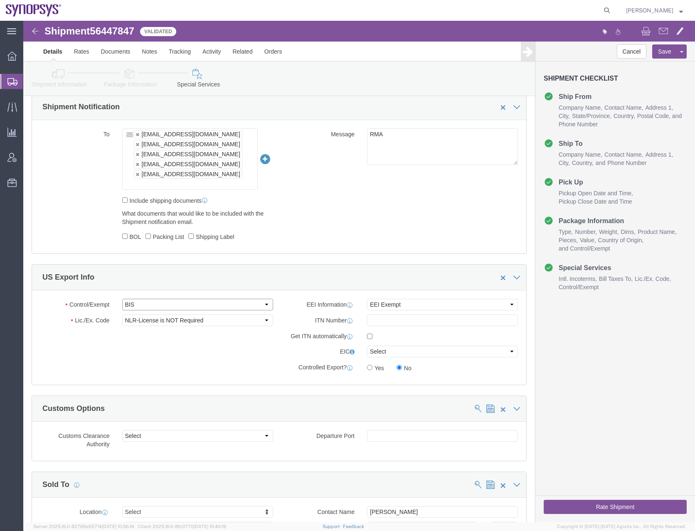
click select "Select ATF BIS DEA EPA FDA FTR ITAR OFAC Other (OPA)"
select select "FTR"
click select "Select ATF BIS DEA EPA FDA FTR ITAR OFAC Other (OPA)"
click select "Select 30.2(d)(2) 30.36 30.37(a) 30.37(f) 30.37(g) 30.37(h) 30.37(i) 30.37(j) 3…"
select select "30.37(a)"
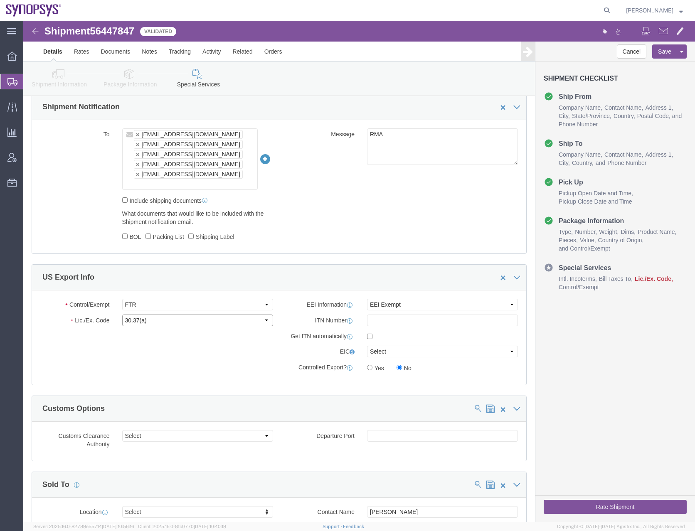
click select "Select 30.2(d)(2) 30.36 30.37(a) 30.37(f) 30.37(g) 30.37(h) 30.37(i) 30.37(j) 3…"
click button "Rate Shipment"
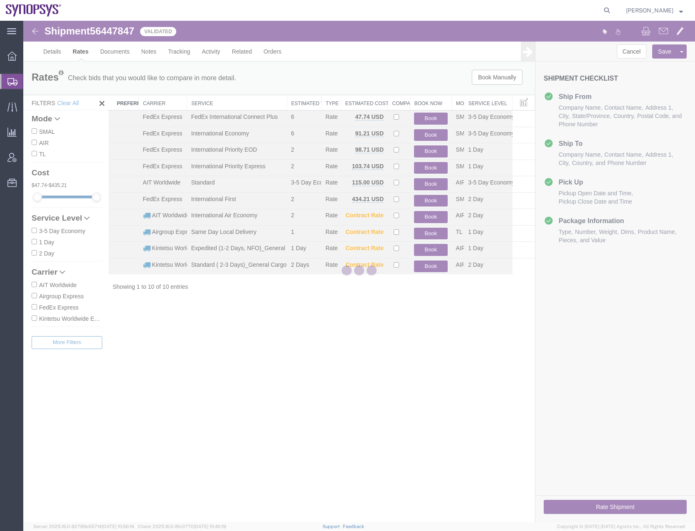
scroll to position [0, 0]
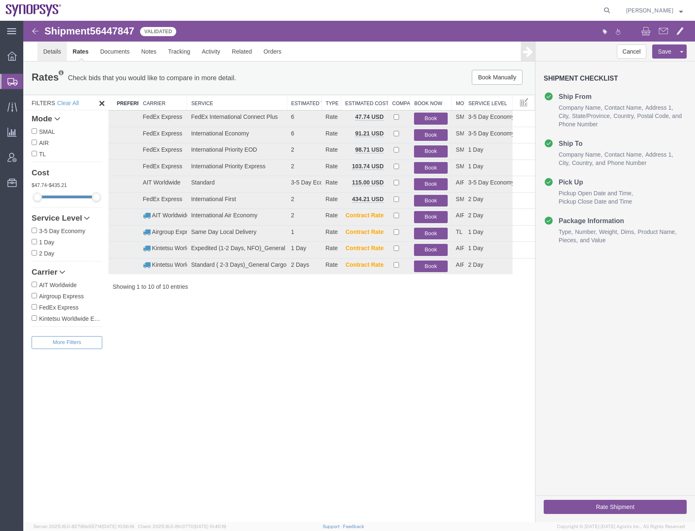
click at [47, 54] on link "Details" at bounding box center [52, 52] width 30 height 20
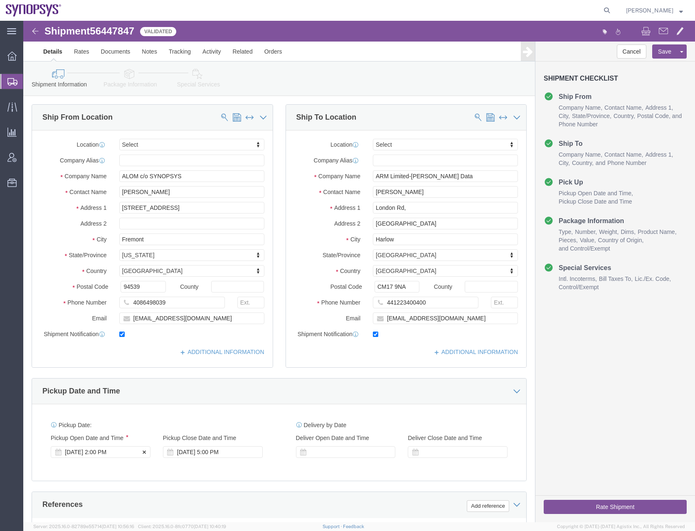
click div "[DATE] 2:00 PM"
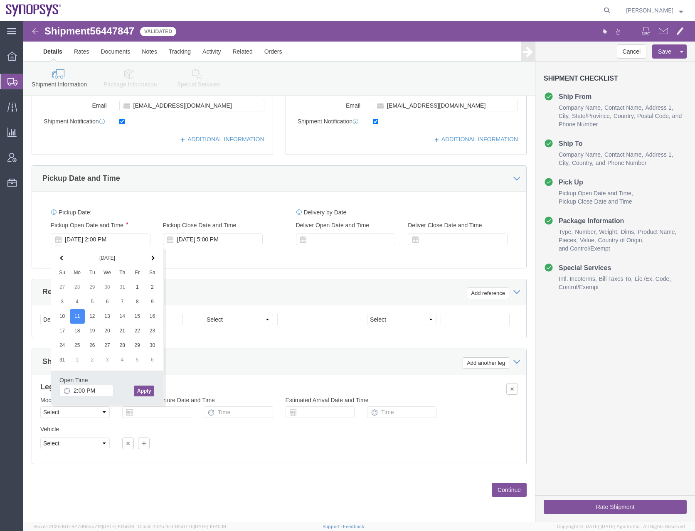
click button "Apply"
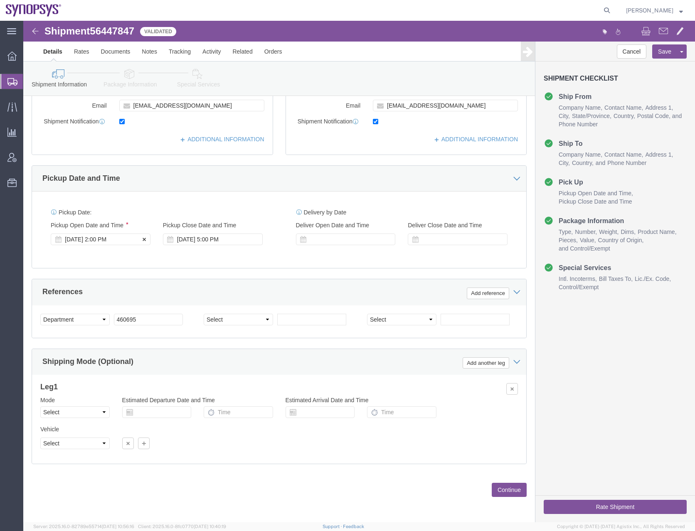
click div "[DATE] 2:00 PM"
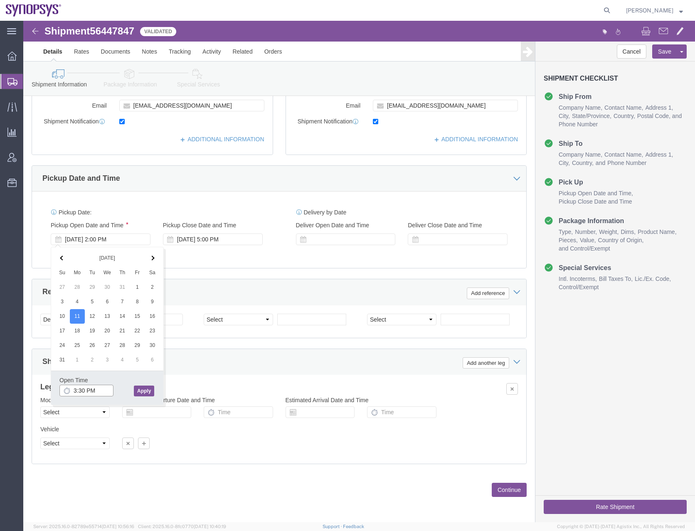
type input "3:30 PM"
click button "Apply"
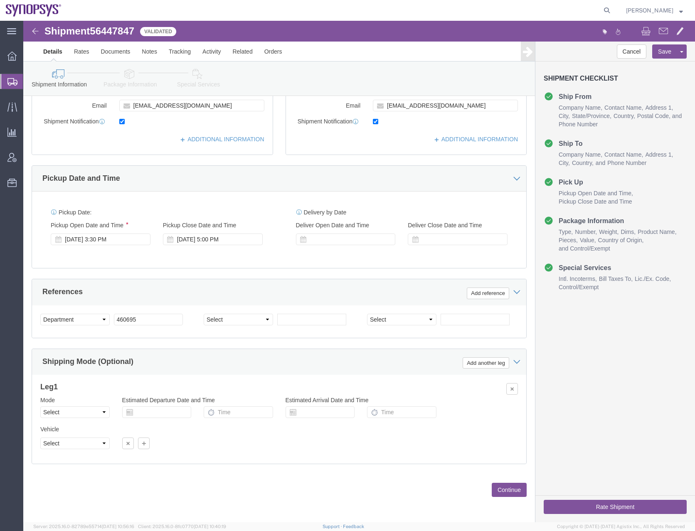
click button "Continue"
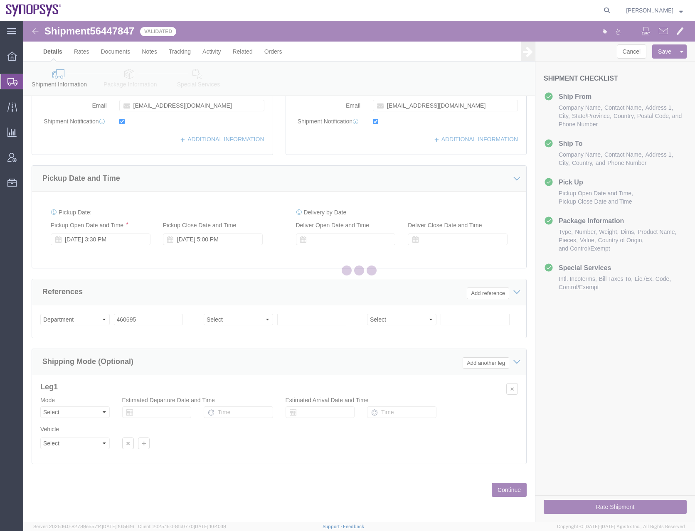
scroll to position [0, 0]
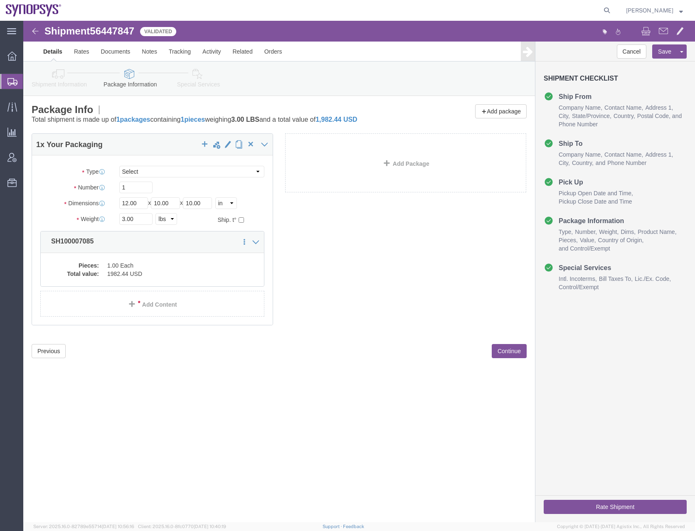
click button "Rate Shipment"
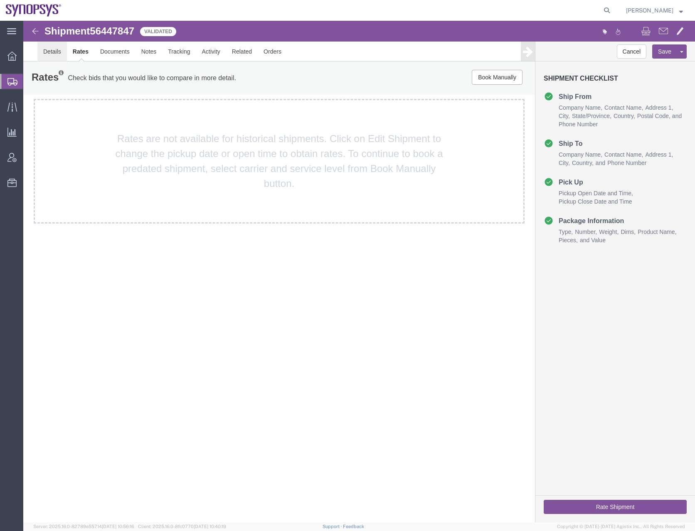
click at [42, 48] on link "Details" at bounding box center [52, 52] width 30 height 20
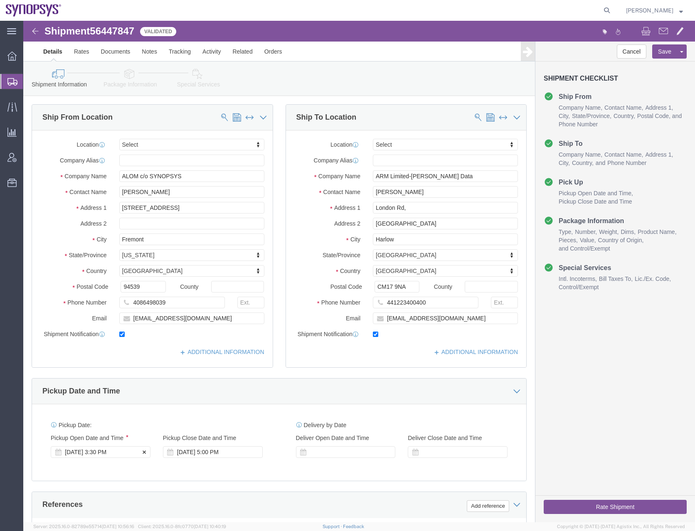
click div "[DATE] 3:30 PM"
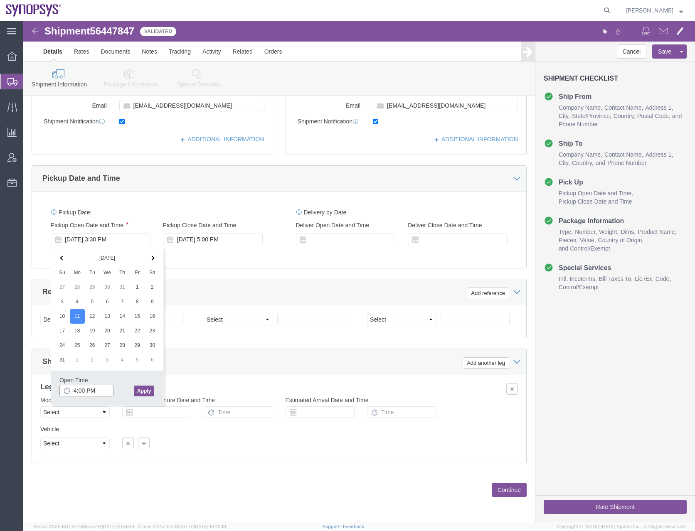
type input "4:00 PM"
click button "Apply"
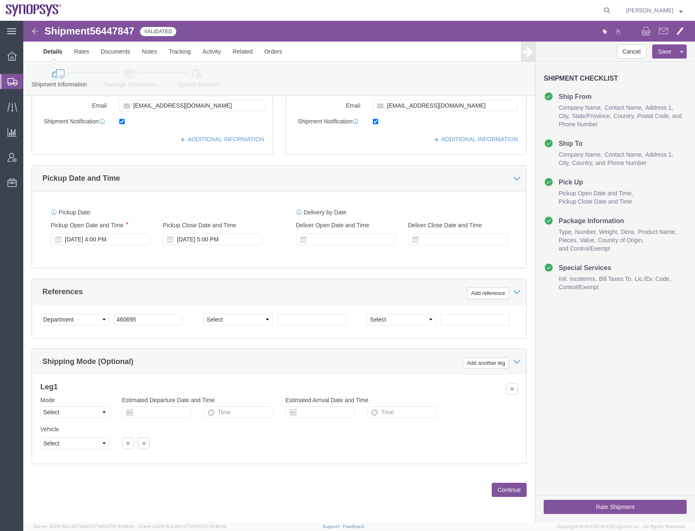
click div "[DATE] 5:00 PM"
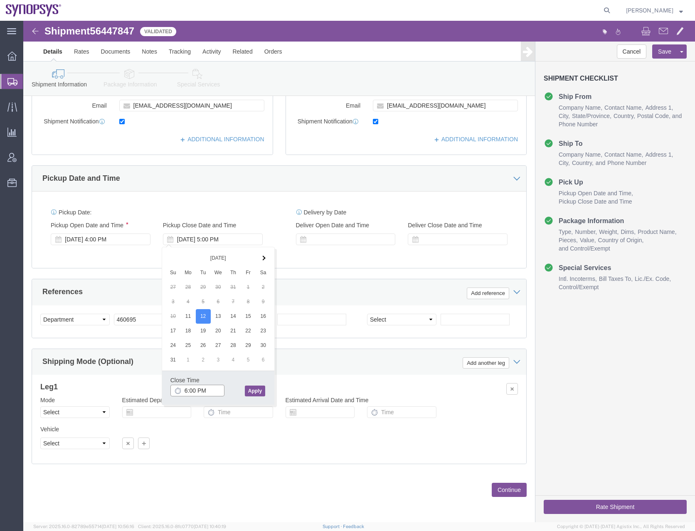
type input "6:00 PM"
click button "Apply"
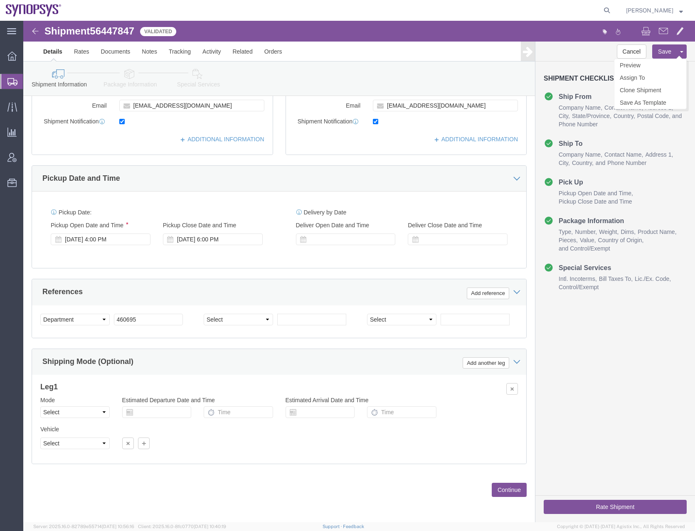
click button "Save"
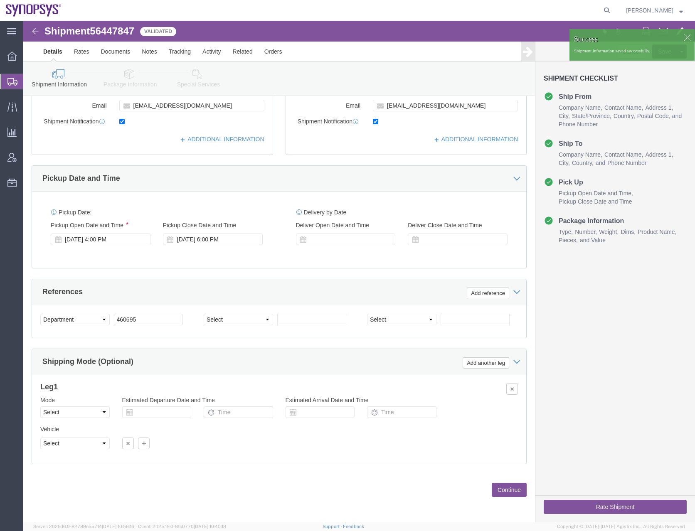
click button "Rate Shipment"
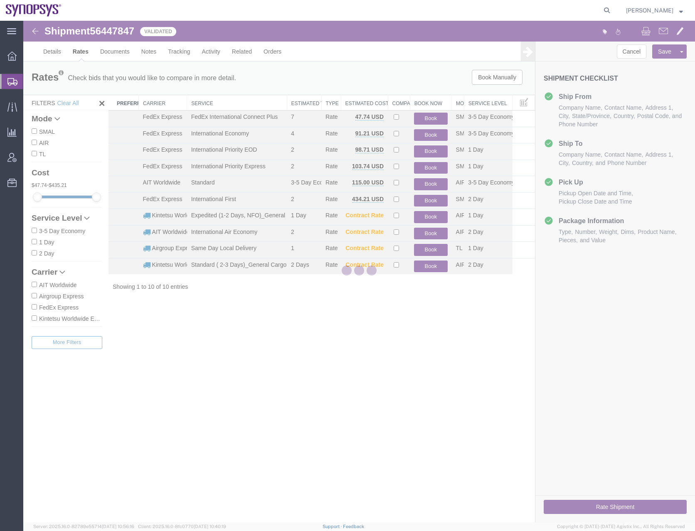
scroll to position [0, 0]
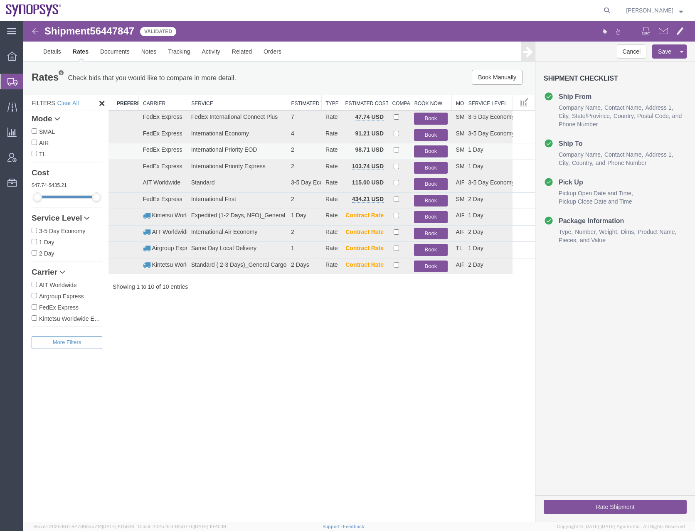
click at [432, 148] on button "Book" at bounding box center [430, 152] width 33 height 12
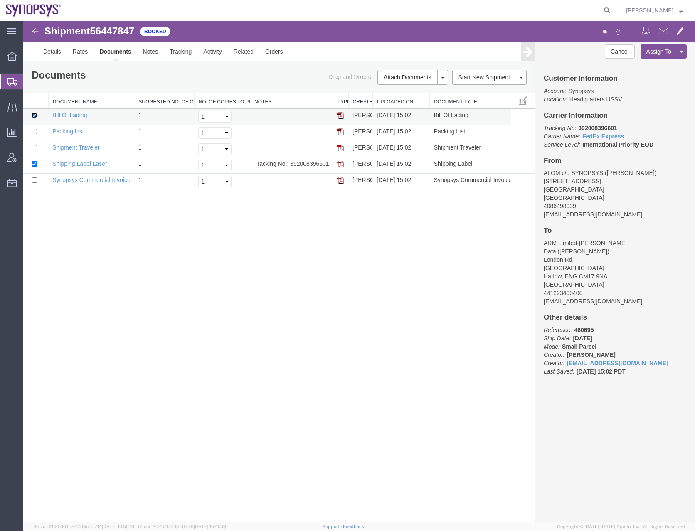
click at [34, 115] on input "checkbox" at bounding box center [34, 115] width 5 height 5
checkbox input "false"
click at [35, 133] on input "checkbox" at bounding box center [34, 131] width 5 height 5
checkbox input "true"
click at [32, 181] on input "checkbox" at bounding box center [34, 180] width 5 height 5
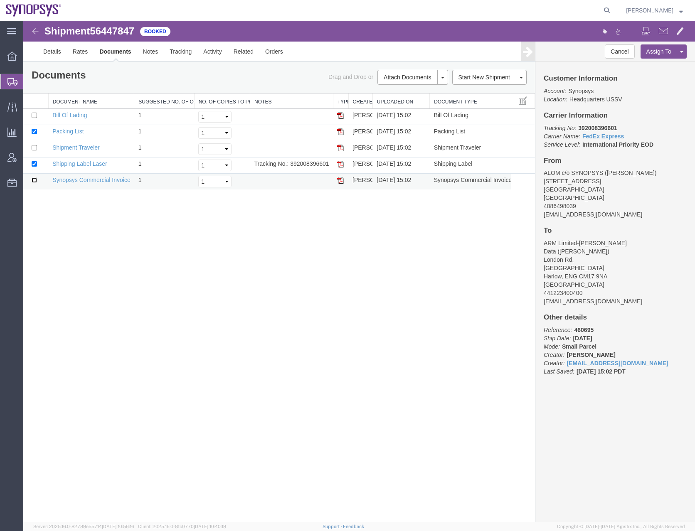
checkbox input "true"
click at [405, 91] on link "Print Documents" at bounding box center [411, 91] width 72 height 12
click at [56, 54] on link "Details" at bounding box center [52, 52] width 30 height 20
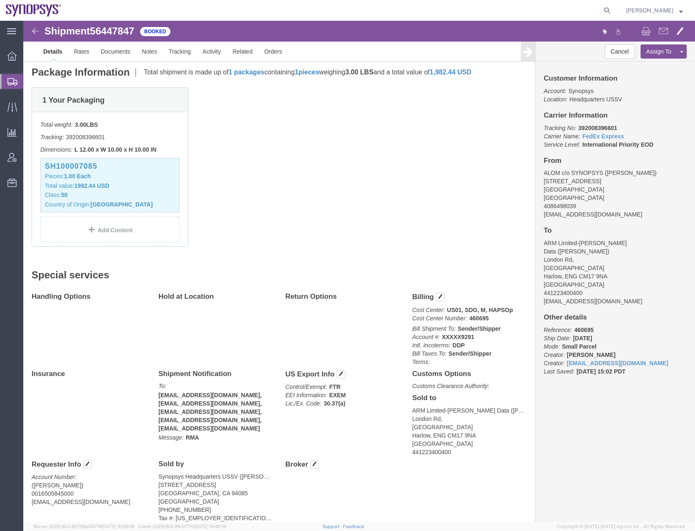
scroll to position [200, 0]
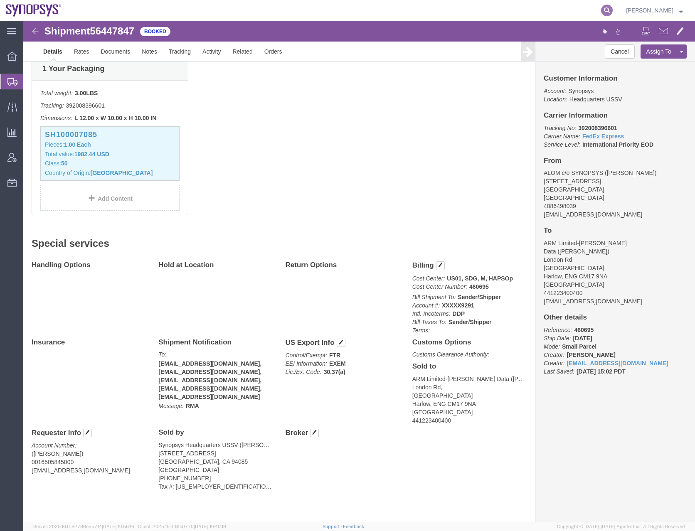
drag, startPoint x: 617, startPoint y: 11, endPoint x: 612, endPoint y: 11, distance: 4.6
click at [613, 11] on icon at bounding box center [607, 11] width 12 height 12
paste input "56462540"
type input "56462540"
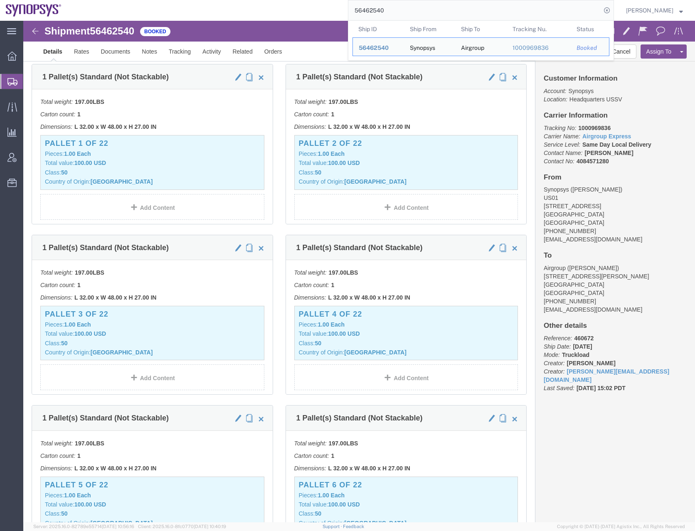
click p "Total weight: 197.00 LBS"
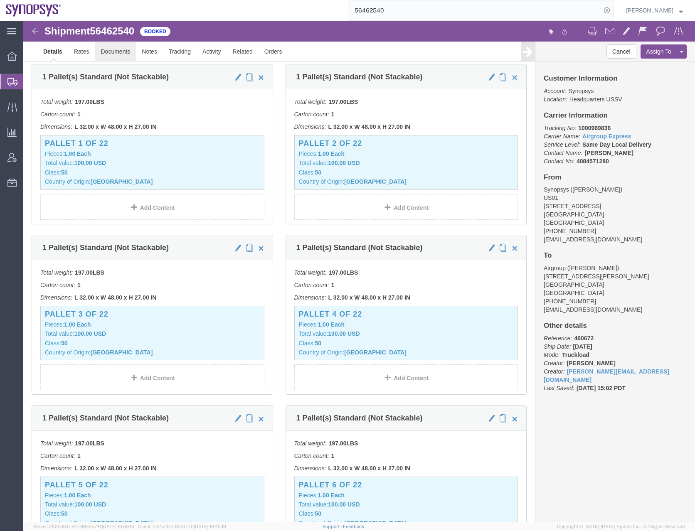
click link "Documents"
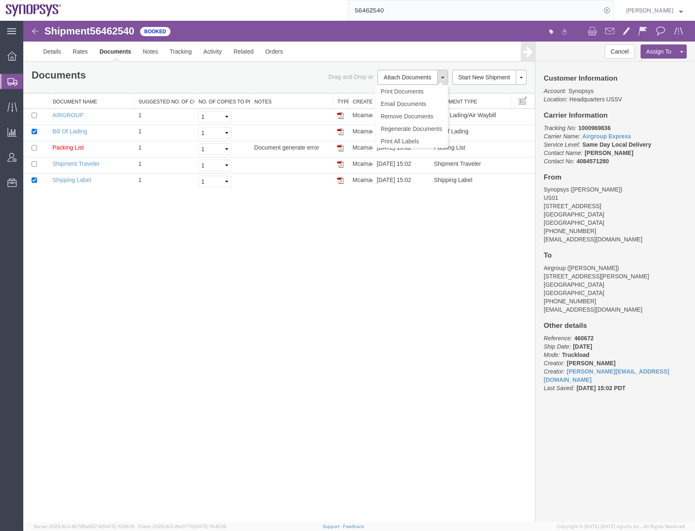
click at [446, 77] on button at bounding box center [442, 77] width 11 height 15
click at [398, 131] on link "Regenerate Documents" at bounding box center [411, 129] width 72 height 12
click at [180, 248] on div "Shipment 56462540 5 of 5 Booked Details Rates Documents Notes Tracking Activity…" at bounding box center [359, 272] width 672 height 502
click at [32, 117] on input "checkbox" at bounding box center [34, 115] width 5 height 5
checkbox input "true"
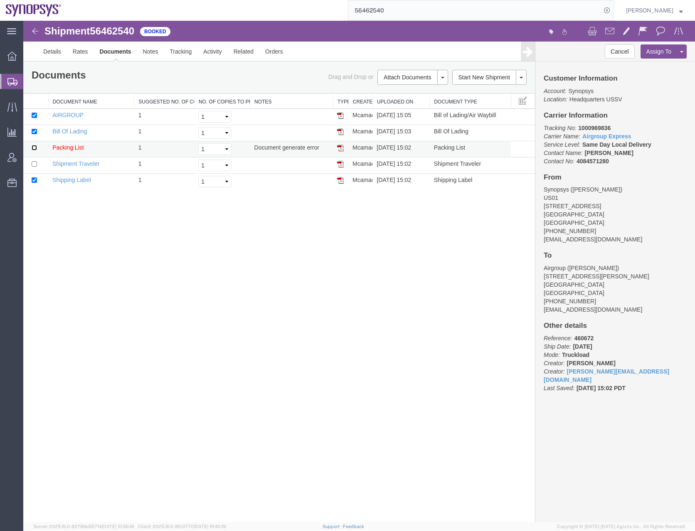
click at [32, 148] on input "checkbox" at bounding box center [34, 147] width 5 height 5
checkbox input "true"
click at [34, 161] on input "checkbox" at bounding box center [34, 163] width 5 height 5
checkbox input "true"
click at [442, 78] on span at bounding box center [442, 78] width 3 height 2
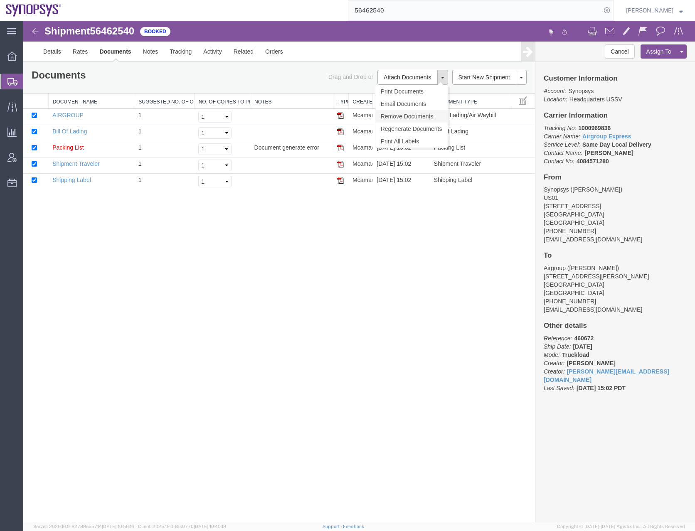
click at [410, 116] on link "Remove Documents" at bounding box center [411, 116] width 72 height 12
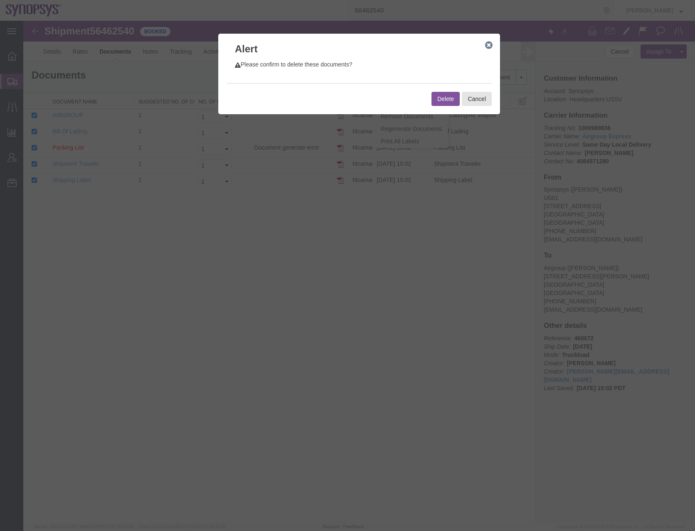
click at [440, 99] on button "Delete" at bounding box center [446, 99] width 28 height 14
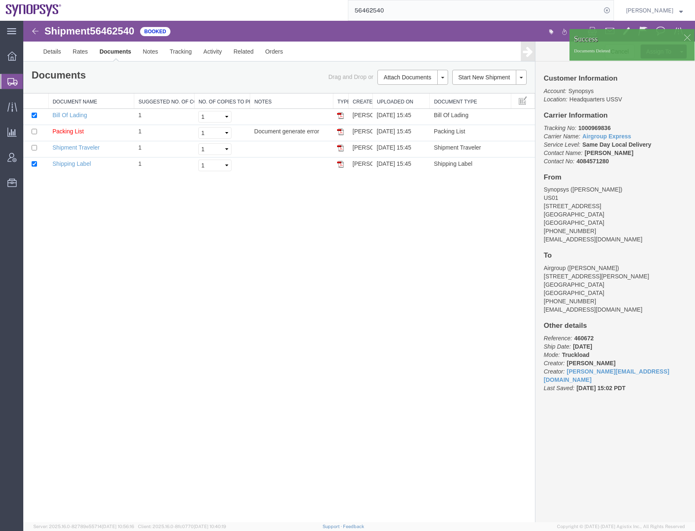
click at [212, 319] on div "Shipment 56462540 4 of 4 Booked Details Rates Documents Notes Tracking Activity…" at bounding box center [359, 272] width 672 height 502
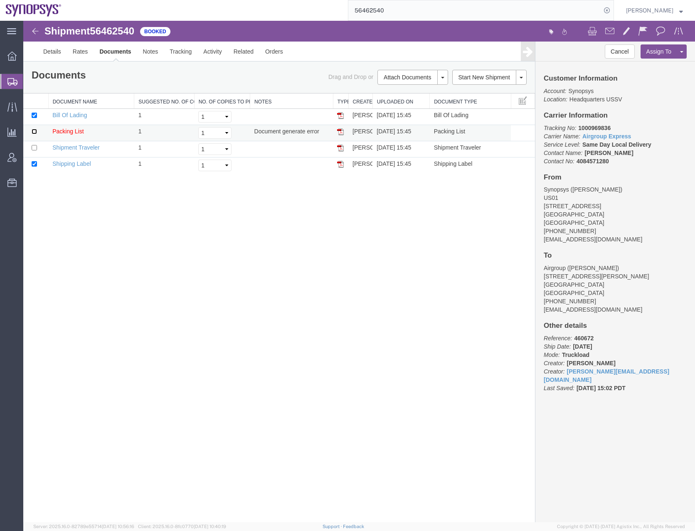
click at [36, 133] on input "checkbox" at bounding box center [34, 131] width 5 height 5
checkbox input "true"
click at [35, 151] on td at bounding box center [35, 149] width 25 height 16
click at [35, 146] on input "checkbox" at bounding box center [34, 147] width 5 height 5
checkbox input "true"
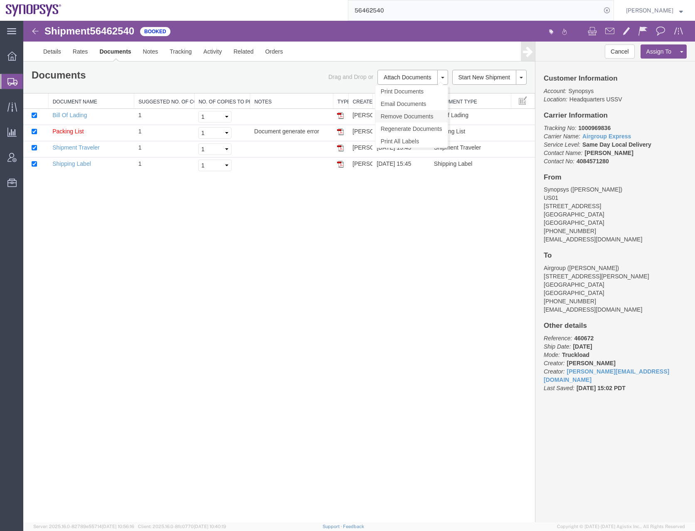
click at [406, 112] on link "Remove Documents" at bounding box center [411, 116] width 72 height 12
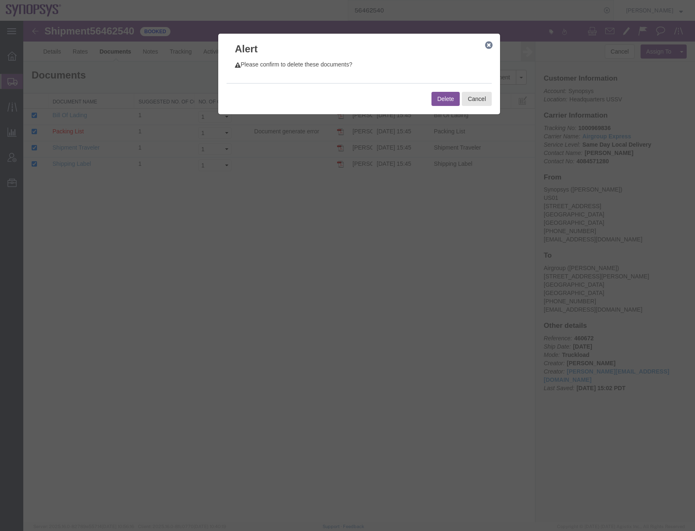
click at [447, 96] on button "Delete" at bounding box center [446, 99] width 28 height 14
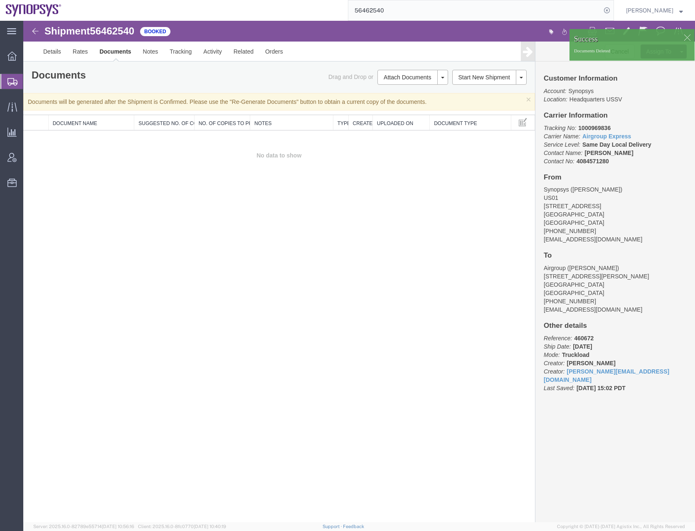
click at [313, 195] on div "Shipment 56462540 0 of 0 Booked Details Rates Documents Notes Tracking Activity…" at bounding box center [359, 272] width 672 height 502
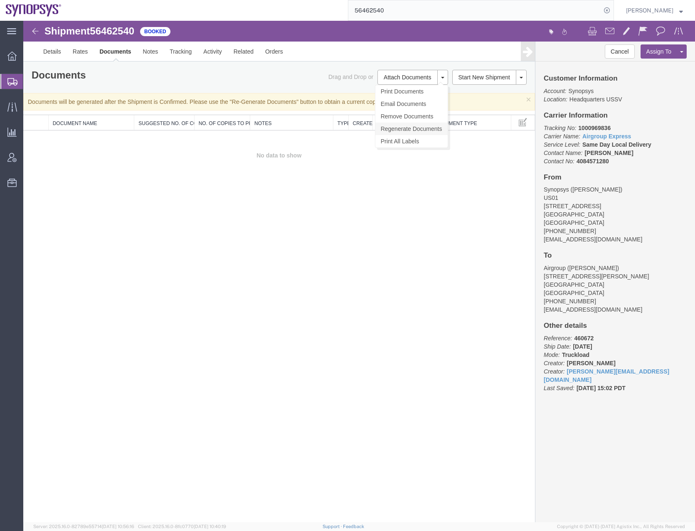
click at [404, 126] on link "Regenerate Documents" at bounding box center [411, 129] width 72 height 12
click at [339, 99] on div "× Documents will be generated after the Shipment is Confirmed. Please use the "…" at bounding box center [279, 101] width 512 height 17
click at [400, 128] on link "Regenerate Documents" at bounding box center [411, 129] width 72 height 12
click at [55, 53] on link "Details" at bounding box center [52, 52] width 30 height 20
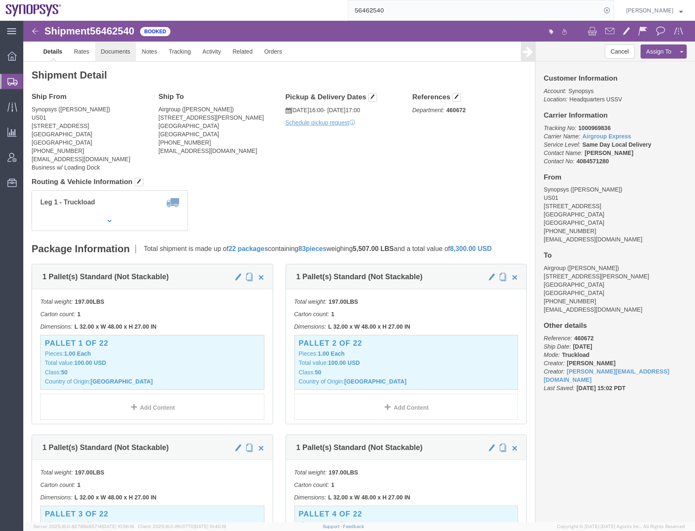
click link "Documents"
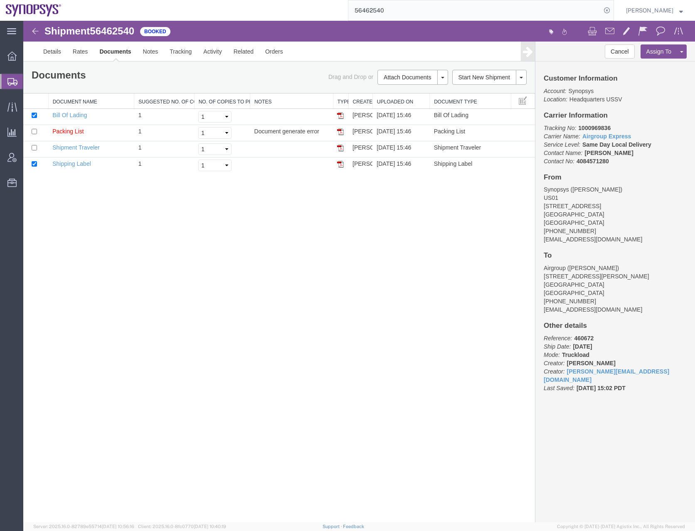
click at [309, 261] on div "Shipment 56462540 4 of 4 Booked Details Rates Documents Notes Tracking Activity…" at bounding box center [359, 272] width 672 height 502
click at [34, 163] on input "checkbox" at bounding box center [34, 163] width 5 height 5
checkbox input "false"
click at [68, 114] on link "Bill Of Lading" at bounding box center [69, 115] width 35 height 7
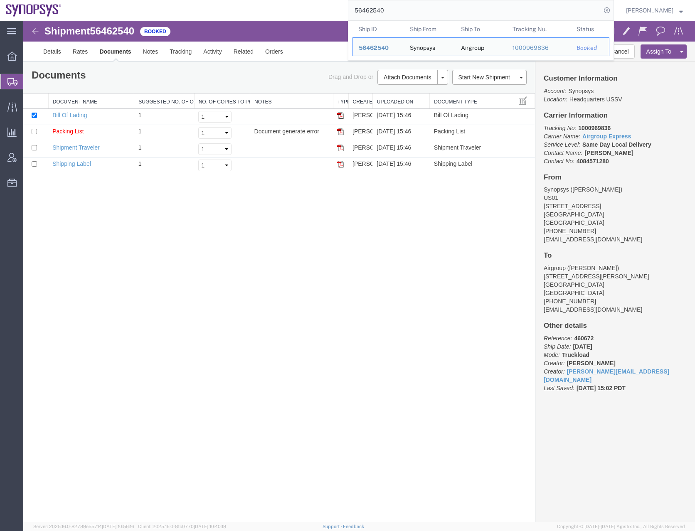
drag, startPoint x: 408, startPoint y: 7, endPoint x: 341, endPoint y: 7, distance: 67.8
click at [341, 7] on div "56462540 Ship ID Ship From Ship To Tracking Nu. Status Ship ID 56462540 Ship Fr…" at bounding box center [340, 10] width 547 height 21
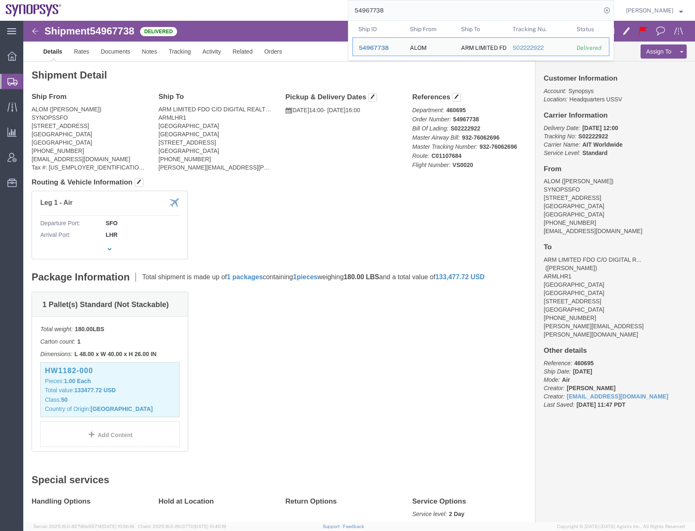
drag, startPoint x: 405, startPoint y: 12, endPoint x: 353, endPoint y: 11, distance: 51.2
click at [353, 11] on div "54967738 Ship ID Ship From Ship To Tracking Nu. Status Ship ID 54967738 Ship Fr…" at bounding box center [340, 10] width 547 height 21
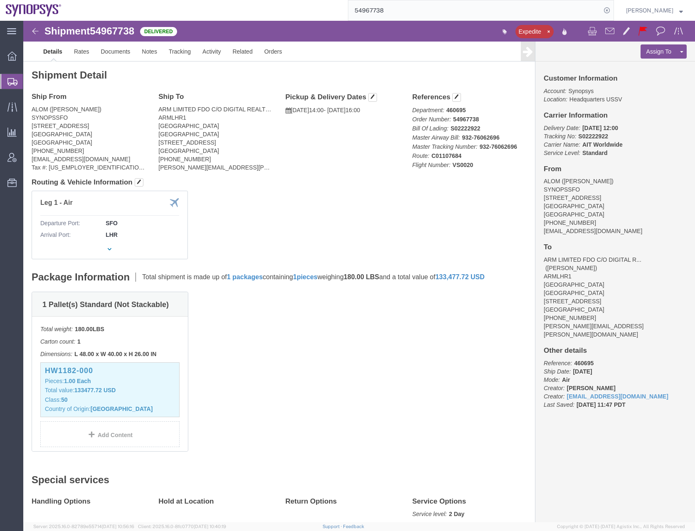
paste input "Synopsys (Nothern Europe) Limited"
type input "Synopsys (Nothern Europe) Limited"
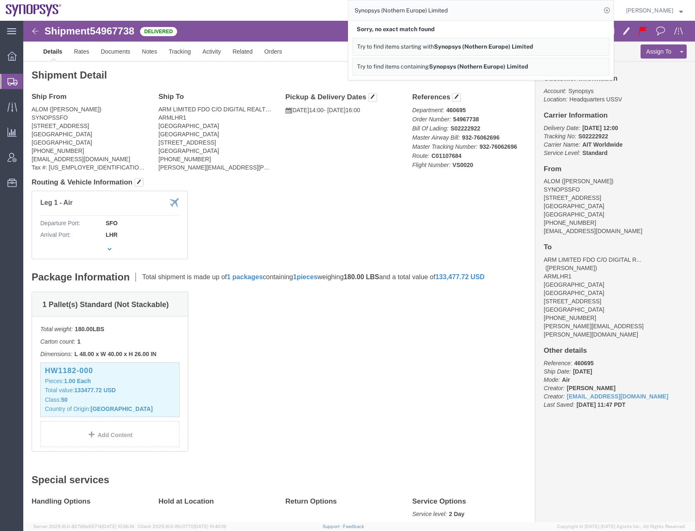
click at [472, 48] on span "Synopsys (Nothern Europe) Limited" at bounding box center [483, 46] width 99 height 7
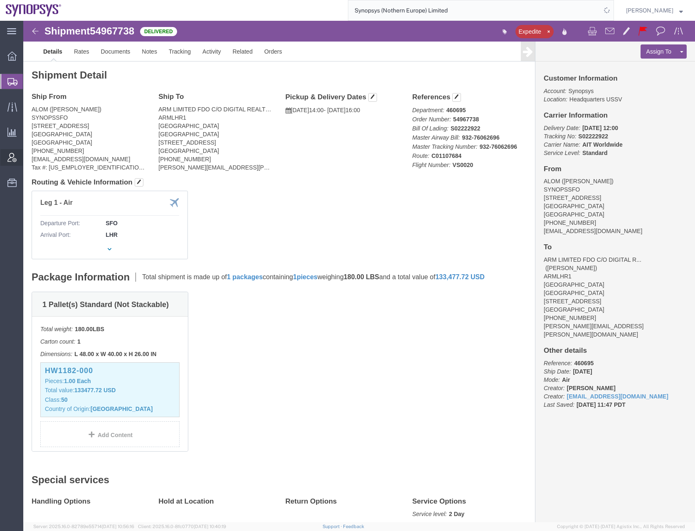
click at [10, 155] on icon at bounding box center [11, 157] width 9 height 9
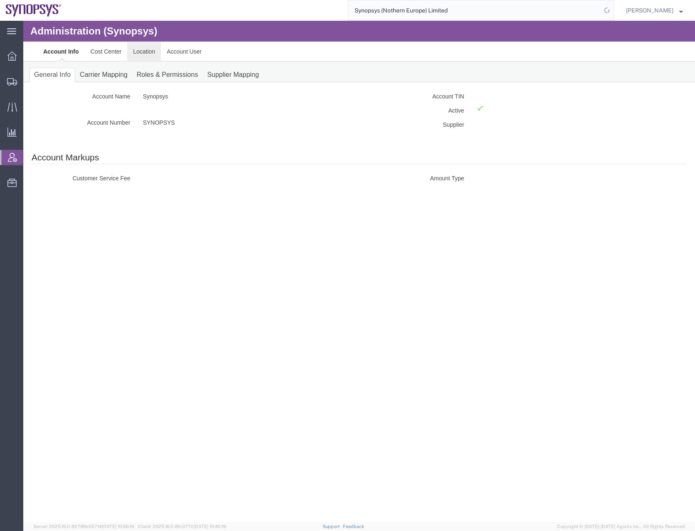
click at [143, 52] on link "Location" at bounding box center [144, 52] width 34 height 20
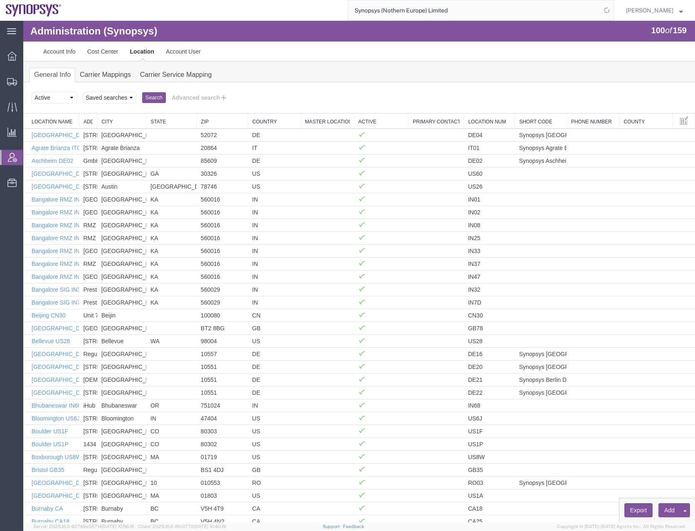
click at [286, 123] on link "Country" at bounding box center [274, 122] width 44 height 7
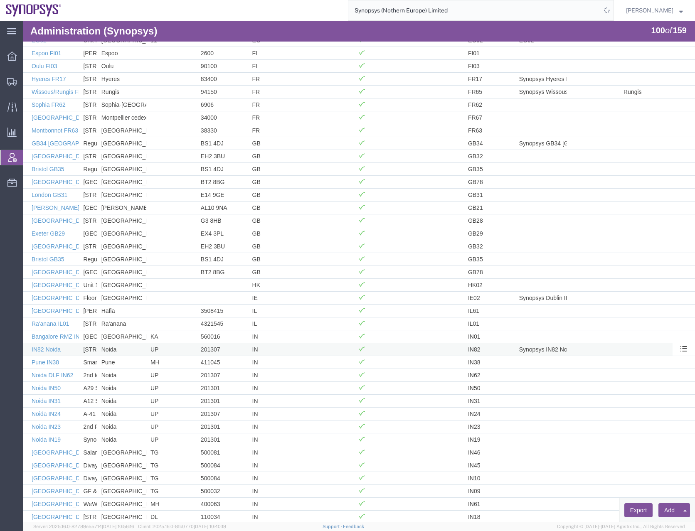
scroll to position [592, 0]
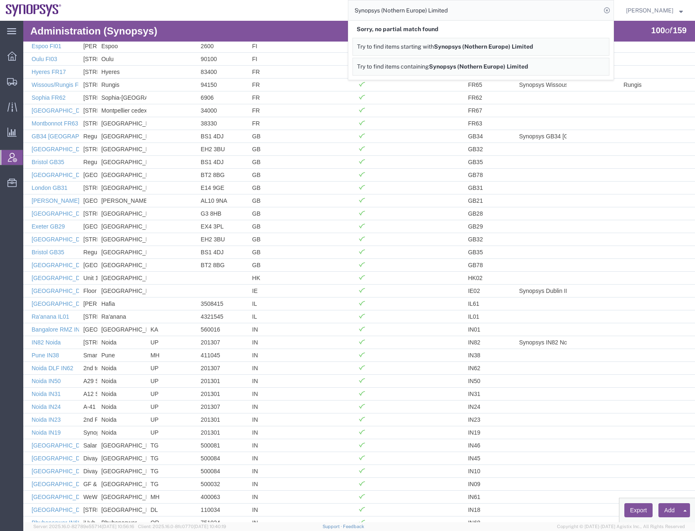
click at [324, 11] on div "Synopsys (Nothern Europe) Limited Sorry, no partial match found Try to find ite…" at bounding box center [340, 10] width 547 height 21
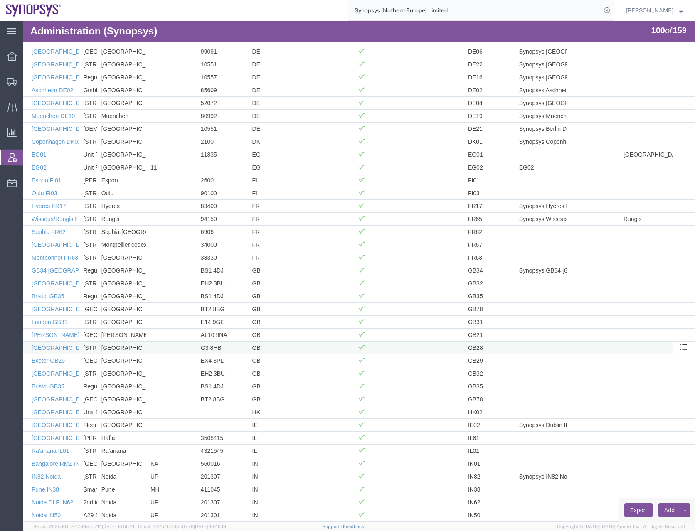
scroll to position [425, 0]
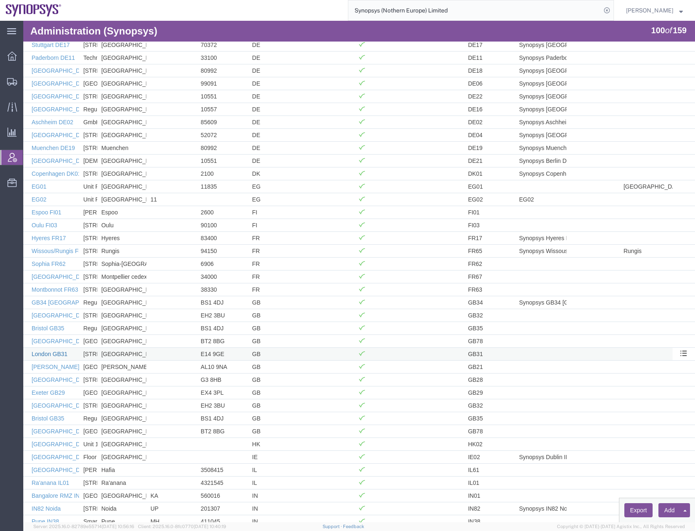
click at [42, 354] on link "London GB31" at bounding box center [50, 354] width 36 height 7
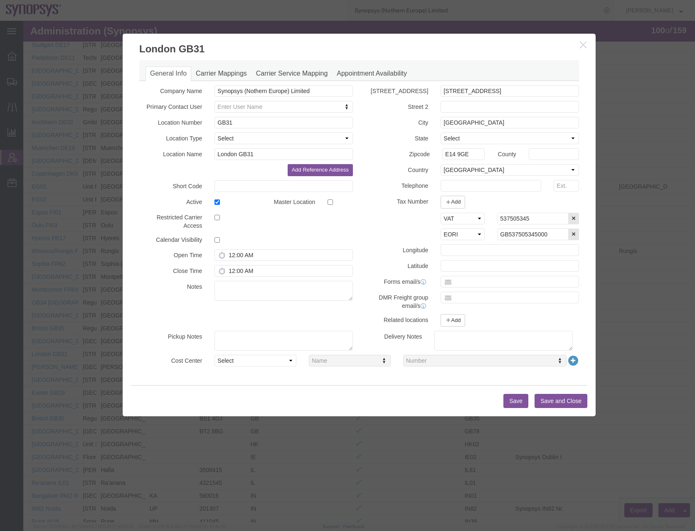
click at [588, 47] on h3 "London GB31" at bounding box center [359, 45] width 473 height 22
click at [583, 44] on icon "button" at bounding box center [583, 44] width 7 height 7
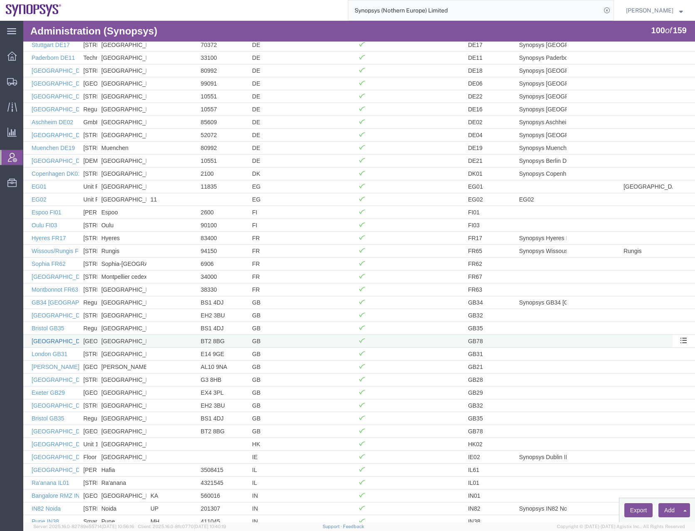
click at [47, 340] on link "[GEOGRAPHIC_DATA] GB78" at bounding box center [70, 341] width 77 height 7
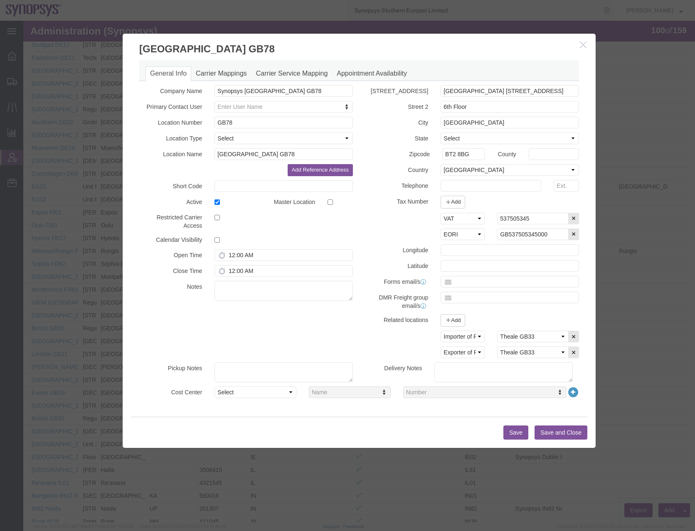
click at [581, 43] on icon "button" at bounding box center [583, 44] width 7 height 7
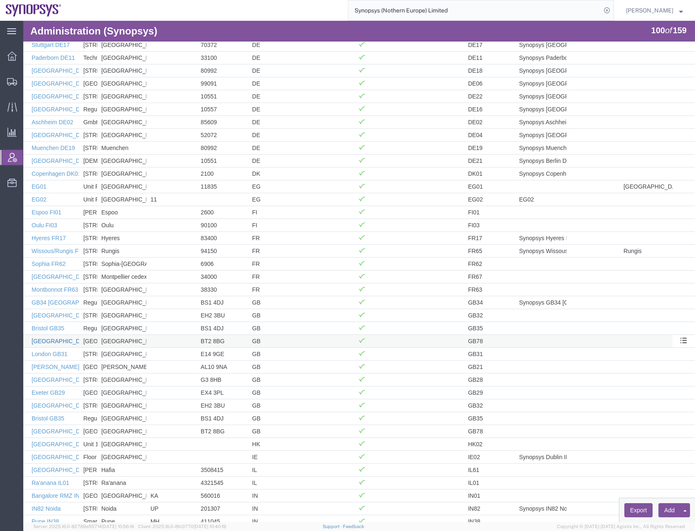
click at [44, 340] on link "[GEOGRAPHIC_DATA] GB78" at bounding box center [70, 341] width 77 height 7
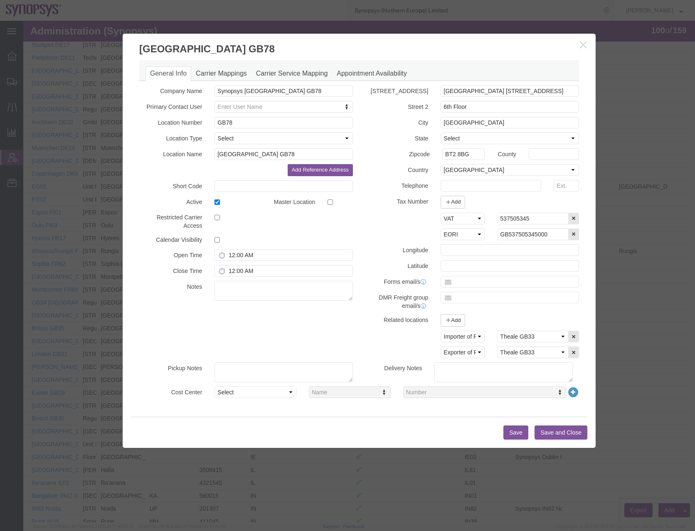
click at [580, 46] on icon "button" at bounding box center [583, 44] width 7 height 7
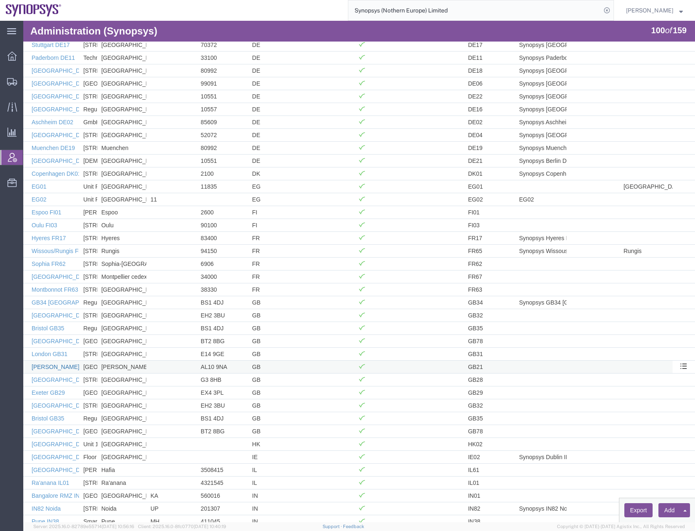
click at [49, 368] on link "[PERSON_NAME] GB21" at bounding box center [64, 367] width 64 height 7
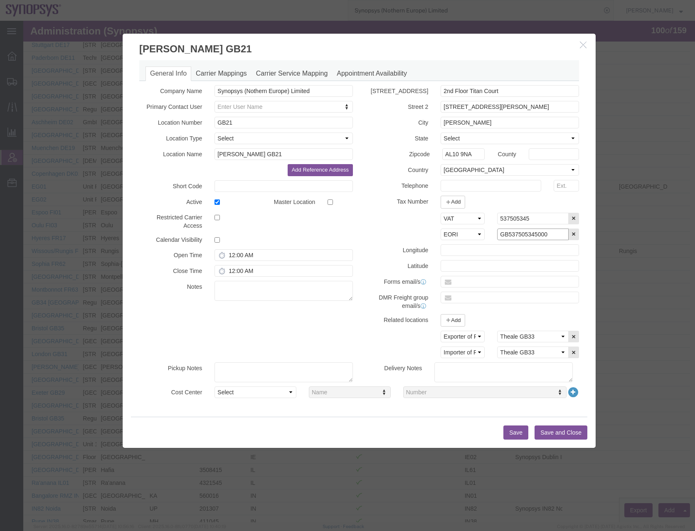
drag, startPoint x: 553, startPoint y: 235, endPoint x: 475, endPoint y: 240, distance: 77.9
click at [475, 240] on div "Select EIN EORI TIN VAT Other GB537505345000" at bounding box center [472, 235] width 226 height 12
click at [557, 435] on button "Save and Close" at bounding box center [561, 433] width 53 height 14
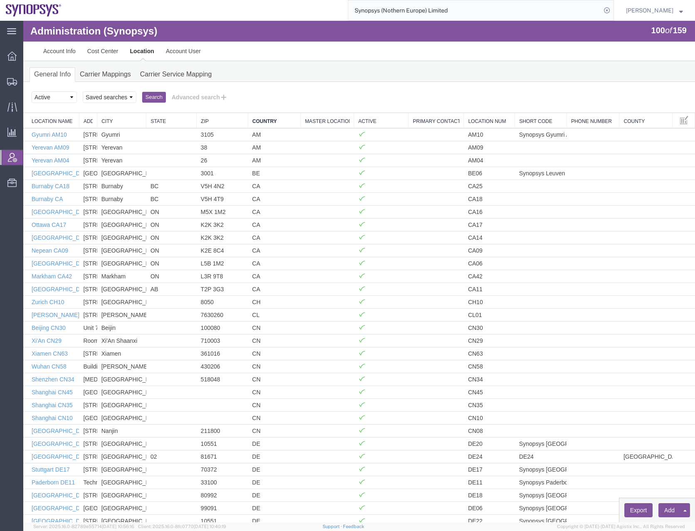
scroll to position [0, 0]
click at [279, 123] on link "Country" at bounding box center [274, 122] width 44 height 7
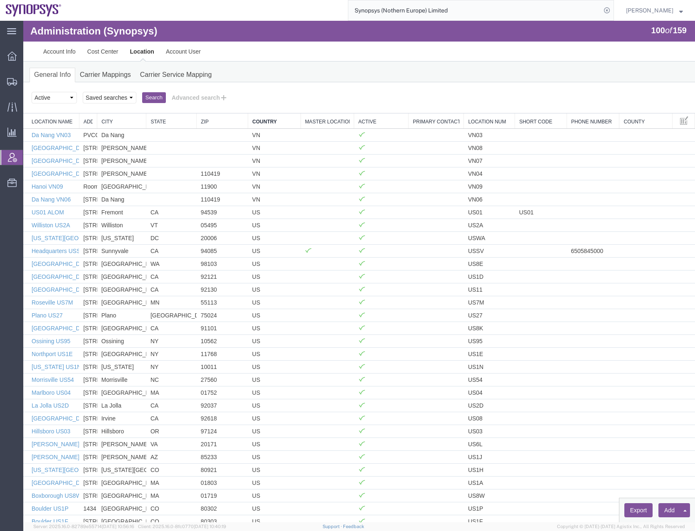
click at [274, 122] on link "Country" at bounding box center [274, 122] width 44 height 7
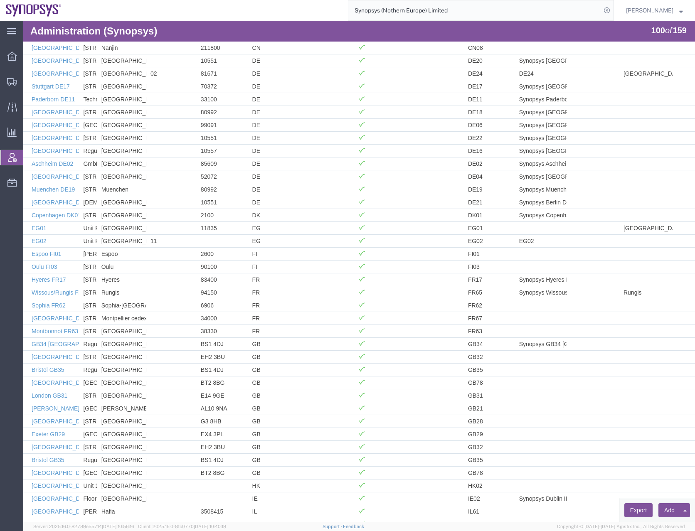
scroll to position [425, 0]
